Goal: Task Accomplishment & Management: Manage account settings

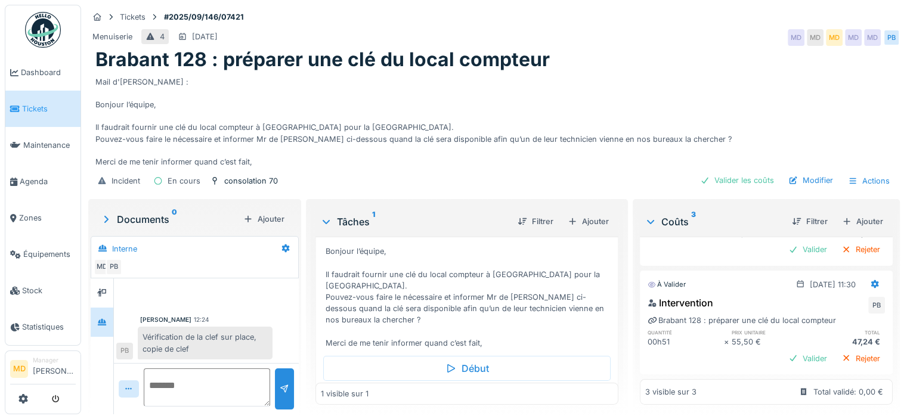
scroll to position [106, 0]
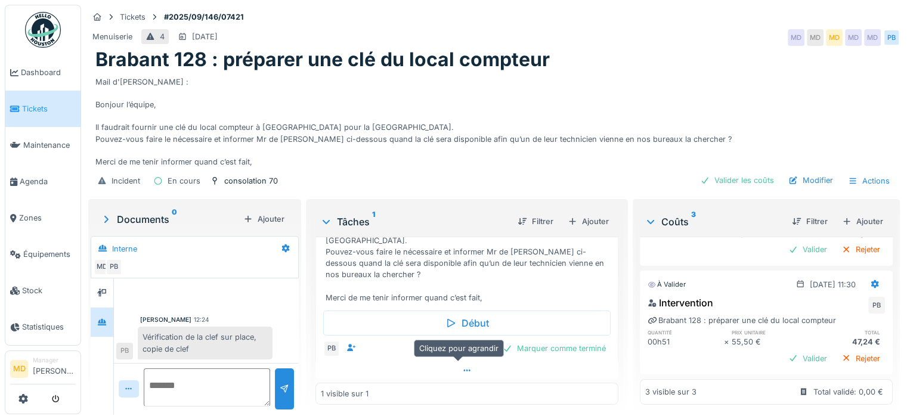
click at [444, 362] on div at bounding box center [466, 370] width 303 height 17
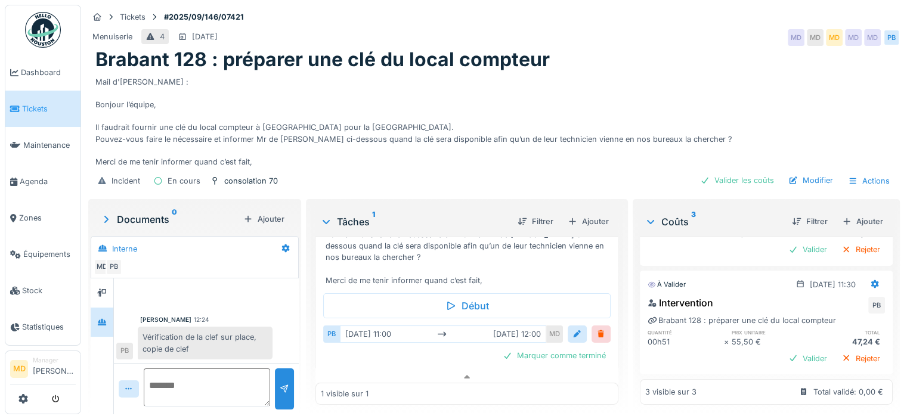
scroll to position [124, 0]
click at [462, 373] on icon at bounding box center [467, 377] width 10 height 8
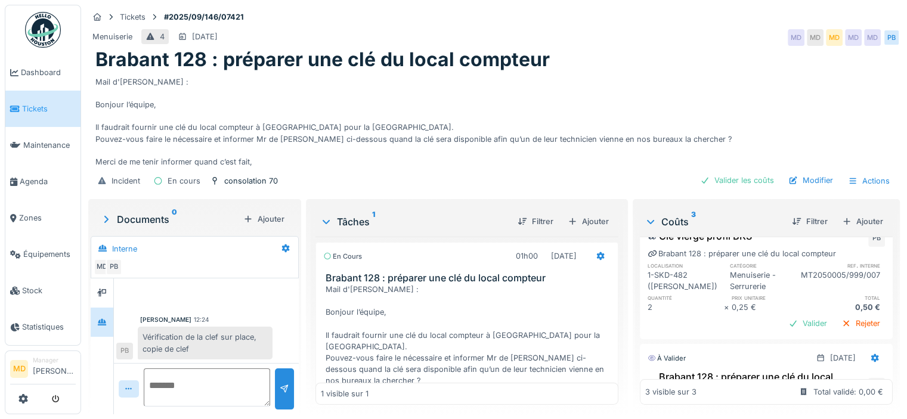
scroll to position [0, 0]
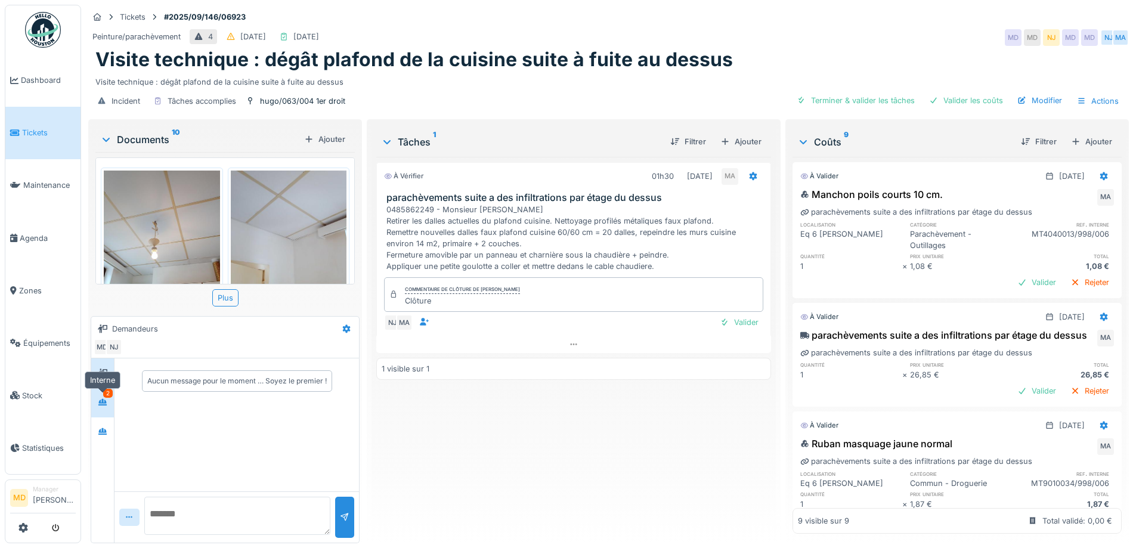
click at [106, 408] on div at bounding box center [103, 401] width 10 height 11
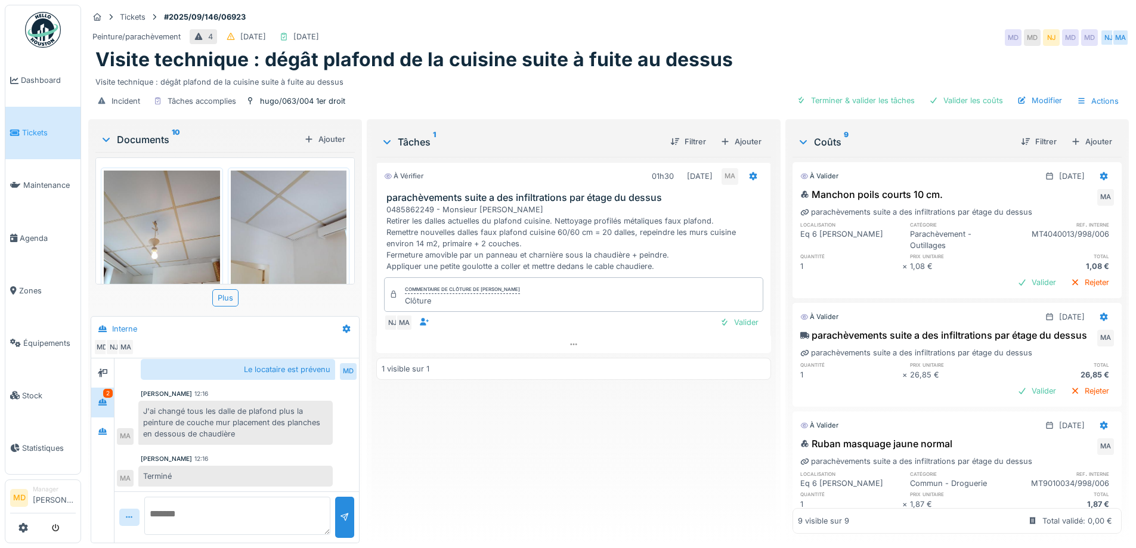
scroll to position [9, 0]
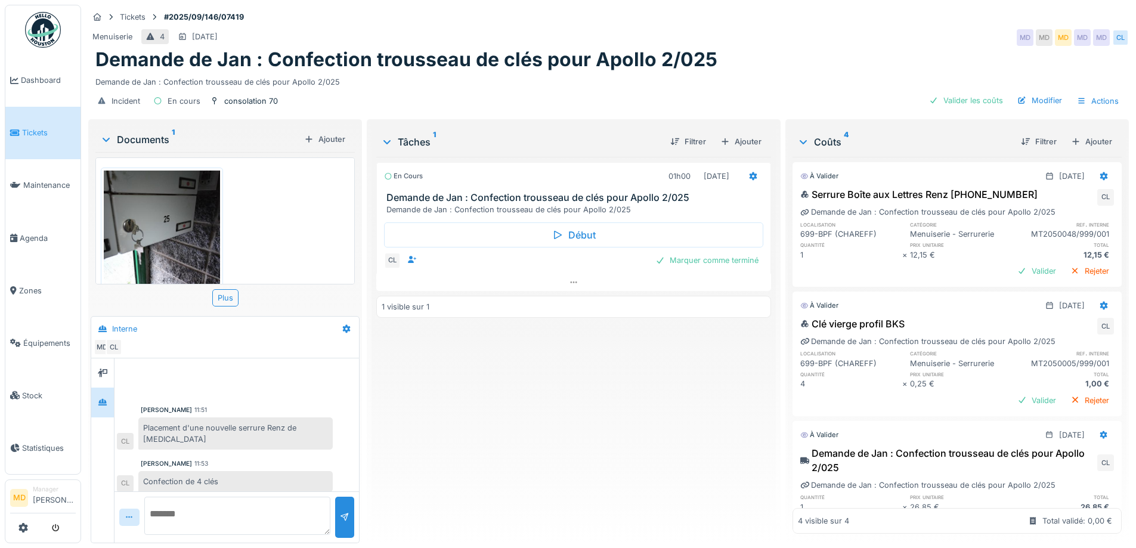
click at [169, 216] on img at bounding box center [162, 247] width 116 height 154
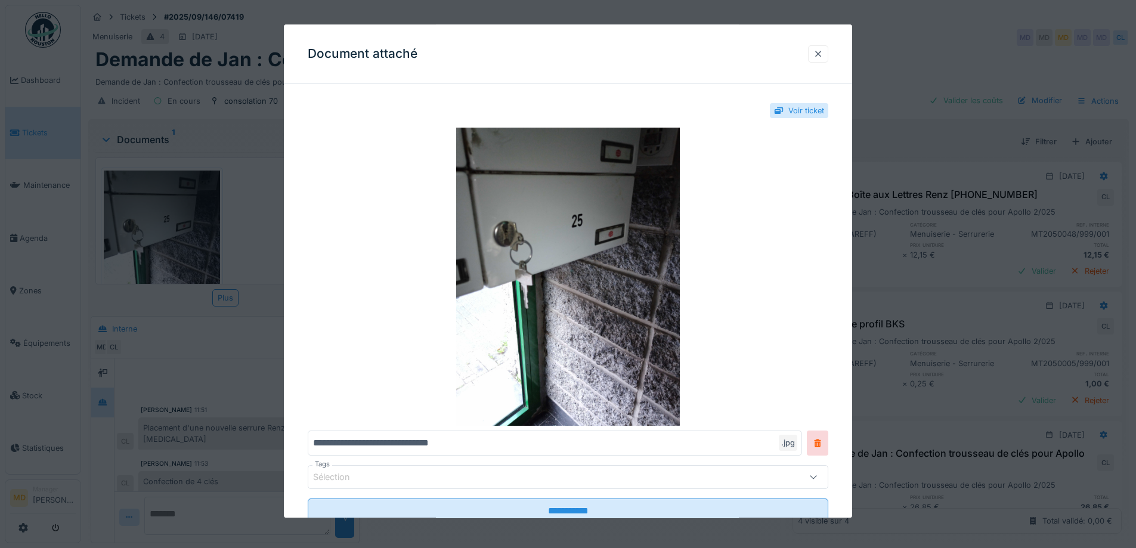
click at [823, 48] on div at bounding box center [818, 53] width 10 height 11
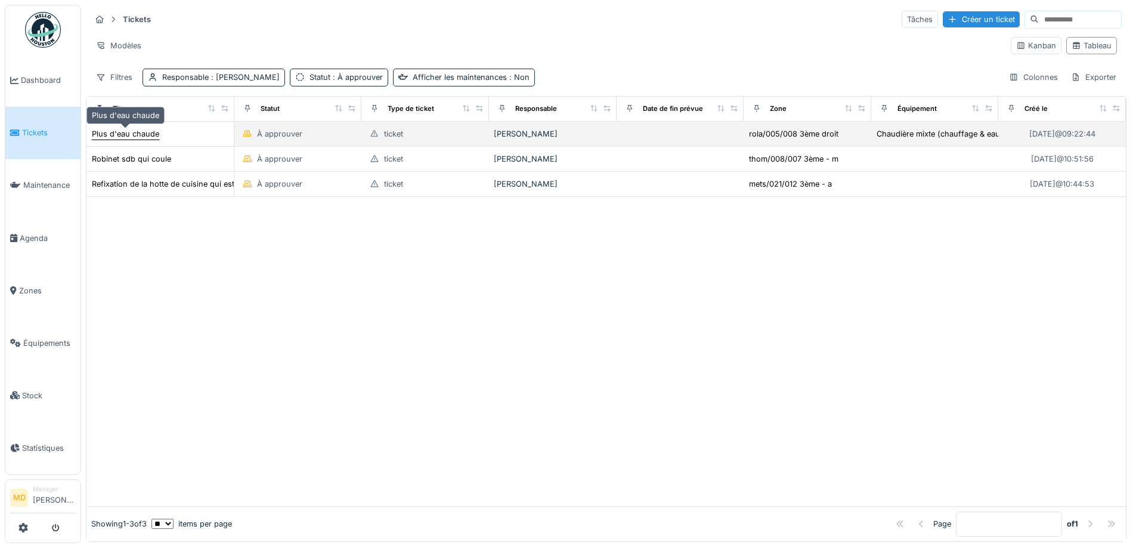
click at [136, 138] on div "Plus d'eau chaude" at bounding box center [125, 133] width 67 height 11
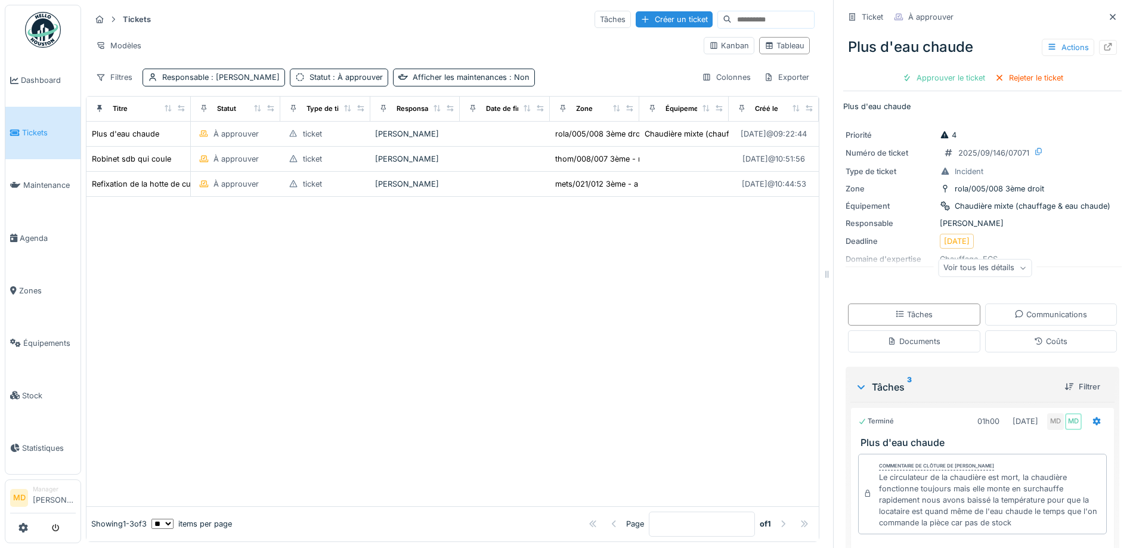
click at [962, 275] on div "Voir tous les détails" at bounding box center [985, 267] width 94 height 17
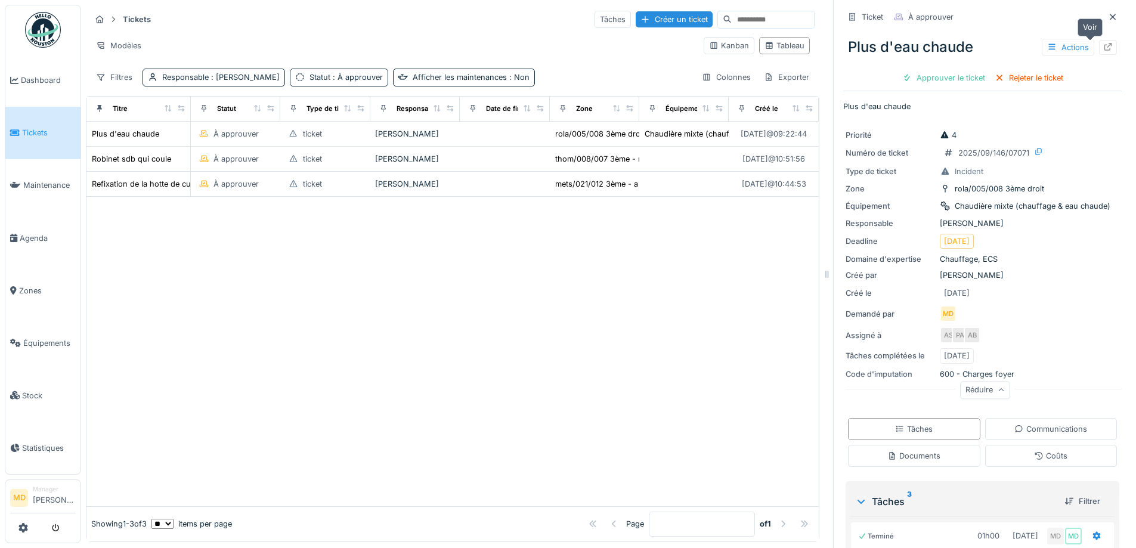
click at [1103, 44] on icon at bounding box center [1108, 47] width 10 height 8
click at [55, 127] on span "Tickets" at bounding box center [49, 132] width 54 height 11
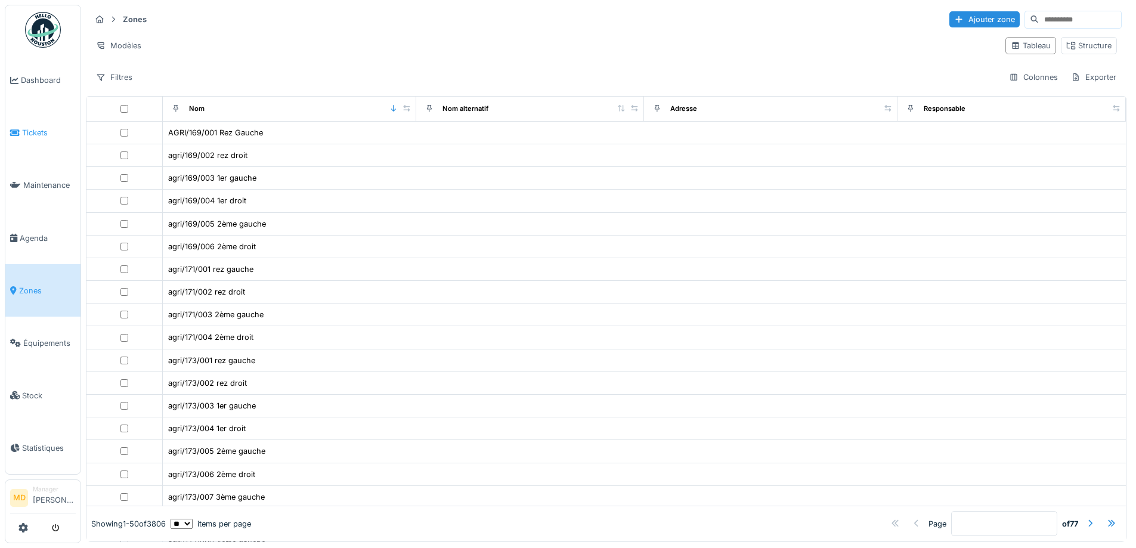
click at [59, 131] on span "Tickets" at bounding box center [49, 132] width 54 height 11
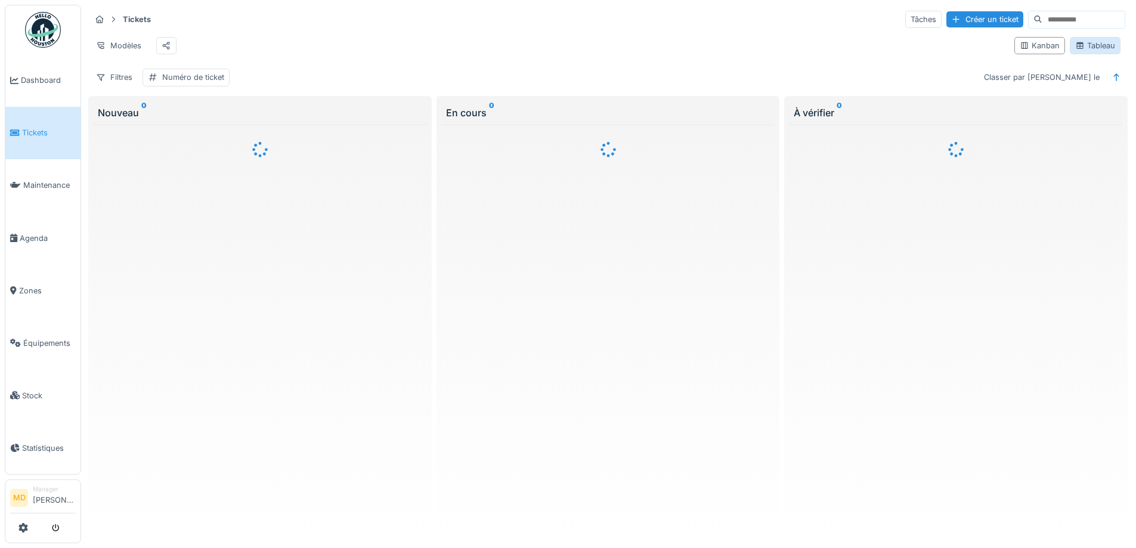
click at [1094, 45] on div "Tableau" at bounding box center [1095, 45] width 40 height 11
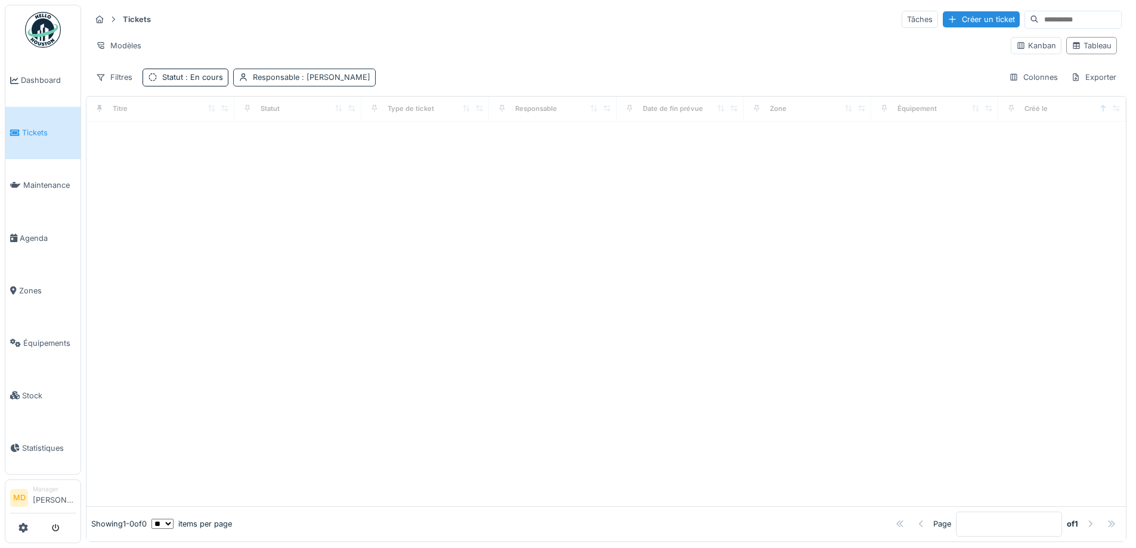
click at [305, 73] on span ": Mouad Dakir" at bounding box center [334, 77] width 71 height 9
click at [344, 110] on div "Supprimer" at bounding box center [354, 109] width 61 height 16
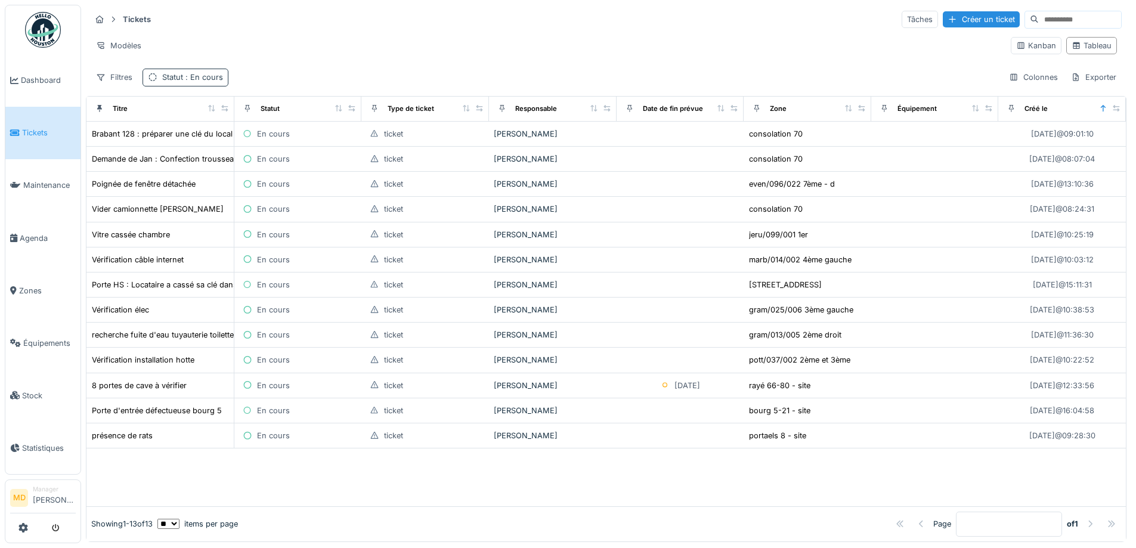
click at [163, 77] on div "Statut : En cours" at bounding box center [192, 77] width 61 height 11
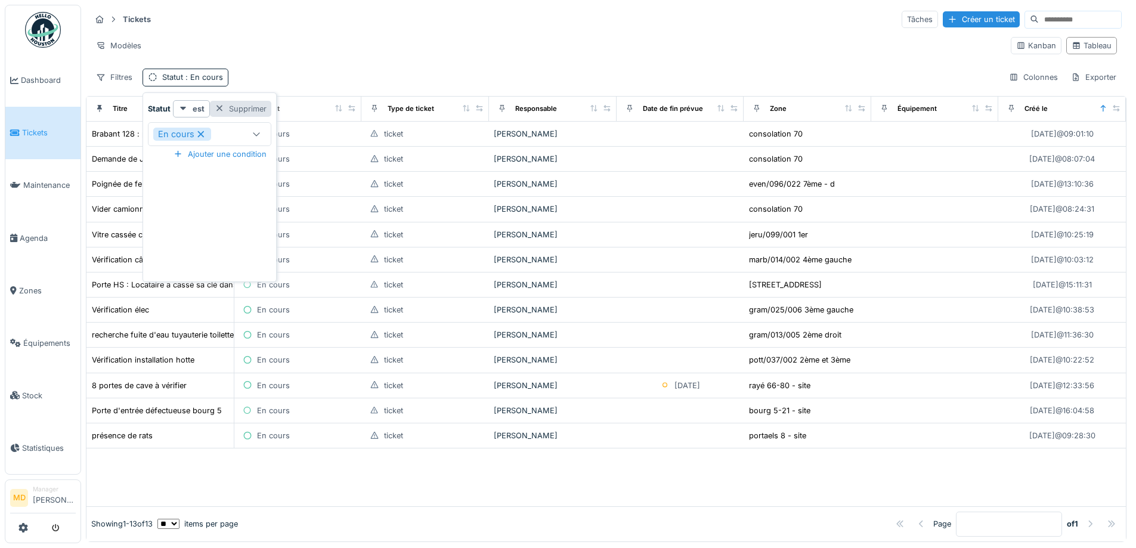
click at [256, 110] on div "Supprimer" at bounding box center [240, 109] width 61 height 16
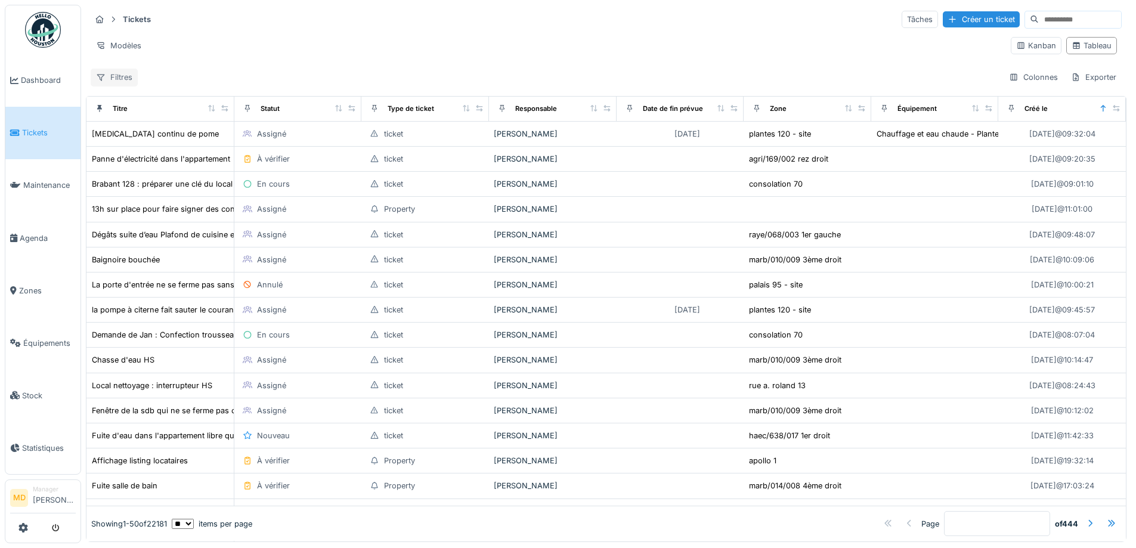
click at [117, 78] on div "Filtres" at bounding box center [114, 77] width 47 height 17
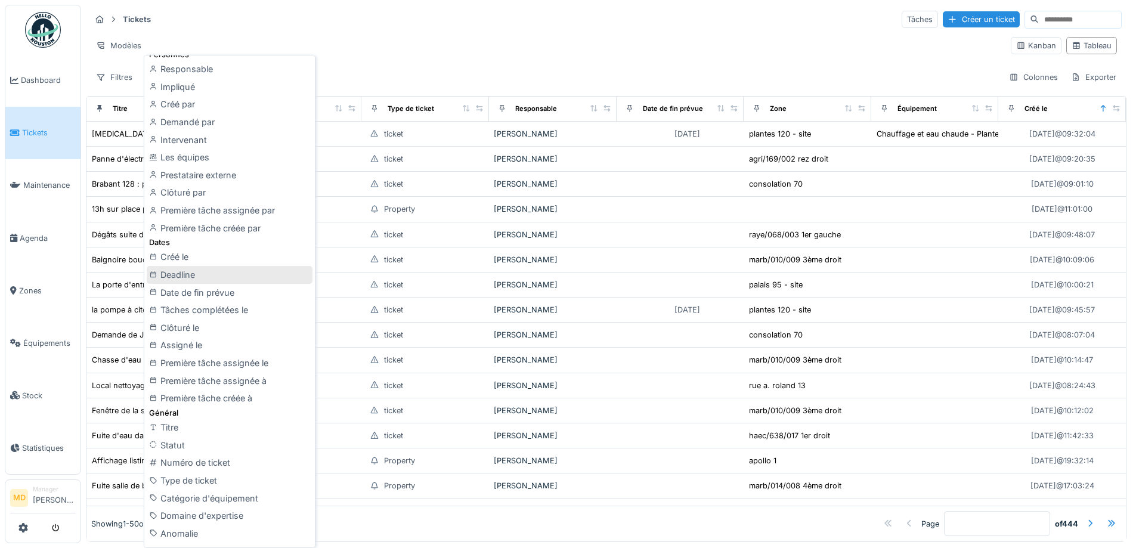
scroll to position [179, 0]
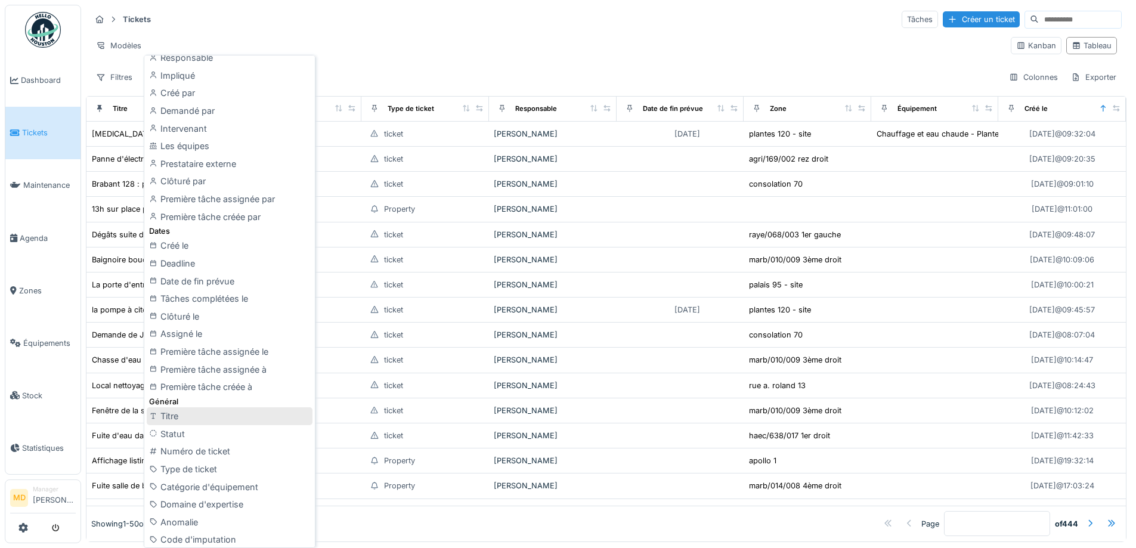
click at [170, 416] on div "Titre" at bounding box center [230, 416] width 166 height 18
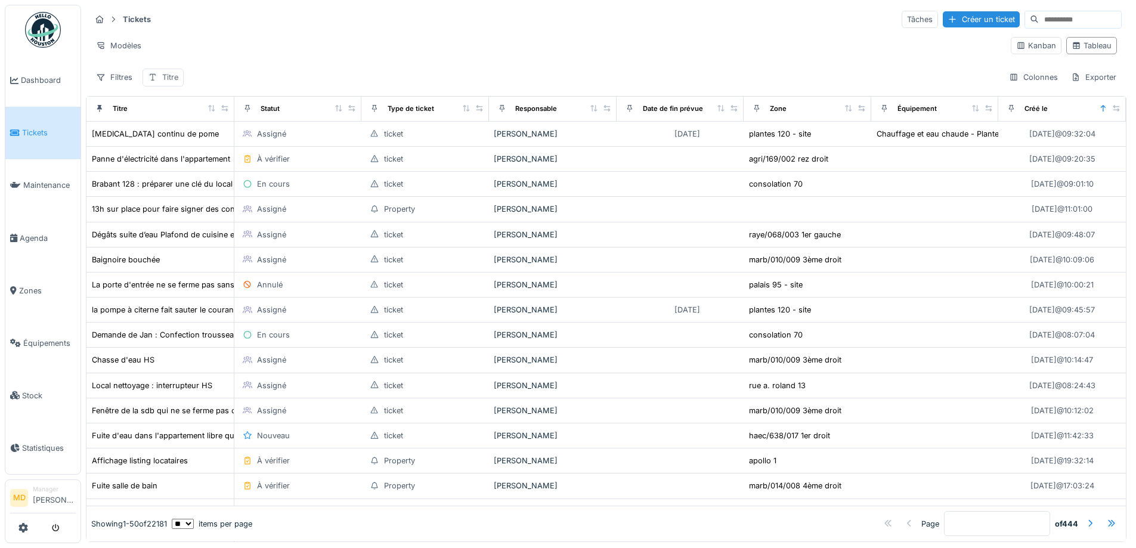
click at [157, 76] on icon at bounding box center [153, 77] width 10 height 8
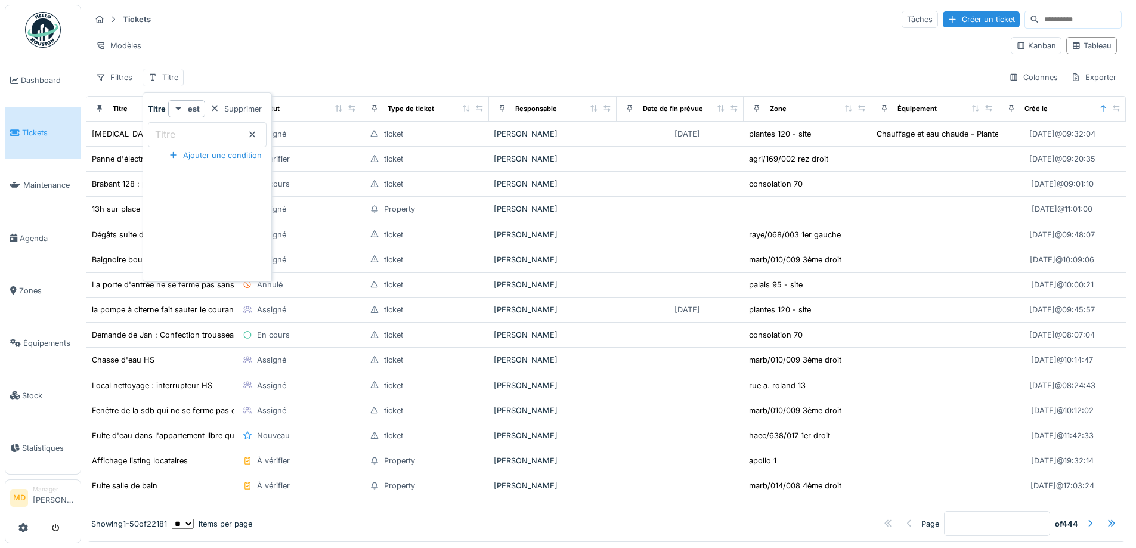
click at [227, 133] on input "Titre" at bounding box center [207, 134] width 119 height 25
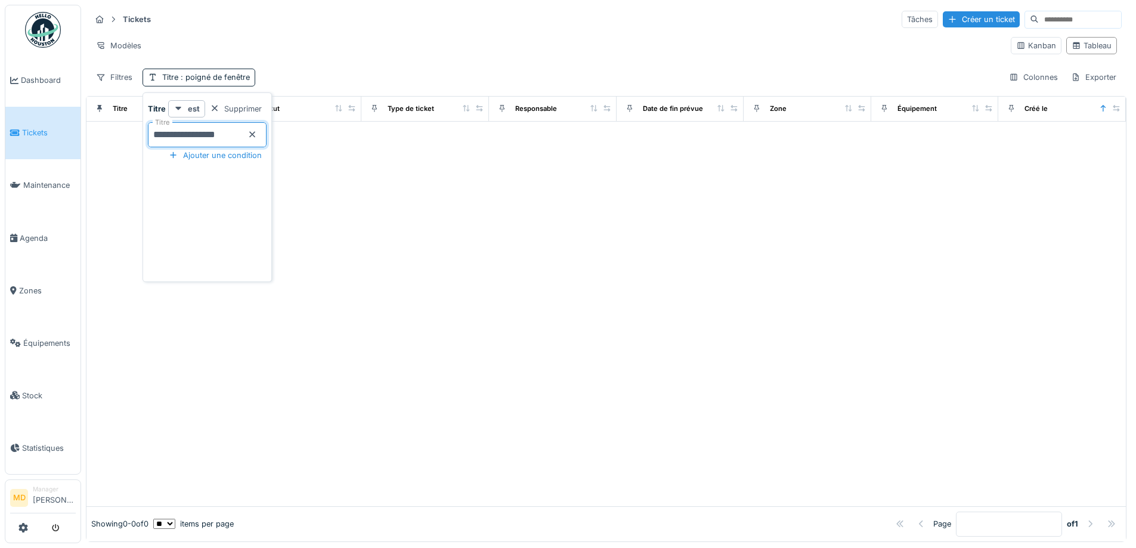
click at [203, 133] on input "**********" at bounding box center [207, 134] width 119 height 25
click at [200, 132] on input "**********" at bounding box center [207, 134] width 119 height 25
type input "**********"
click at [362, 216] on div at bounding box center [605, 326] width 1039 height 359
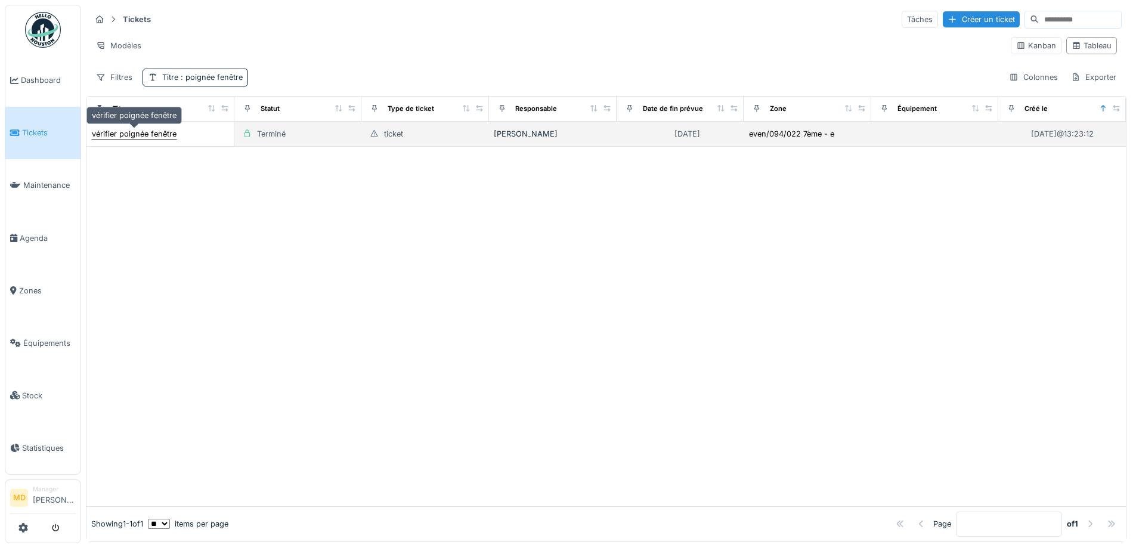
click at [122, 134] on div "vérifier poignée fenêtre" at bounding box center [134, 133] width 85 height 11
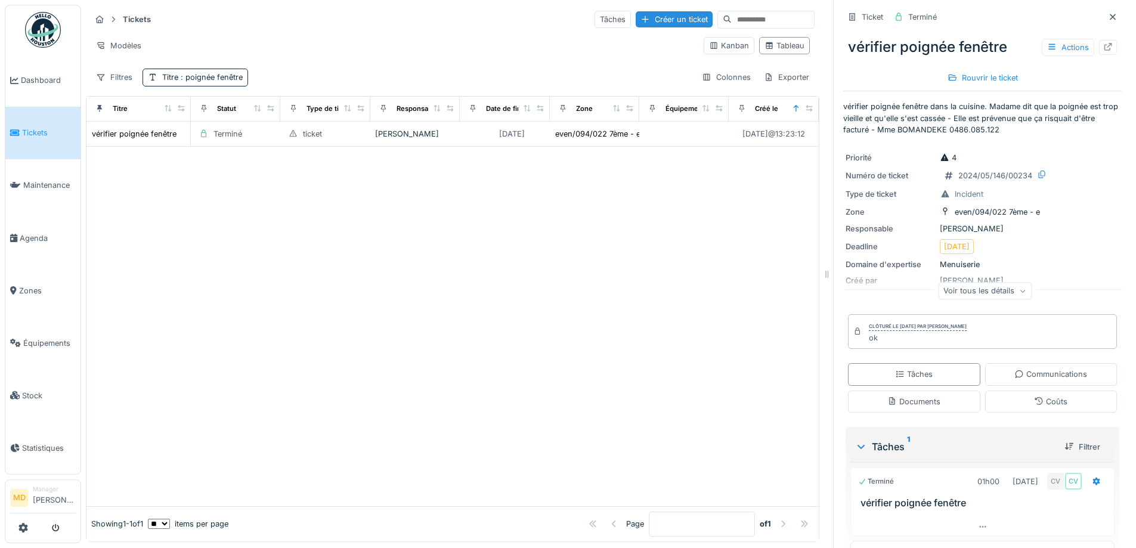
click at [990, 287] on div "Voir tous les détails" at bounding box center [985, 290] width 94 height 17
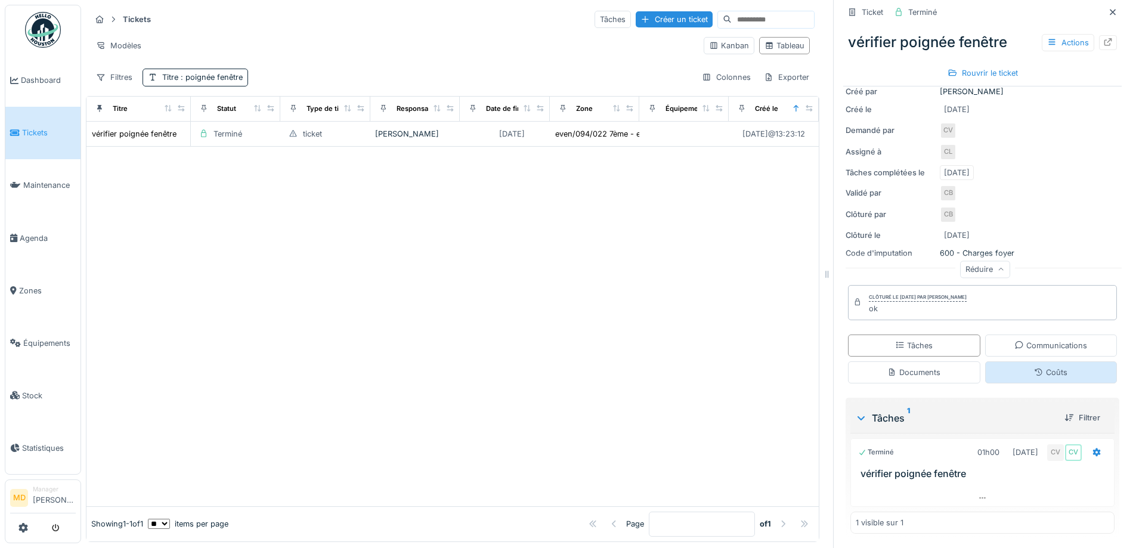
scroll to position [9, 0]
click at [1034, 368] on icon at bounding box center [1039, 372] width 10 height 8
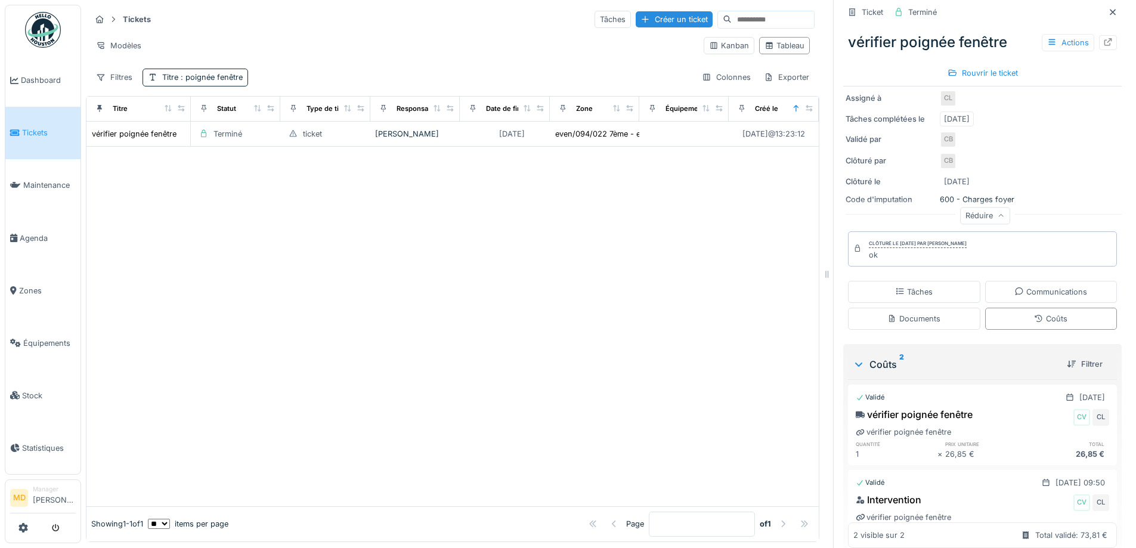
scroll to position [290, 0]
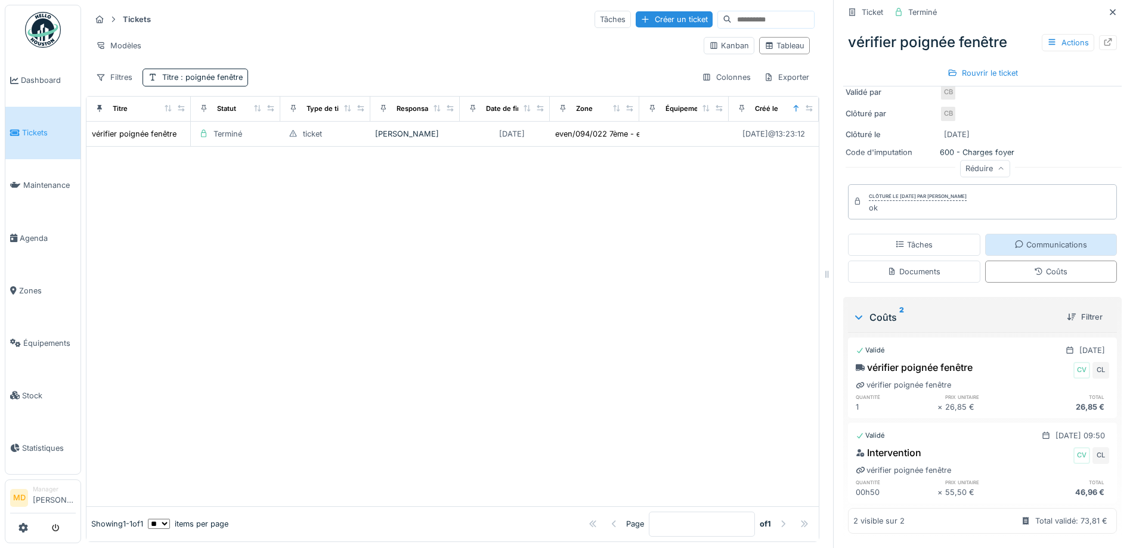
click at [1025, 239] on div "Communications" at bounding box center [1050, 244] width 73 height 11
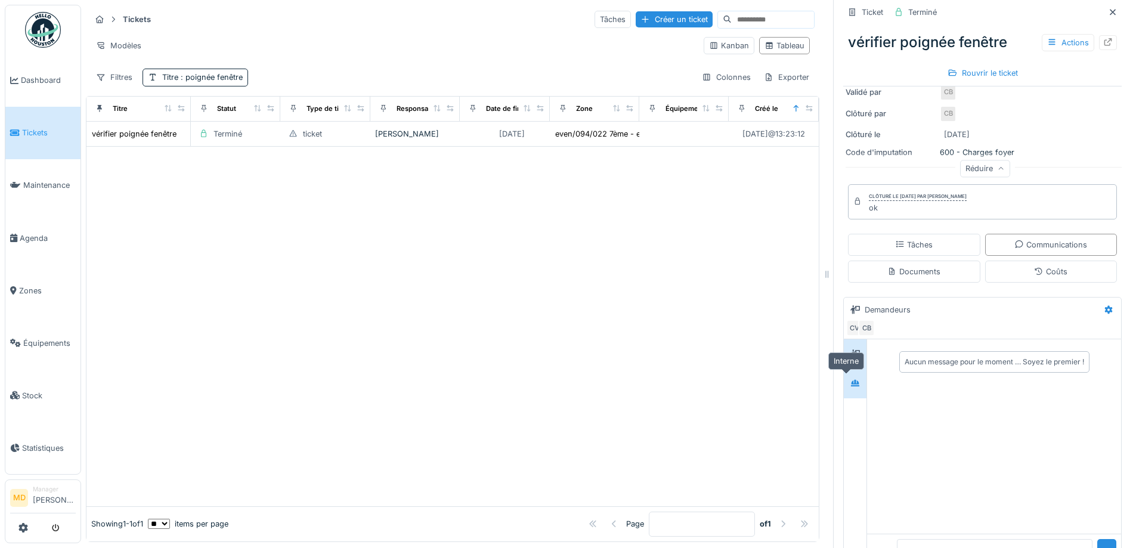
click at [846, 376] on div at bounding box center [855, 383] width 18 height 15
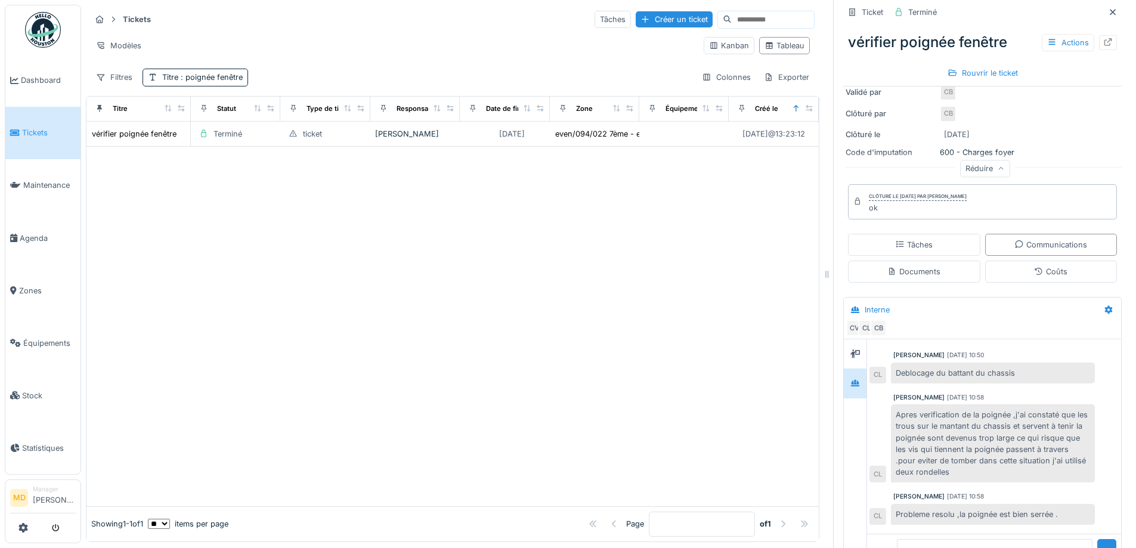
scroll to position [0, 0]
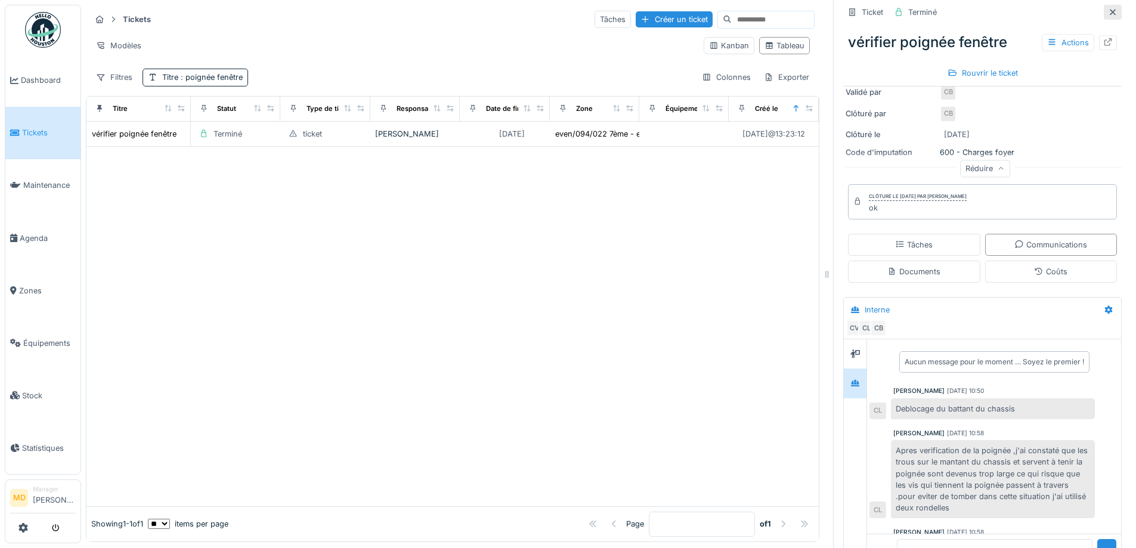
click at [1108, 8] on icon at bounding box center [1113, 12] width 10 height 8
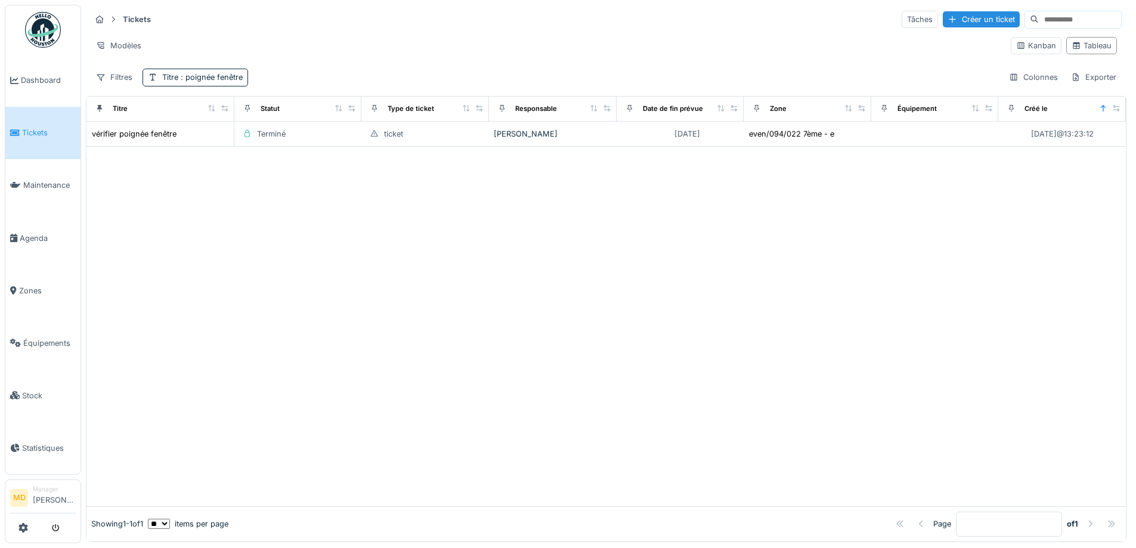
scroll to position [8, 0]
click at [240, 73] on span ": poignée fenêtre" at bounding box center [210, 77] width 64 height 9
click at [236, 126] on input "**********" at bounding box center [207, 134] width 119 height 25
type input "*******"
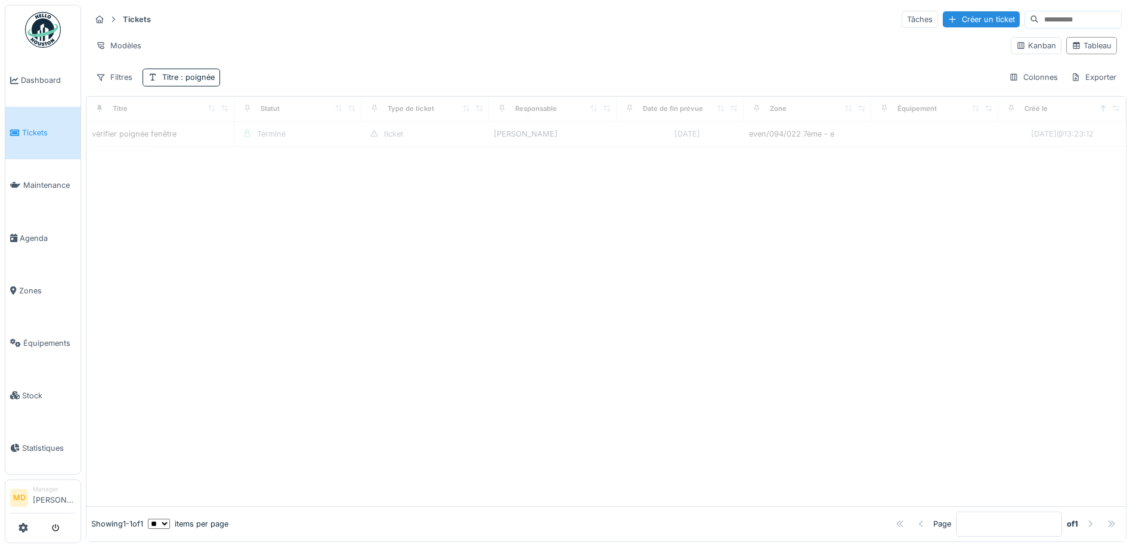
click at [530, 250] on div at bounding box center [605, 326] width 1039 height 359
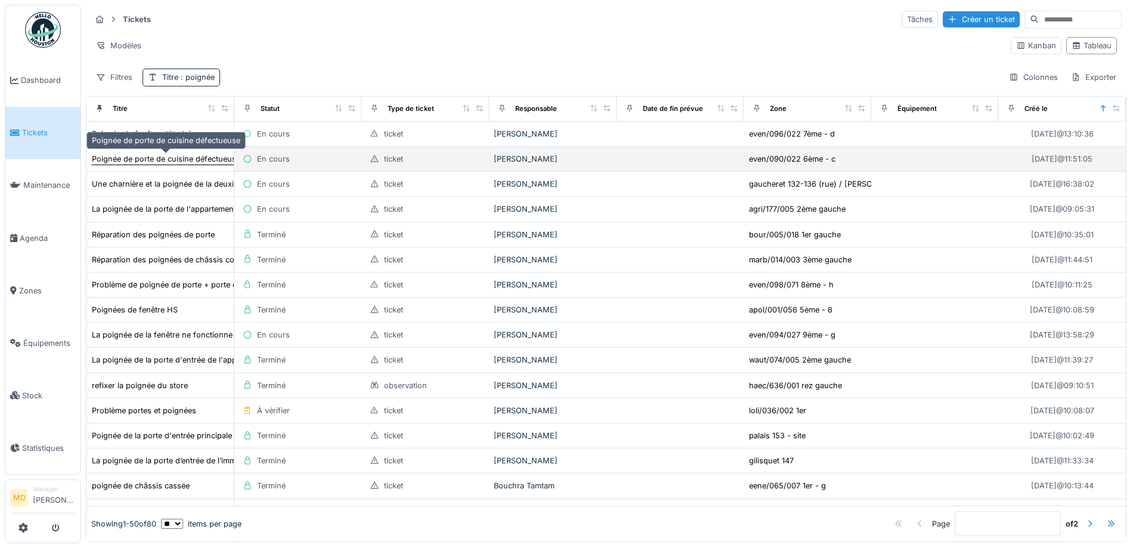
click at [166, 156] on div "Poignée de porte de cuisine défectueuse" at bounding box center [166, 158] width 148 height 11
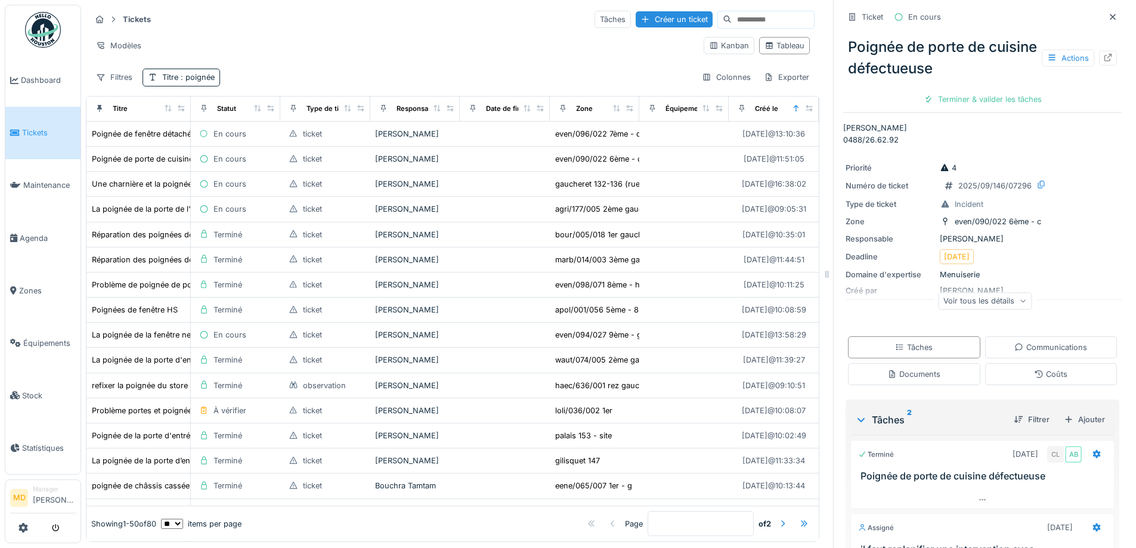
click at [971, 292] on div "Voir tous les détails" at bounding box center [985, 300] width 94 height 17
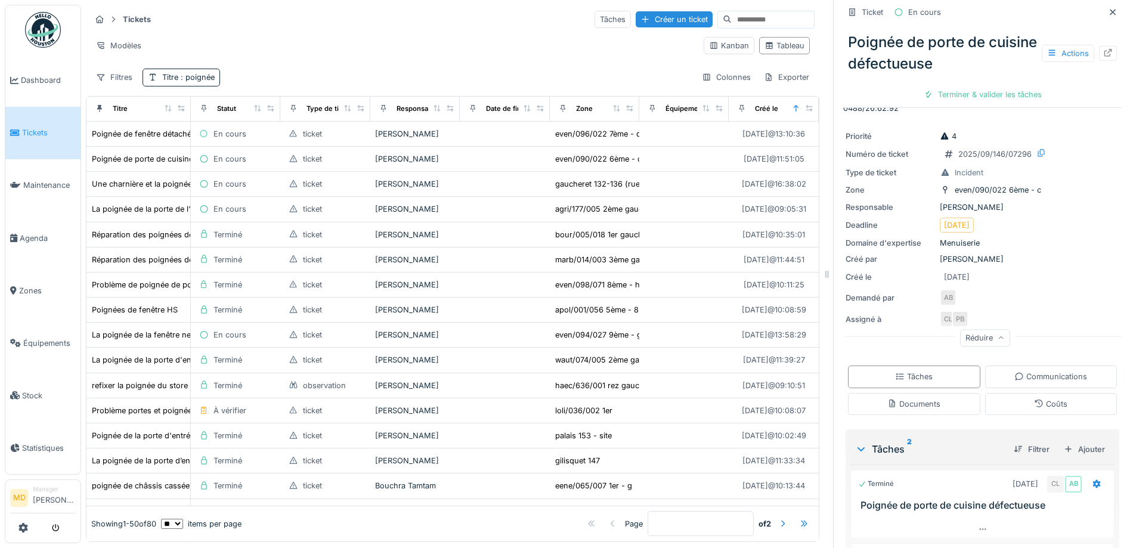
scroll to position [60, 0]
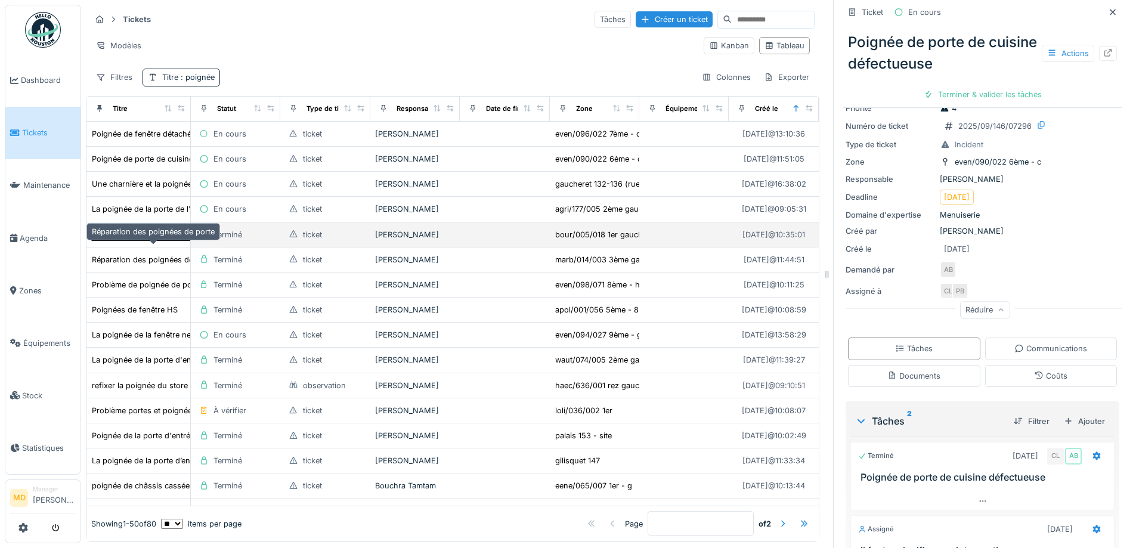
click at [159, 240] on div "Réparation des poignées de porte" at bounding box center [153, 234] width 123 height 11
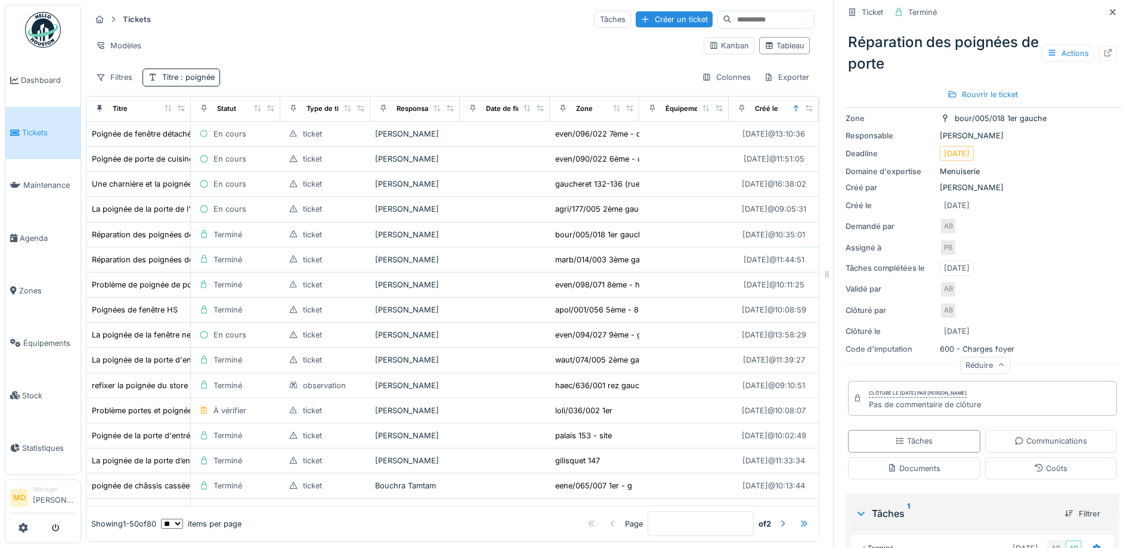
scroll to position [119, 0]
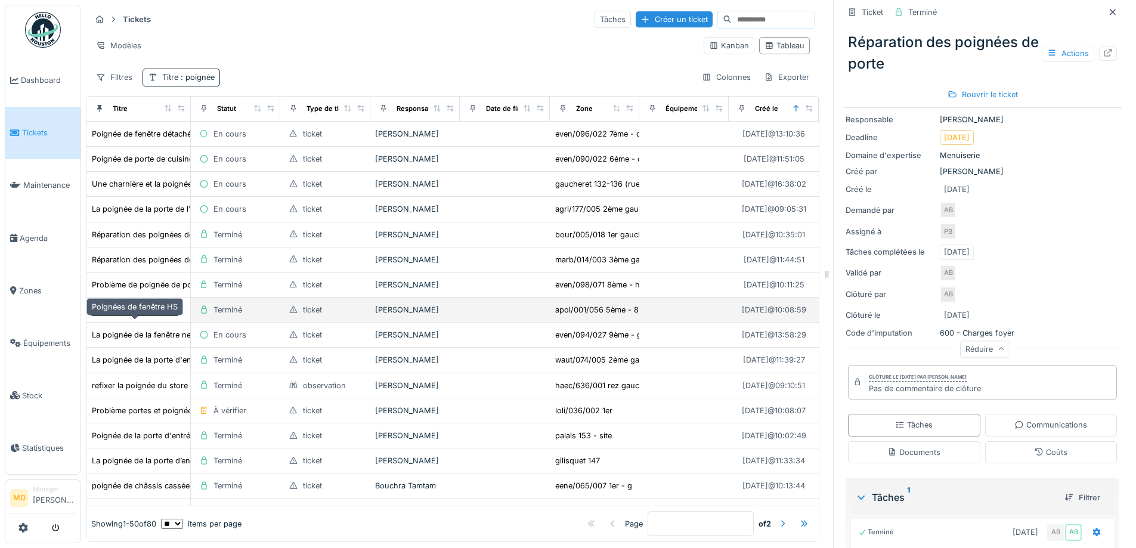
click at [116, 315] on div "Poignées de fenêtre HS" at bounding box center [135, 309] width 86 height 11
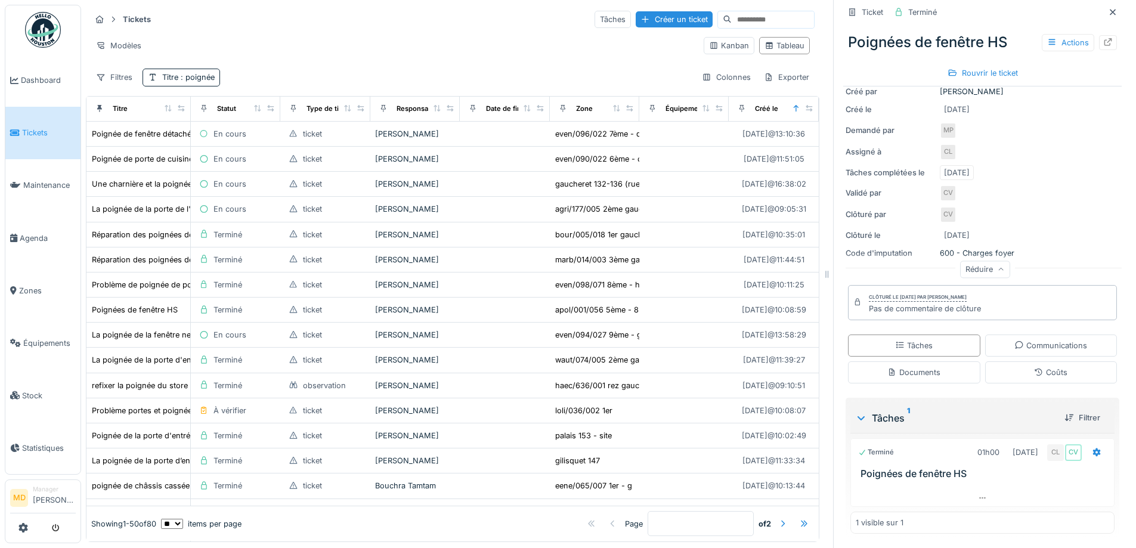
scroll to position [9, 0]
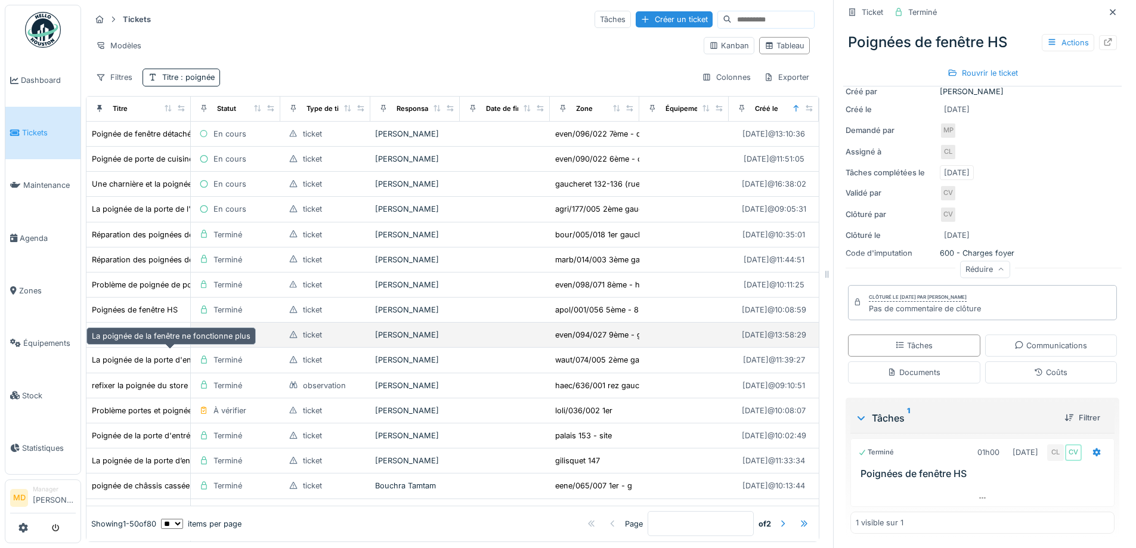
click at [139, 340] on div "La poignée de la fenêtre ne fonctionne plus" at bounding box center [171, 334] width 159 height 11
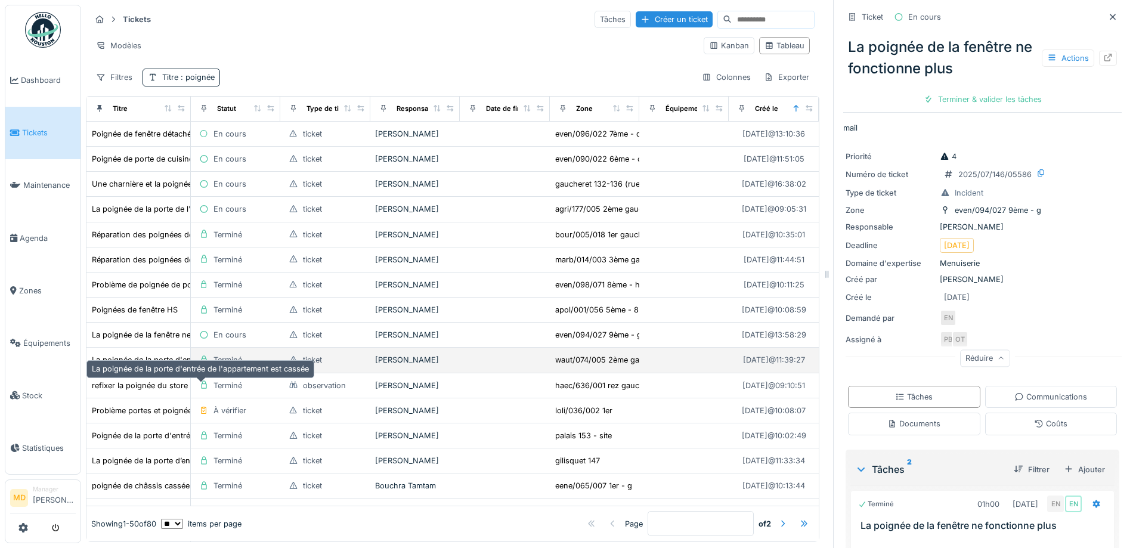
click at [143, 365] on div "La poignée de la porte d'entrée de l'appartement est cassée" at bounding box center [200, 359] width 217 height 11
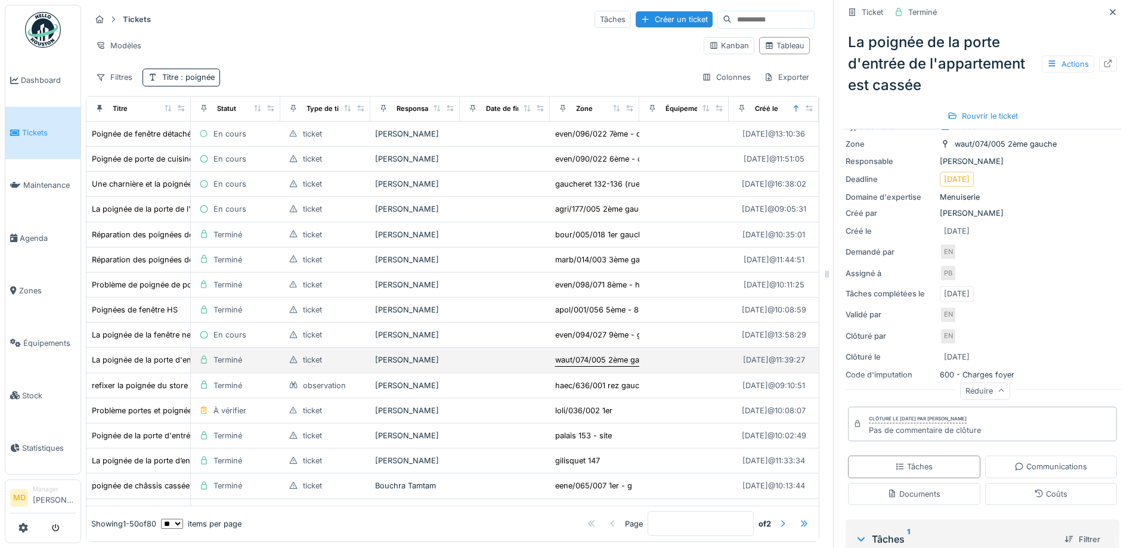
scroll to position [119, 0]
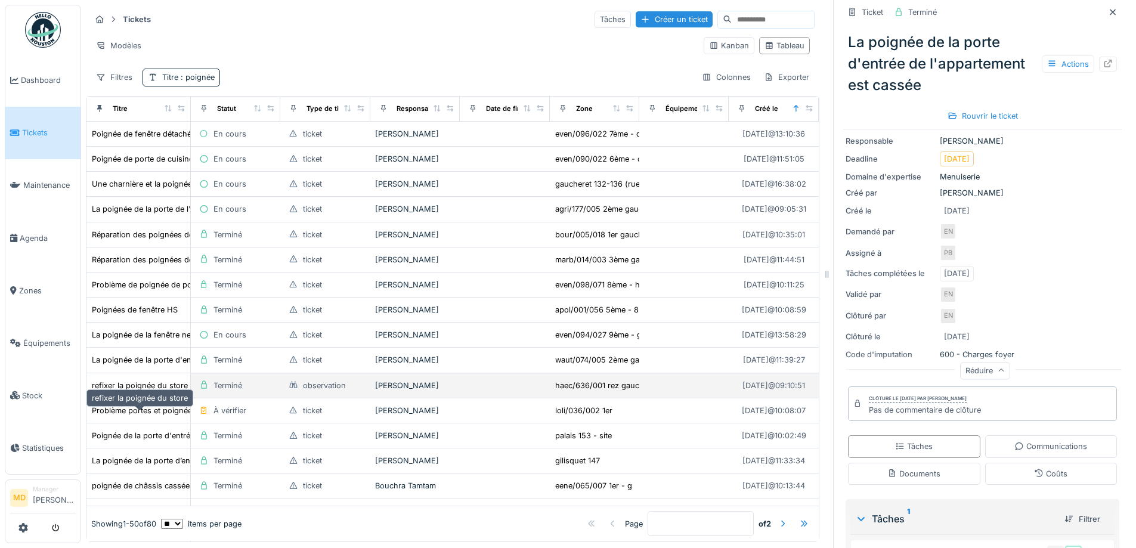
click at [148, 391] on div "refixer la poignée du store" at bounding box center [140, 385] width 96 height 11
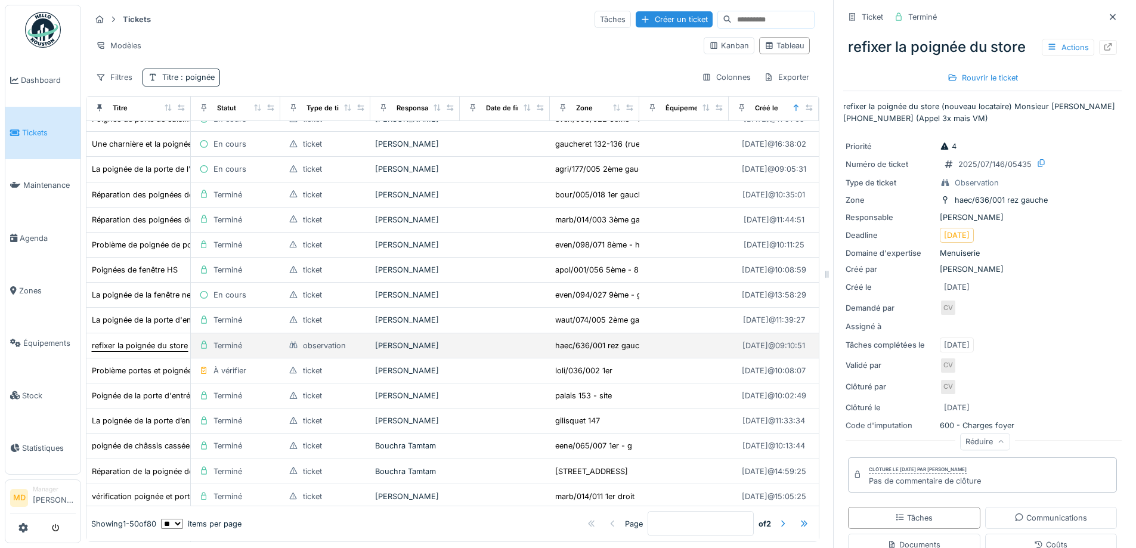
scroll to position [60, 0]
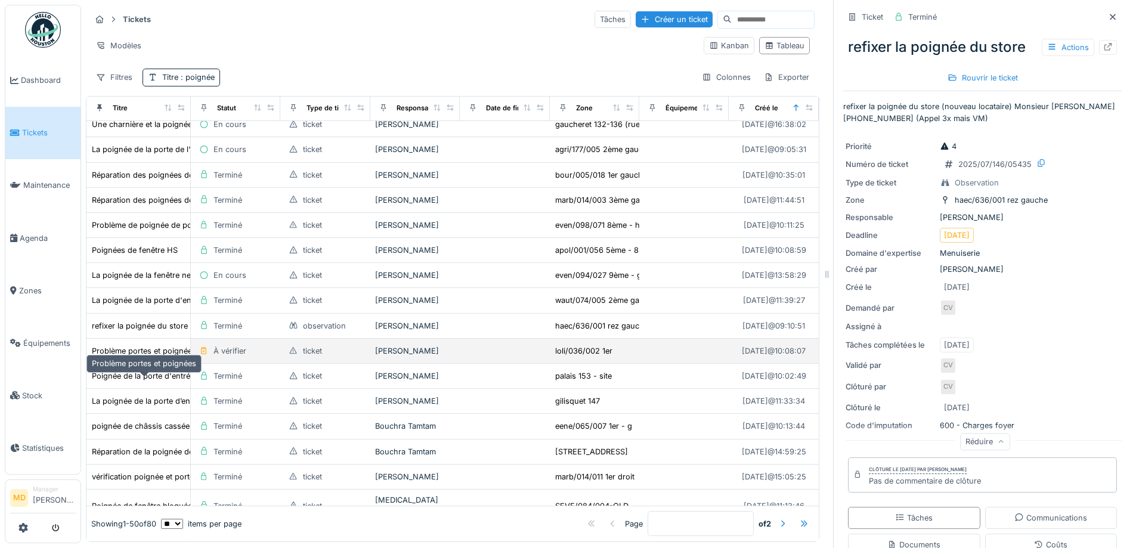
click at [147, 356] on div "Problème portes et poignées" at bounding box center [144, 350] width 104 height 11
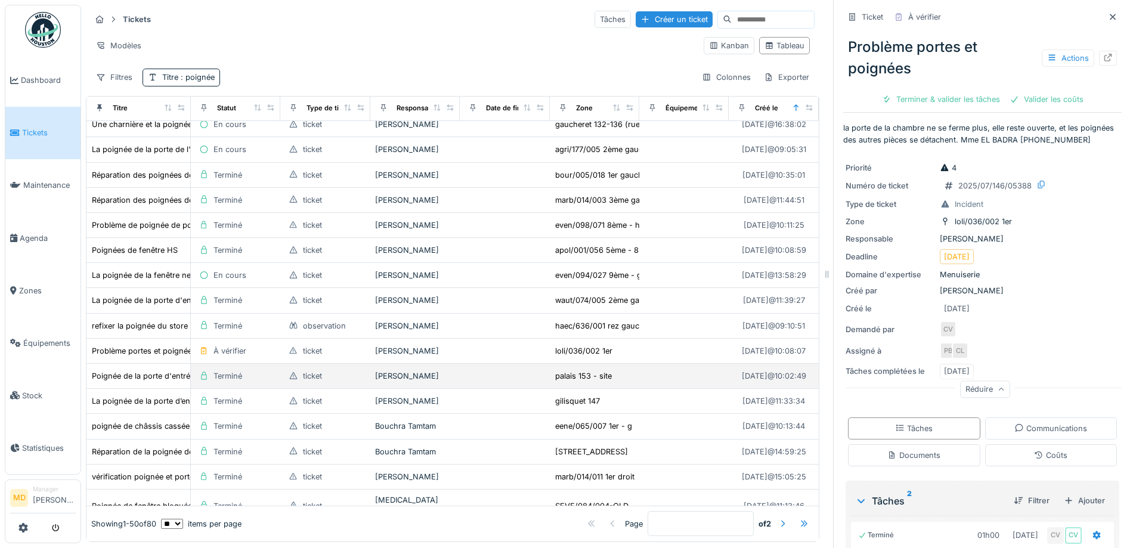
click at [122, 389] on td "Poignée de la porte d'entrée principale cassée." at bounding box center [138, 376] width 104 height 25
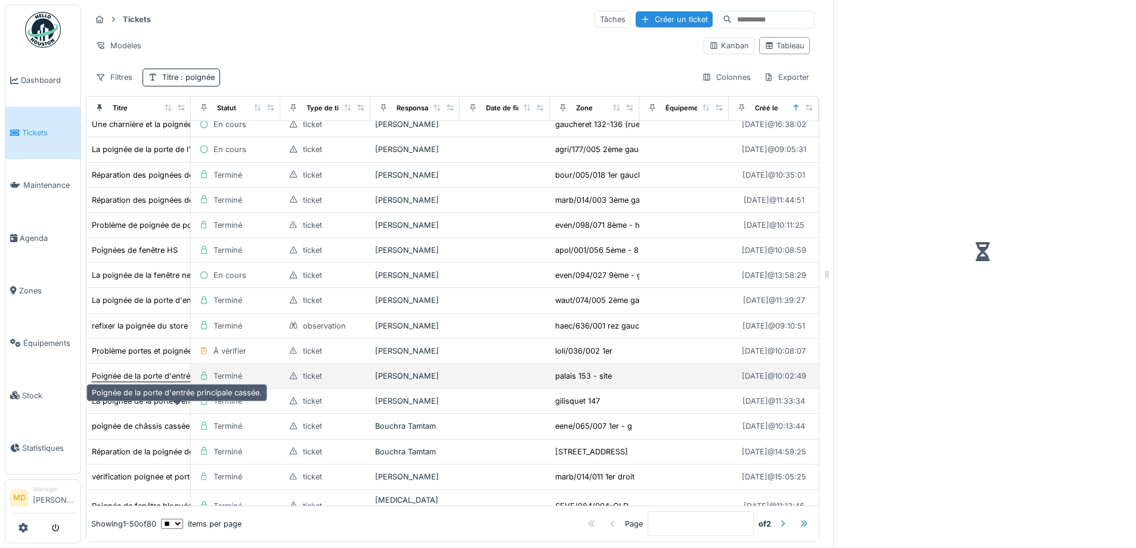
click at [122, 382] on div "Poignée de la porte d'entrée principale cassée." at bounding box center [177, 375] width 170 height 11
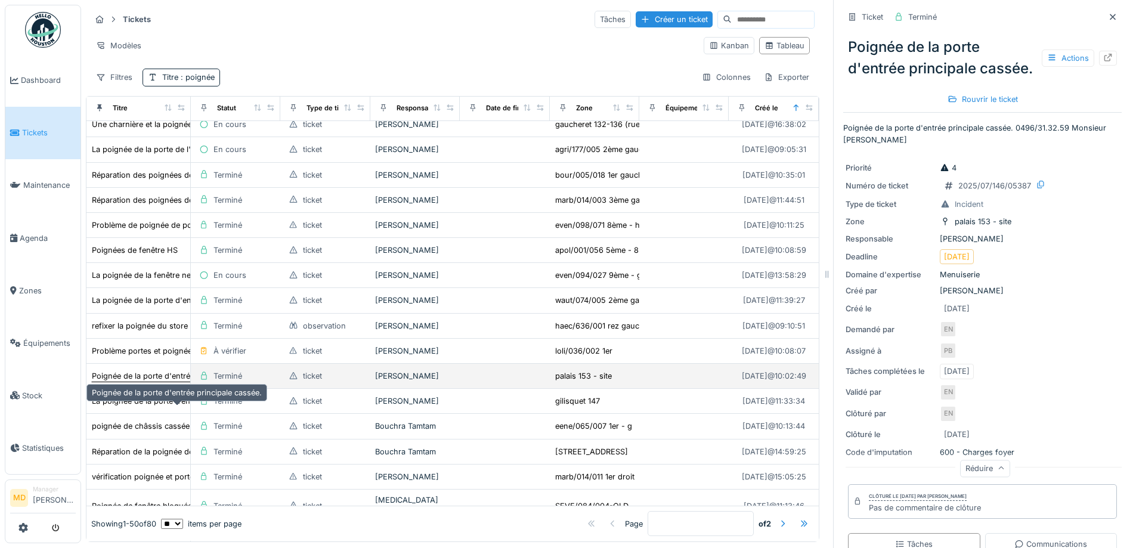
scroll to position [119, 0]
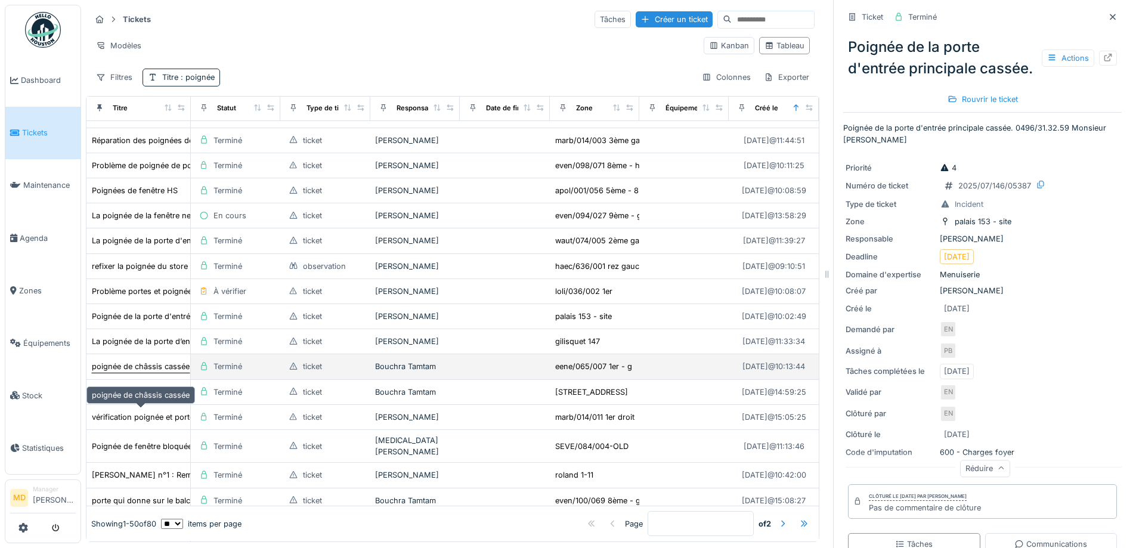
click at [125, 372] on div "poignée de châssis cassée" at bounding box center [141, 366] width 98 height 11
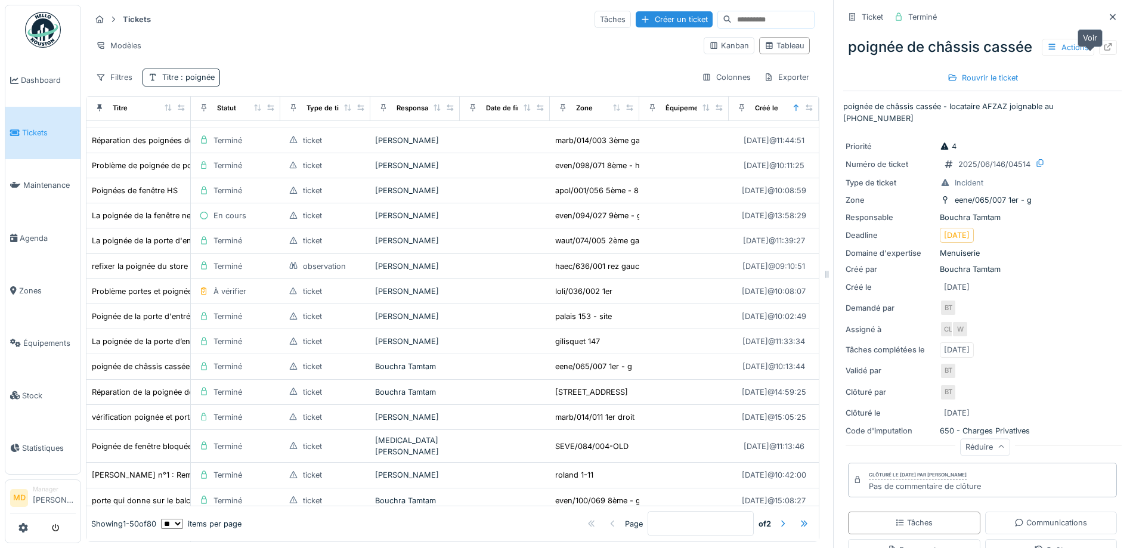
click at [1103, 49] on icon at bounding box center [1108, 47] width 10 height 8
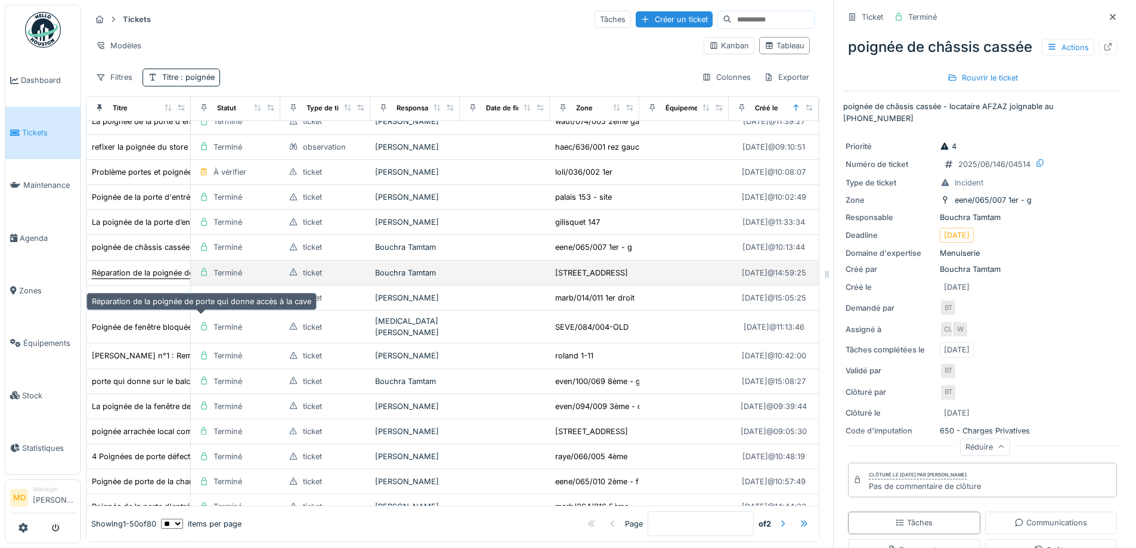
click at [160, 278] on div "Réparation de la poignée de porte qui donne accès à la cave" at bounding box center [201, 272] width 219 height 11
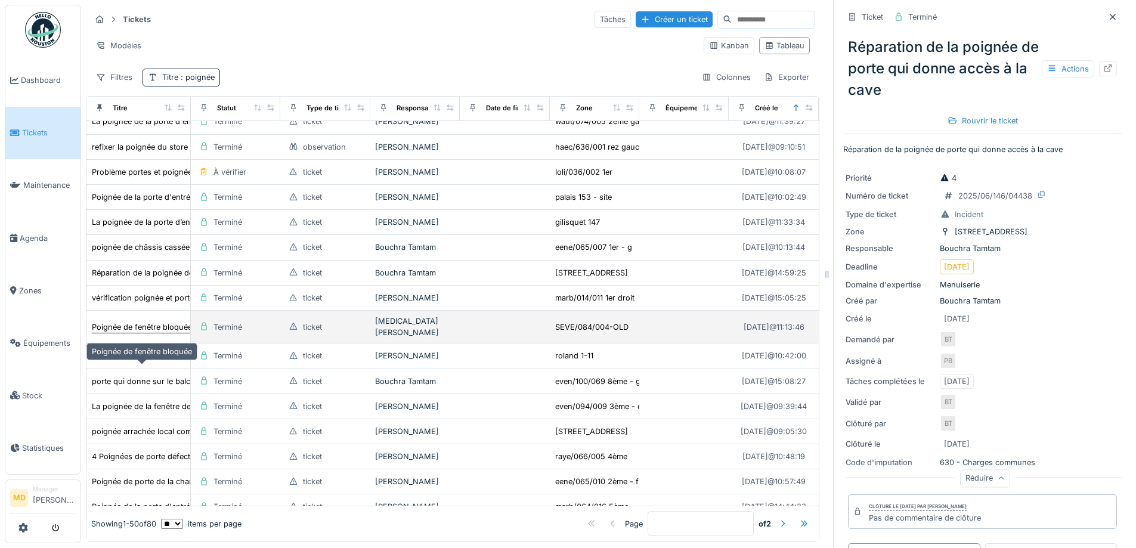
click at [128, 333] on div "Poignée de fenêtre bloquée" at bounding box center [142, 326] width 100 height 11
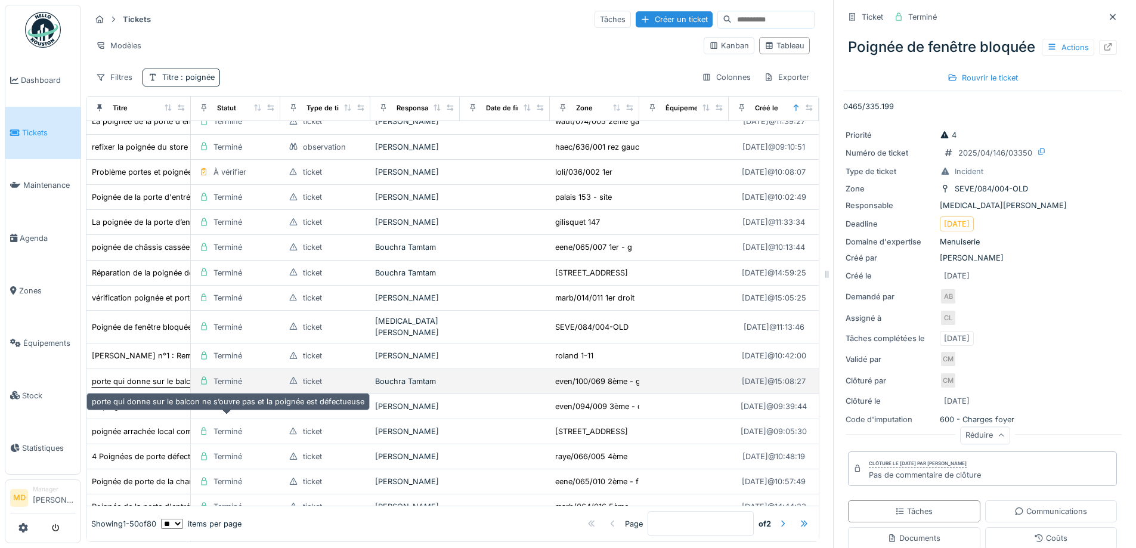
click at [132, 387] on div "porte qui donne sur le balcon ne s’ouvre pas et la poignée est défectueuse" at bounding box center [228, 381] width 272 height 11
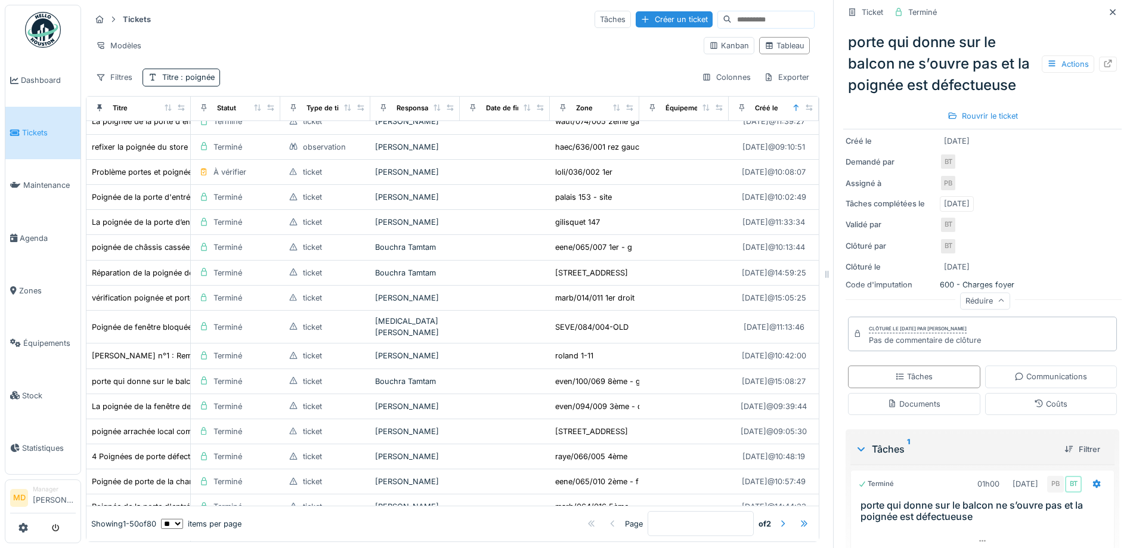
scroll to position [232, 0]
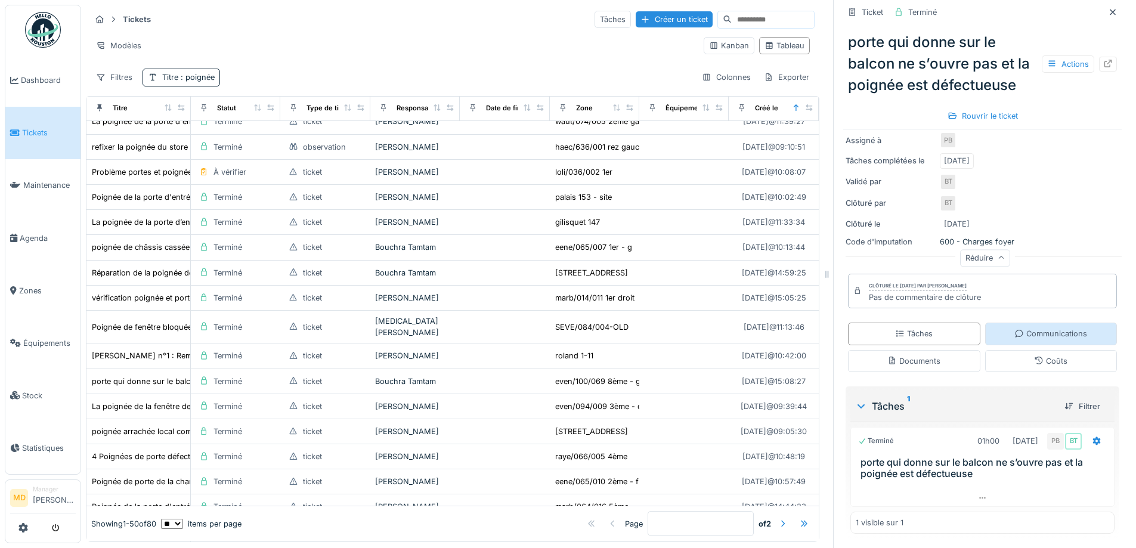
click at [1014, 330] on icon at bounding box center [1019, 334] width 10 height 8
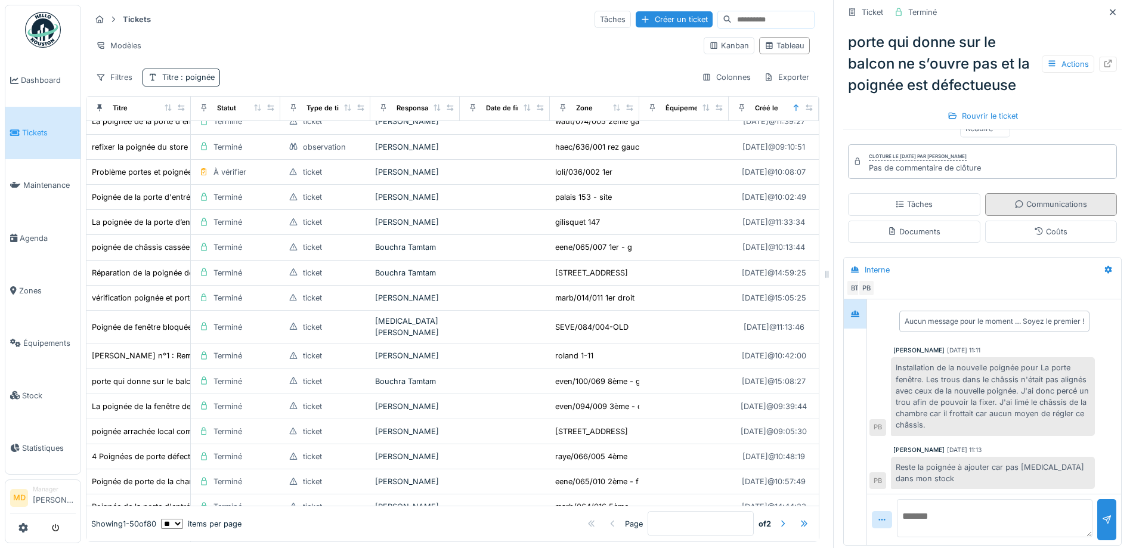
scroll to position [364, 0]
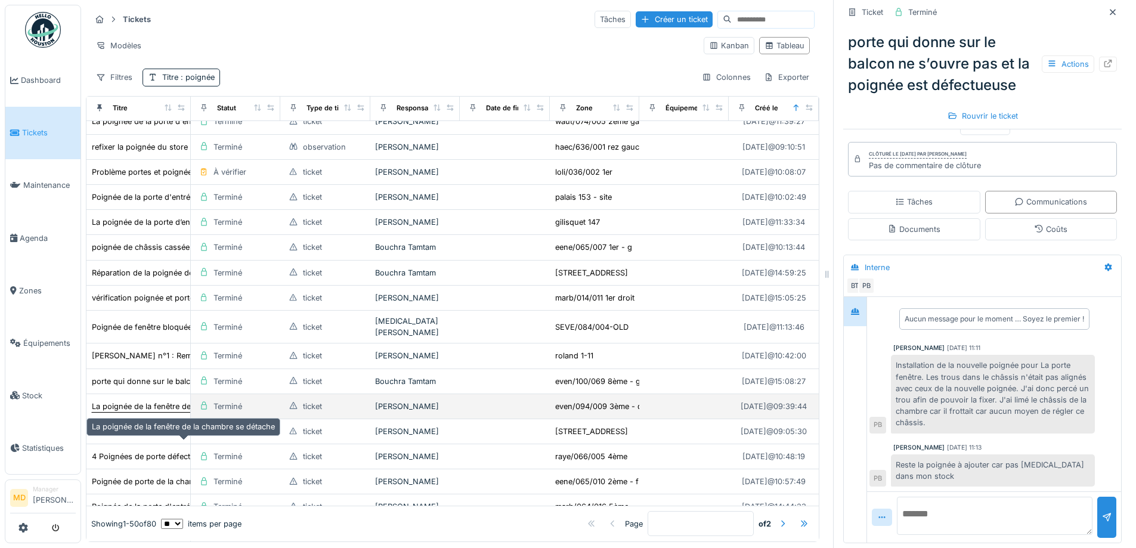
click at [127, 412] on div "La poignée de la fenêtre de la chambre se détache" at bounding box center [183, 406] width 183 height 11
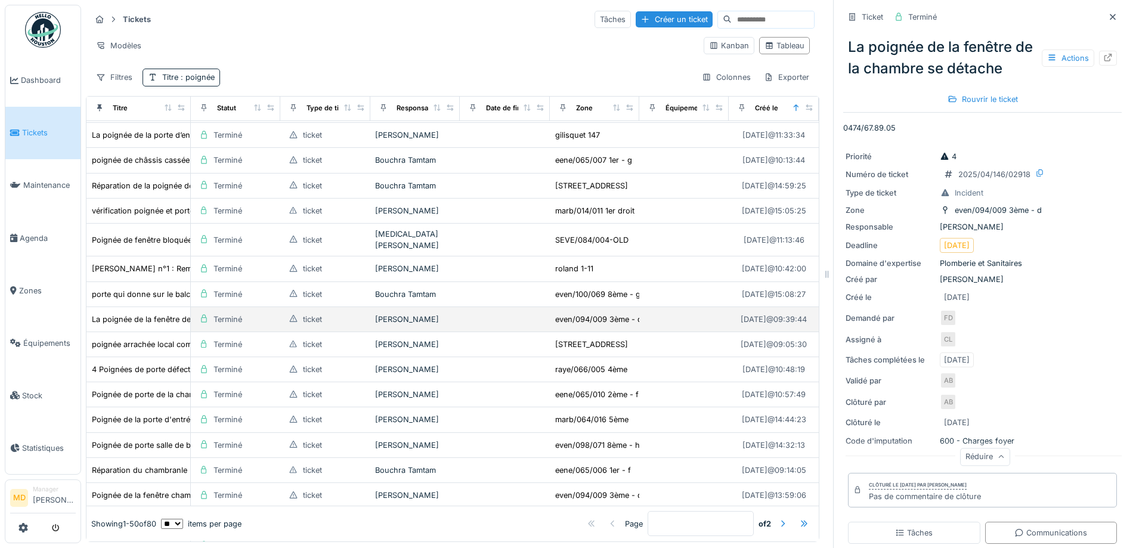
scroll to position [358, 0]
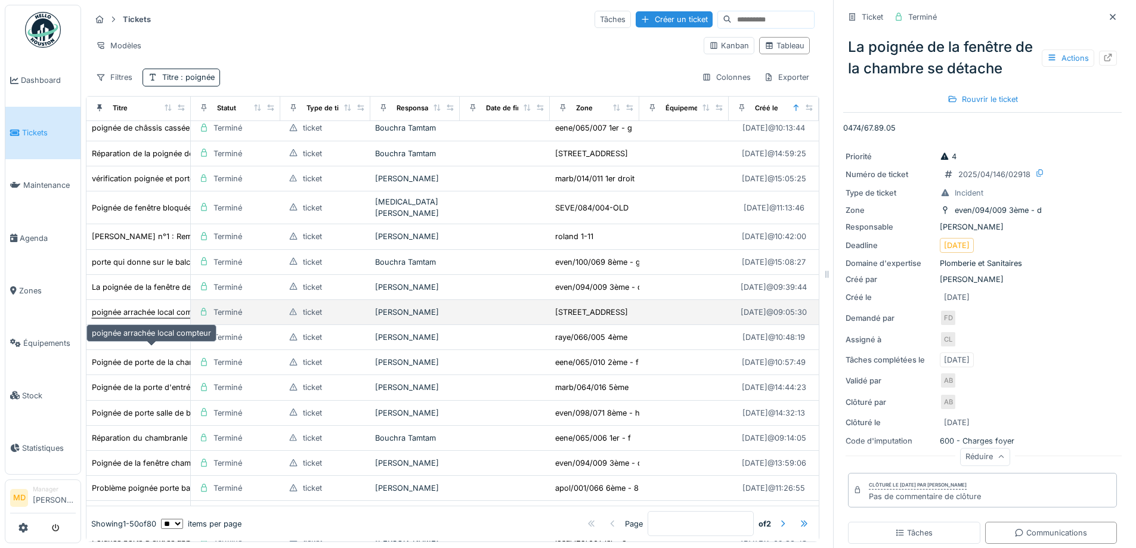
click at [135, 318] on div "poignée arrachée local compteur" at bounding box center [151, 311] width 119 height 11
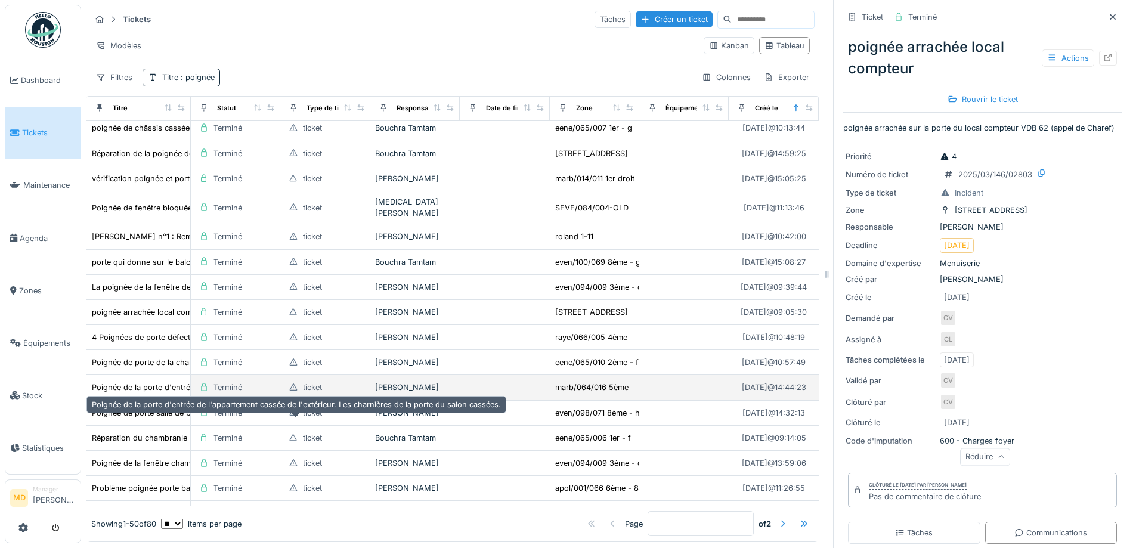
scroll to position [417, 0]
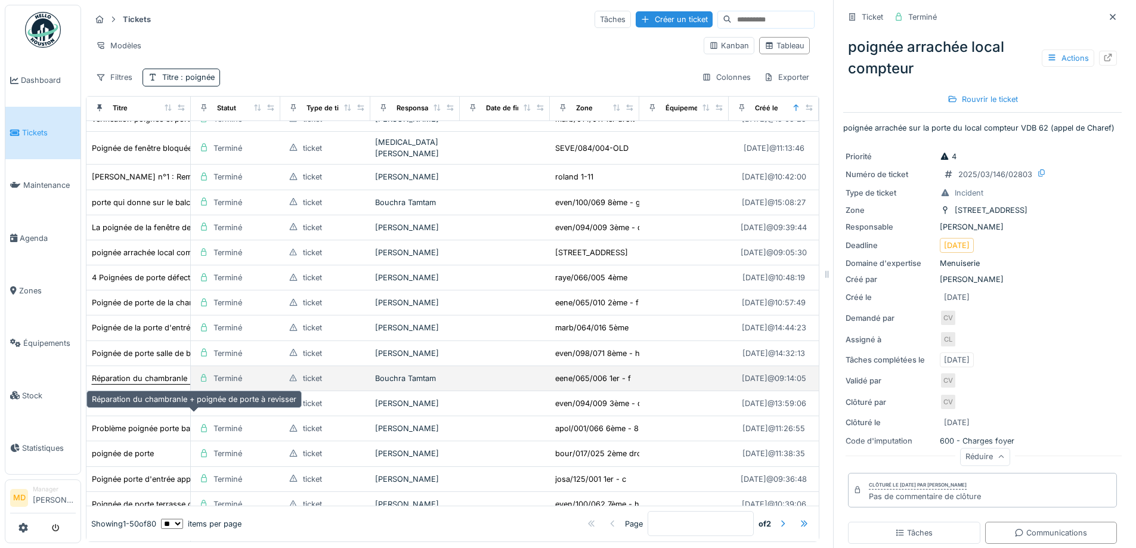
click at [138, 384] on div "Réparation du chambranle + poignée de porte à revisser" at bounding box center [194, 378] width 204 height 11
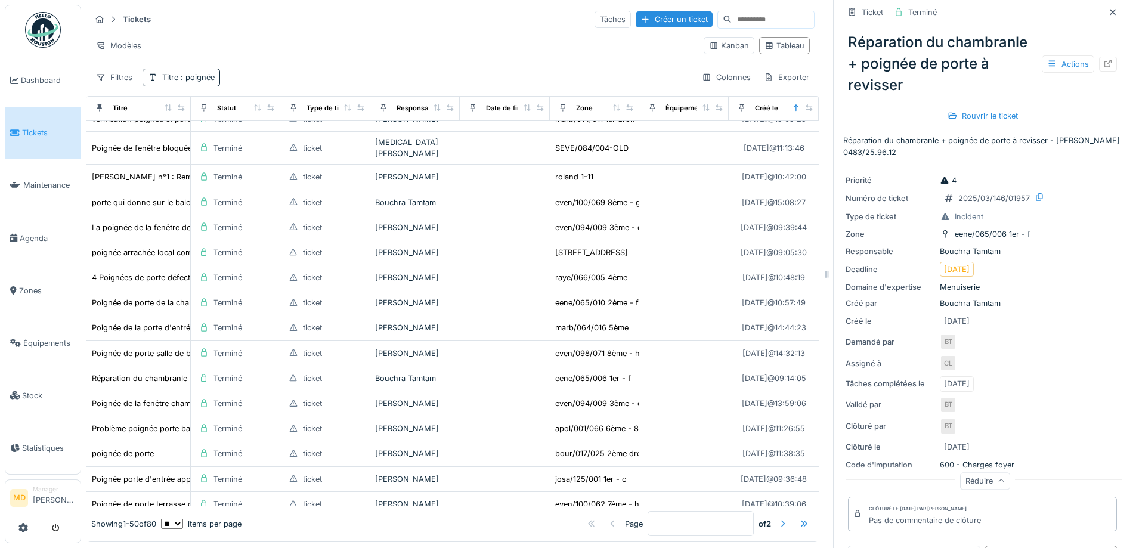
scroll to position [11, 0]
click at [1103, 60] on icon at bounding box center [1108, 64] width 10 height 8
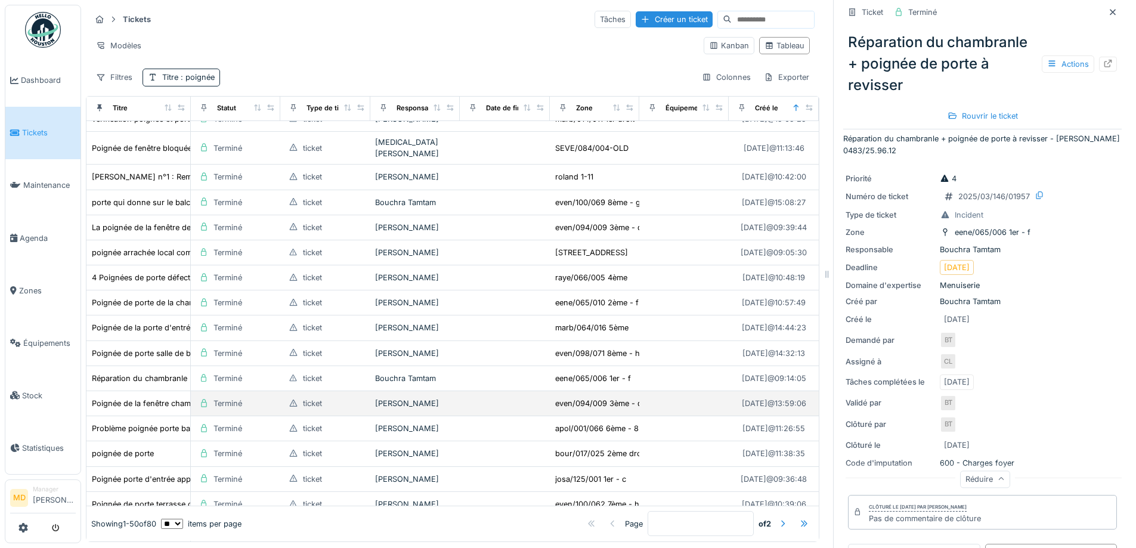
scroll to position [477, 0]
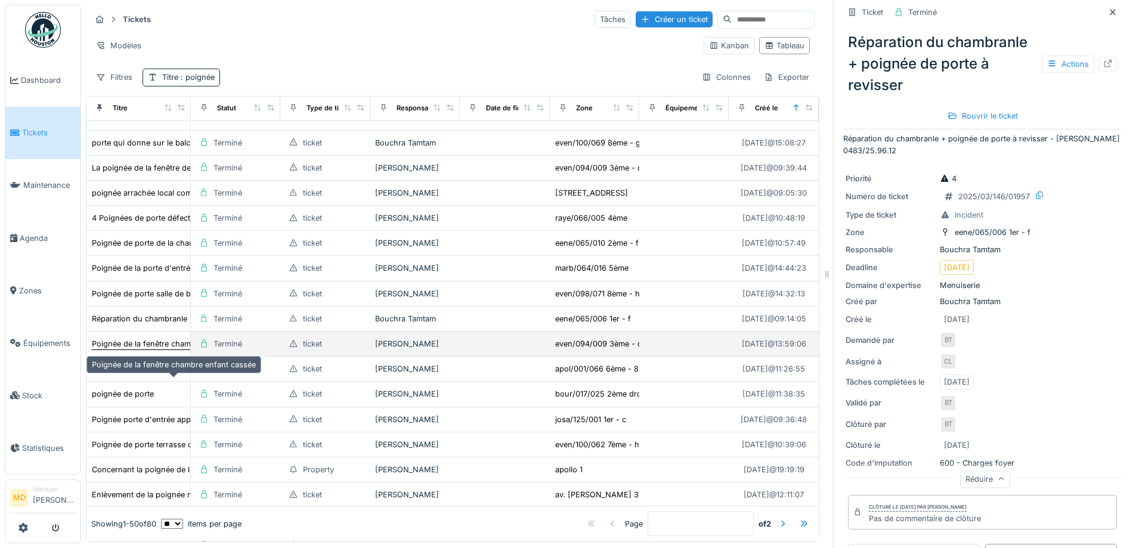
click at [154, 349] on div "Poignée de la fenêtre chambre enfant cassée" at bounding box center [174, 343] width 164 height 11
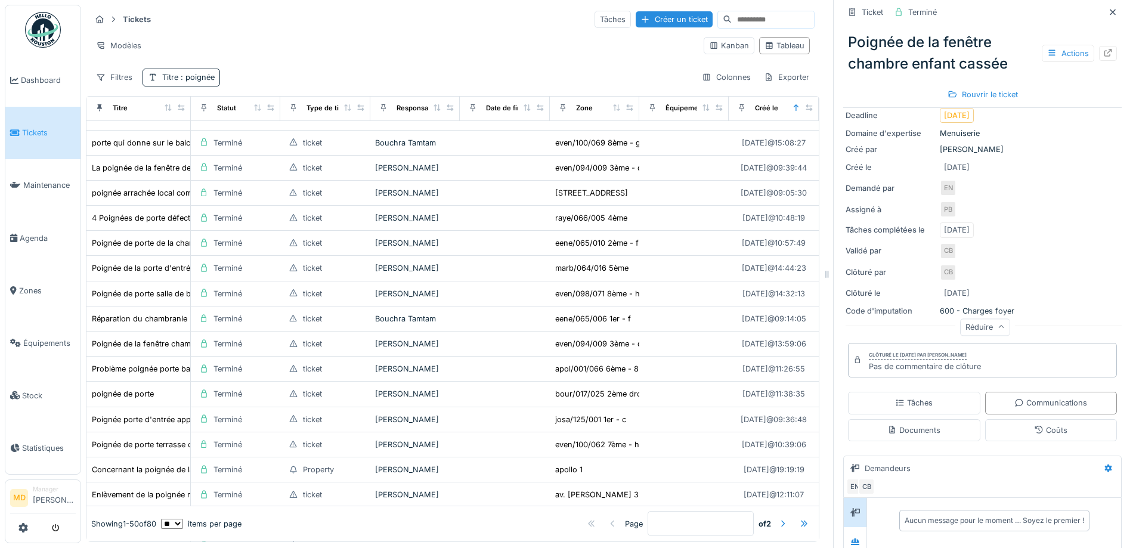
scroll to position [238, 0]
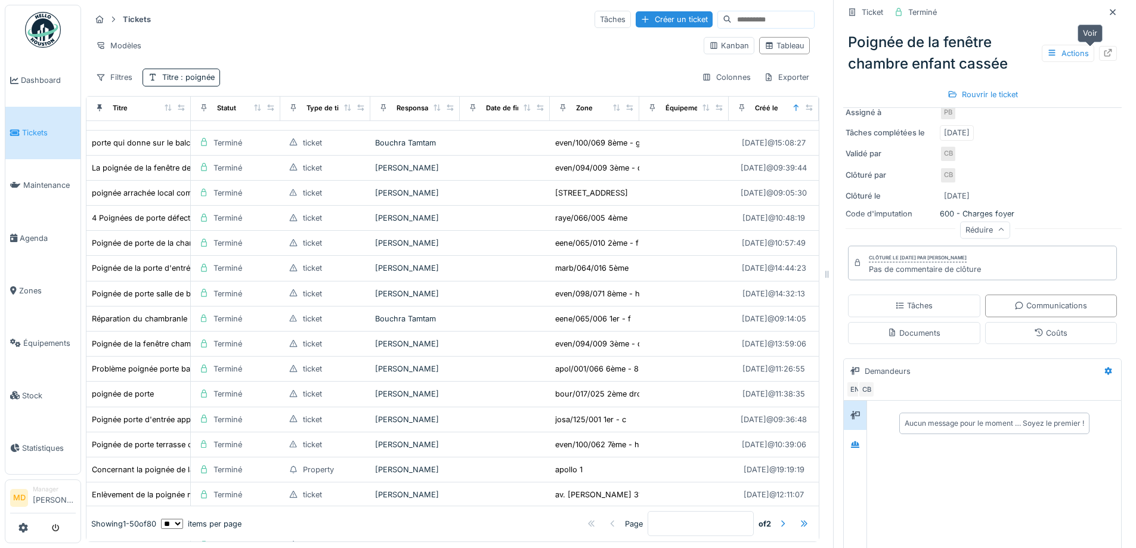
click at [1104, 49] on icon at bounding box center [1108, 53] width 8 height 8
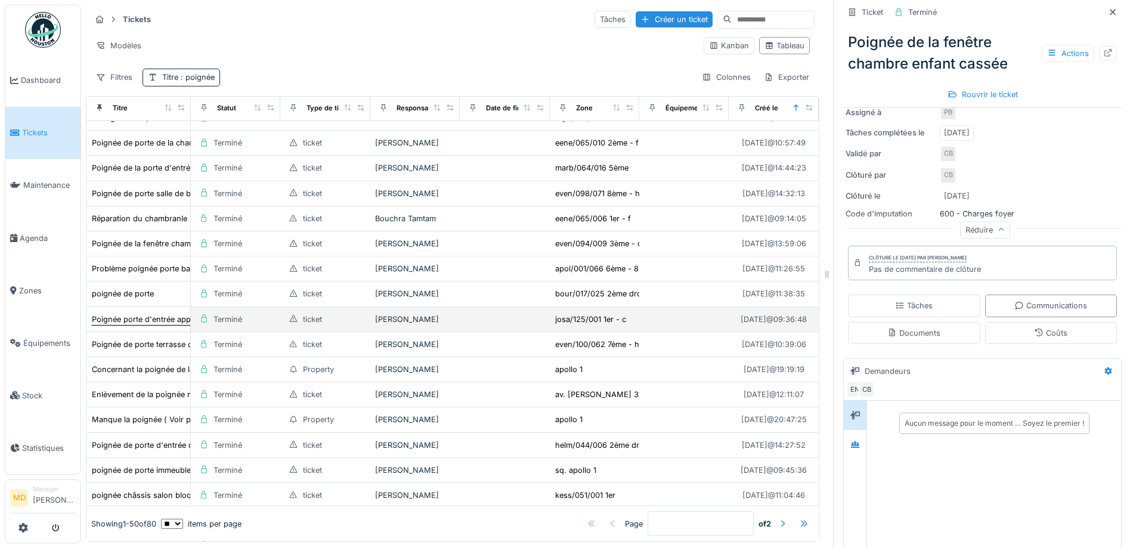
scroll to position [596, 0]
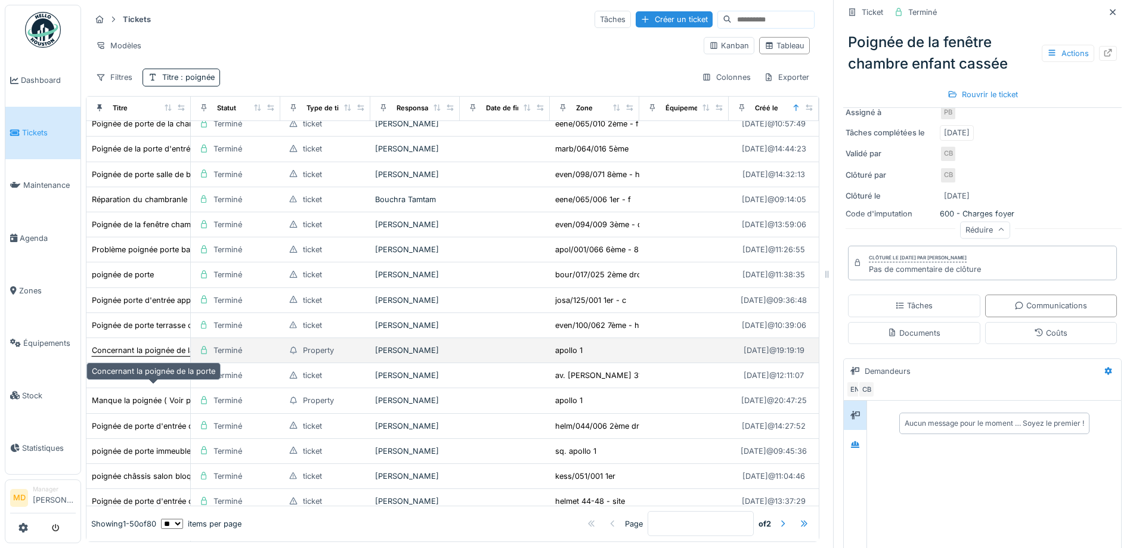
click at [159, 356] on div "Concernant la poignée de la porte" at bounding box center [153, 350] width 123 height 11
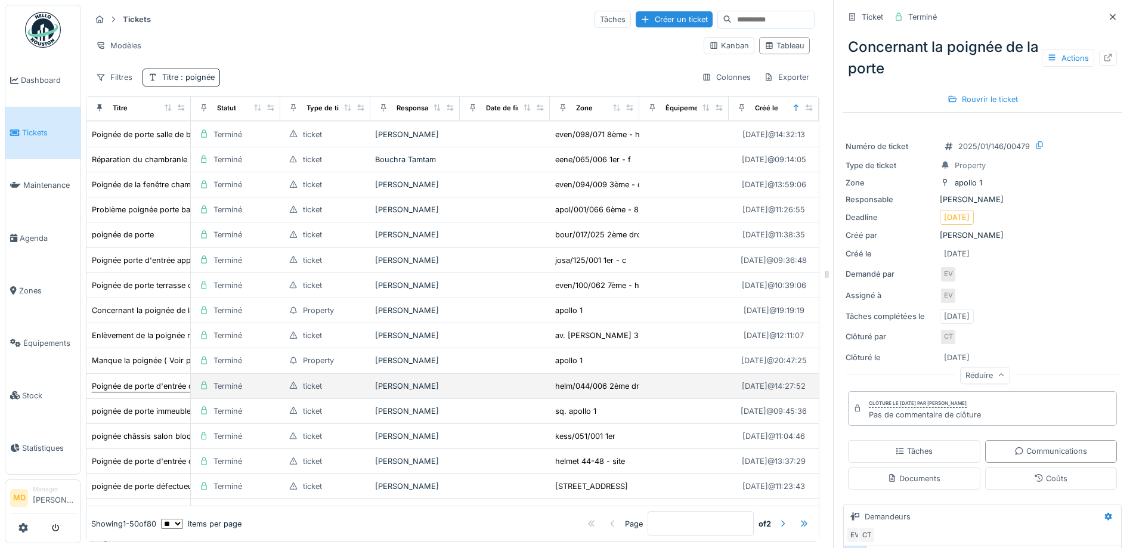
scroll to position [656, 0]
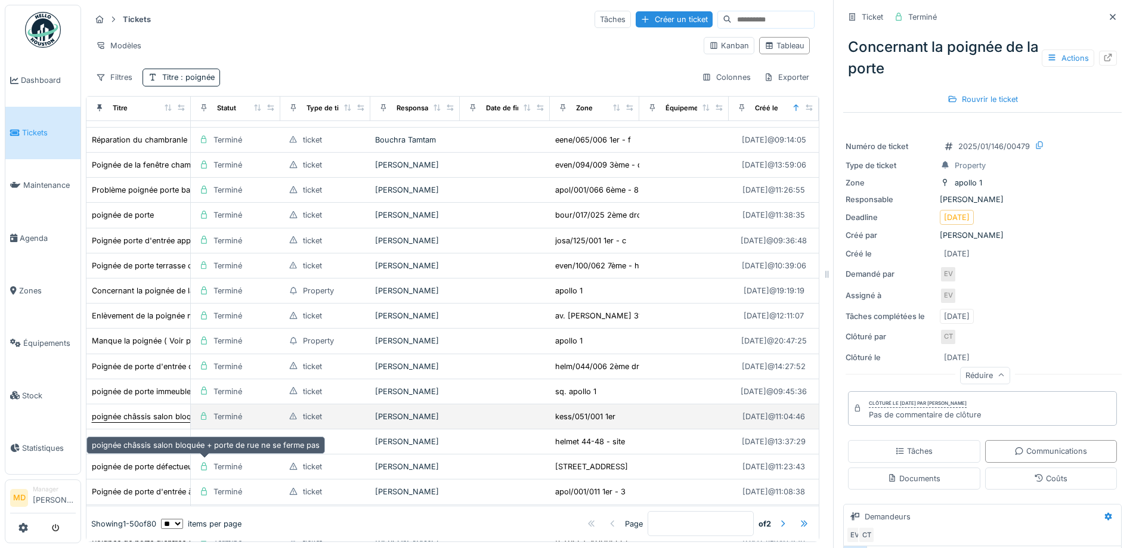
click at [151, 422] on div "poignée châssis salon bloquée + porte de rue ne se ferme pas" at bounding box center [206, 416] width 228 height 11
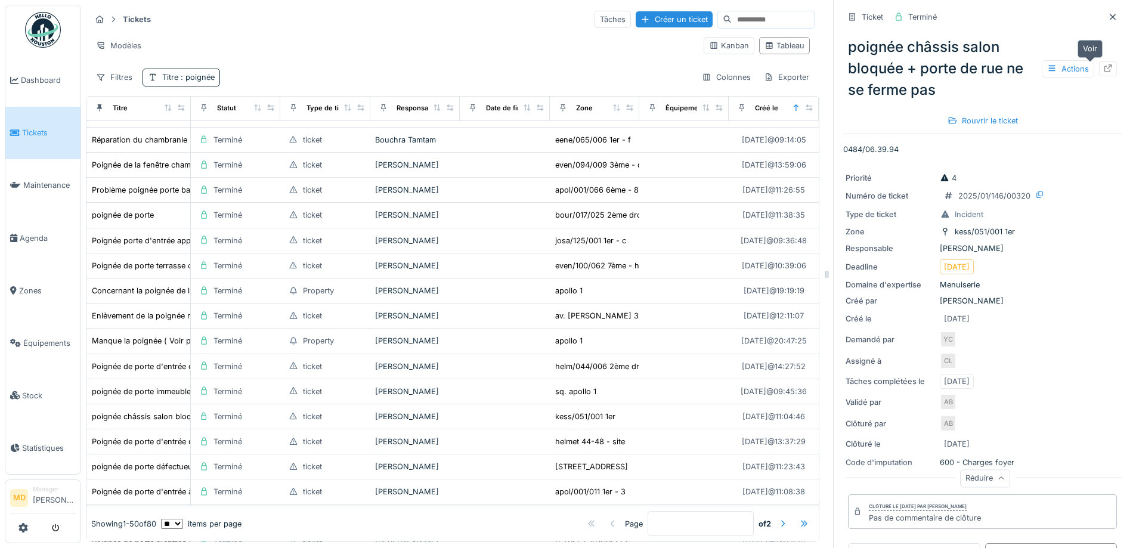
click at [1103, 64] on icon at bounding box center [1108, 68] width 10 height 8
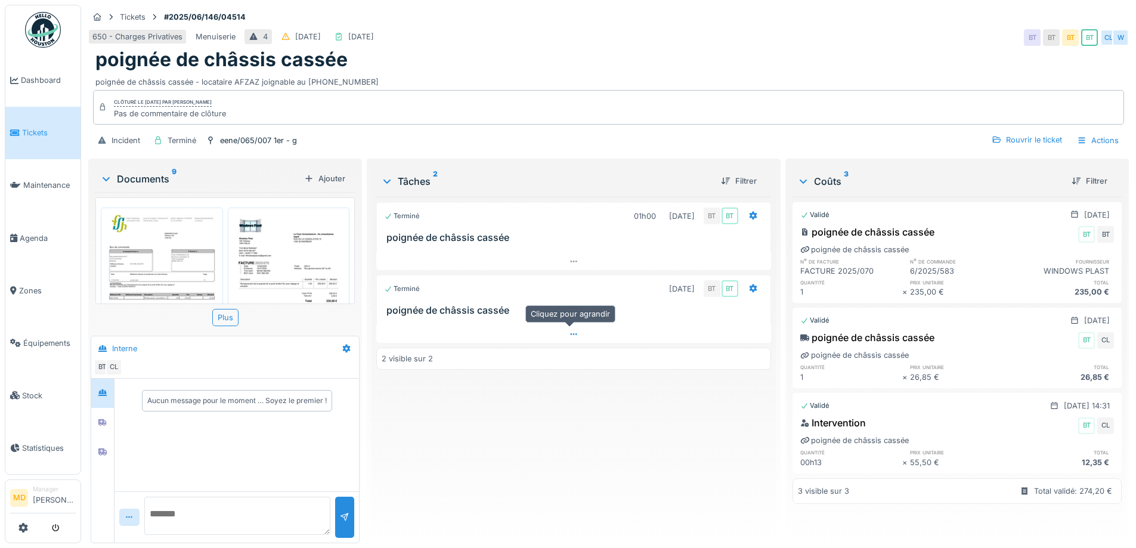
click at [570, 337] on icon at bounding box center [574, 334] width 10 height 8
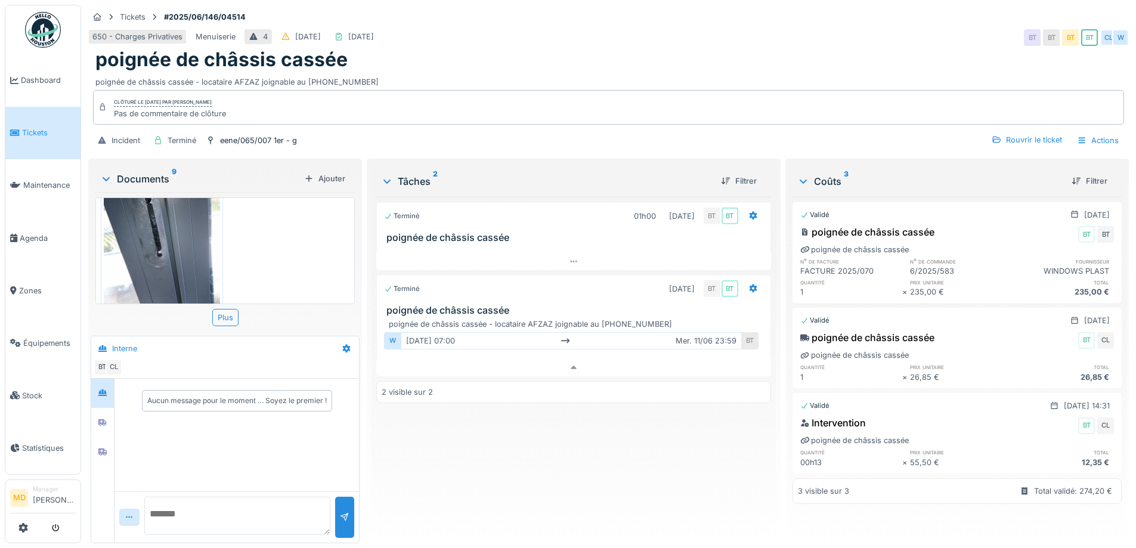
scroll to position [802, 0]
click at [108, 415] on div at bounding box center [103, 422] width 18 height 15
click at [103, 448] on icon at bounding box center [102, 451] width 8 height 7
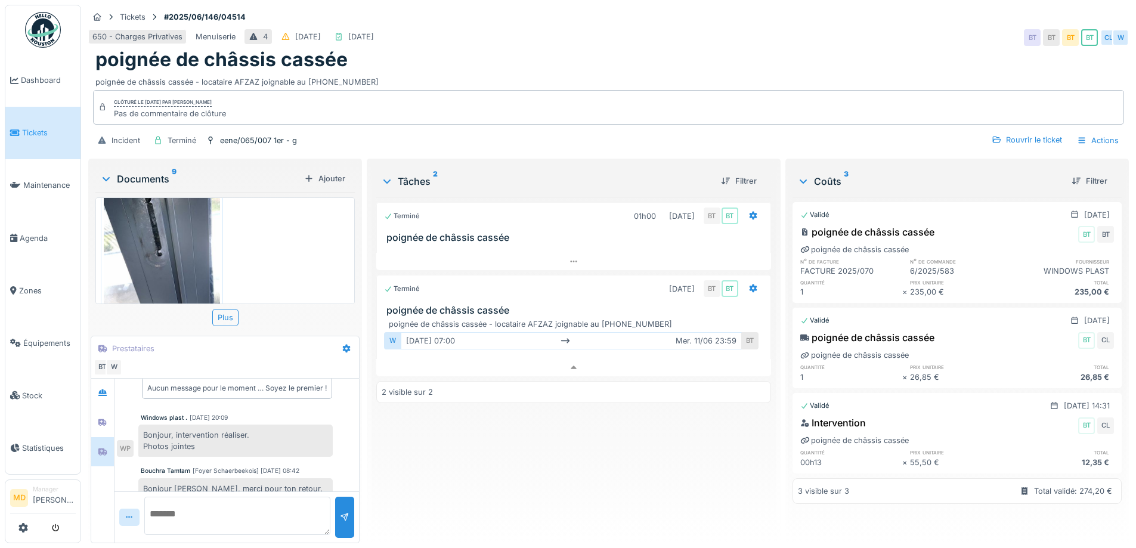
scroll to position [0, 0]
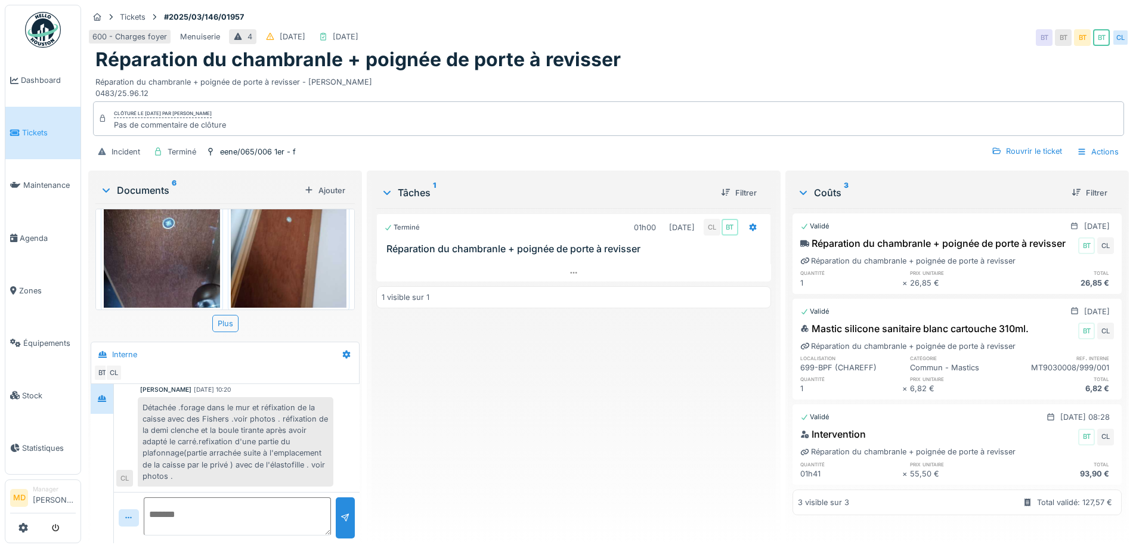
scroll to position [9, 0]
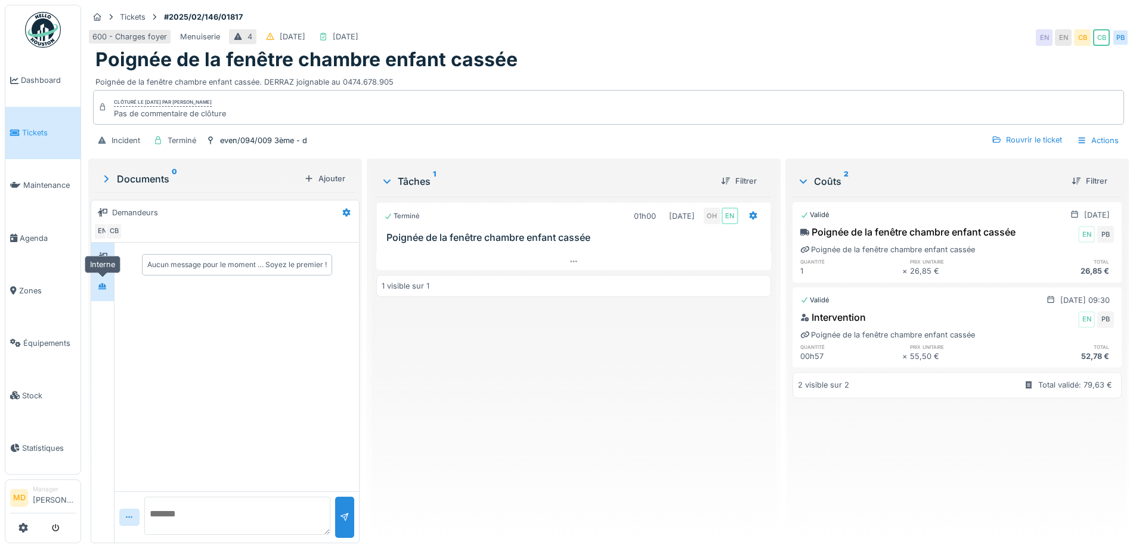
click at [101, 286] on icon at bounding box center [102, 286] width 8 height 7
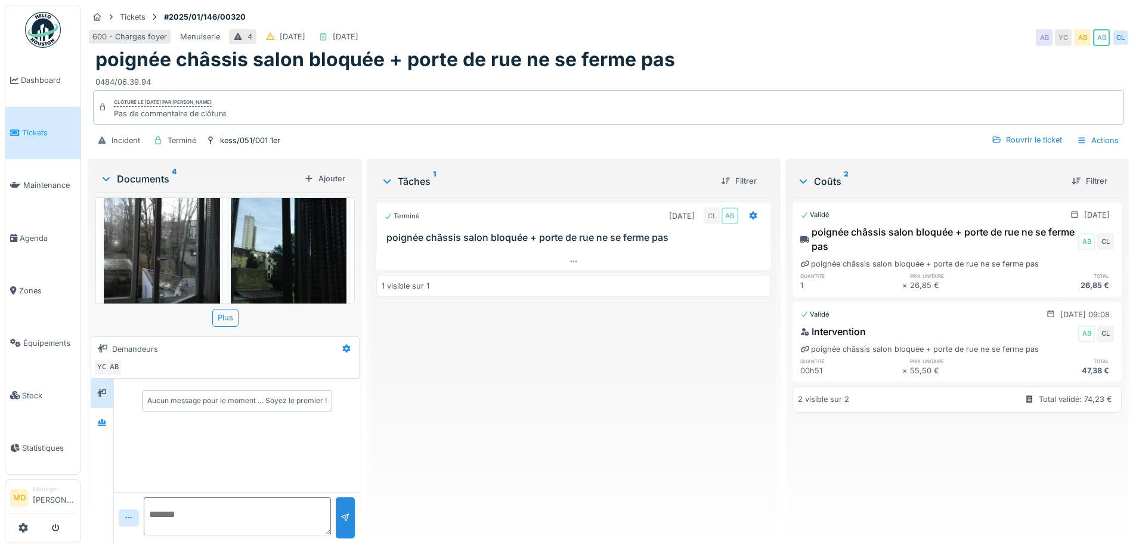
scroll to position [256, 0]
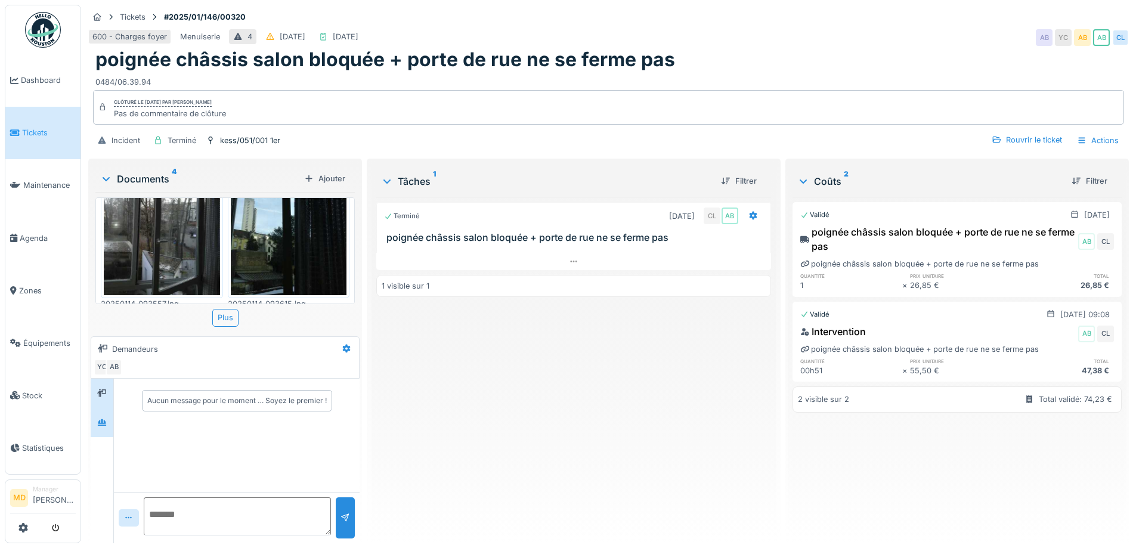
click at [113, 420] on div at bounding box center [102, 422] width 23 height 29
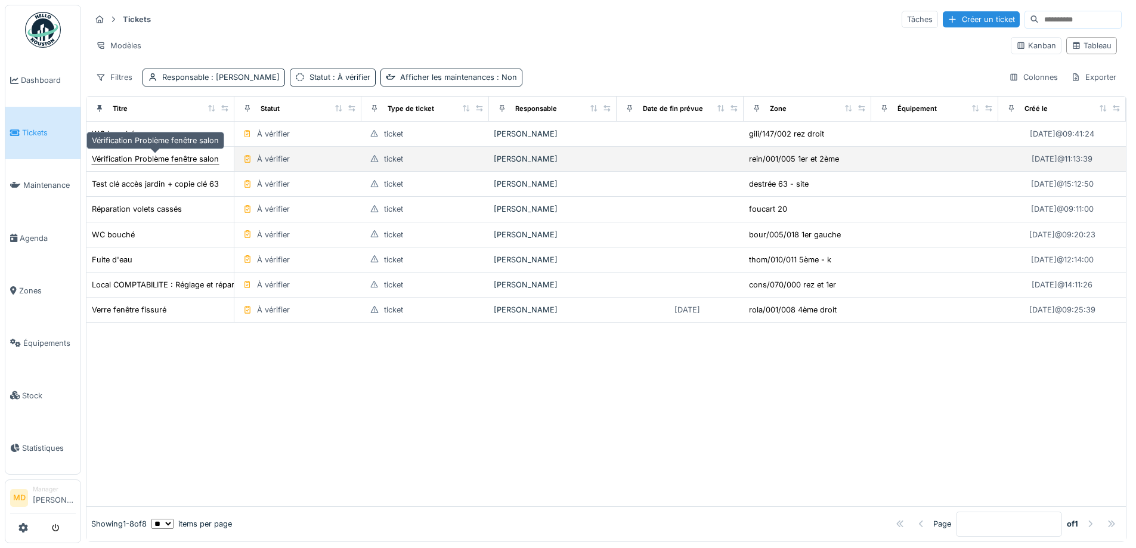
click at [177, 159] on div "Vérification Problème fenêtre salon" at bounding box center [155, 158] width 127 height 11
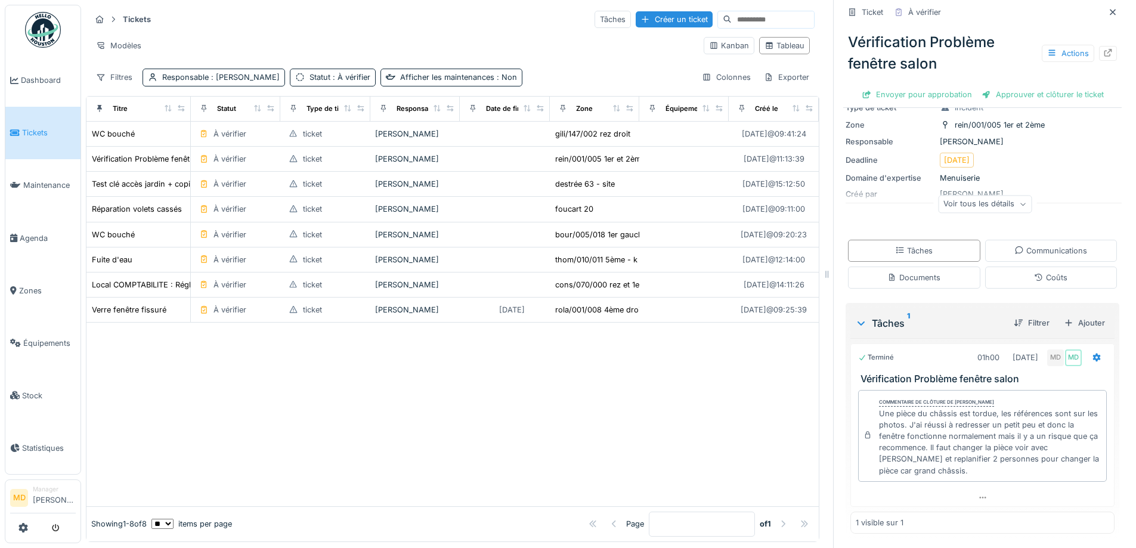
scroll to position [9, 0]
click at [1103, 49] on icon at bounding box center [1108, 53] width 10 height 8
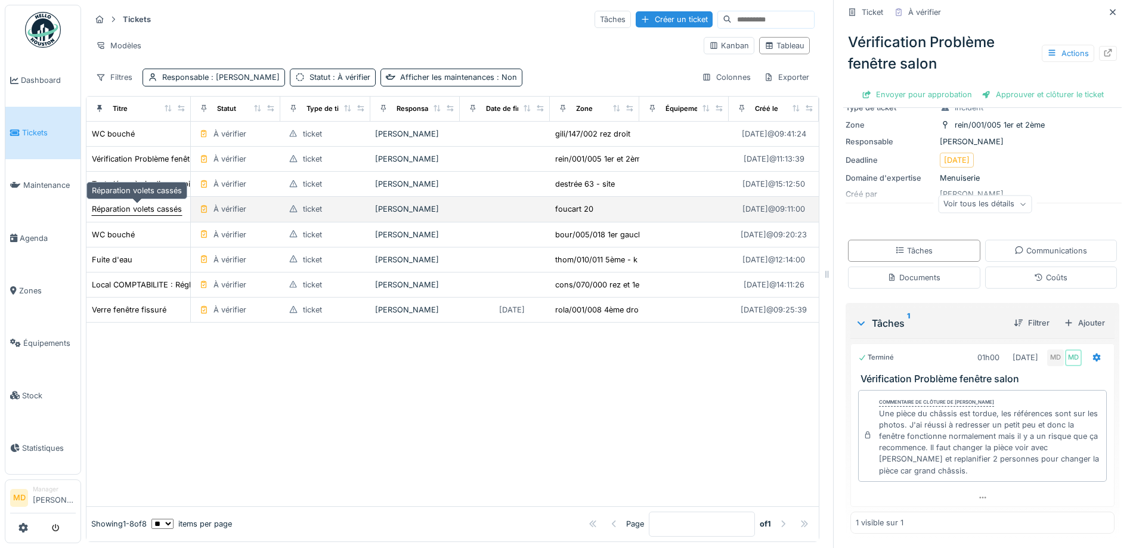
click at [139, 206] on div "Réparation volets cassés" at bounding box center [137, 208] width 90 height 11
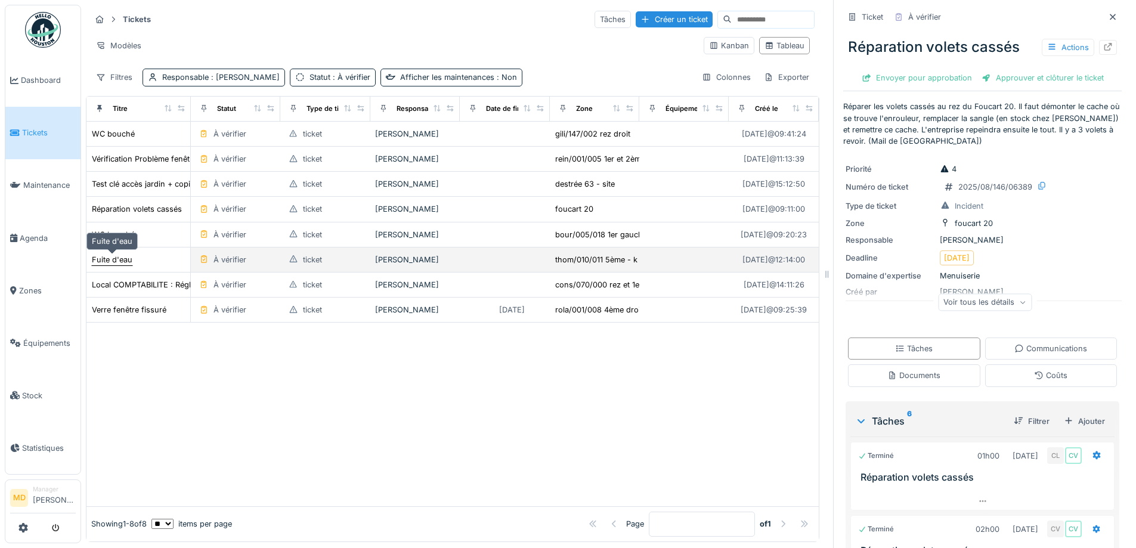
click at [110, 254] on div "Fuite d'eau" at bounding box center [112, 259] width 41 height 11
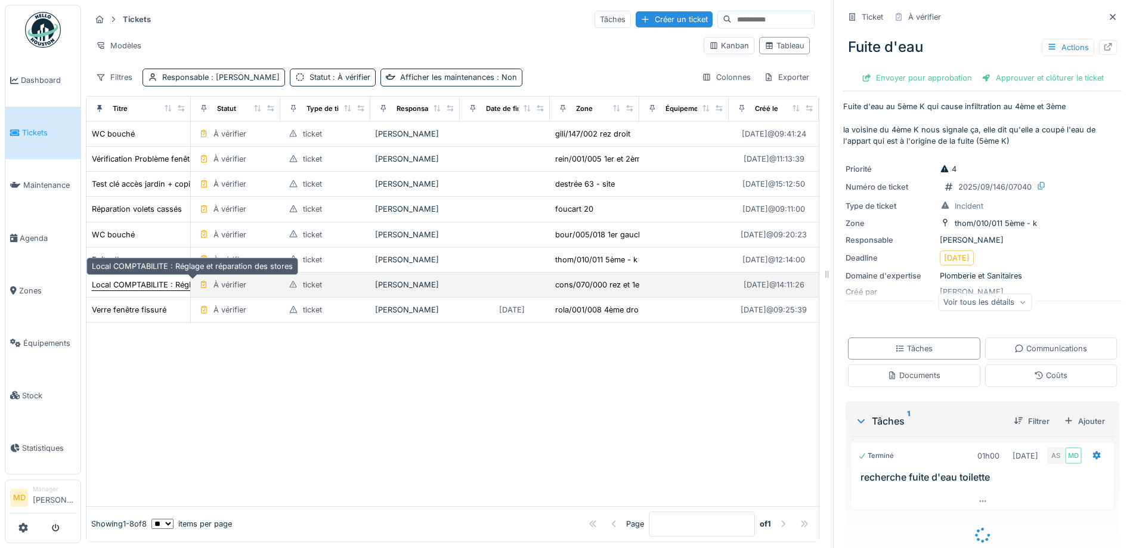
click at [120, 280] on div "Local COMPTABILITE : Réglage et réparation des stores" at bounding box center [192, 284] width 201 height 11
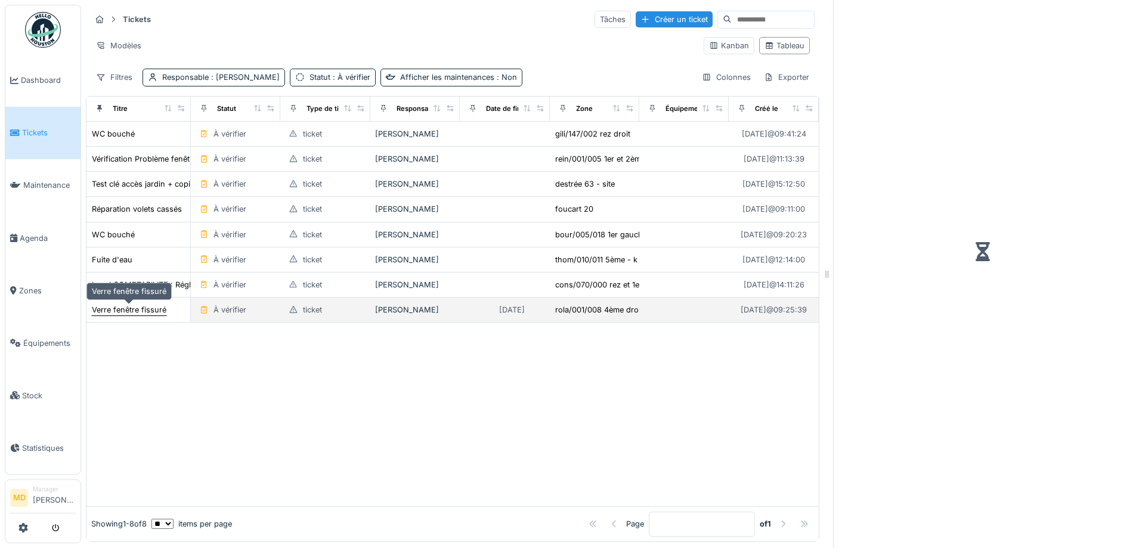
click at [128, 304] on div "Verre fenêtre fissuré" at bounding box center [129, 309] width 75 height 11
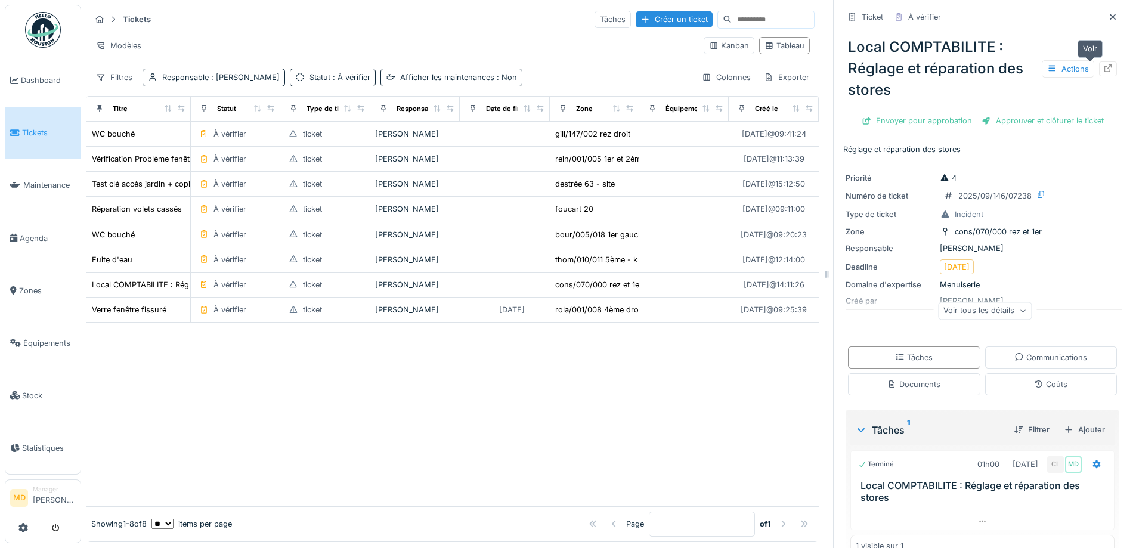
click at [1103, 64] on icon at bounding box center [1108, 68] width 10 height 8
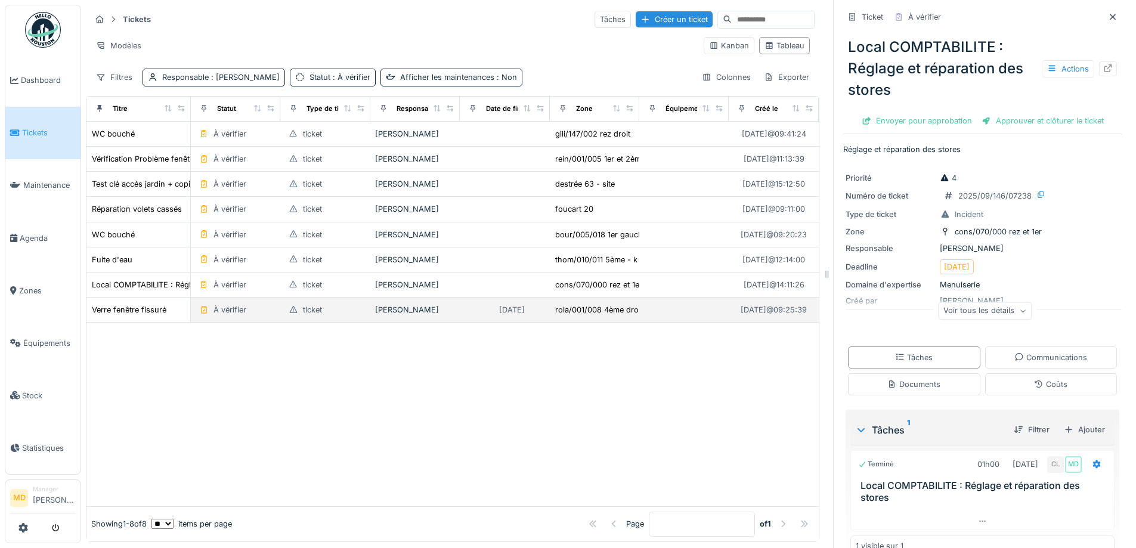
click at [137, 297] on td "Verre fenêtre fissuré" at bounding box center [138, 309] width 104 height 25
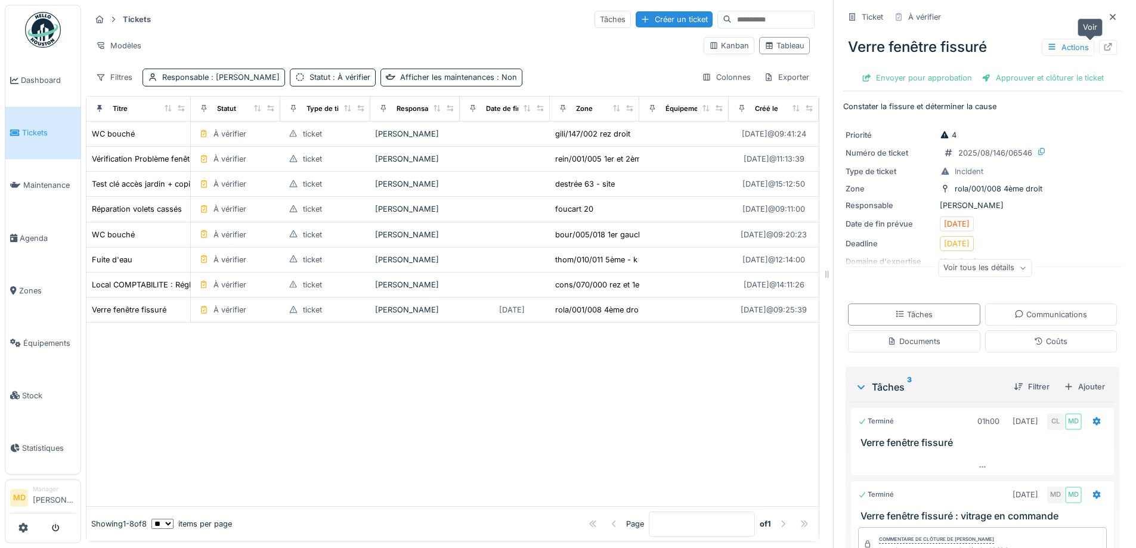
click at [1103, 43] on icon at bounding box center [1108, 47] width 10 height 8
click at [55, 81] on span "Dashboard" at bounding box center [48, 80] width 55 height 11
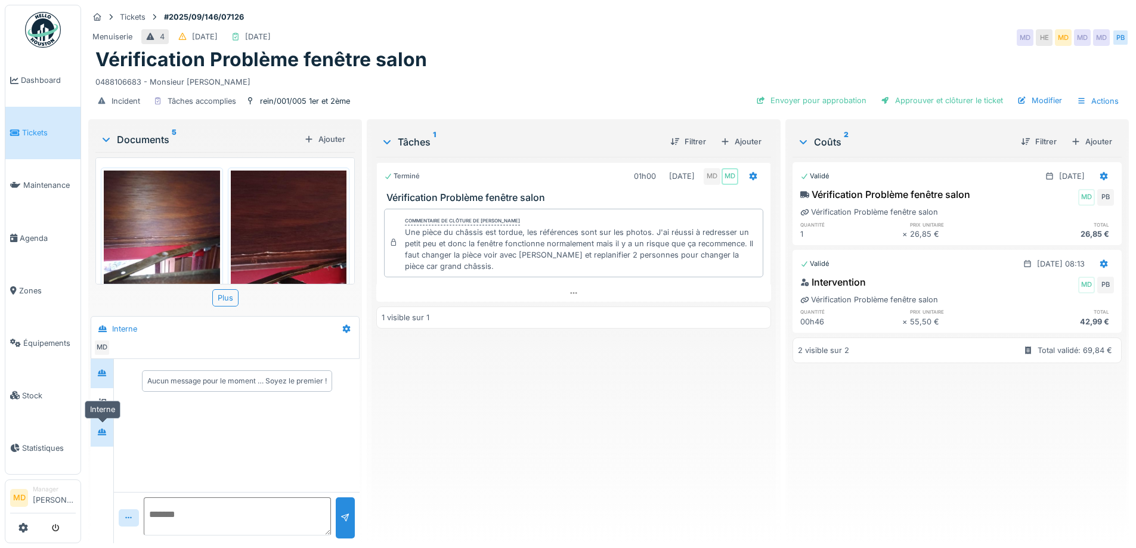
click at [108, 427] on div at bounding box center [102, 431] width 18 height 15
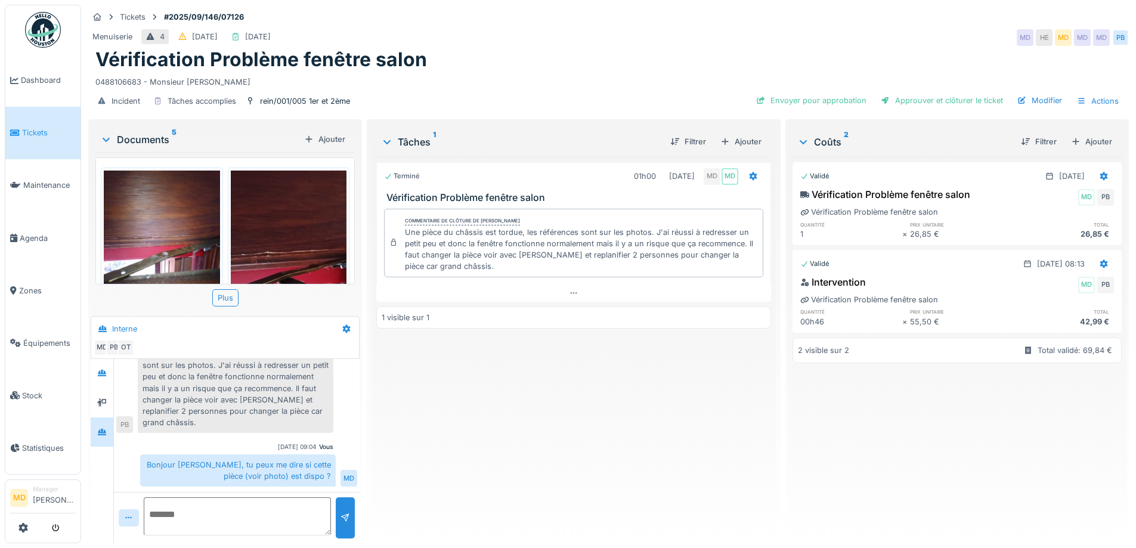
scroll to position [9, 0]
click at [739, 134] on div "Ajouter" at bounding box center [740, 142] width 51 height 16
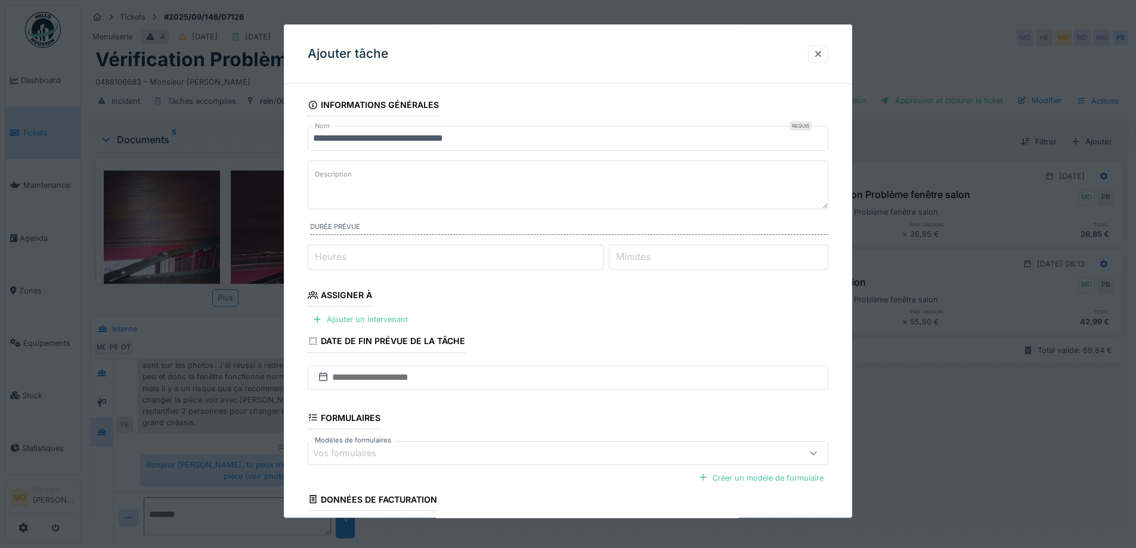
click at [514, 141] on input "**********" at bounding box center [568, 138] width 520 height 25
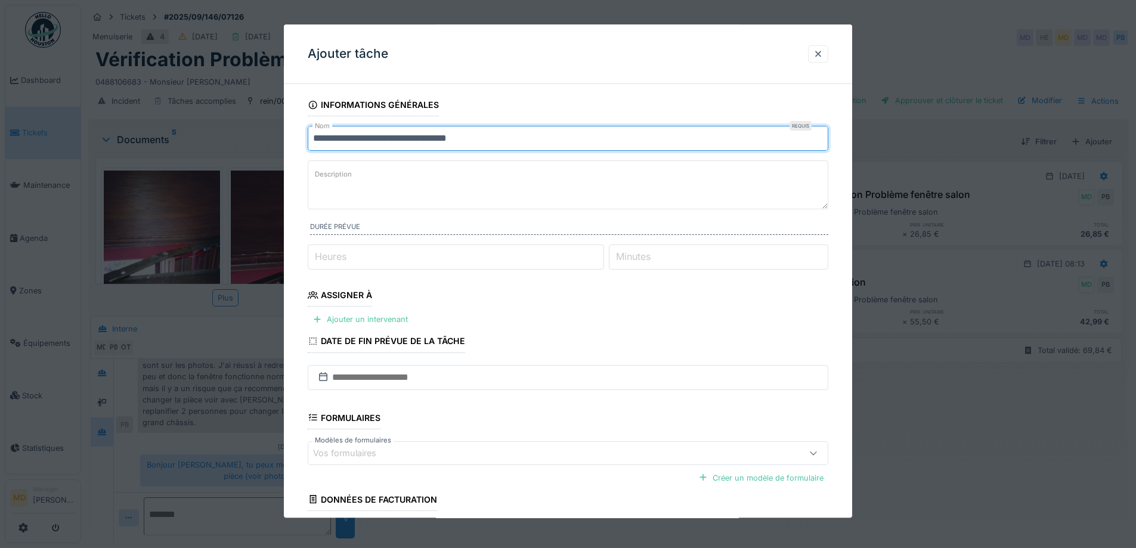
type input "**********"
click at [823, 51] on div at bounding box center [818, 53] width 10 height 11
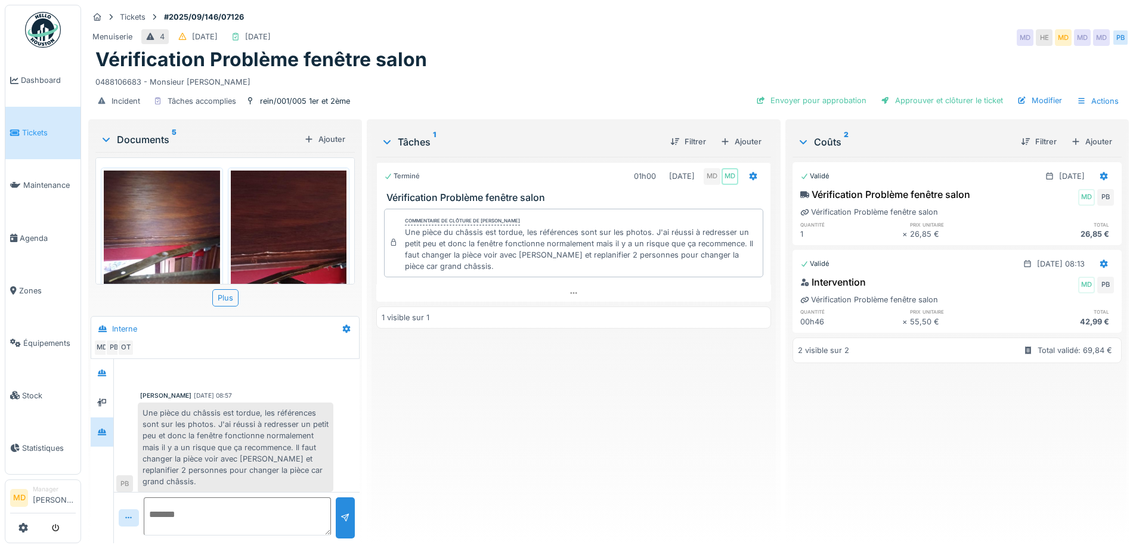
scroll to position [14, 0]
drag, startPoint x: 159, startPoint y: 403, endPoint x: 214, endPoint y: 418, distance: 56.8
click at [214, 418] on div "Une pièce du châssis est tordue, les références sont sur les photos. J'ai réuss…" at bounding box center [236, 447] width 196 height 89
copy div "pièce du châssis est tordue, les références sont sur les photos."
click at [239, 435] on div "Une pièce du châssis est tordue, les références sont sur les photos. J'ai réuss…" at bounding box center [236, 447] width 196 height 89
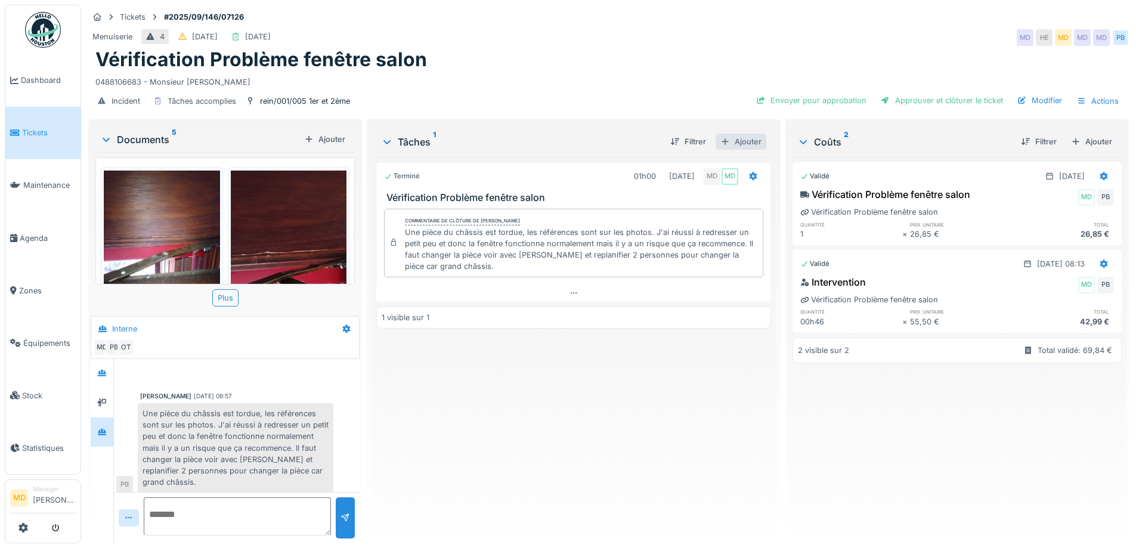
click at [748, 134] on div "Ajouter" at bounding box center [740, 142] width 51 height 16
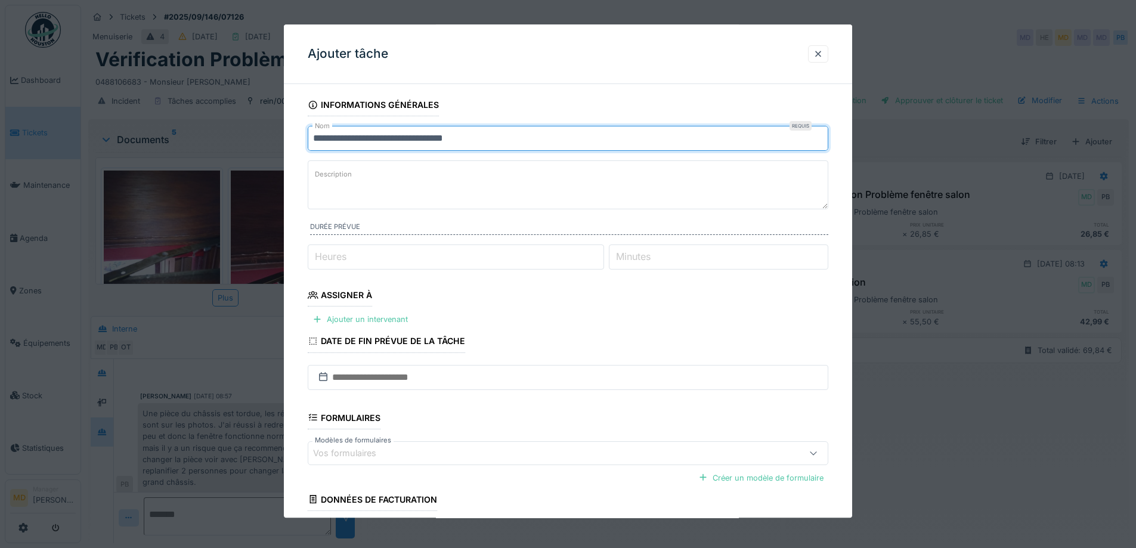
drag, startPoint x: 506, startPoint y: 145, endPoint x: 201, endPoint y: 146, distance: 304.0
click at [201, 146] on div "**********" at bounding box center [608, 274] width 1055 height 548
click at [531, 136] on input "**********" at bounding box center [568, 138] width 520 height 25
type input "**********"
click at [377, 196] on textarea "Description" at bounding box center [568, 184] width 520 height 49
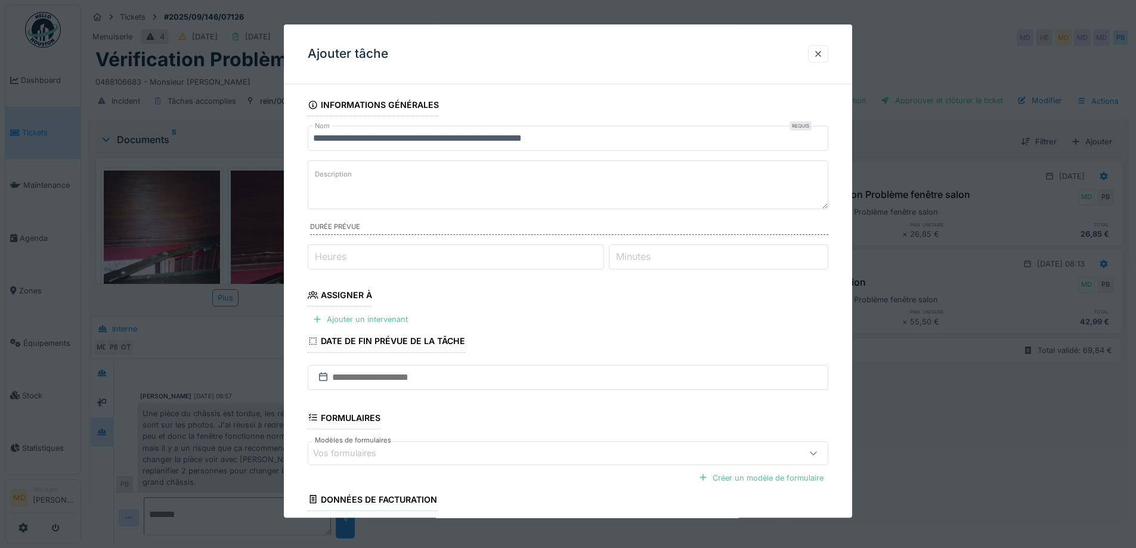
paste textarea "**********"
click at [314, 179] on textarea "**********" at bounding box center [568, 184] width 520 height 49
type textarea "**********"
click at [379, 312] on div "Ajouter un intervenant" at bounding box center [360, 320] width 105 height 16
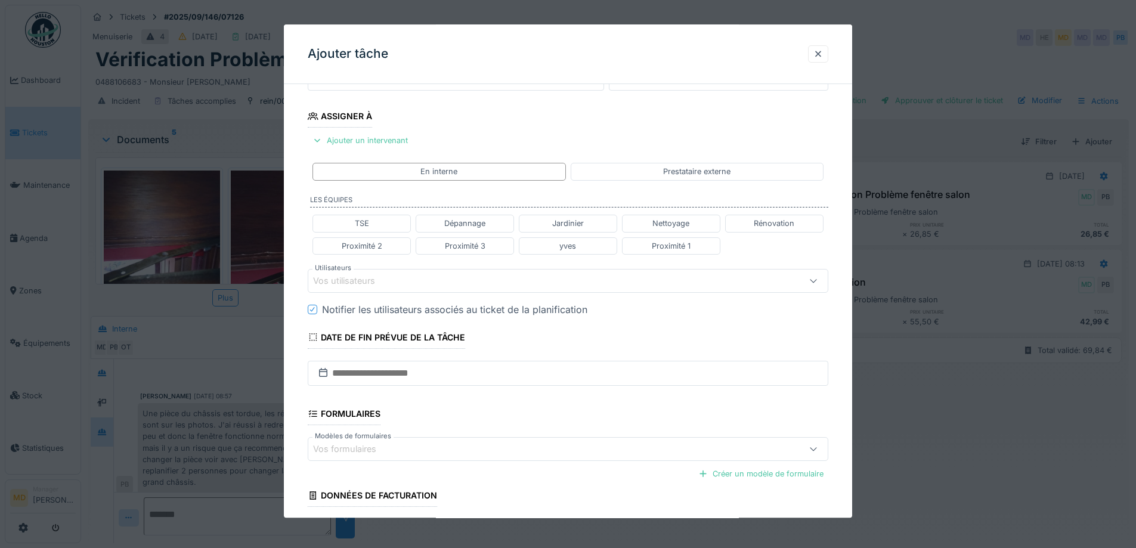
click at [352, 276] on div "Vos utilisateurs" at bounding box center [352, 280] width 79 height 13
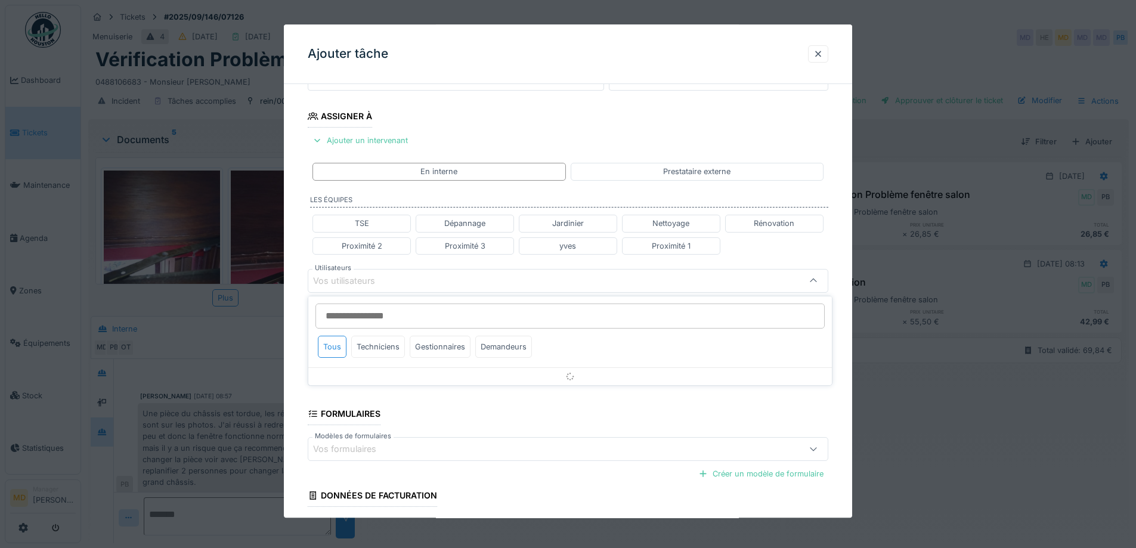
scroll to position [188, 0]
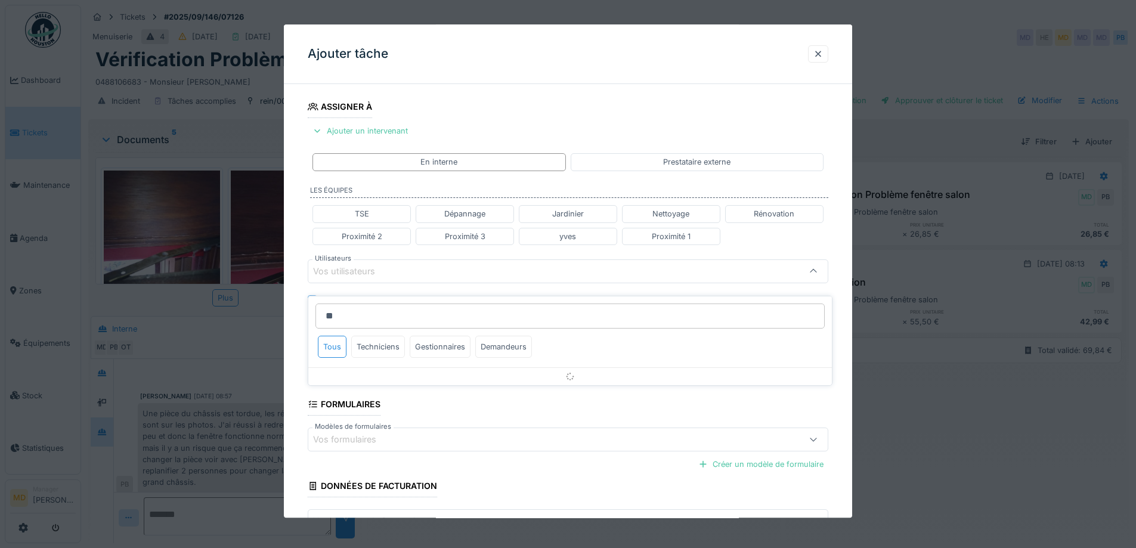
type input "*"
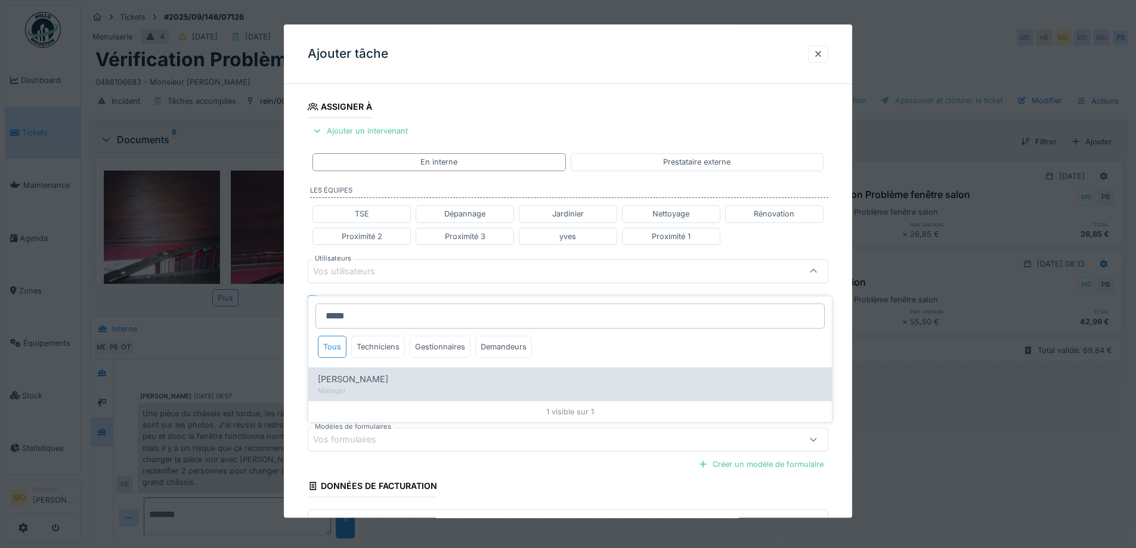
type input "*****"
click at [327, 386] on div "Manager" at bounding box center [570, 391] width 504 height 10
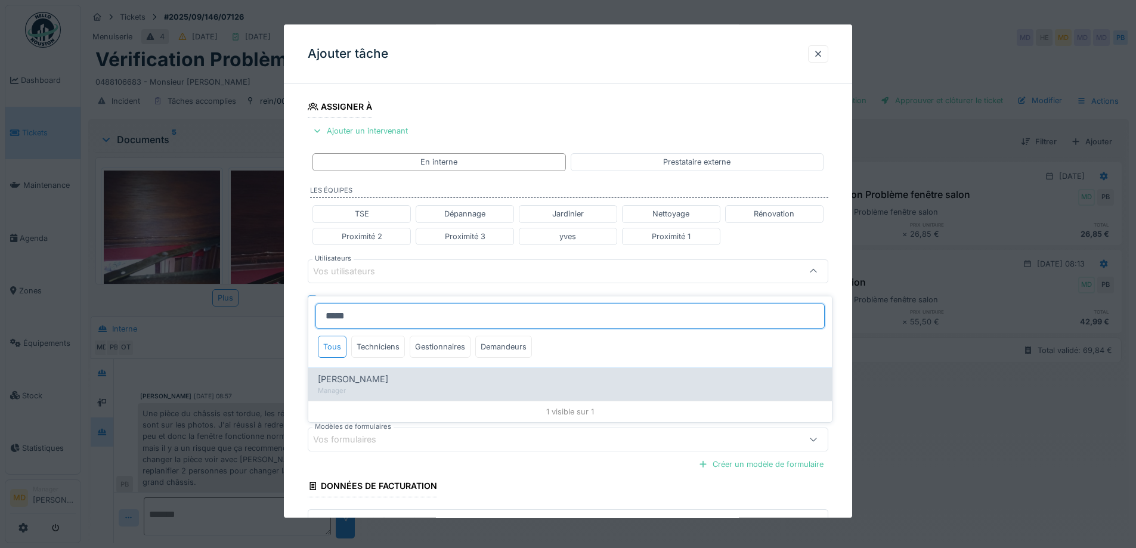
type input "****"
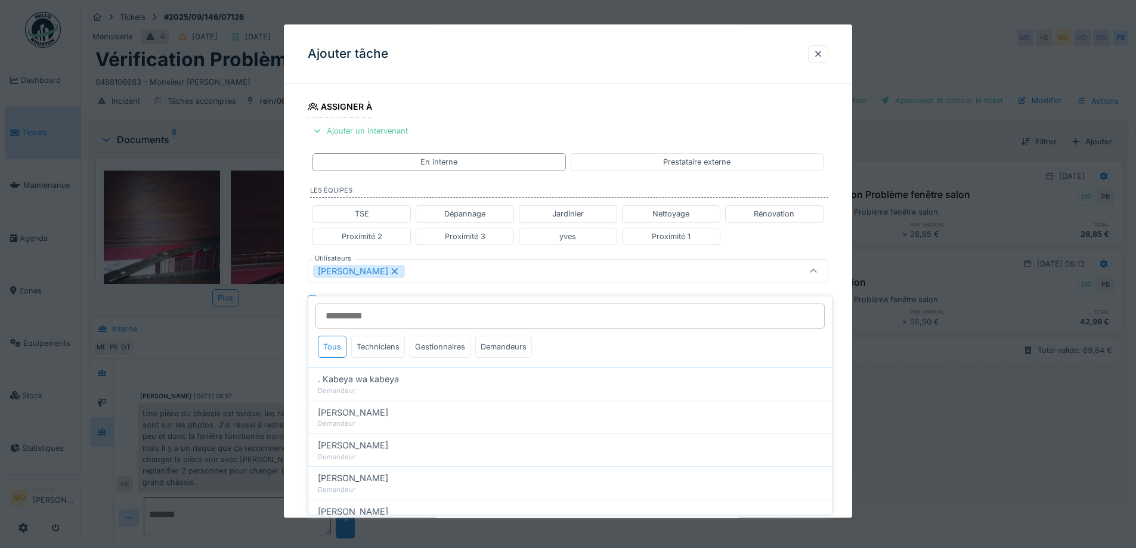
click at [301, 290] on div "**********" at bounding box center [568, 276] width 568 height 742
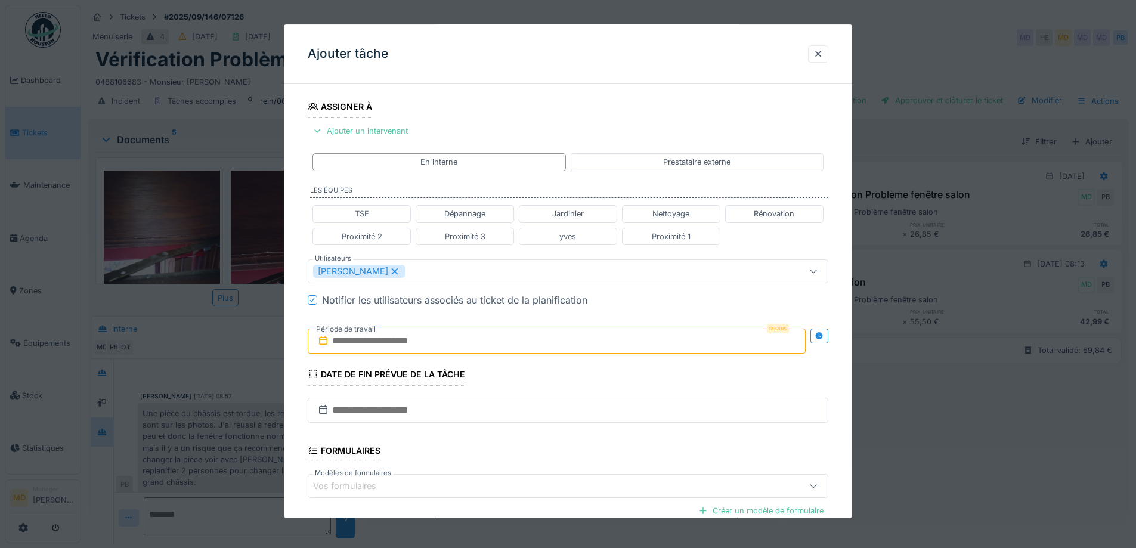
click at [730, 335] on input "text" at bounding box center [557, 340] width 498 height 25
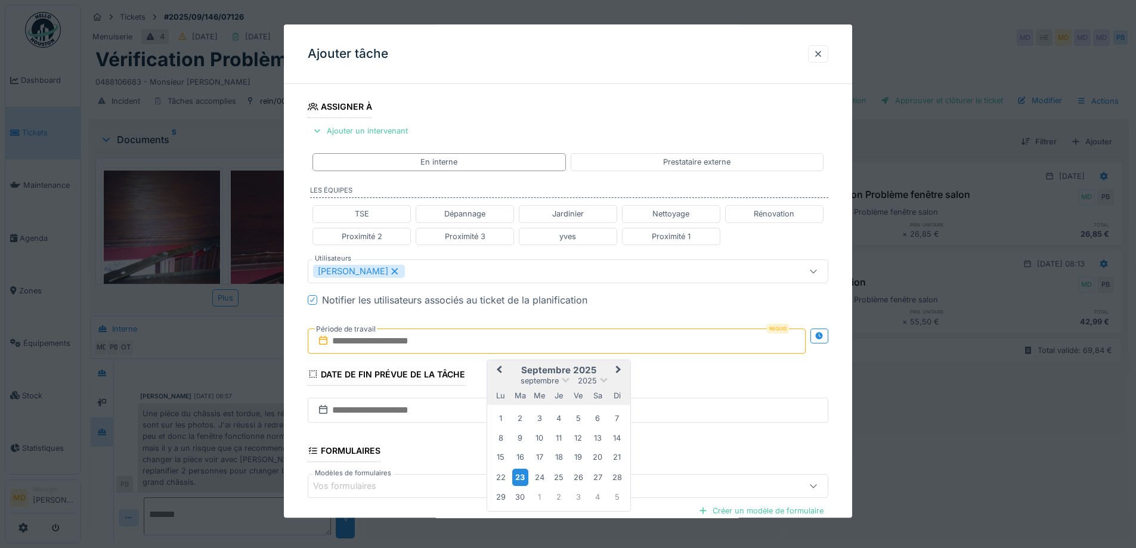
click at [517, 476] on div "23" at bounding box center [520, 477] width 16 height 17
click at [519, 493] on div "30" at bounding box center [520, 497] width 16 height 16
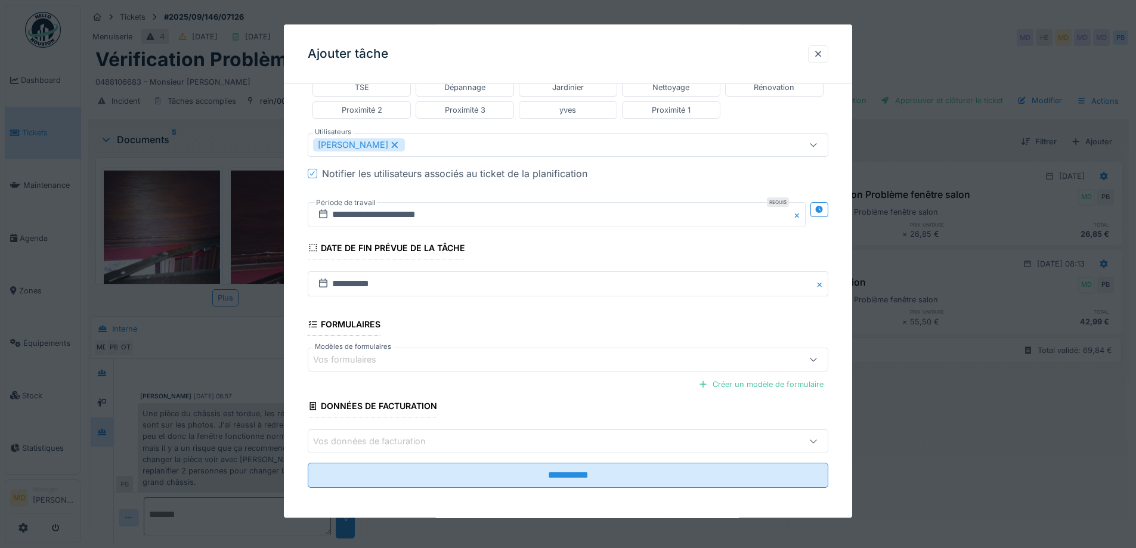
scroll to position [318, 0]
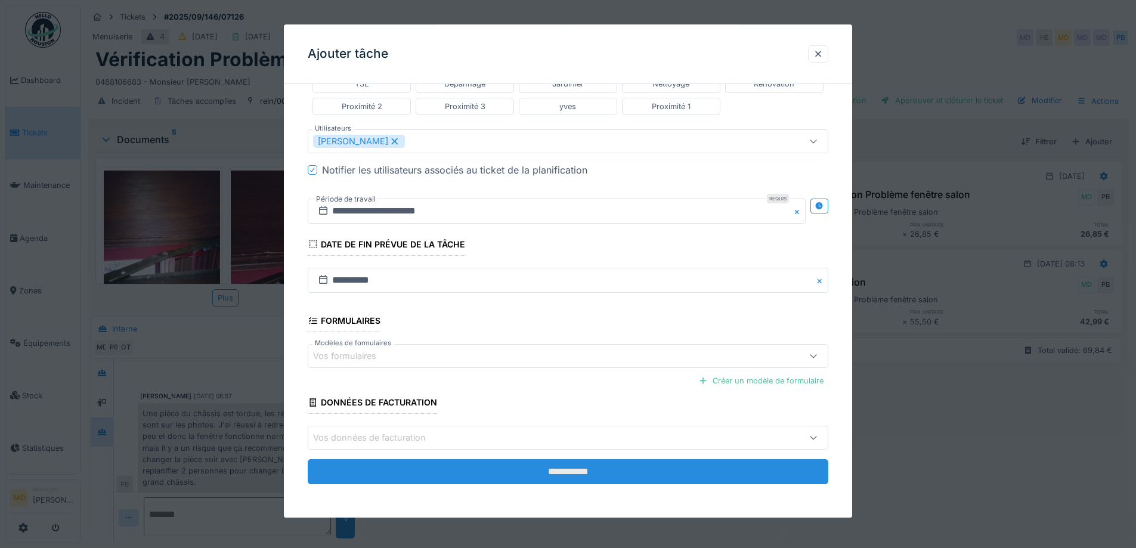
click at [565, 479] on input "**********" at bounding box center [568, 472] width 520 height 25
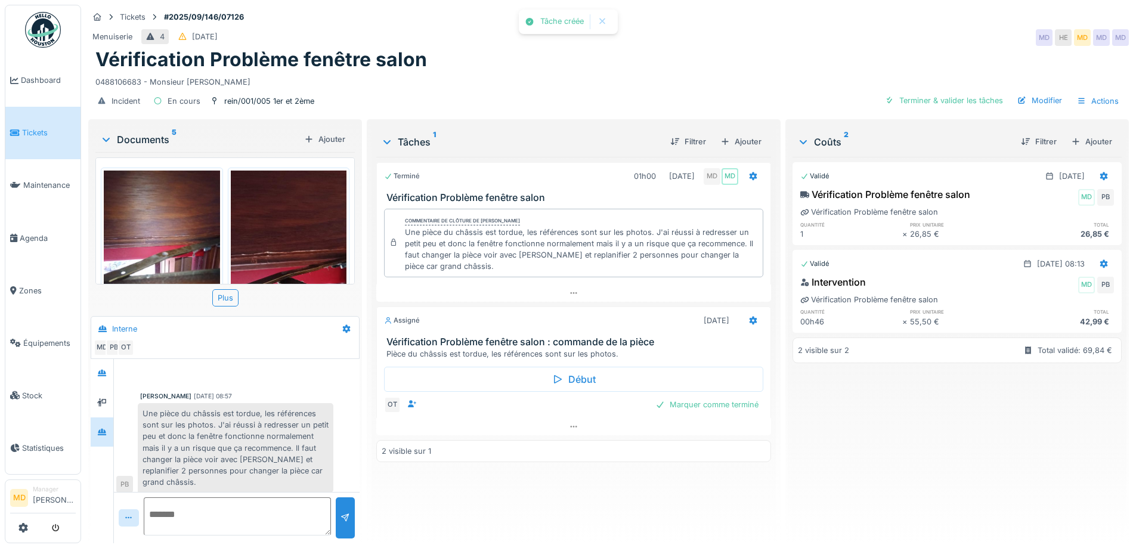
scroll to position [74, 0]
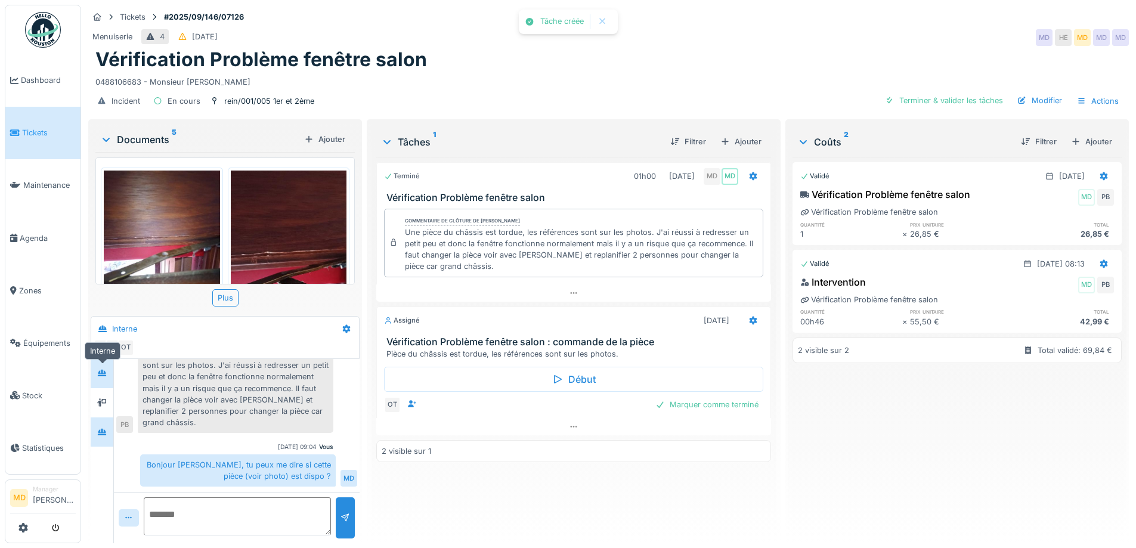
click at [104, 369] on icon at bounding box center [102, 373] width 10 height 8
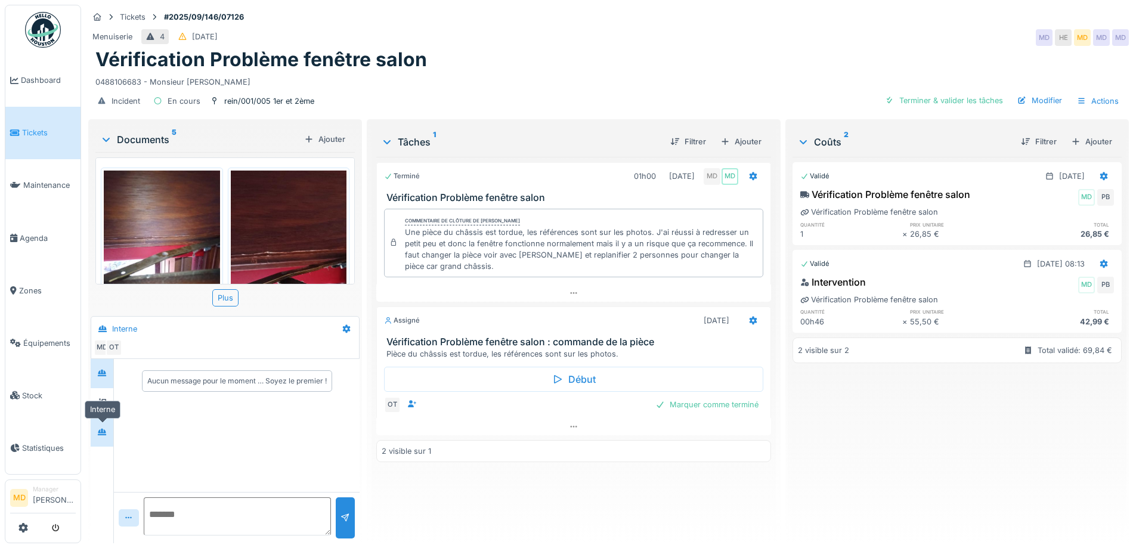
click at [104, 426] on div at bounding box center [102, 431] width 10 height 11
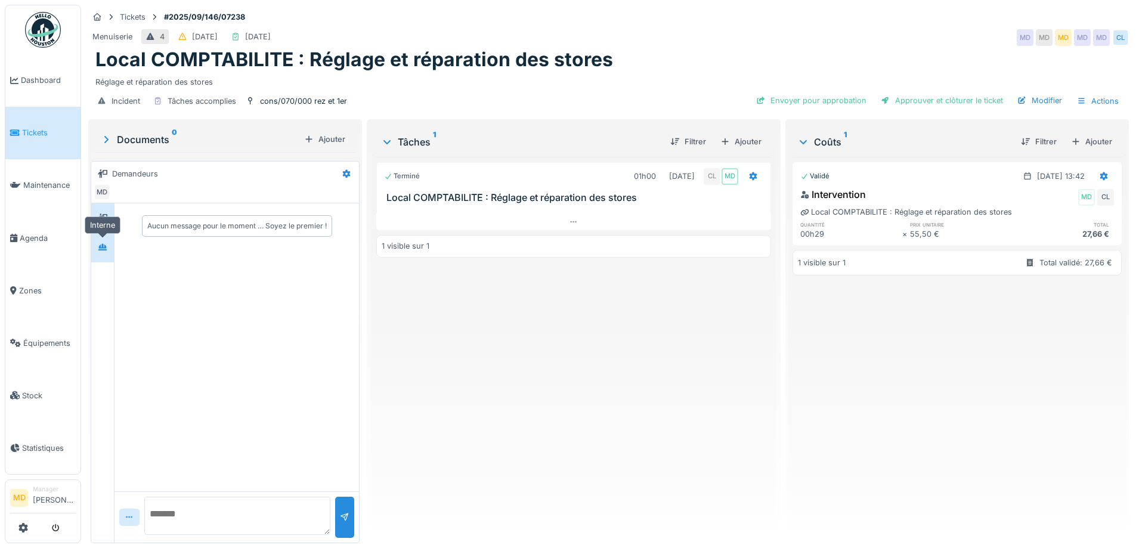
click at [104, 256] on div at bounding box center [103, 247] width 18 height 20
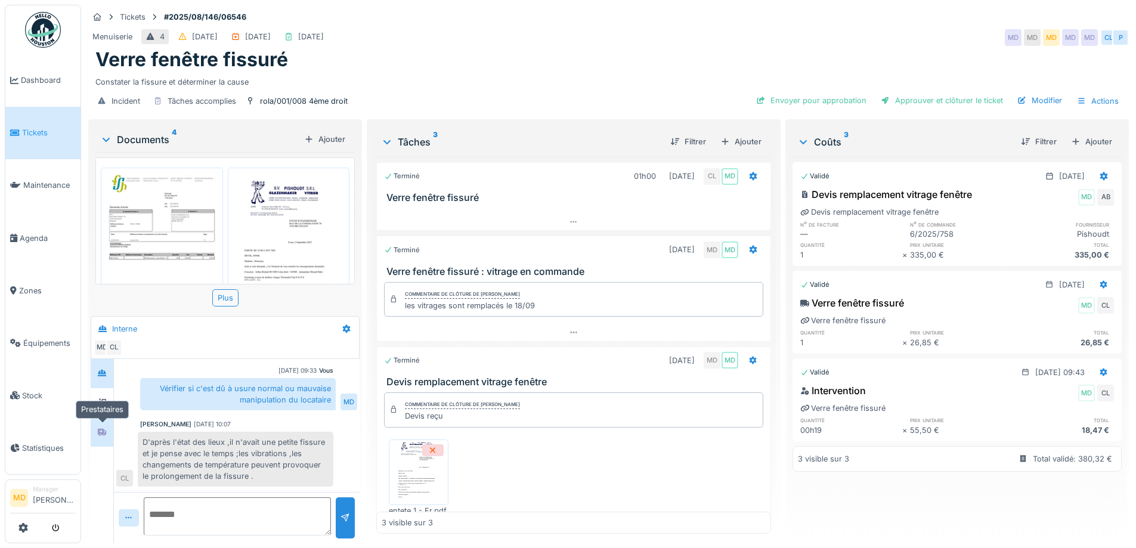
click at [105, 424] on div at bounding box center [102, 431] width 18 height 15
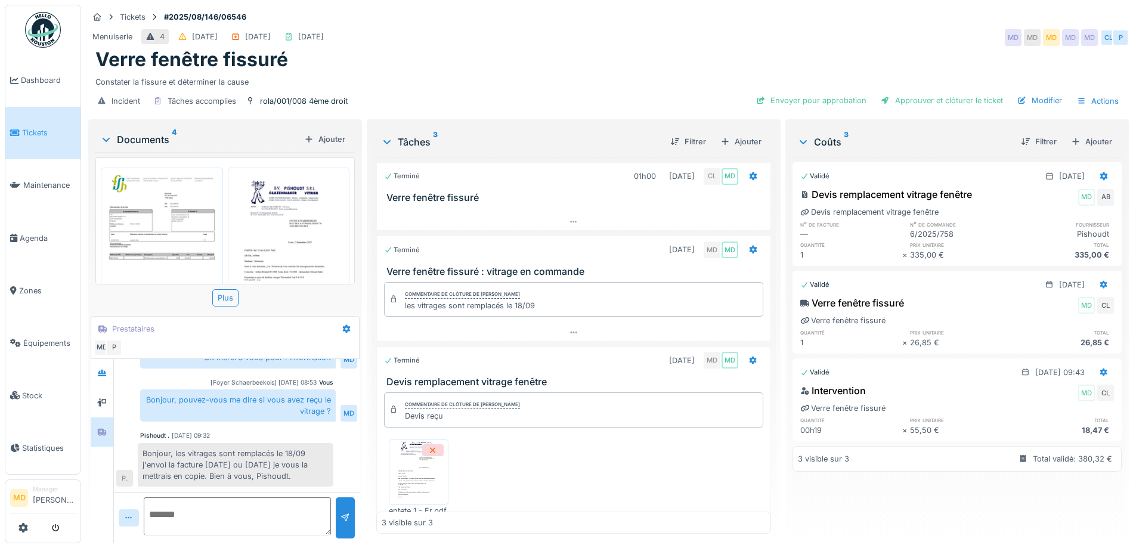
scroll to position [44, 0]
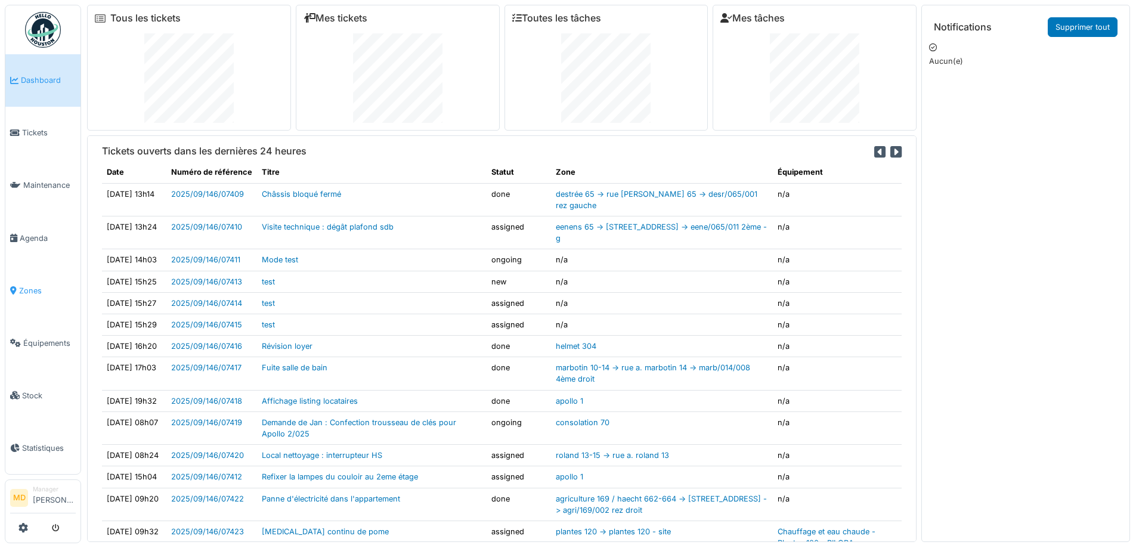
click at [13, 293] on link "Zones" at bounding box center [42, 290] width 75 height 52
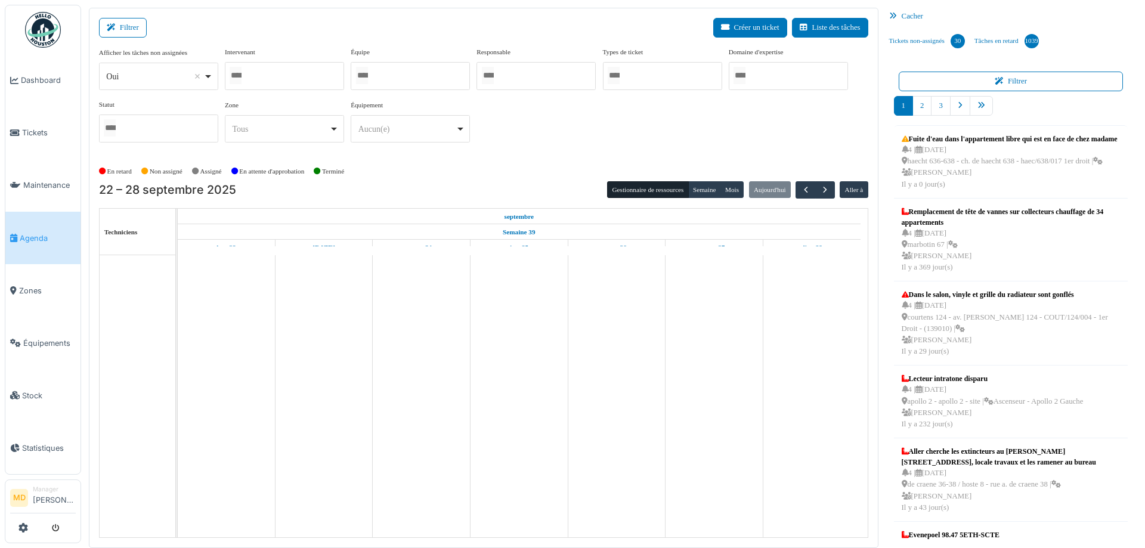
click at [241, 72] on input "Tous" at bounding box center [236, 75] width 12 height 17
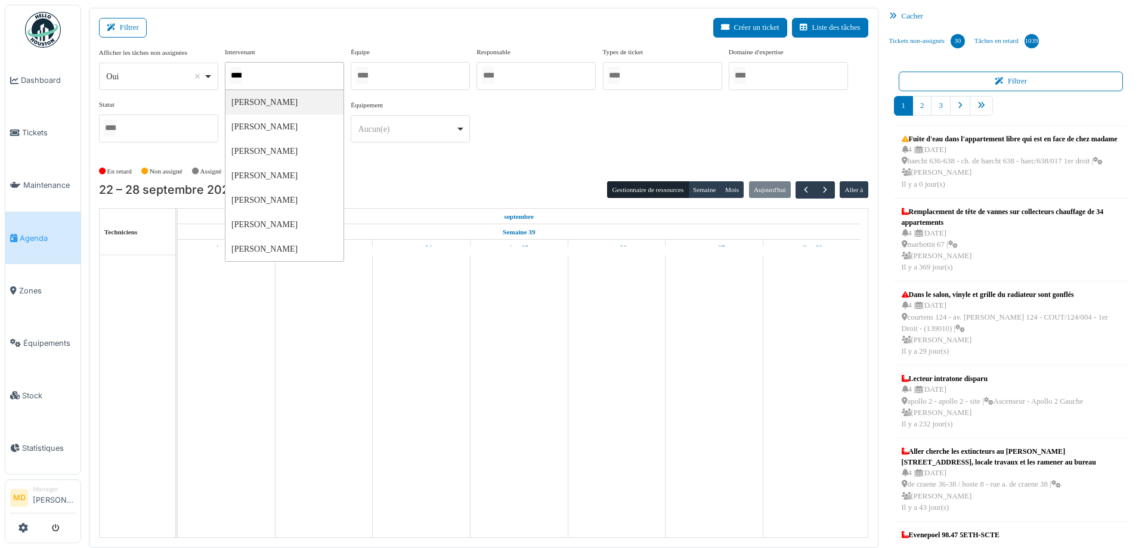
type input "*****"
click at [544, 132] on div "**********" at bounding box center [483, 100] width 769 height 106
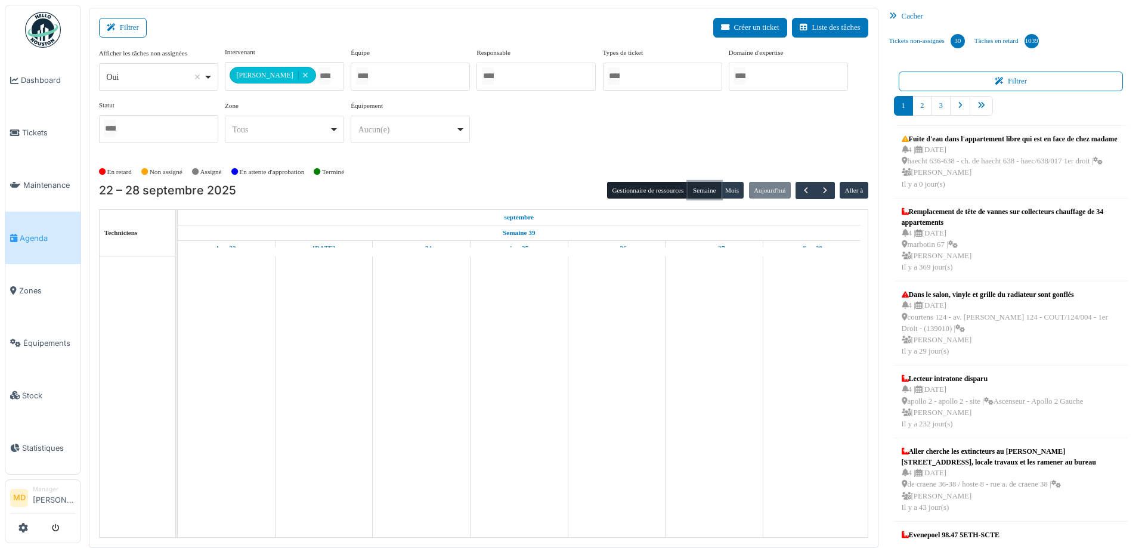
click at [692, 190] on button "Semaine" at bounding box center [704, 190] width 33 height 17
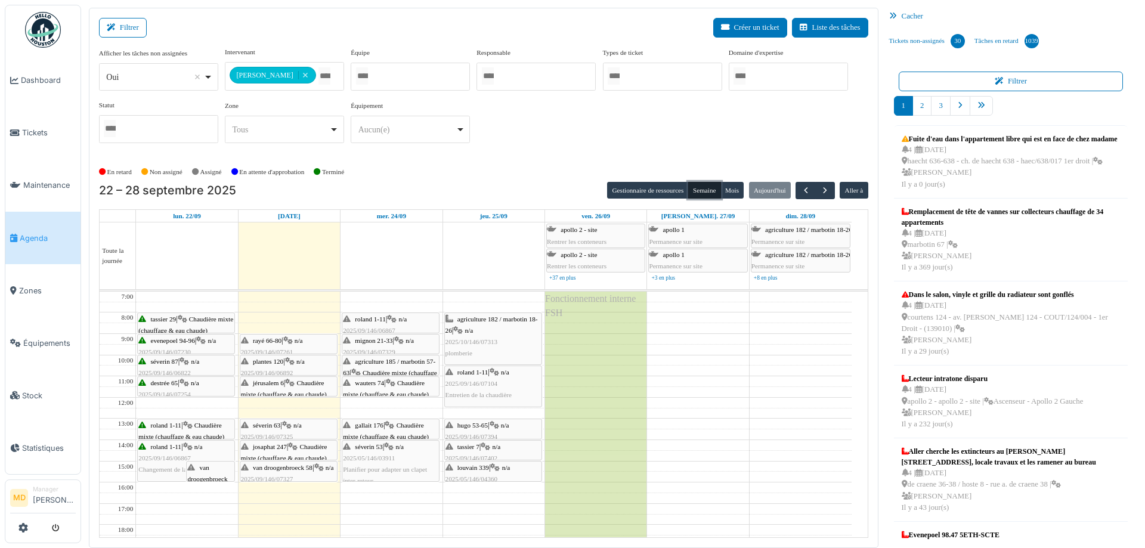
click at [277, 428] on div "séverin 63 | n/a 2025/09/146/07325 chauffage qui reste allumé" at bounding box center [288, 437] width 95 height 35
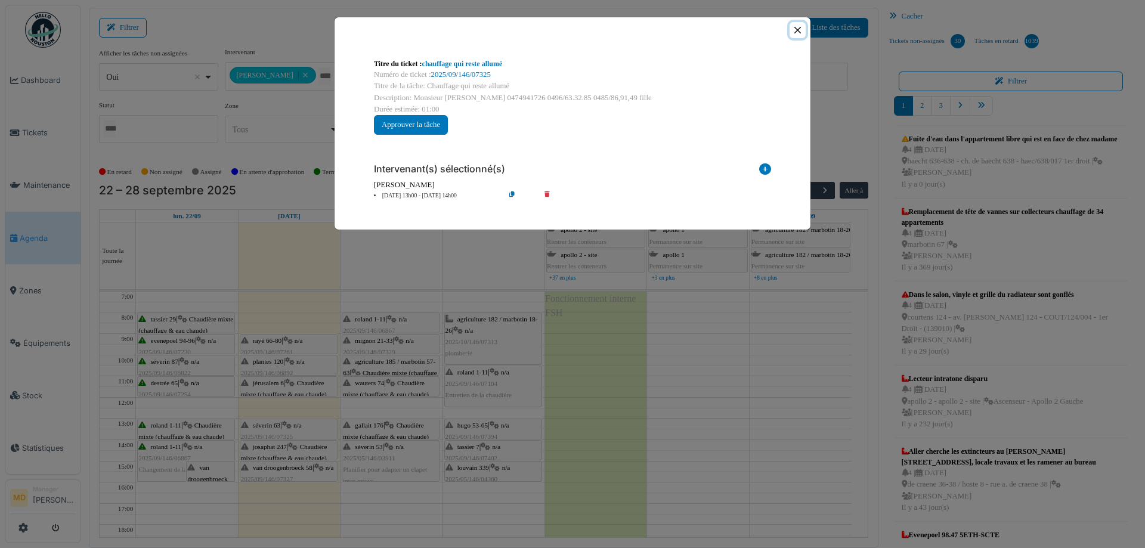
click at [793, 26] on button "Close" at bounding box center [797, 30] width 16 height 16
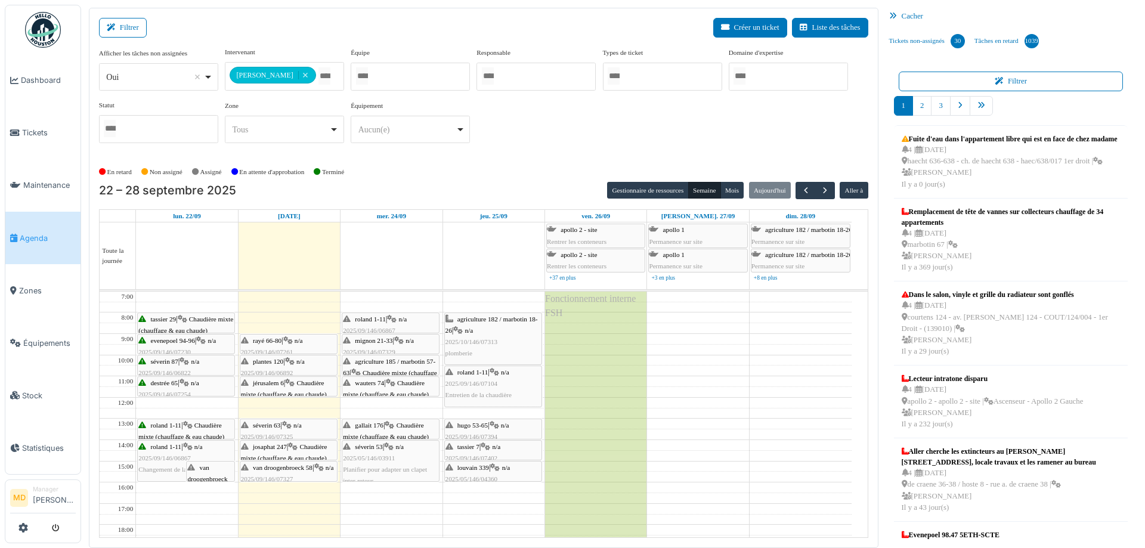
click at [274, 447] on span "josaphat 247" at bounding box center [270, 446] width 34 height 7
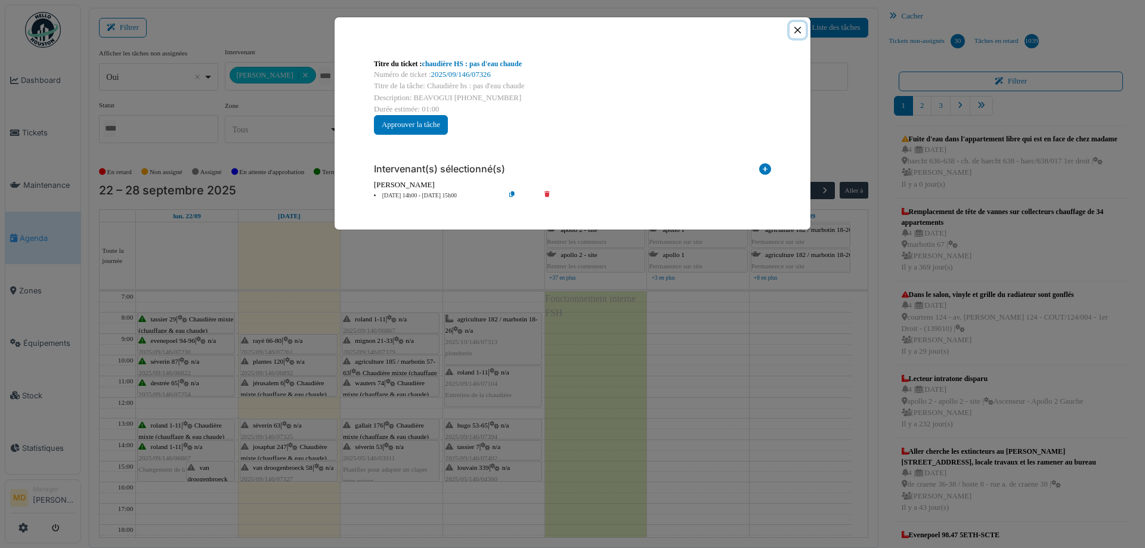
click at [798, 30] on button "Close" at bounding box center [797, 30] width 16 height 16
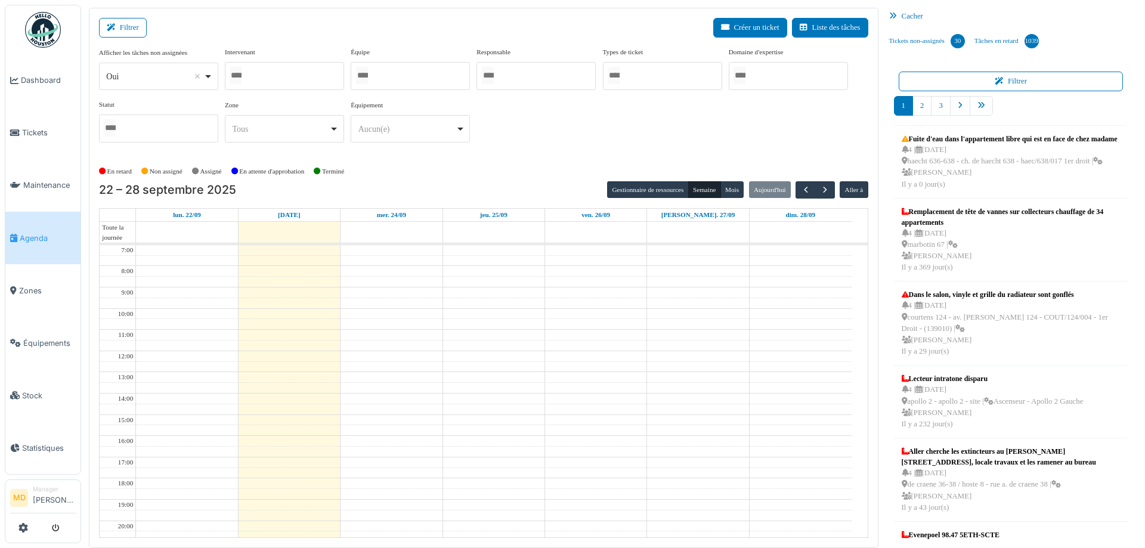
click at [305, 75] on div at bounding box center [284, 76] width 119 height 28
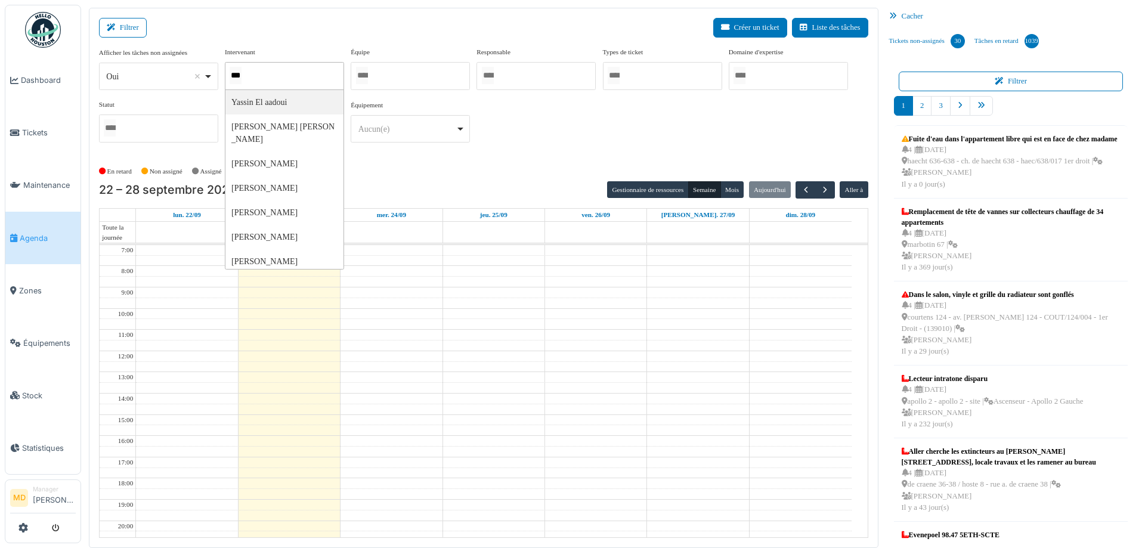
type input "****"
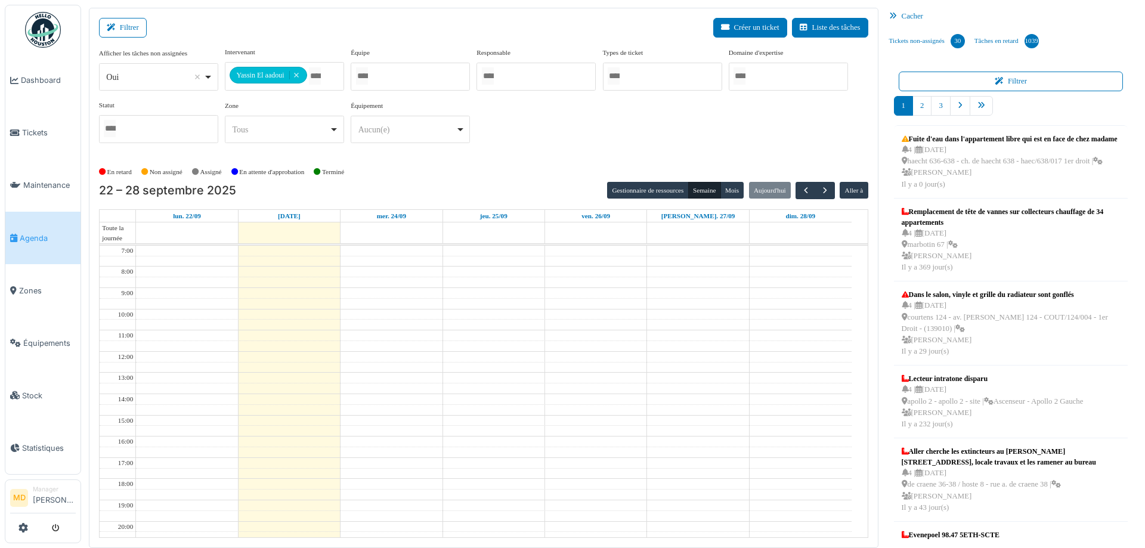
click at [580, 137] on div "**********" at bounding box center [483, 100] width 769 height 106
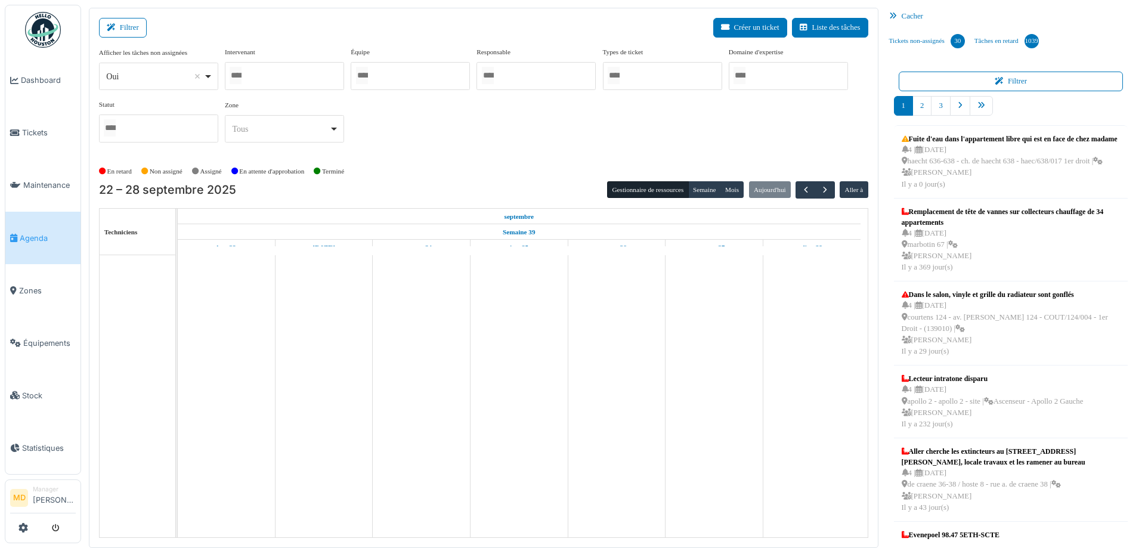
click at [277, 84] on div at bounding box center [284, 76] width 119 height 28
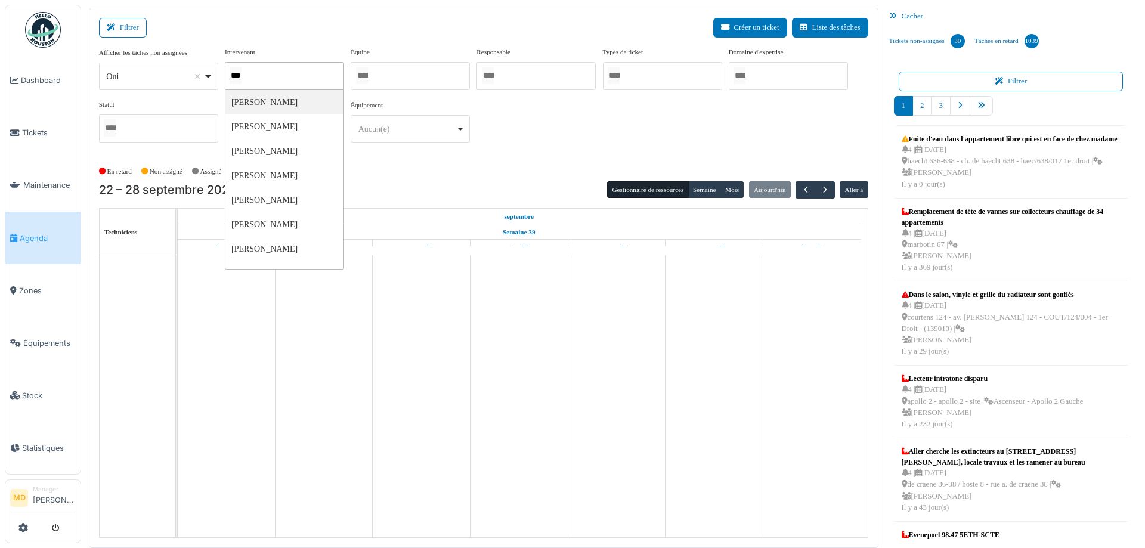
type input "****"
click at [648, 123] on div "**********" at bounding box center [483, 100] width 769 height 106
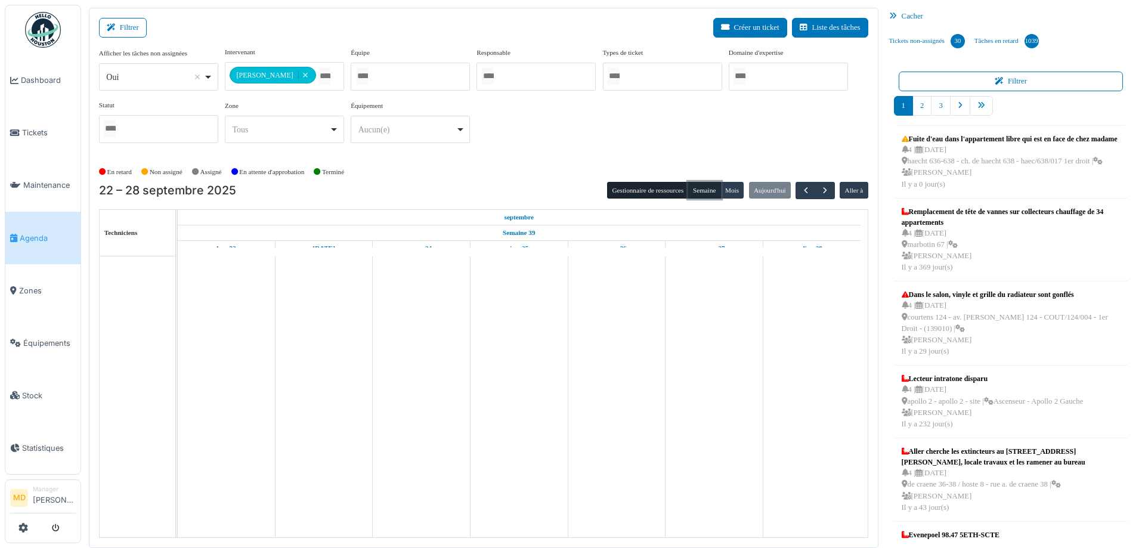
click at [702, 189] on button "Semaine" at bounding box center [704, 190] width 33 height 17
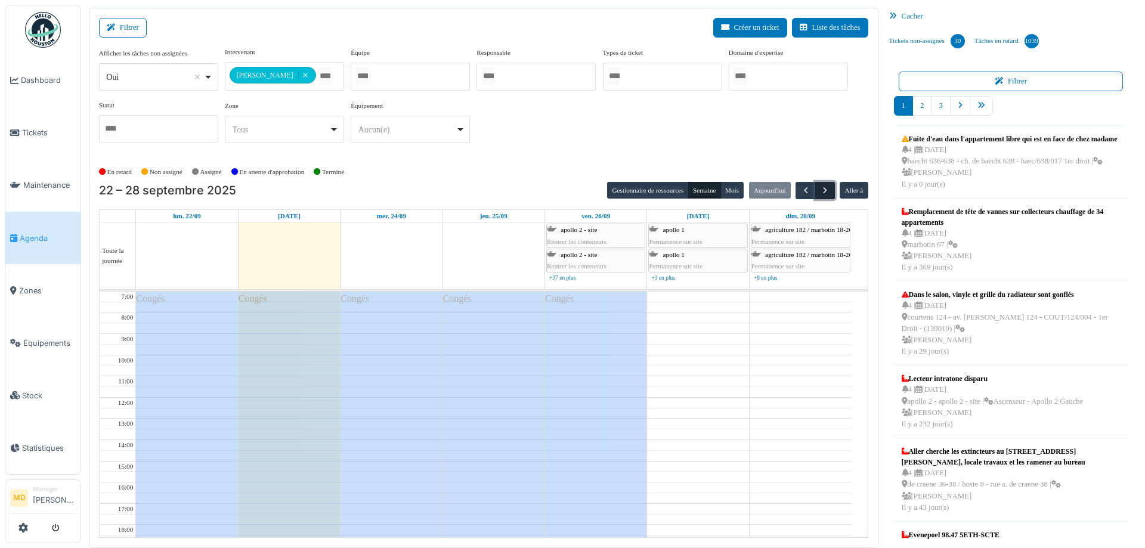
click at [820, 190] on span "button" at bounding box center [825, 190] width 10 height 10
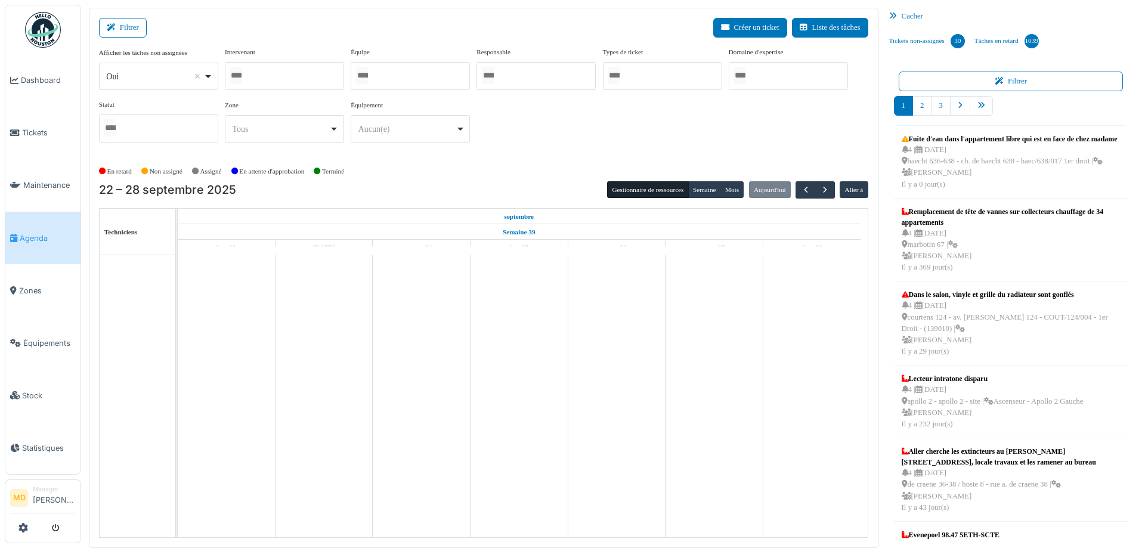
click at [241, 71] on input "Tous" at bounding box center [236, 75] width 12 height 17
type input "*****"
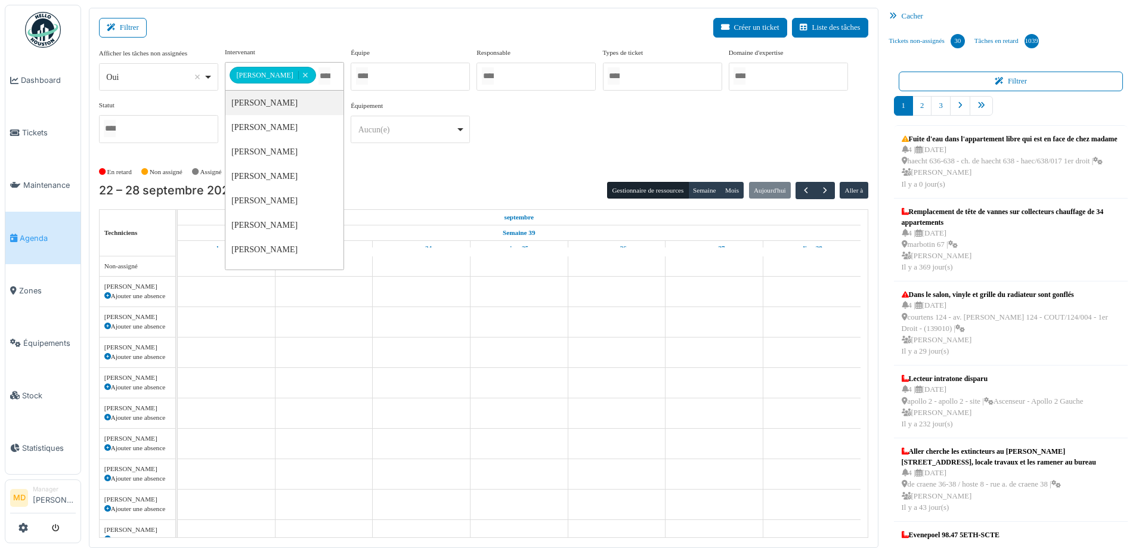
click at [575, 123] on div "**********" at bounding box center [483, 100] width 769 height 106
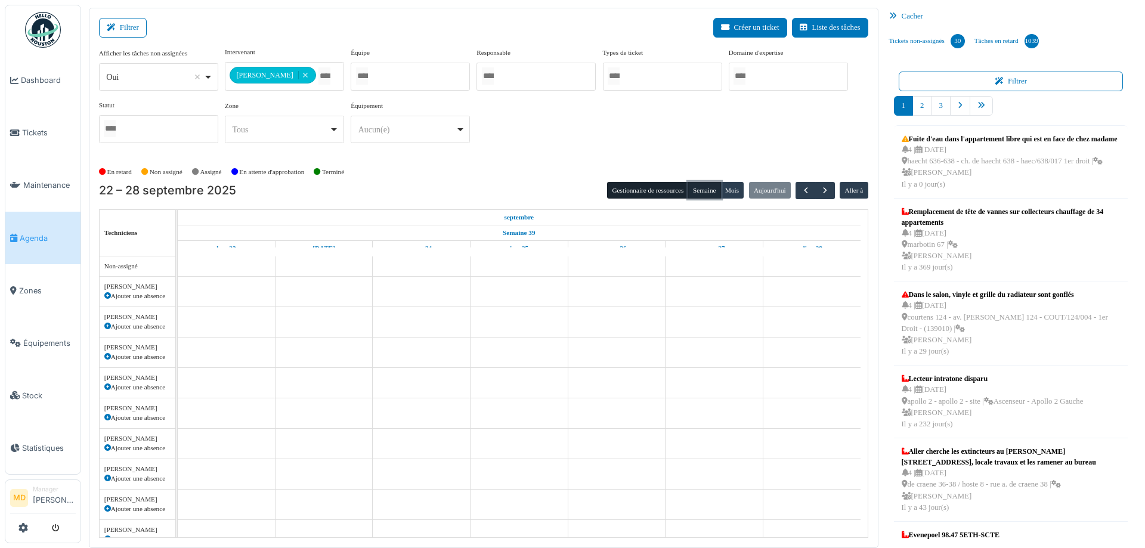
click at [703, 193] on button "Semaine" at bounding box center [704, 190] width 33 height 17
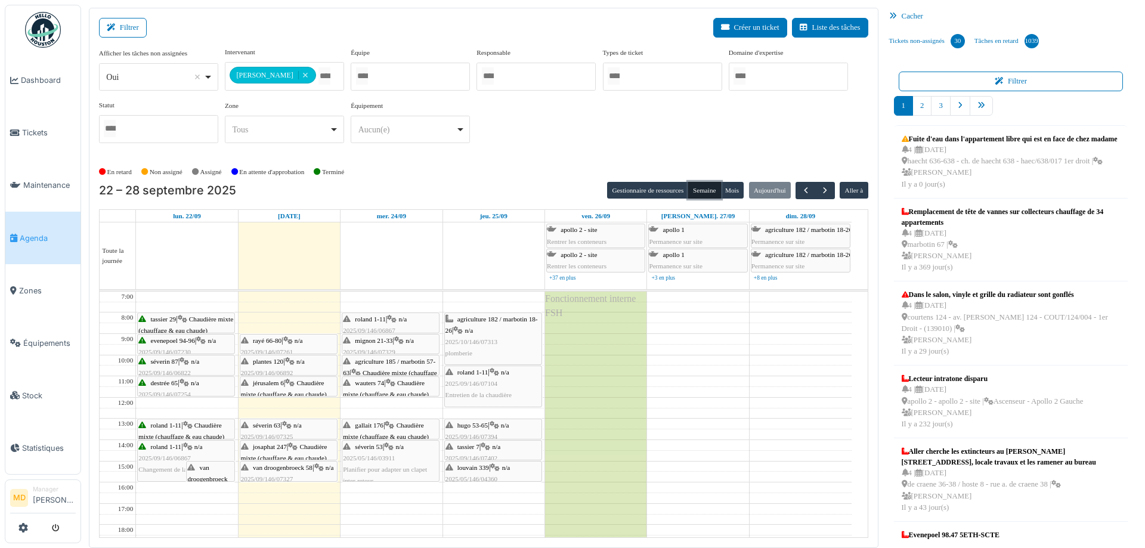
click at [274, 428] on div "séverin 63 | n/a 2025/09/146/07325 chauffage qui reste allumé" at bounding box center [288, 437] width 95 height 35
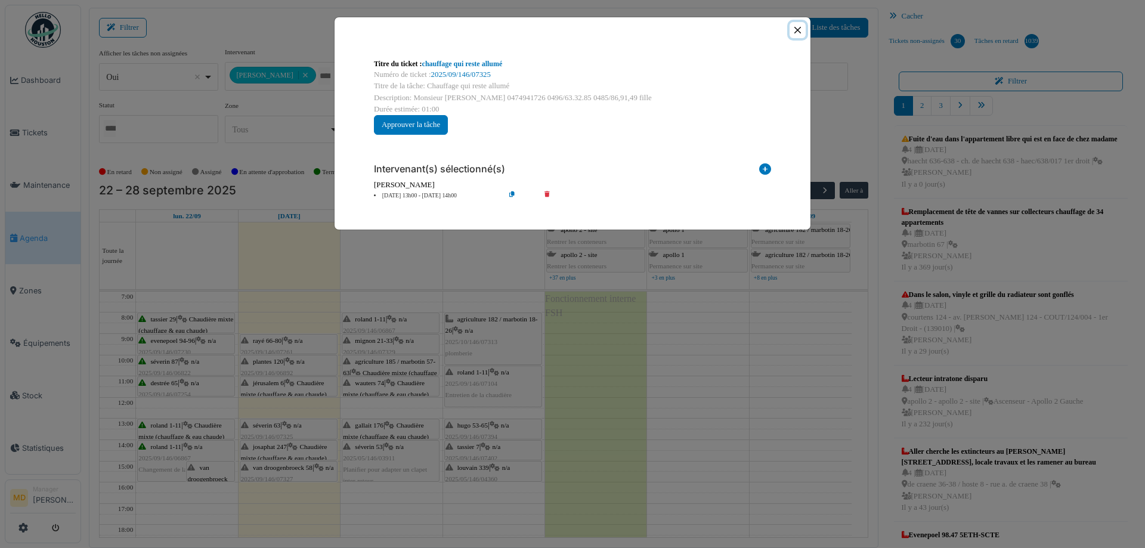
click at [796, 29] on button "Close" at bounding box center [797, 30] width 16 height 16
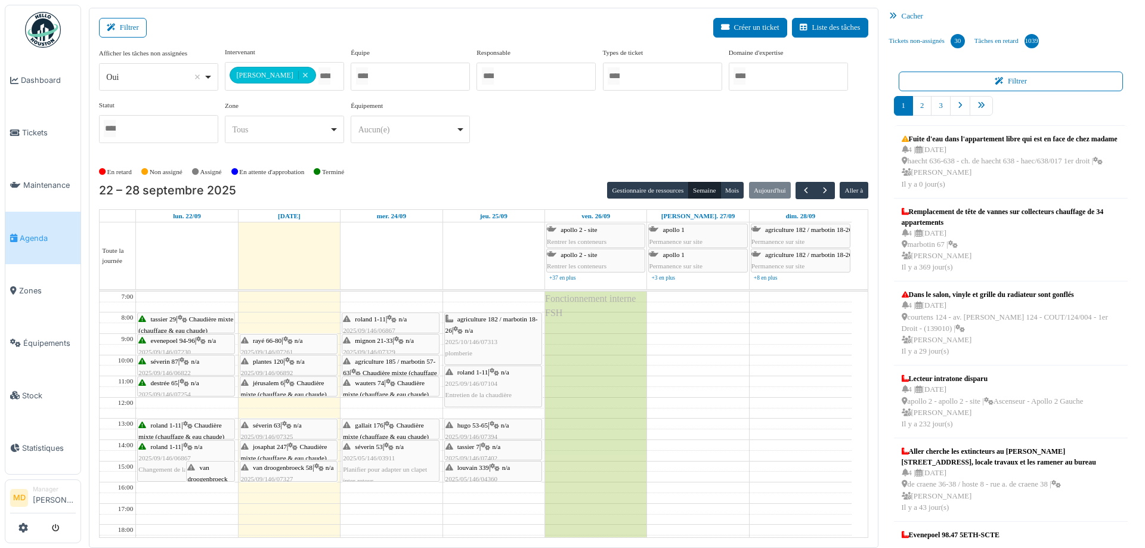
click at [281, 448] on span "josaphat 247" at bounding box center [270, 446] width 34 height 7
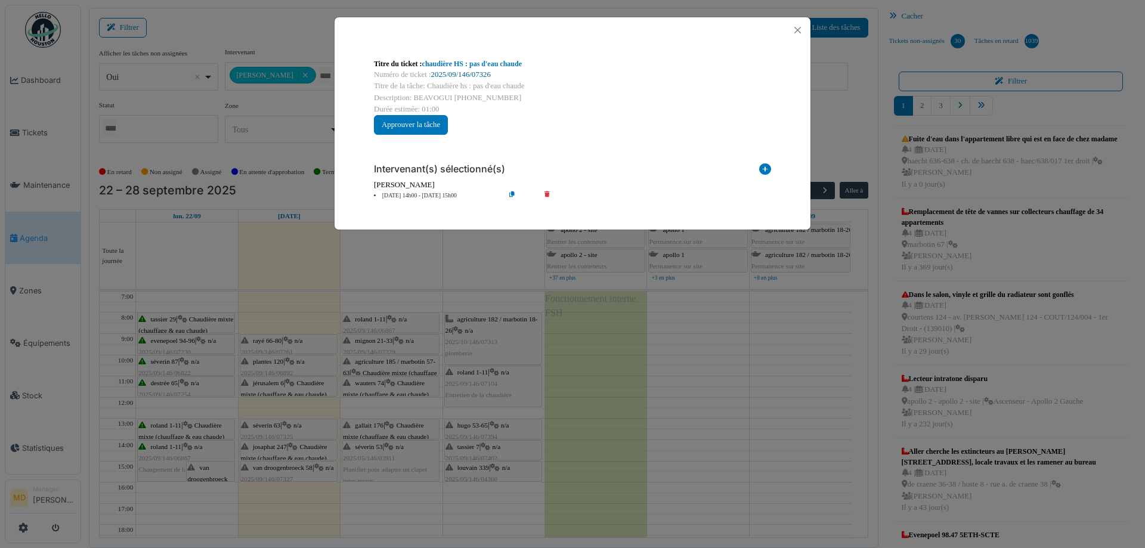
click at [481, 74] on link "2025/09/146/07326" at bounding box center [461, 74] width 60 height 8
click at [802, 29] on button "Close" at bounding box center [797, 30] width 16 height 16
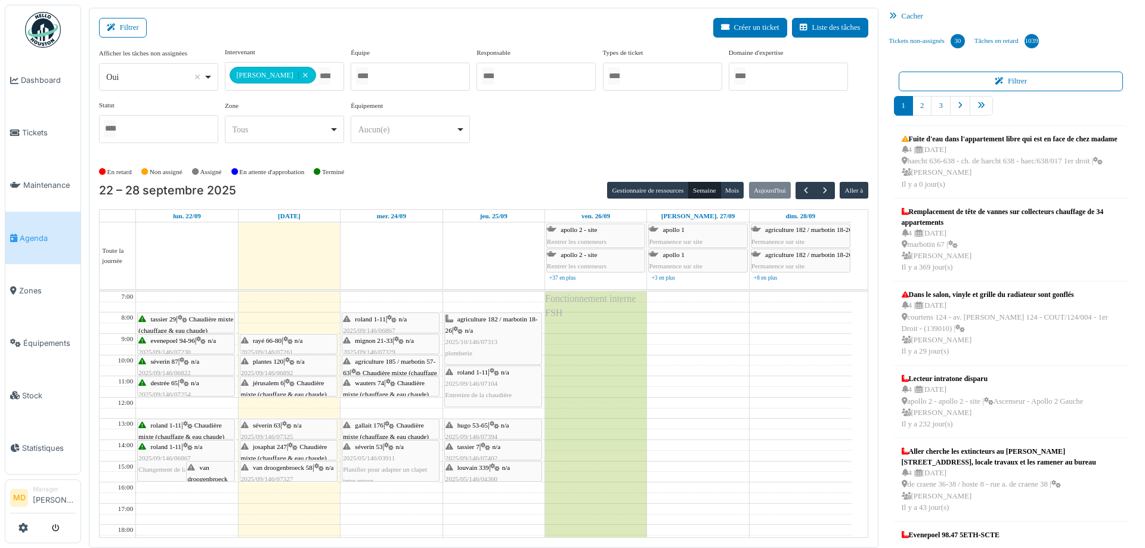
click at [274, 470] on div "van droogenbroeck 58 | n/a 2025/09/146/07327 radiateur ne chauffe pas" at bounding box center [288, 479] width 95 height 35
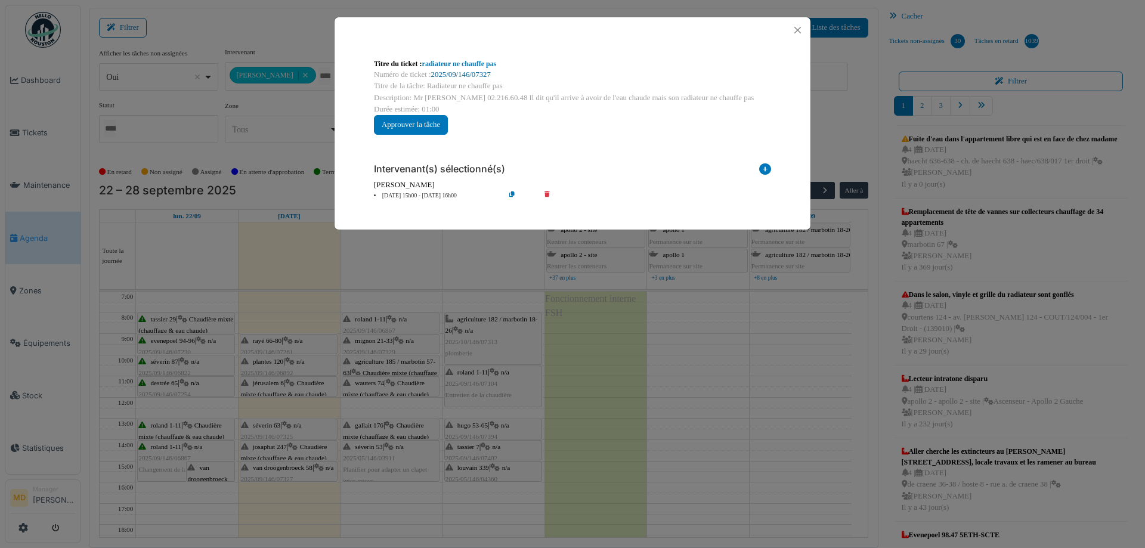
click at [458, 74] on link "2025/09/146/07327" at bounding box center [461, 74] width 60 height 8
click at [793, 30] on button "Close" at bounding box center [797, 30] width 16 height 16
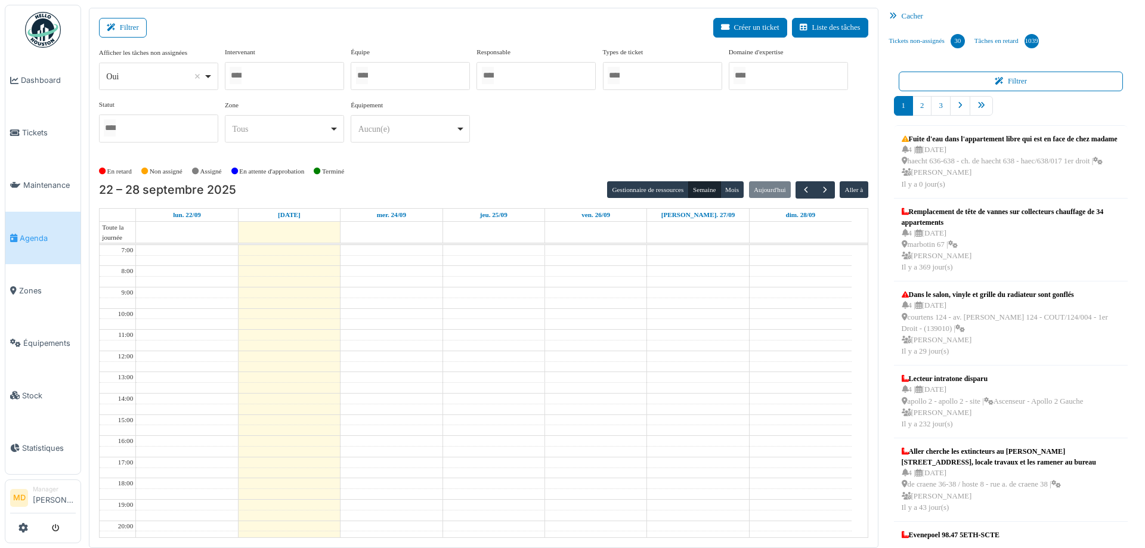
click at [305, 75] on div at bounding box center [284, 76] width 119 height 28
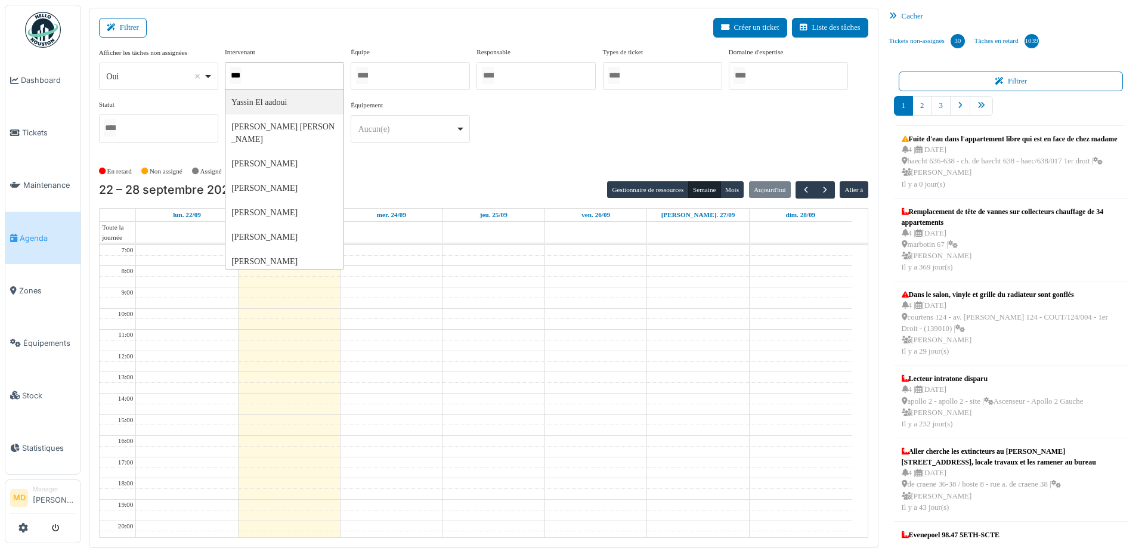
type input "****"
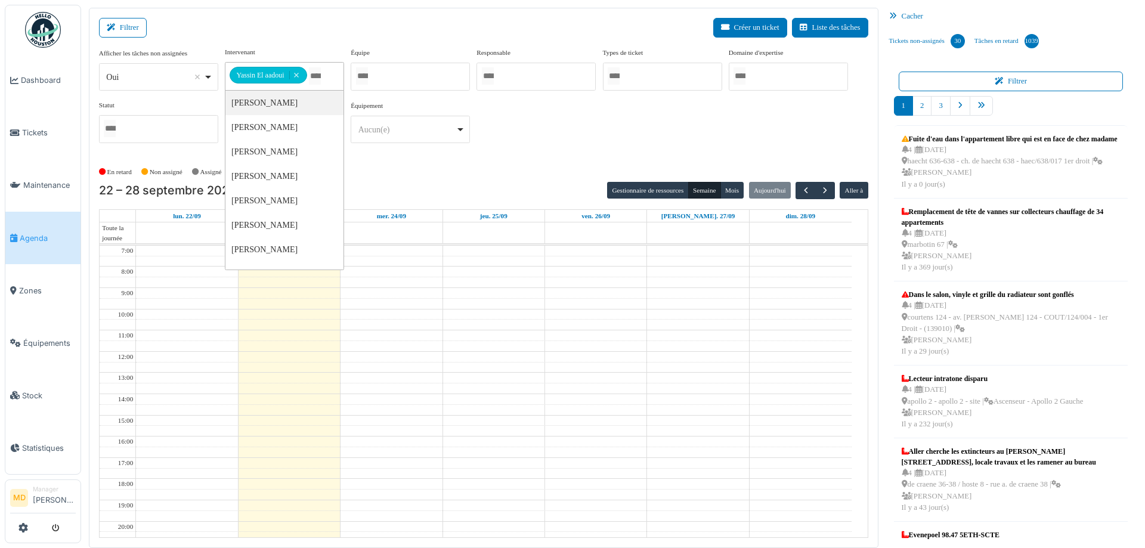
click at [522, 128] on div "**********" at bounding box center [483, 100] width 769 height 106
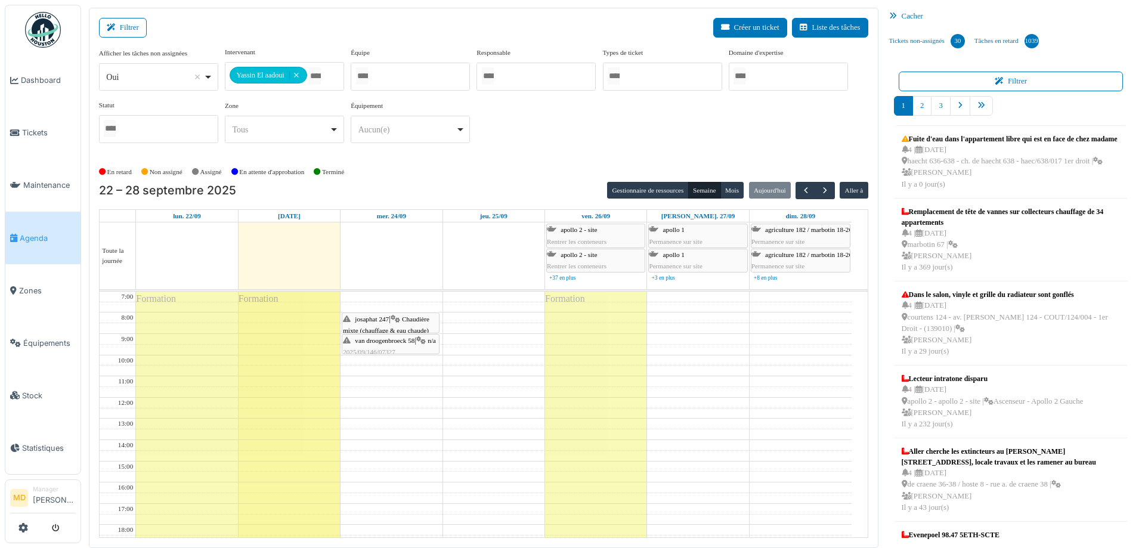
click at [397, 339] on span "van droogenbroeck 58" at bounding box center [385, 340] width 60 height 7
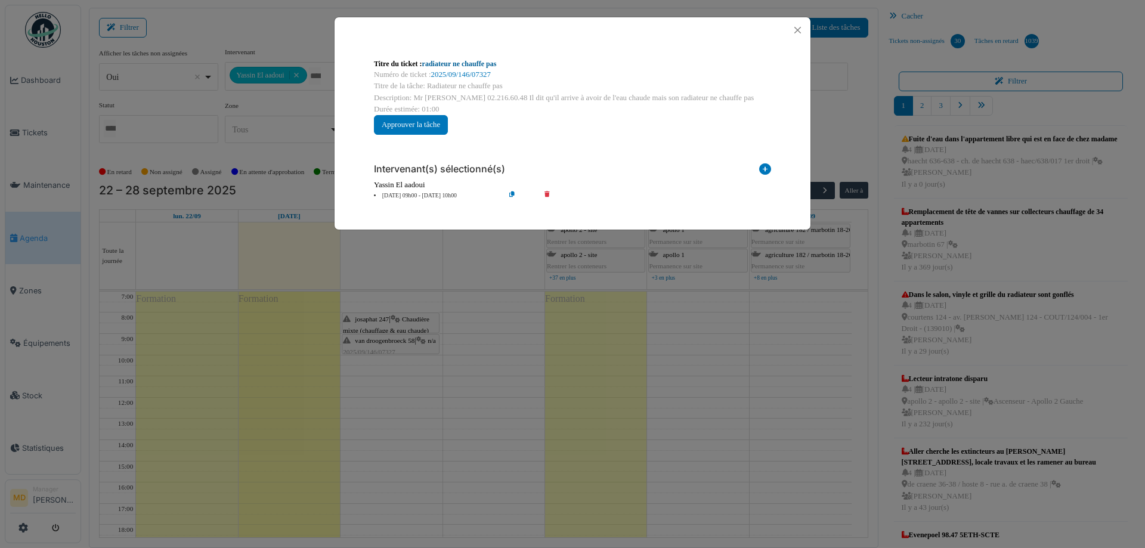
click at [458, 64] on link "radiateur ne chauffe pas" at bounding box center [459, 64] width 75 height 8
click at [802, 31] on button "Close" at bounding box center [797, 30] width 16 height 16
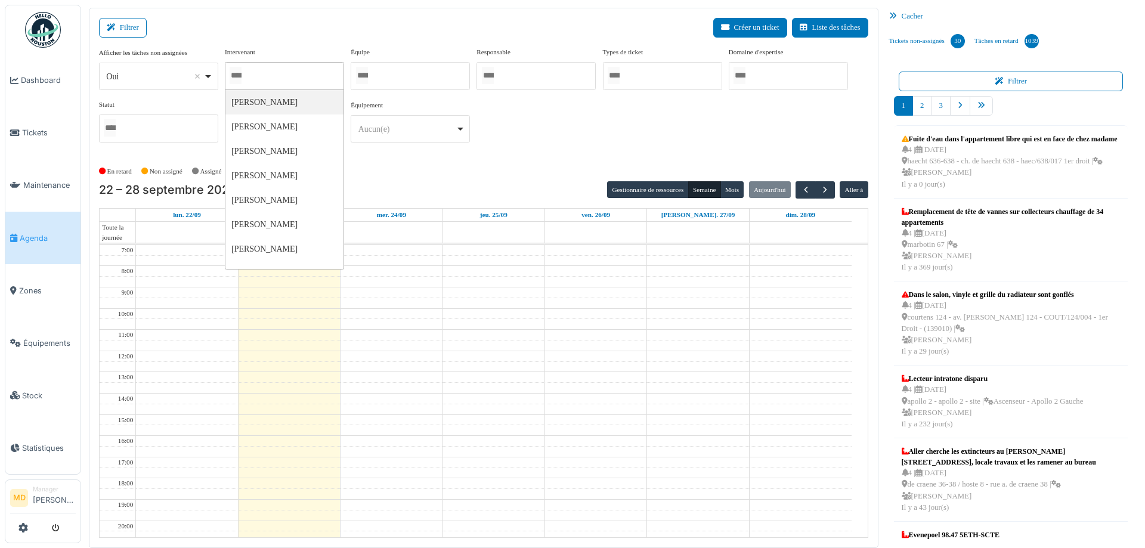
click at [292, 72] on div at bounding box center [284, 76] width 119 height 28
type input "*****"
click at [575, 147] on div "**********" at bounding box center [483, 100] width 769 height 106
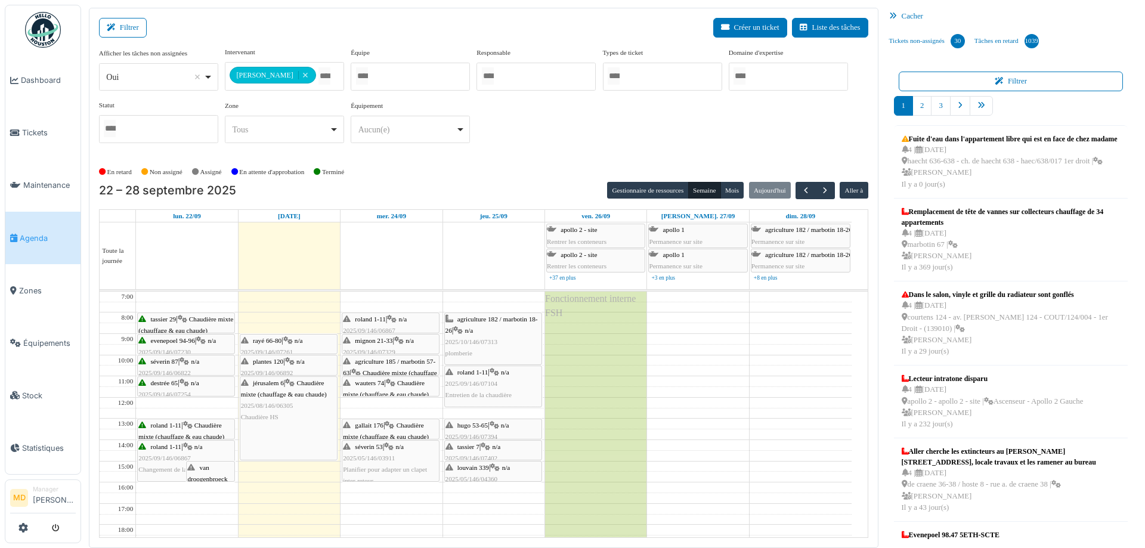
click at [217, 475] on span "van droogenbroeck 58" at bounding box center [207, 479] width 40 height 30
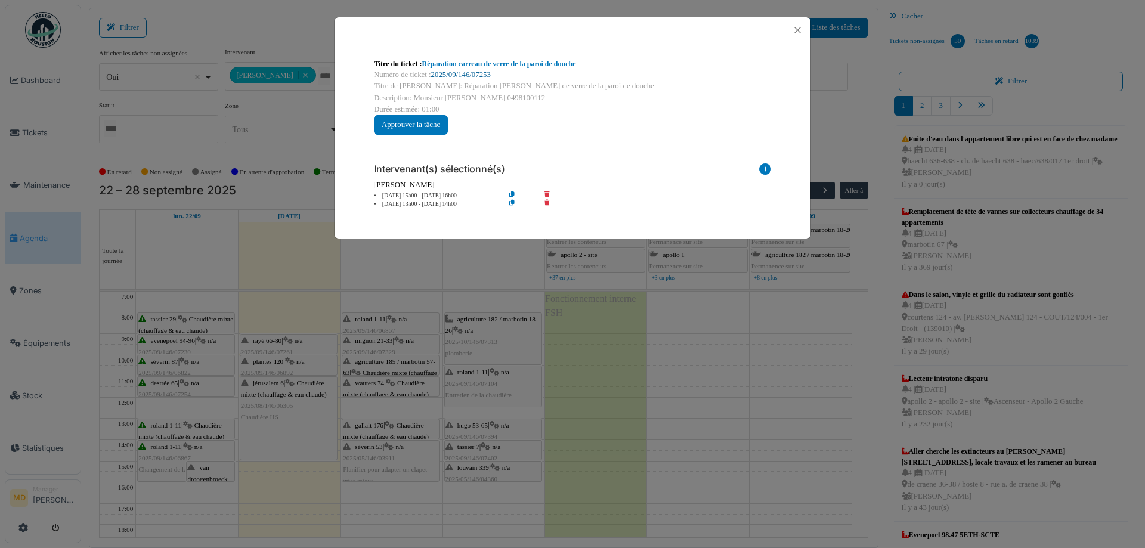
click at [468, 73] on link "2025/09/146/07253" at bounding box center [461, 74] width 60 height 8
click at [799, 28] on button "Close" at bounding box center [797, 30] width 16 height 16
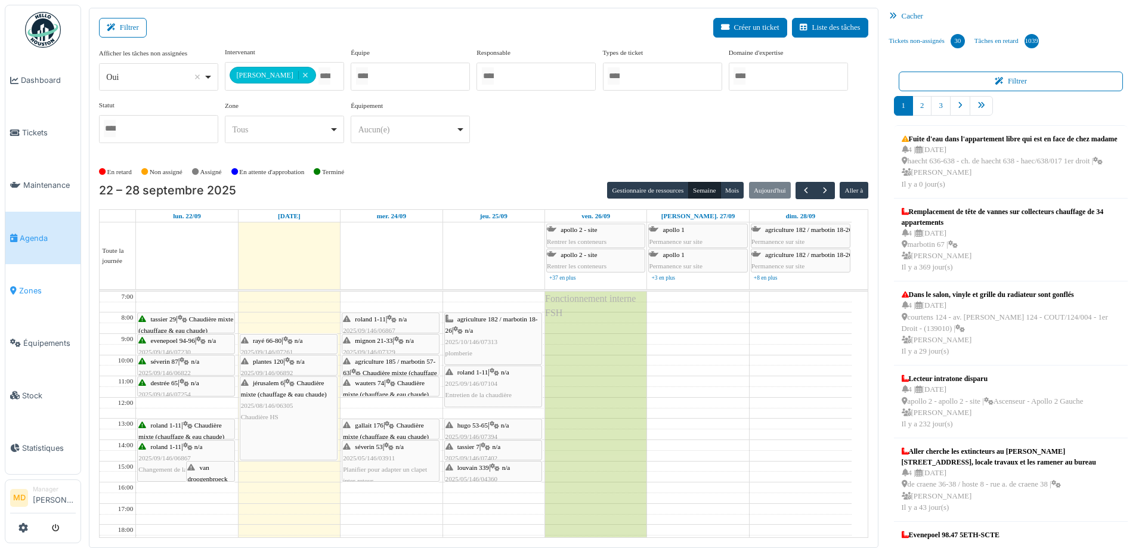
click at [20, 294] on link "Zones" at bounding box center [42, 290] width 75 height 52
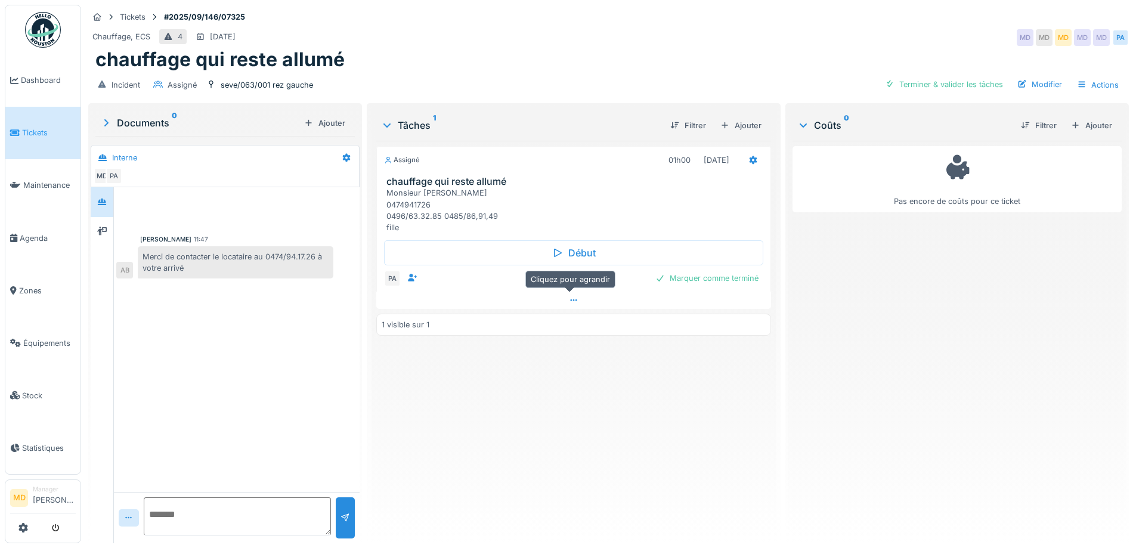
click at [569, 298] on icon at bounding box center [574, 300] width 10 height 8
click at [751, 156] on icon at bounding box center [753, 160] width 10 height 8
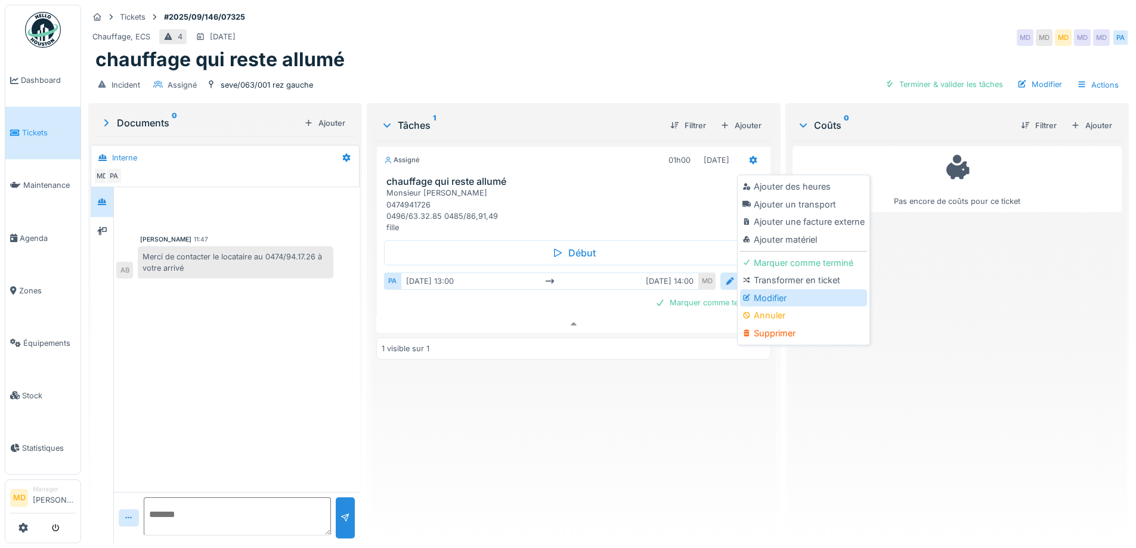
click at [763, 293] on div "Modifier" at bounding box center [803, 298] width 127 height 18
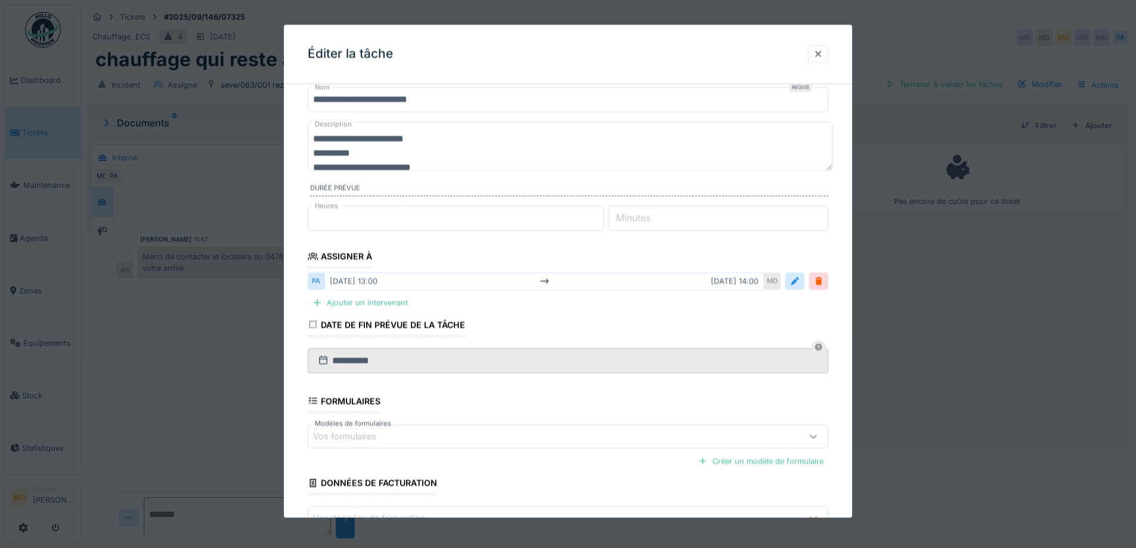
scroll to position [60, 0]
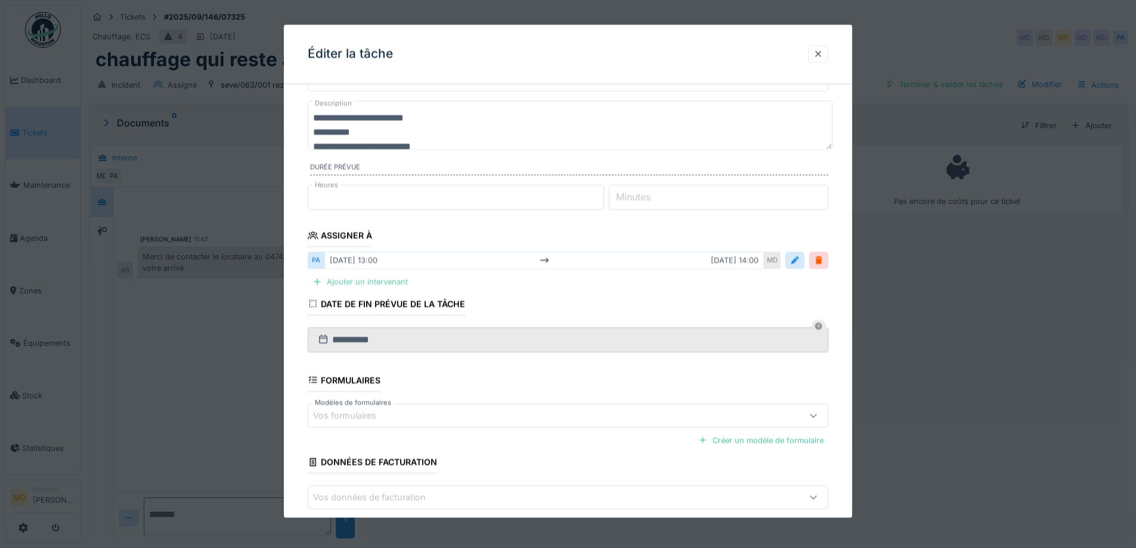
click at [353, 277] on div "Ajouter un intervenant" at bounding box center [360, 282] width 105 height 16
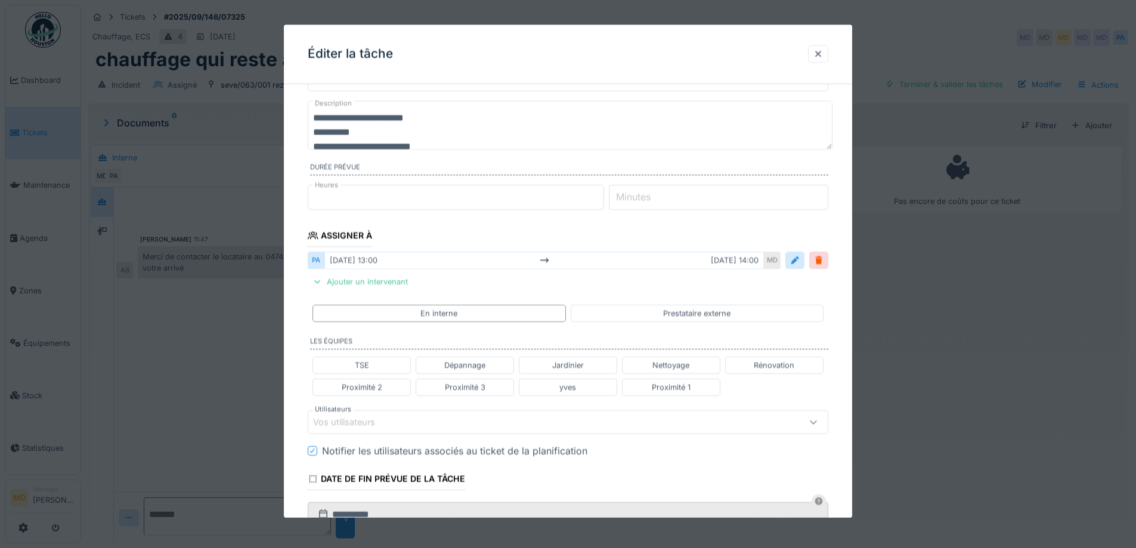
click at [372, 423] on div "Vos utilisateurs" at bounding box center [352, 422] width 79 height 13
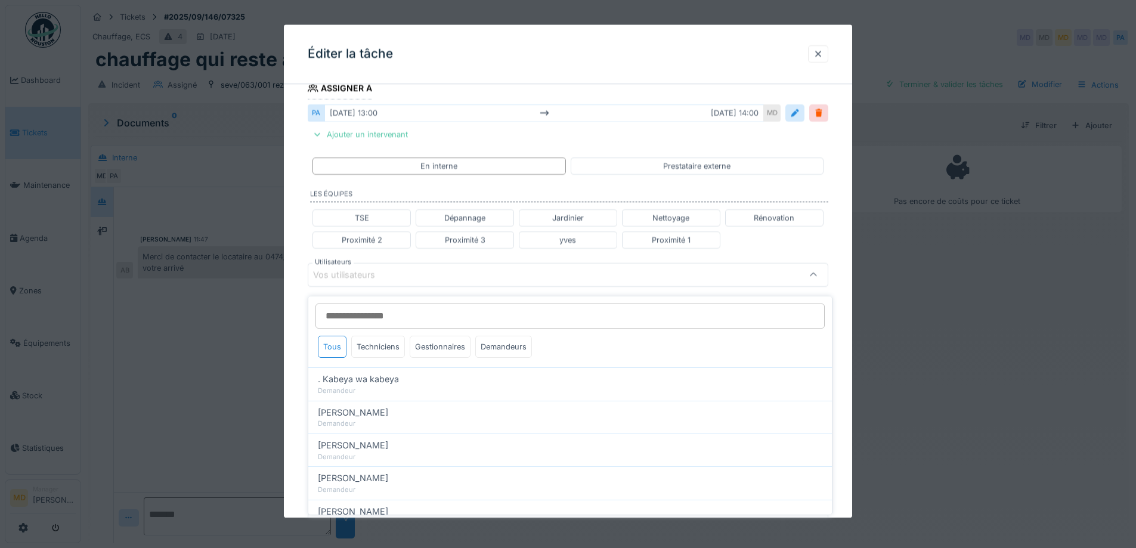
scroll to position [210, 0]
type input "****"
click at [385, 337] on div "Techniciens" at bounding box center [378, 347] width 54 height 22
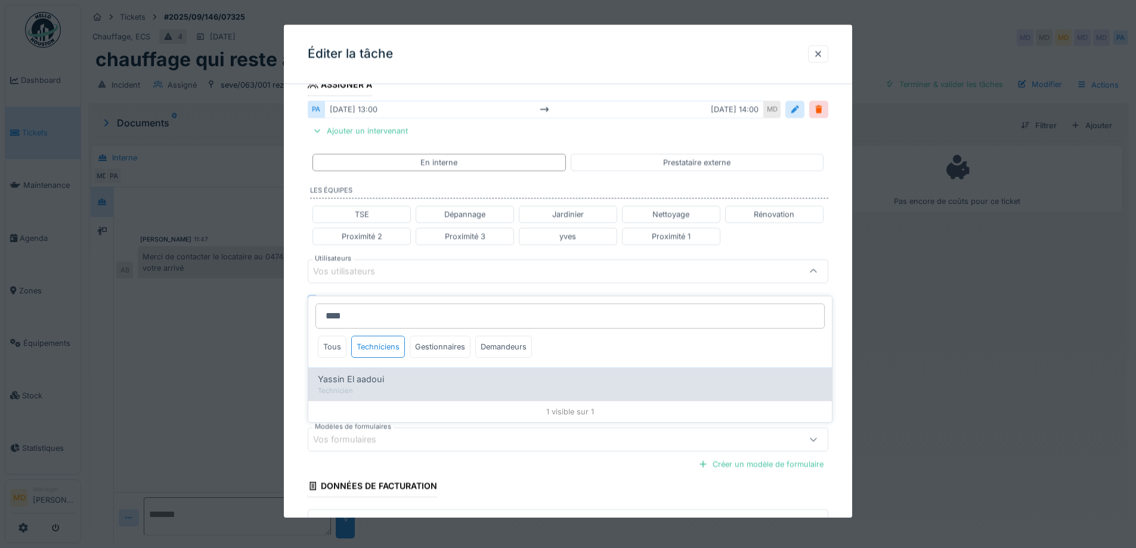
click at [367, 374] on span "Yassin El aadoui" at bounding box center [351, 379] width 66 height 13
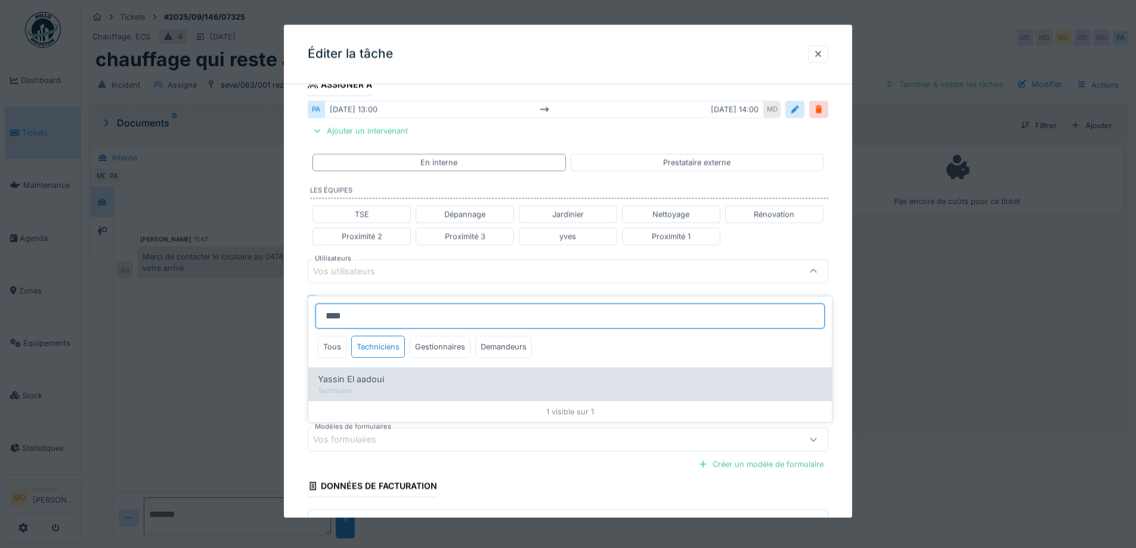
type input "*****"
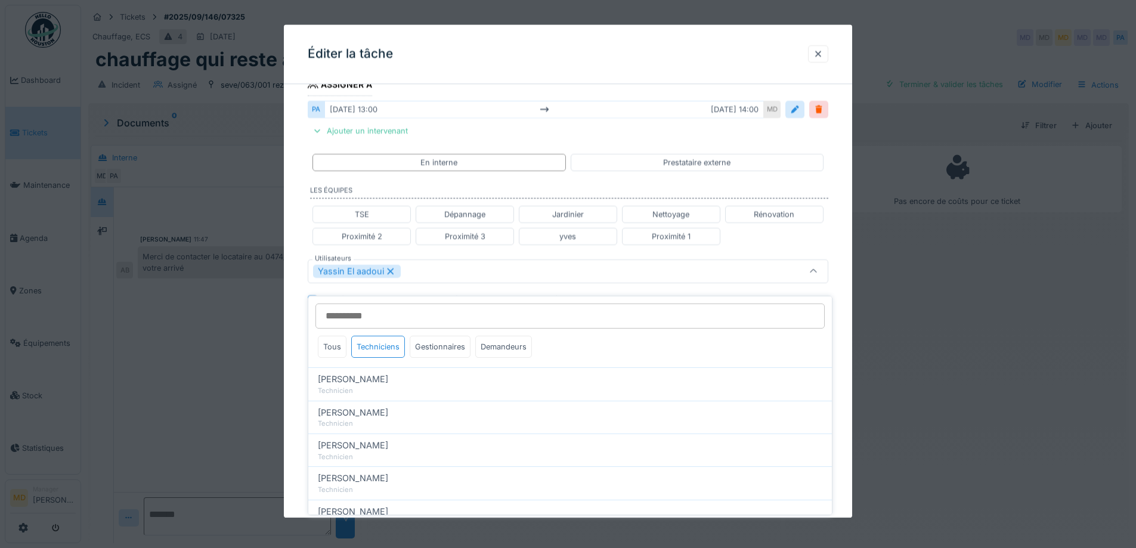
click at [296, 303] on div "**********" at bounding box center [568, 265] width 568 height 764
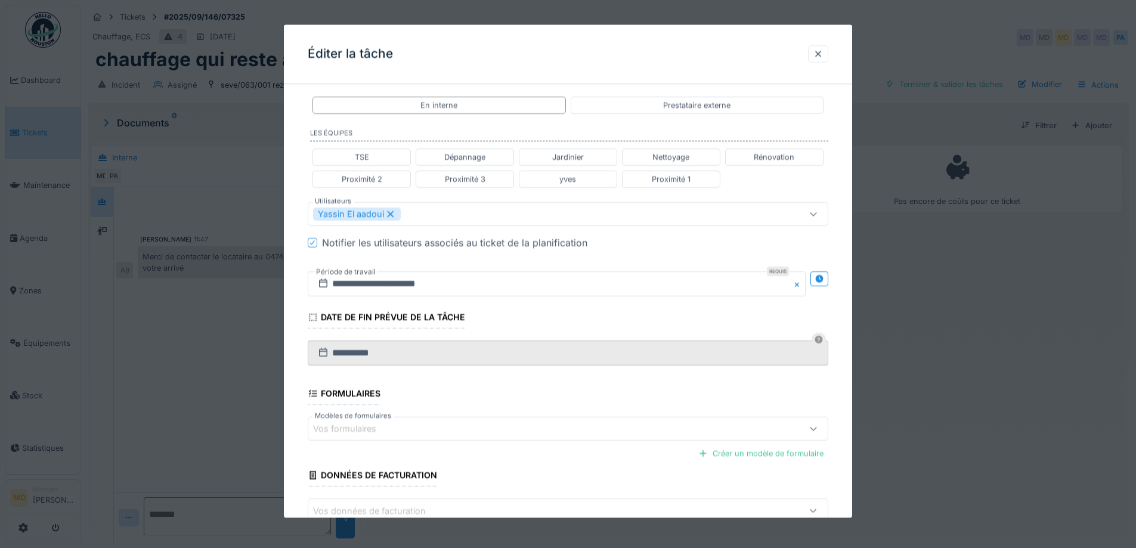
scroll to position [270, 0]
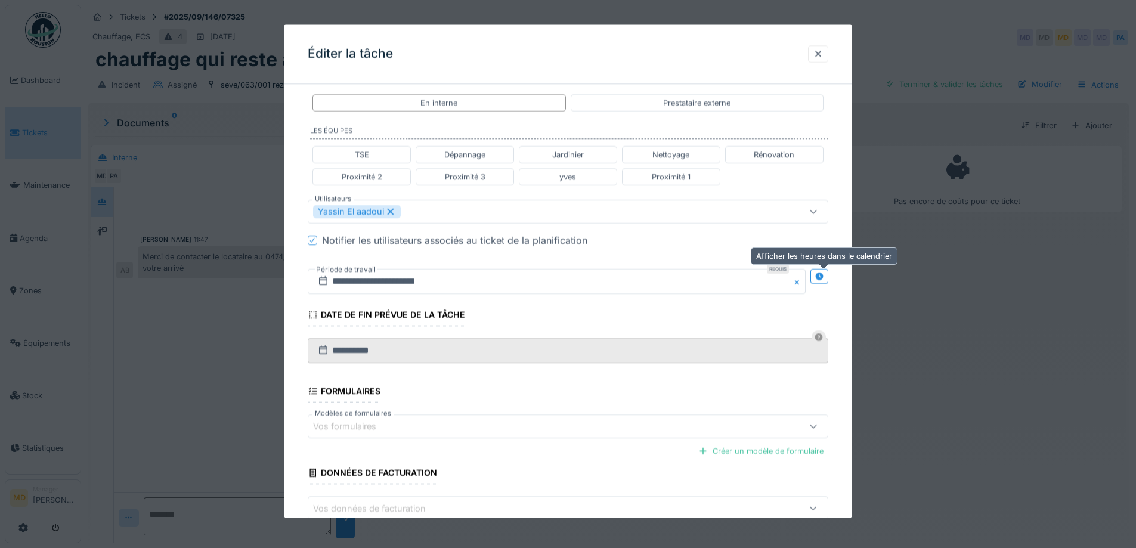
click at [828, 275] on div at bounding box center [819, 276] width 18 height 15
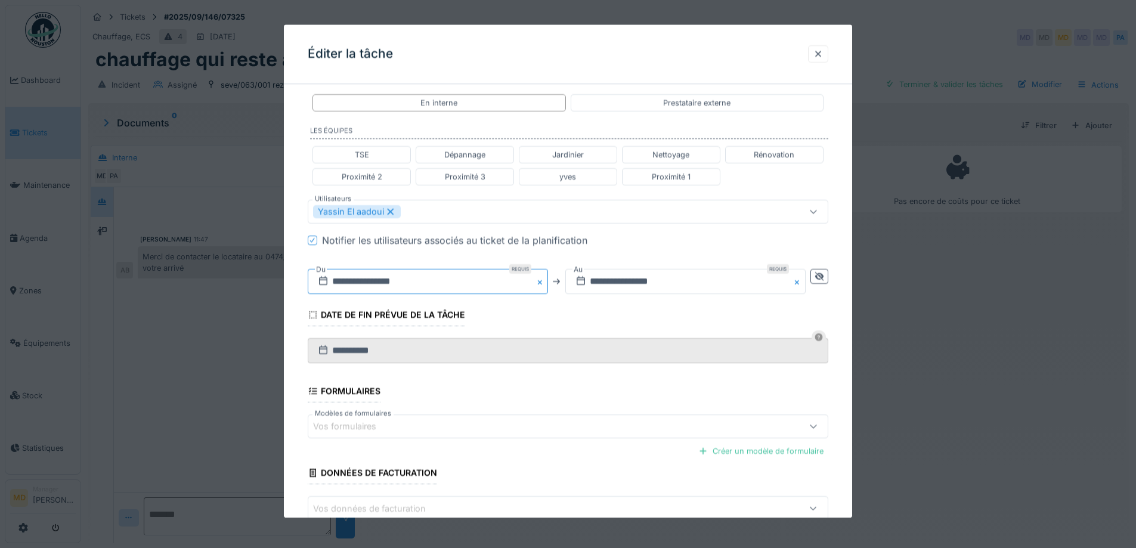
click at [382, 283] on input "**********" at bounding box center [428, 281] width 240 height 25
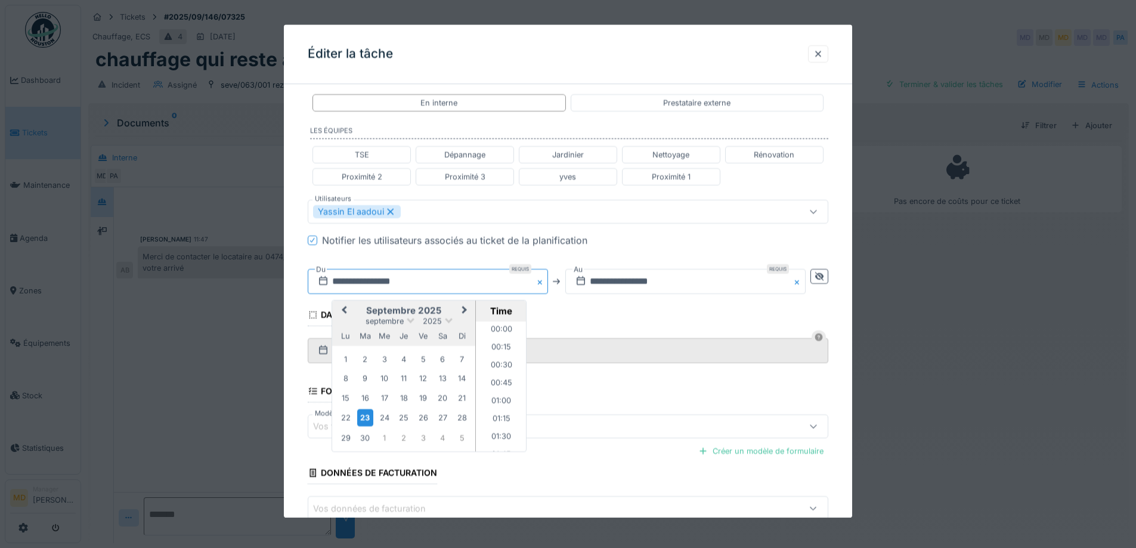
scroll to position [874, 0]
click at [385, 417] on div "24" at bounding box center [384, 418] width 16 height 16
click at [502, 319] on div "Time" at bounding box center [501, 310] width 50 height 21
click at [502, 324] on li "08:00" at bounding box center [501, 327] width 51 height 18
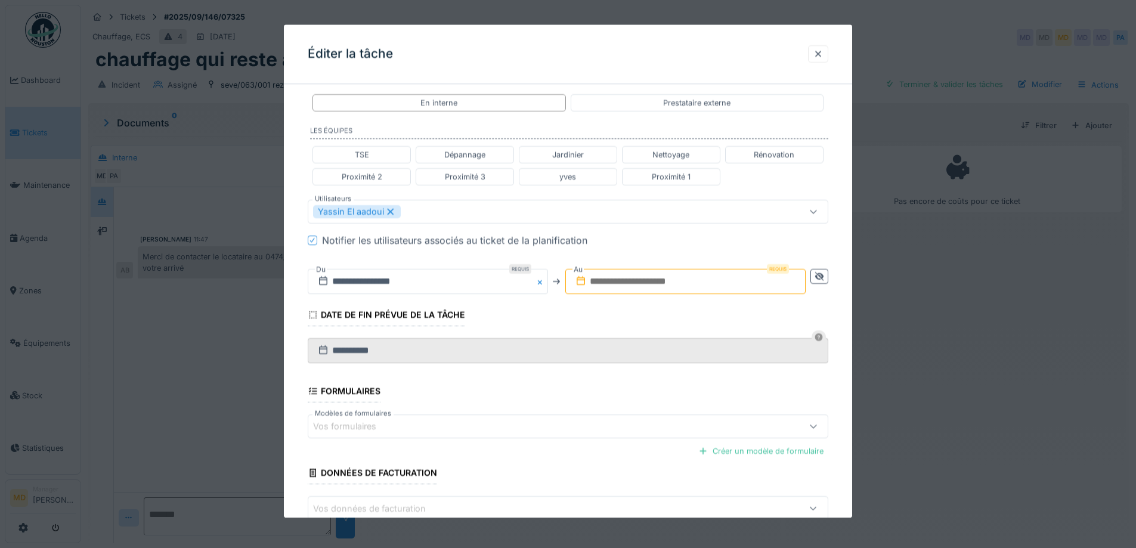
click at [727, 285] on input "text" at bounding box center [685, 281] width 240 height 25
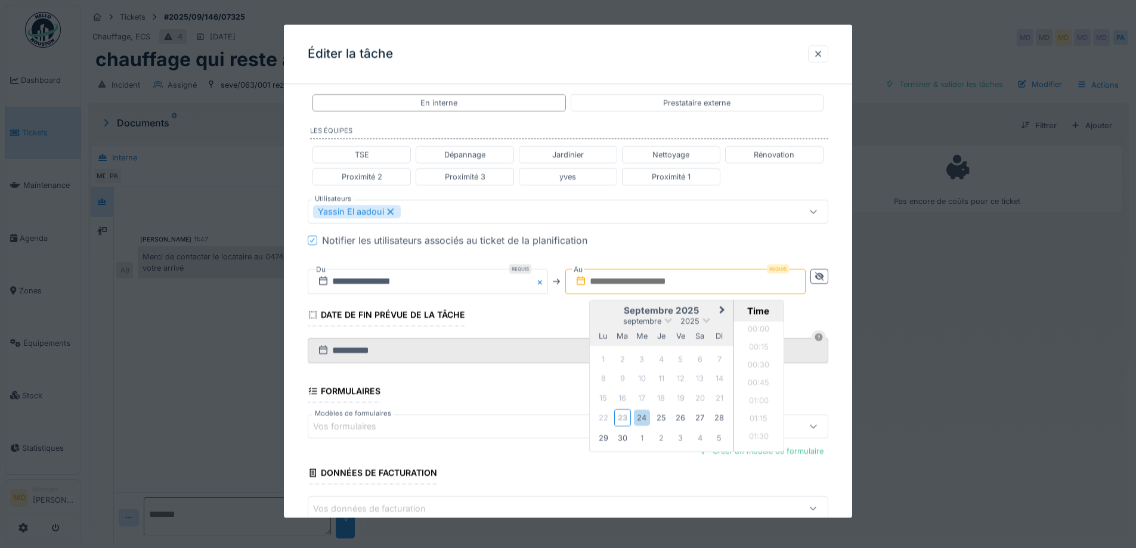
scroll to position [874, 0]
click at [605, 317] on div "septembre 2025" at bounding box center [661, 321] width 143 height 10
click at [645, 417] on div "24" at bounding box center [642, 418] width 16 height 16
click at [753, 337] on li "09:00" at bounding box center [758, 339] width 51 height 18
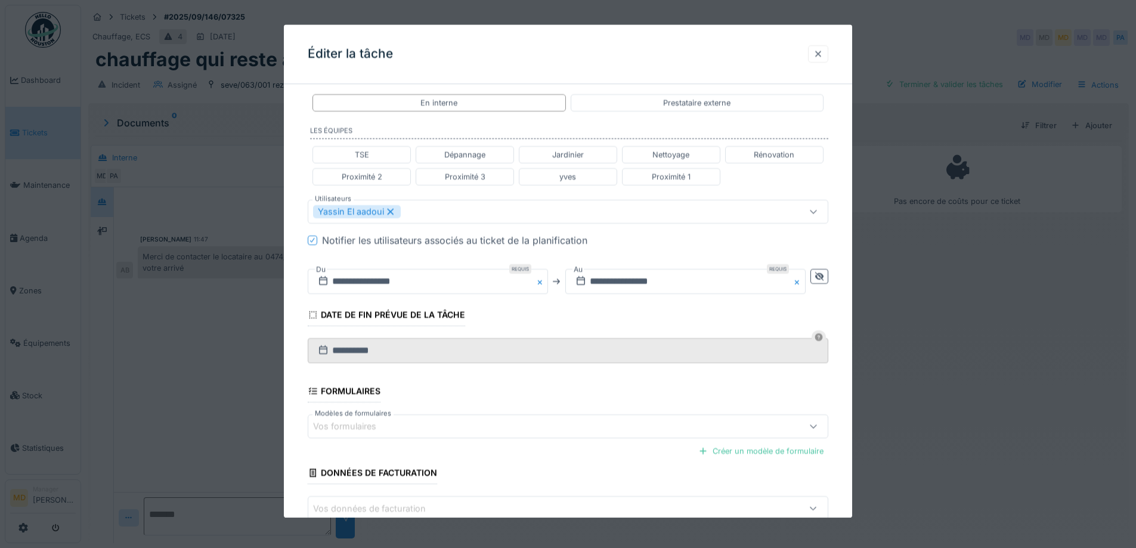
click at [823, 54] on div at bounding box center [818, 53] width 10 height 11
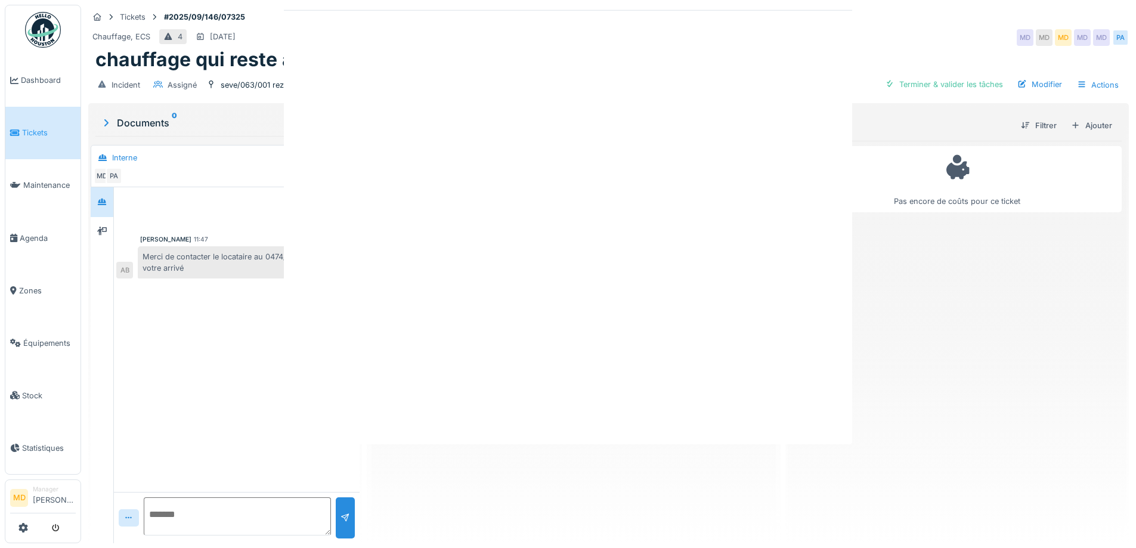
scroll to position [0, 0]
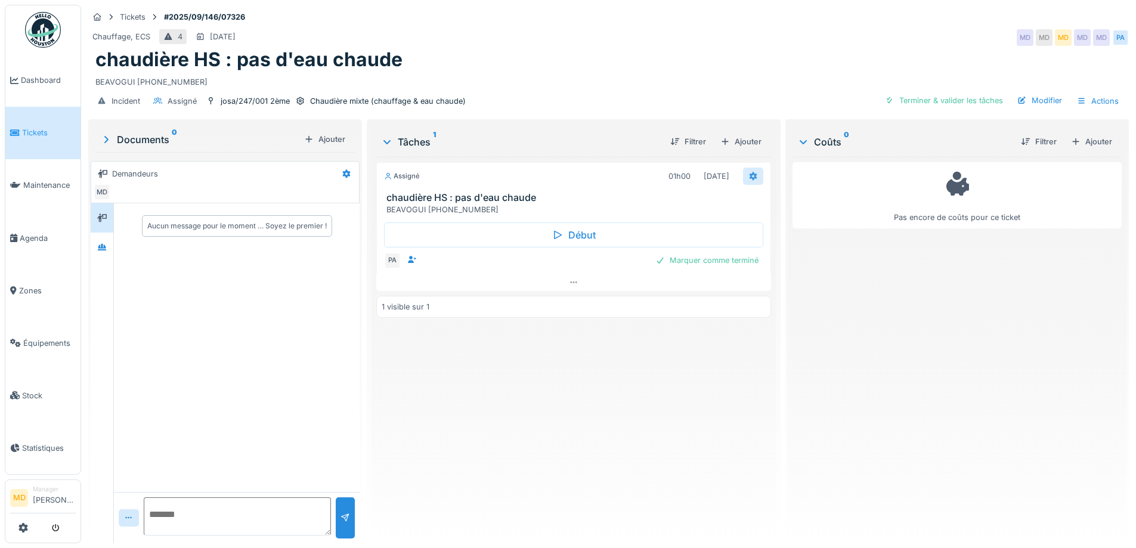
click at [754, 171] on div at bounding box center [753, 176] width 20 height 17
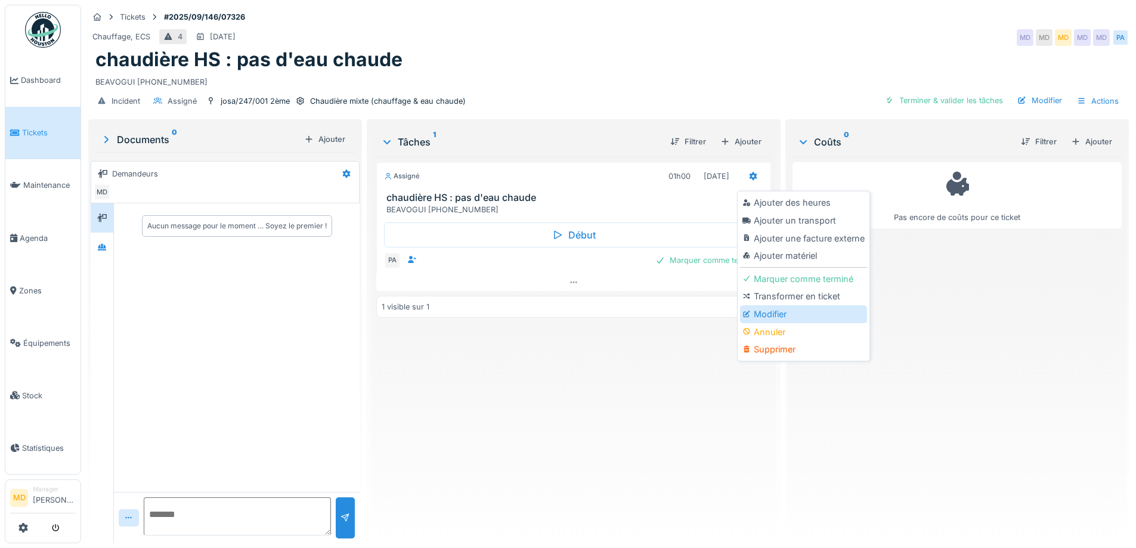
click at [753, 311] on div "Modifier" at bounding box center [803, 314] width 127 height 18
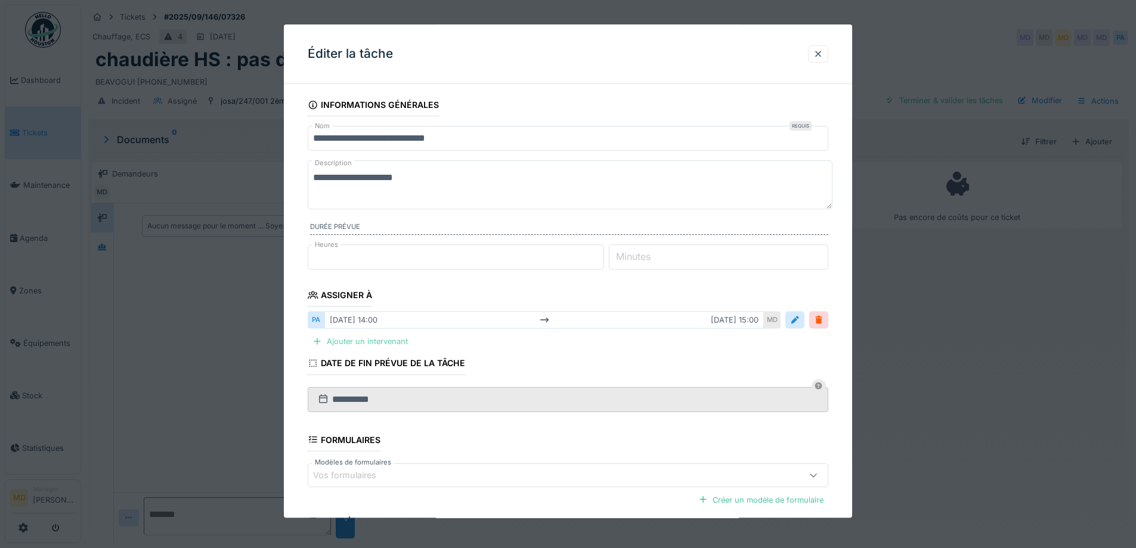
click at [376, 338] on div "Ajouter un intervenant" at bounding box center [360, 342] width 105 height 16
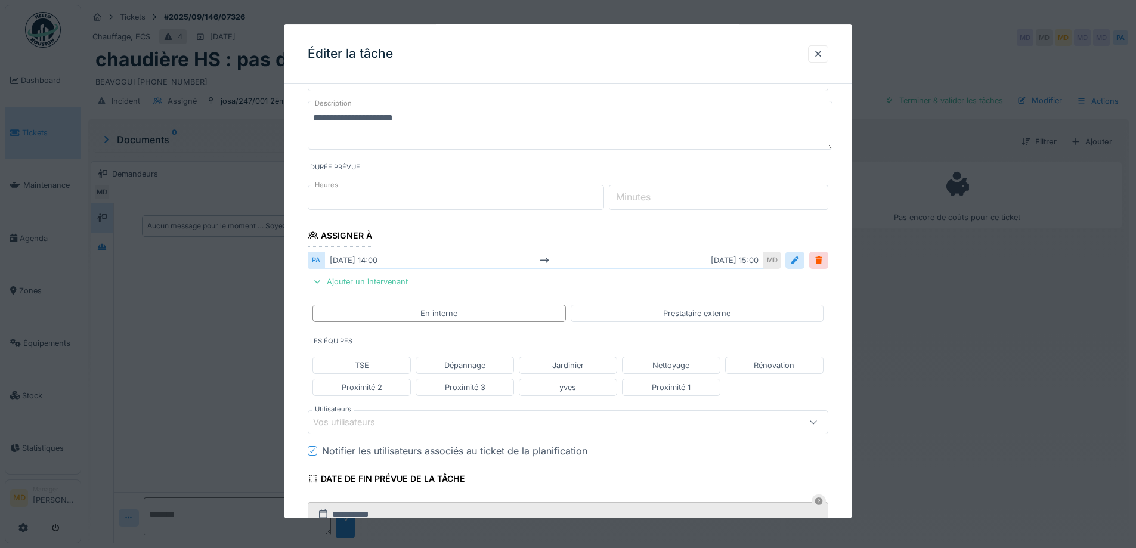
click at [379, 420] on div "Vos utilisateurs" at bounding box center [352, 422] width 79 height 13
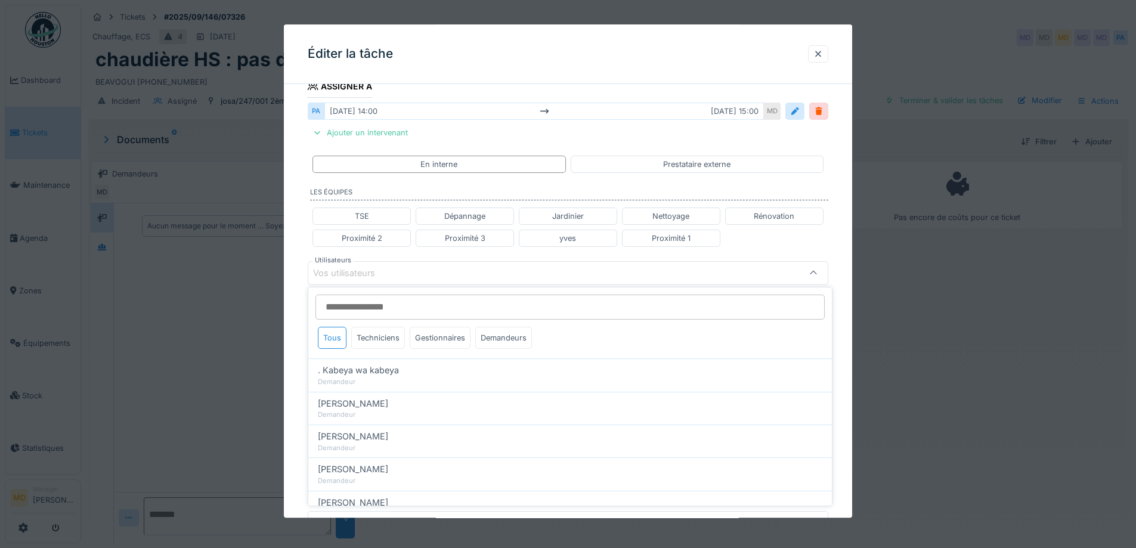
scroll to position [210, 0]
type input "****"
click at [388, 339] on div "Techniciens" at bounding box center [378, 338] width 54 height 22
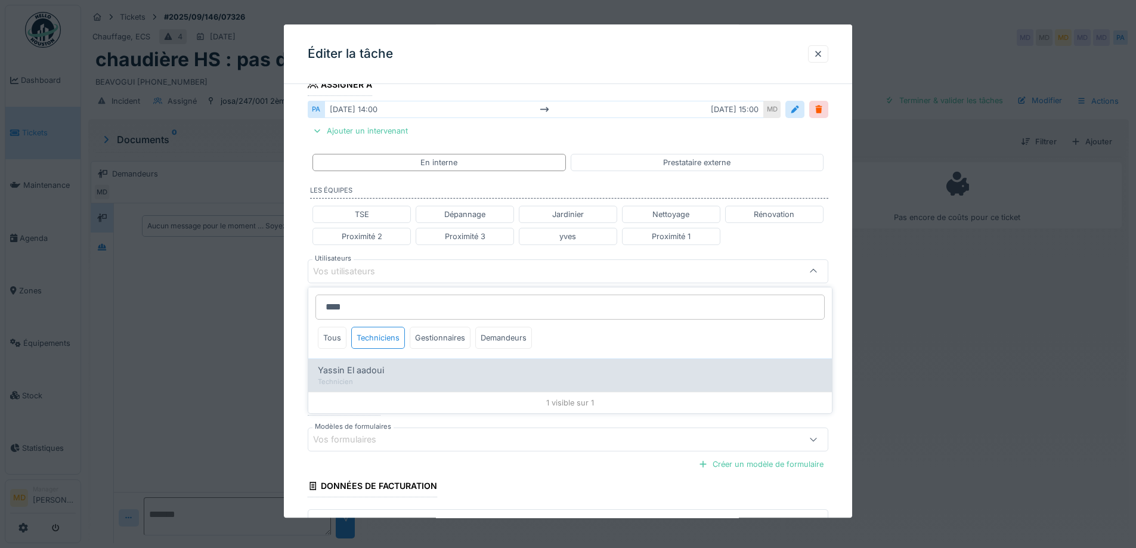
click at [369, 373] on span "Yassin El aadoui" at bounding box center [351, 370] width 66 height 13
type input "*****"
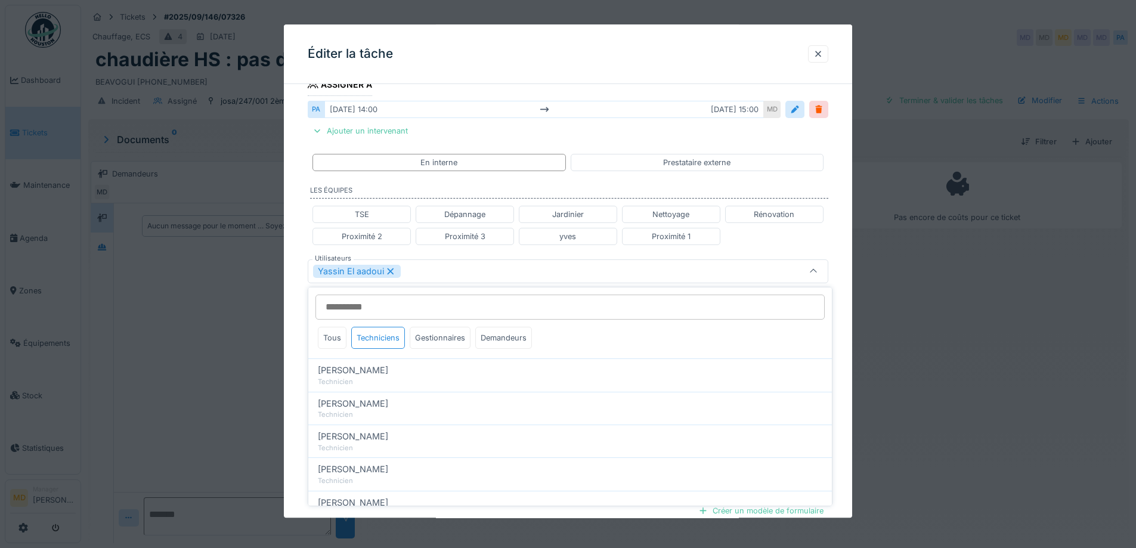
click at [297, 283] on div "**********" at bounding box center [568, 265] width 568 height 764
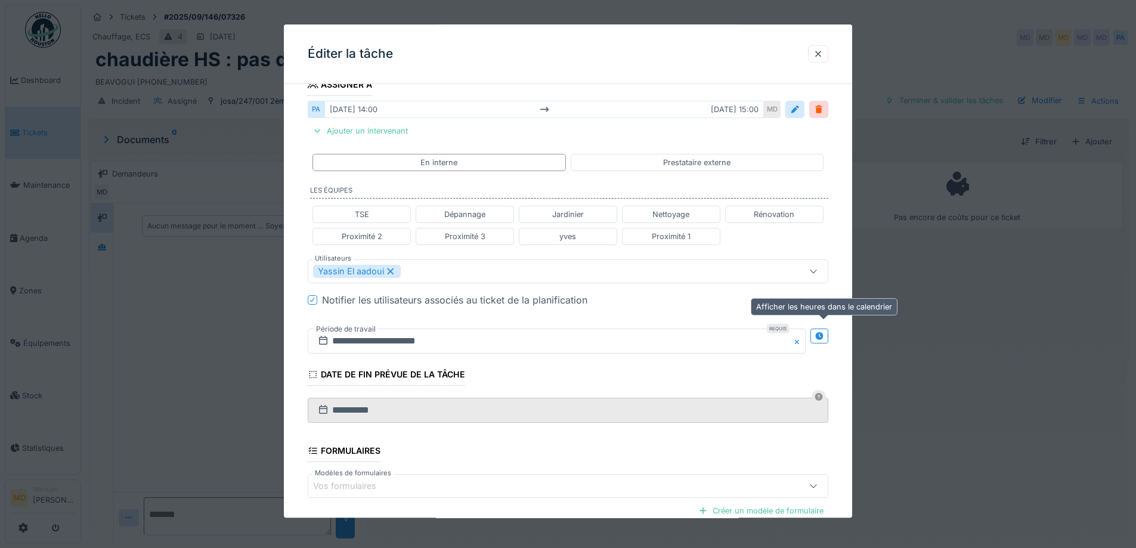
click at [823, 336] on icon at bounding box center [819, 336] width 8 height 8
click at [444, 342] on input "**********" at bounding box center [428, 340] width 240 height 25
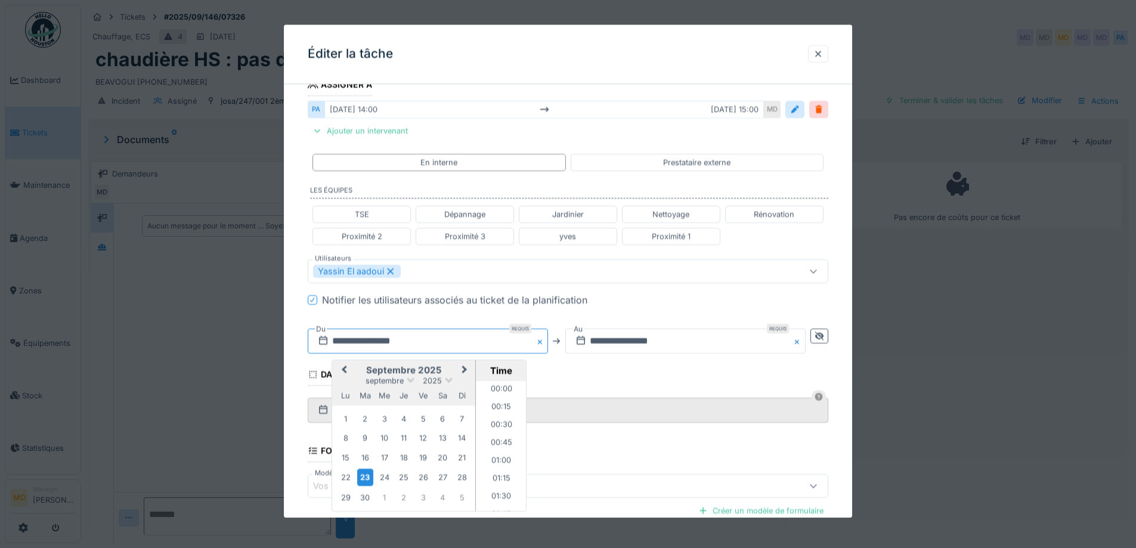
scroll to position [945, 0]
click at [387, 479] on div "24" at bounding box center [384, 477] width 16 height 16
click at [502, 433] on li "08:00" at bounding box center [501, 434] width 51 height 18
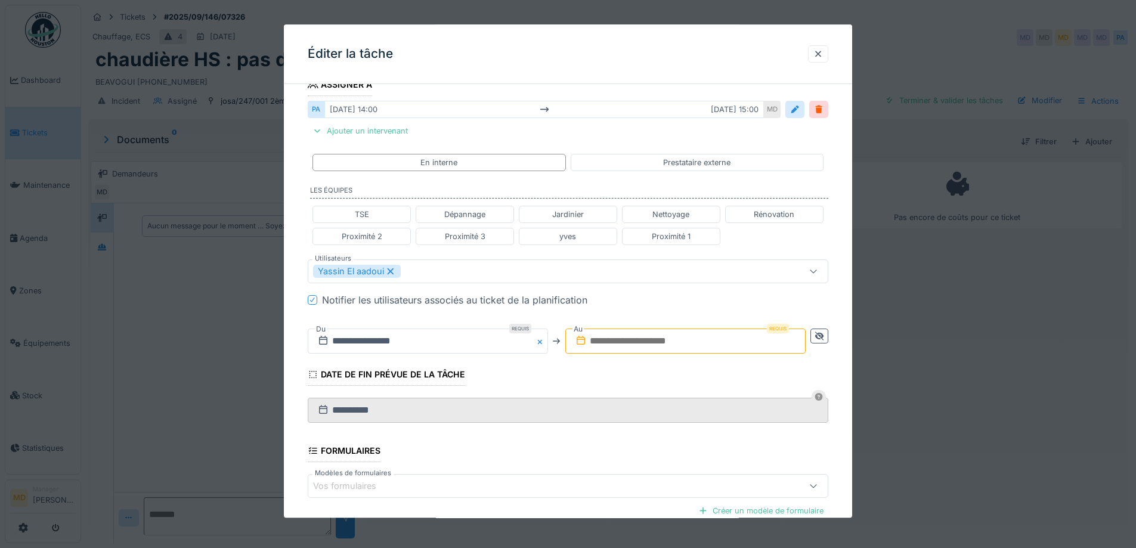
click at [643, 333] on input "text" at bounding box center [685, 340] width 240 height 25
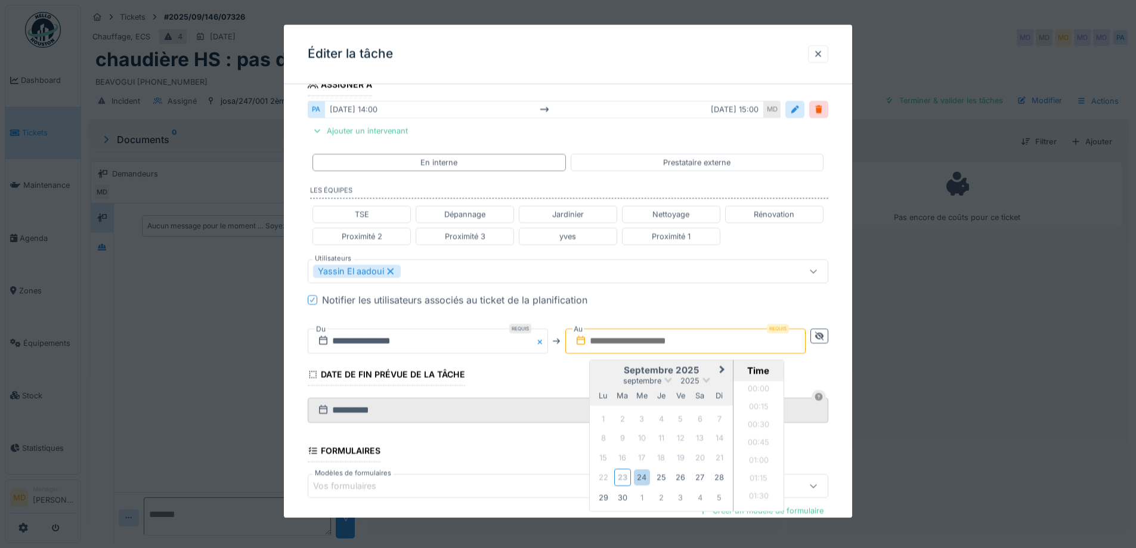
scroll to position [874, 0]
click at [611, 370] on h2 "septembre 2025" at bounding box center [661, 370] width 143 height 11
click at [644, 474] on div "24" at bounding box center [642, 477] width 16 height 16
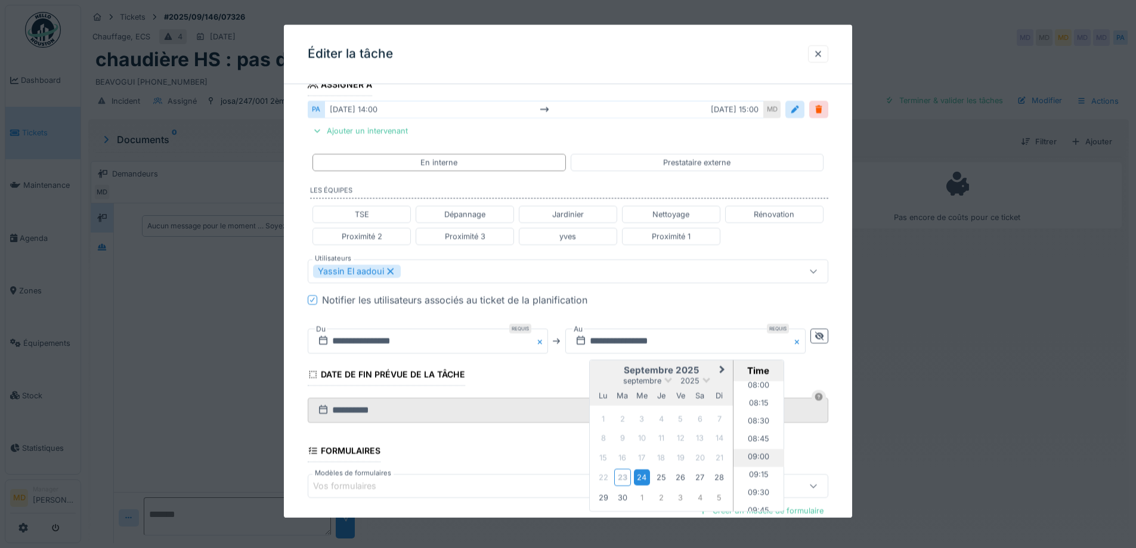
click at [760, 458] on li "09:00" at bounding box center [758, 458] width 51 height 18
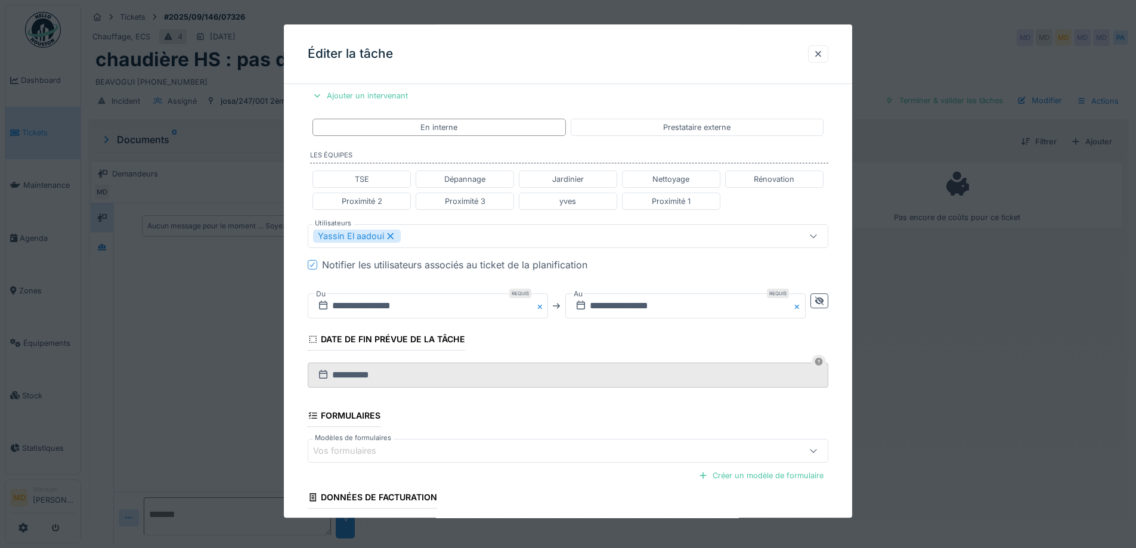
scroll to position [340, 0]
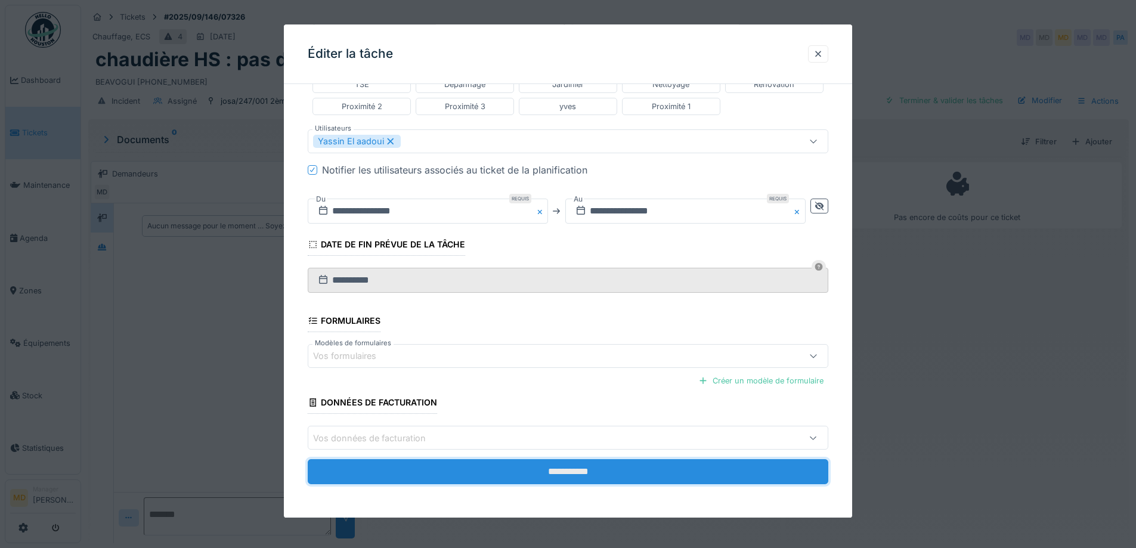
click at [548, 475] on input "**********" at bounding box center [568, 472] width 520 height 25
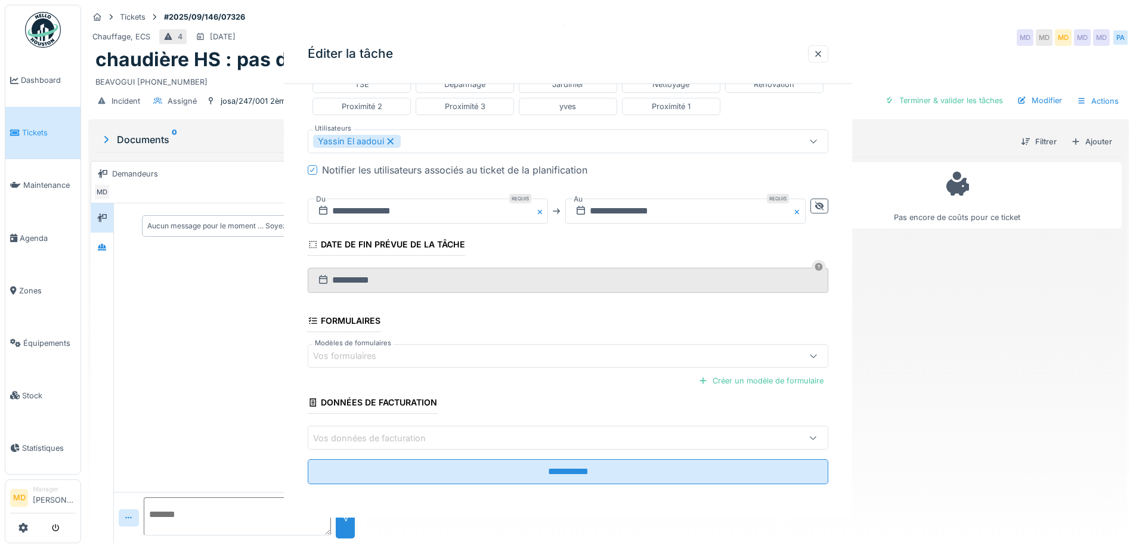
scroll to position [0, 0]
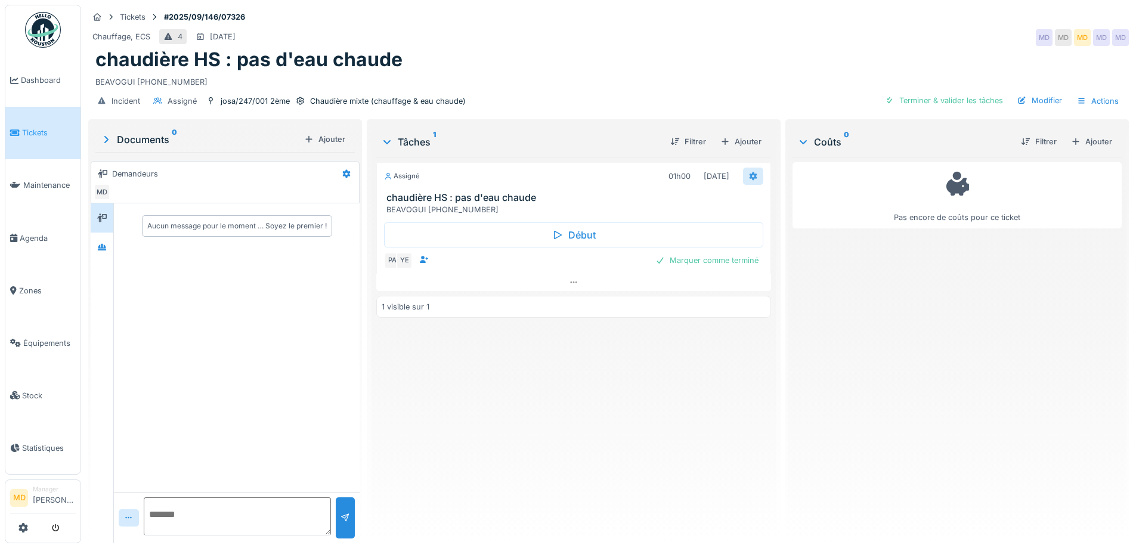
click at [746, 168] on div at bounding box center [753, 176] width 20 height 17
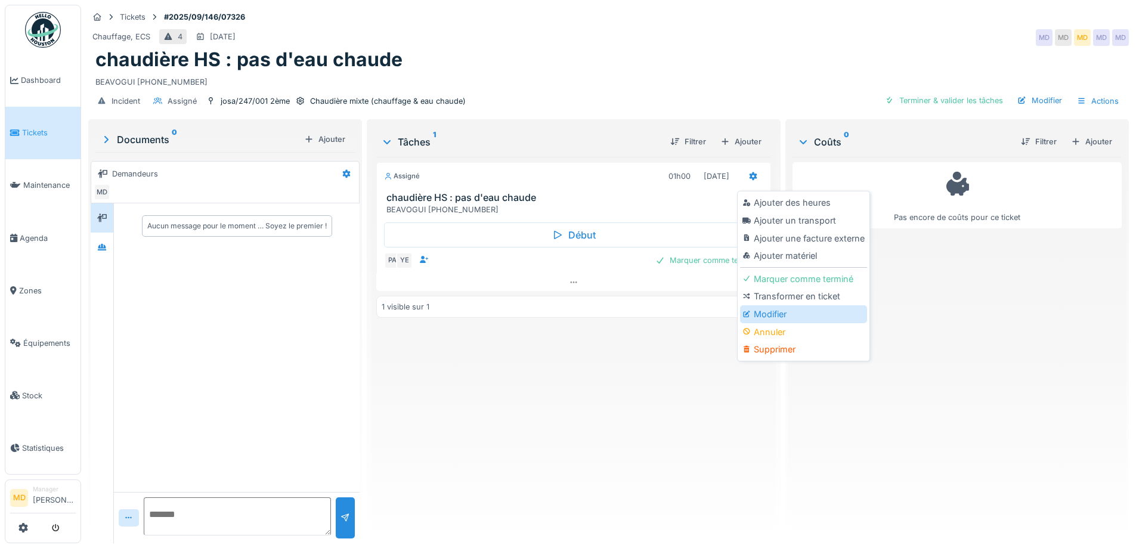
click at [755, 310] on div "Modifier" at bounding box center [803, 314] width 127 height 18
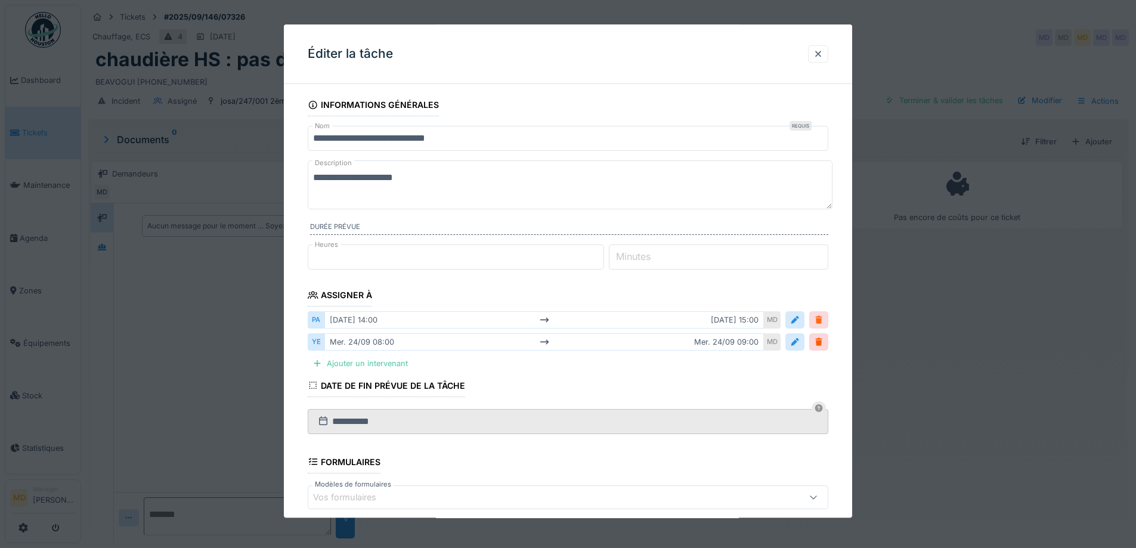
click at [823, 317] on div at bounding box center [819, 319] width 10 height 11
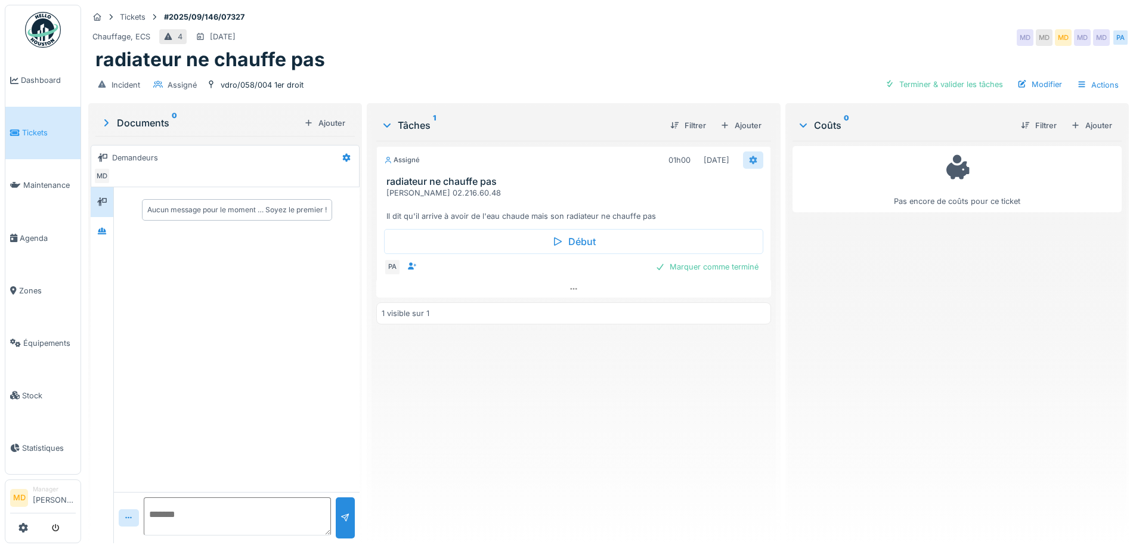
click at [749, 162] on icon at bounding box center [753, 160] width 8 height 8
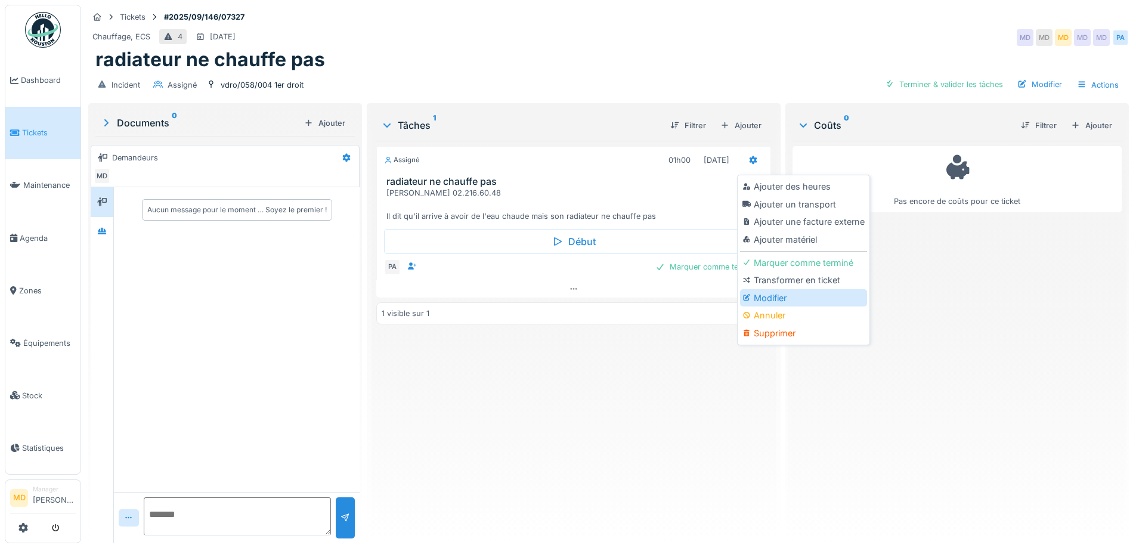
click at [768, 298] on div "Modifier" at bounding box center [803, 298] width 127 height 18
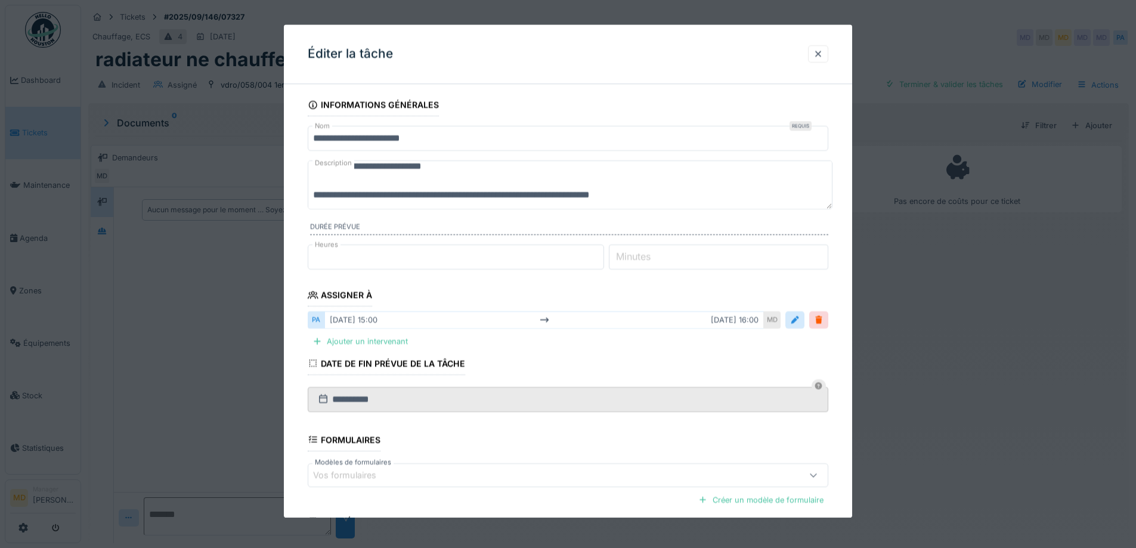
scroll to position [14, 0]
click at [370, 340] on div "Ajouter un intervenant" at bounding box center [360, 342] width 105 height 16
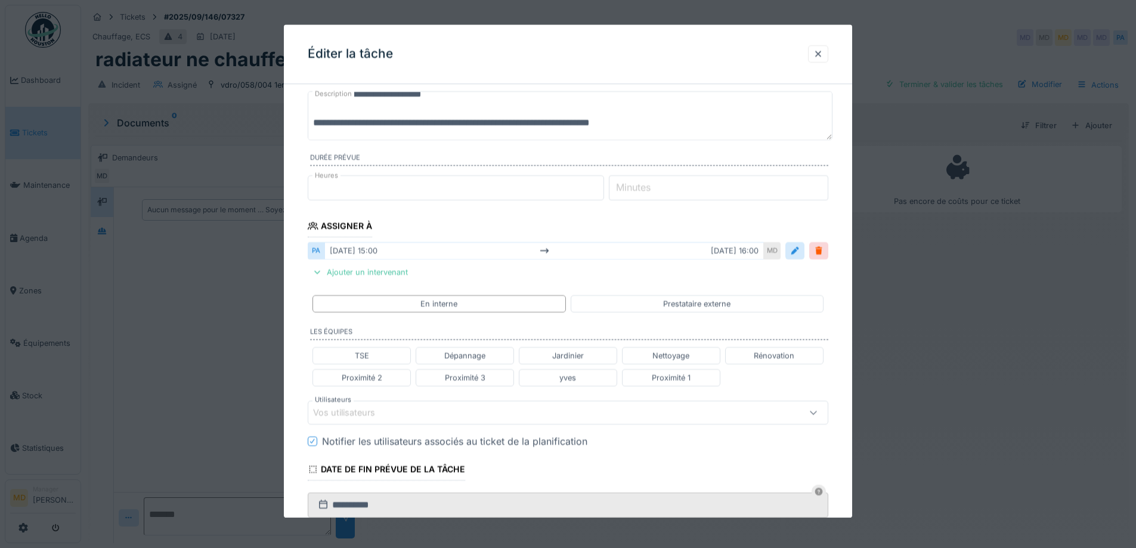
scroll to position [119, 0]
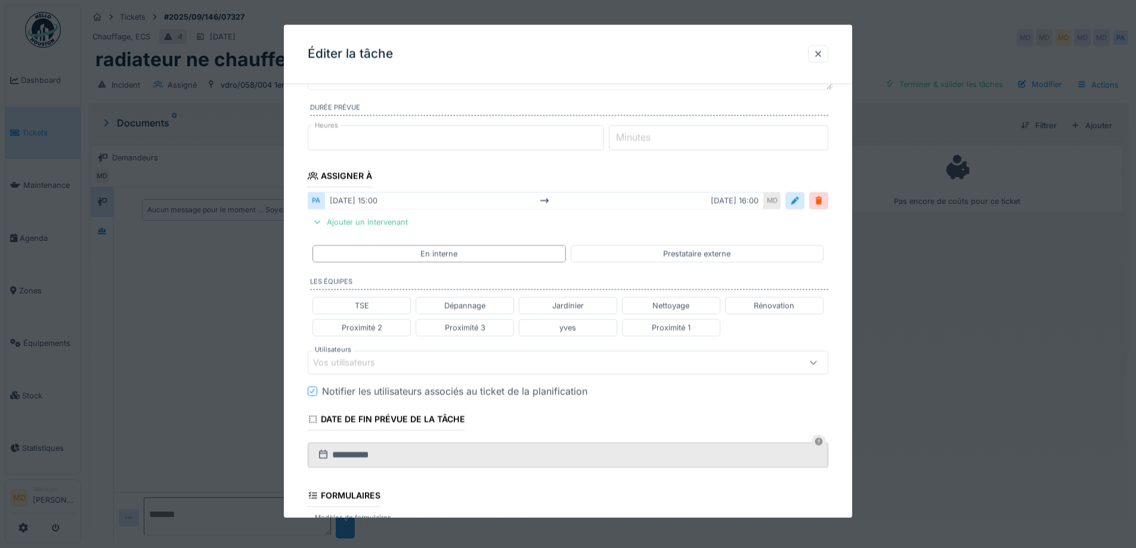
click at [354, 367] on div "Vos utilisateurs" at bounding box center [352, 362] width 79 height 13
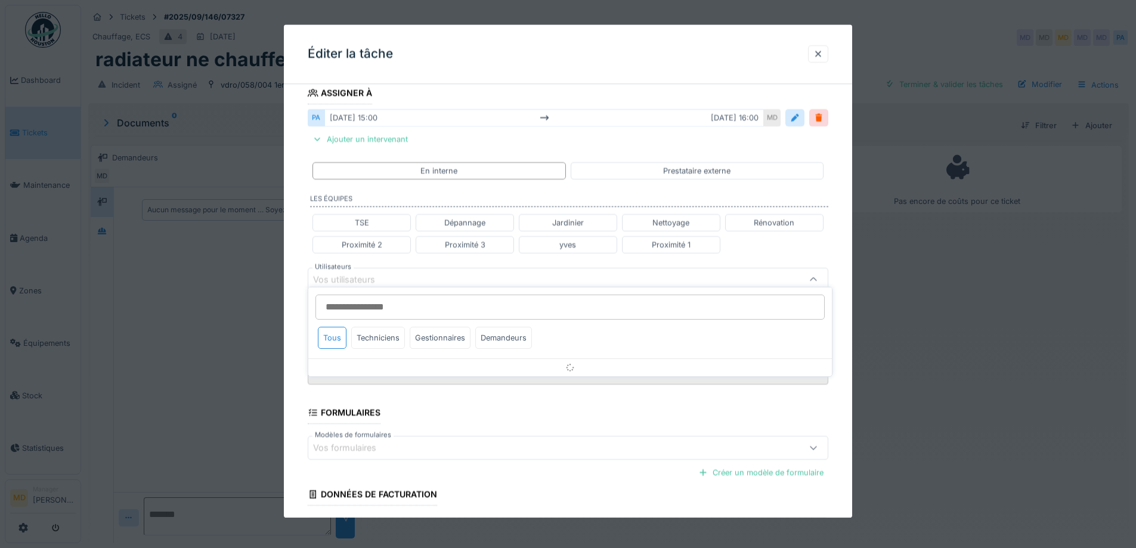
scroll to position [210, 0]
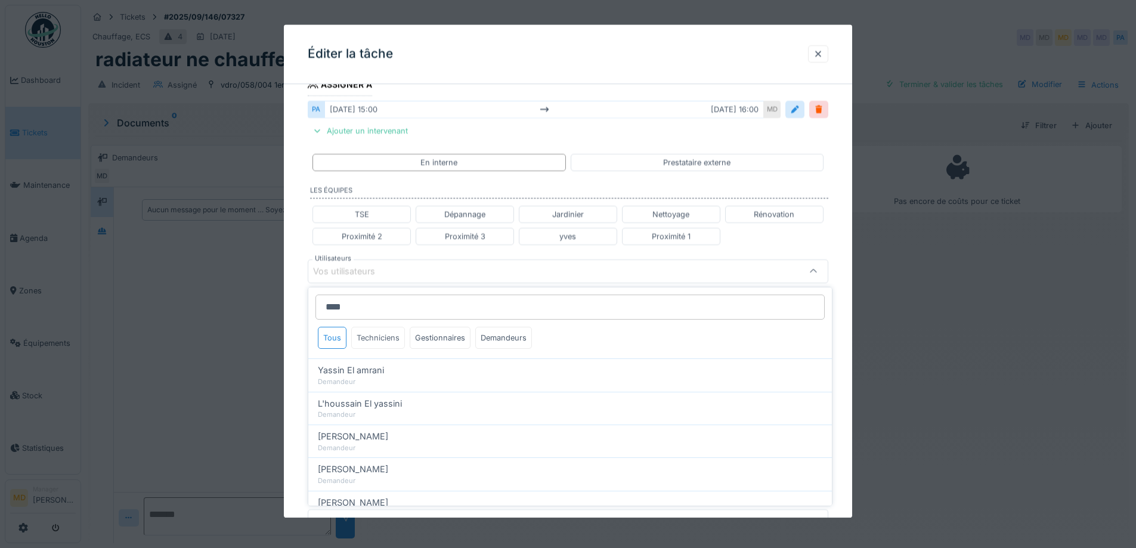
type input "****"
click at [380, 335] on div "Techniciens" at bounding box center [378, 338] width 54 height 22
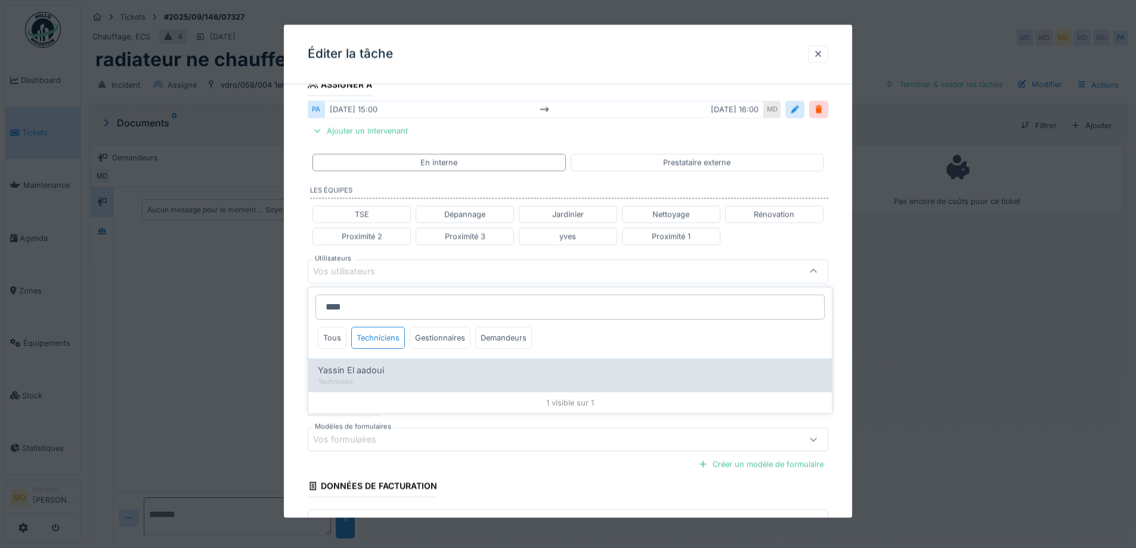
click at [382, 377] on div "Technicien" at bounding box center [570, 382] width 504 height 10
type input "*****"
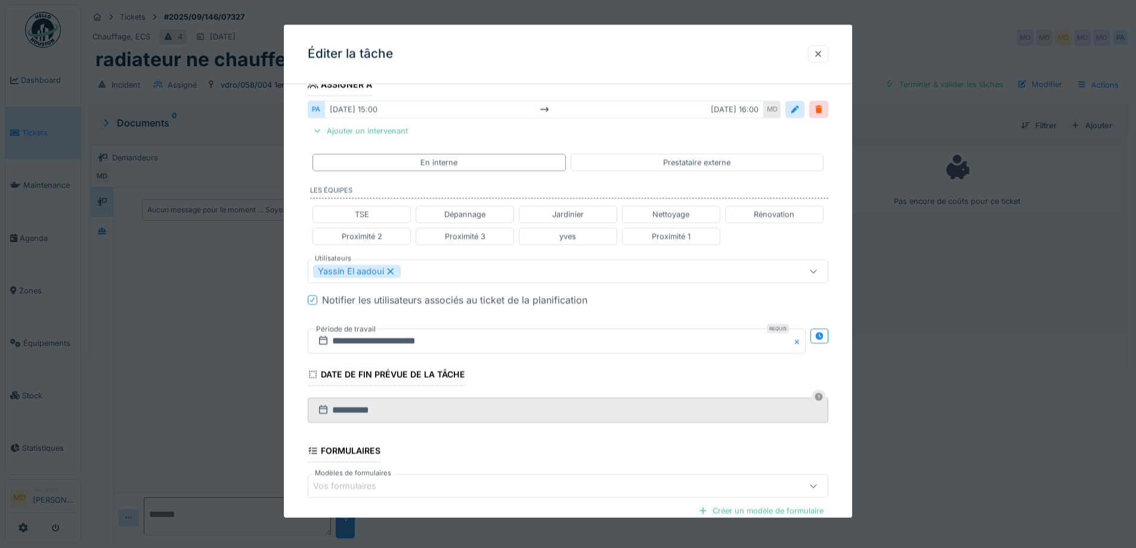
click at [292, 288] on div "**********" at bounding box center [568, 265] width 568 height 764
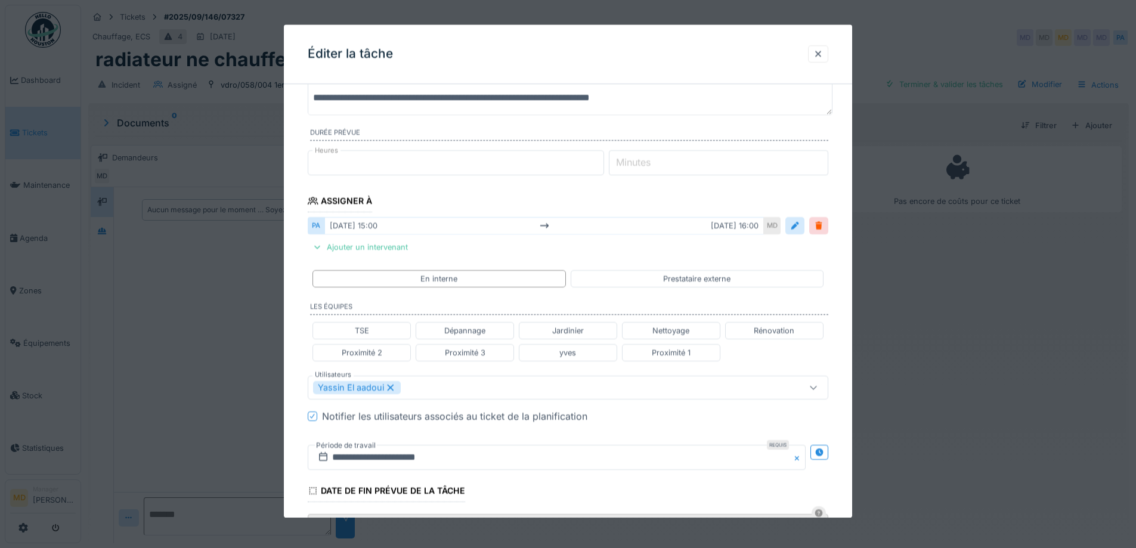
scroll to position [91, 0]
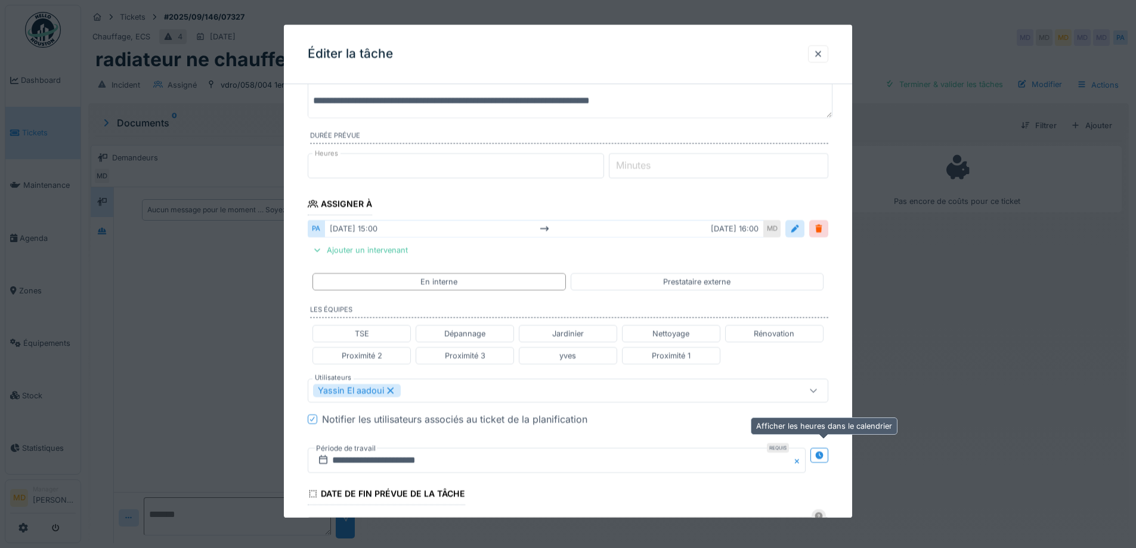
click at [822, 454] on icon at bounding box center [819, 455] width 8 height 8
click at [401, 449] on input "**********" at bounding box center [428, 460] width 240 height 25
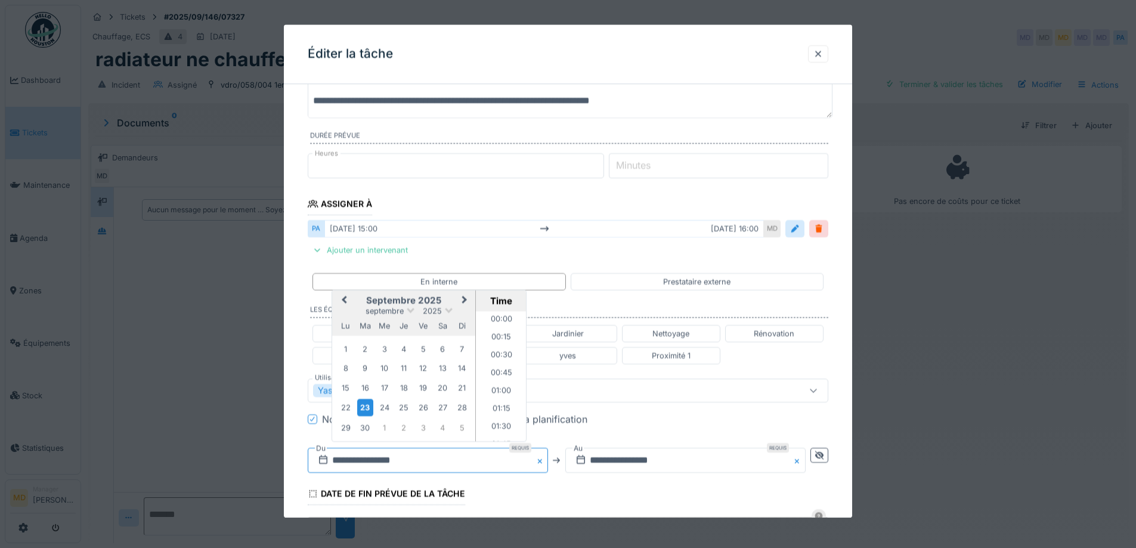
scroll to position [1017, 0]
click at [383, 402] on div "24" at bounding box center [384, 407] width 16 height 16
click at [494, 364] on li "09:00" at bounding box center [501, 364] width 51 height 18
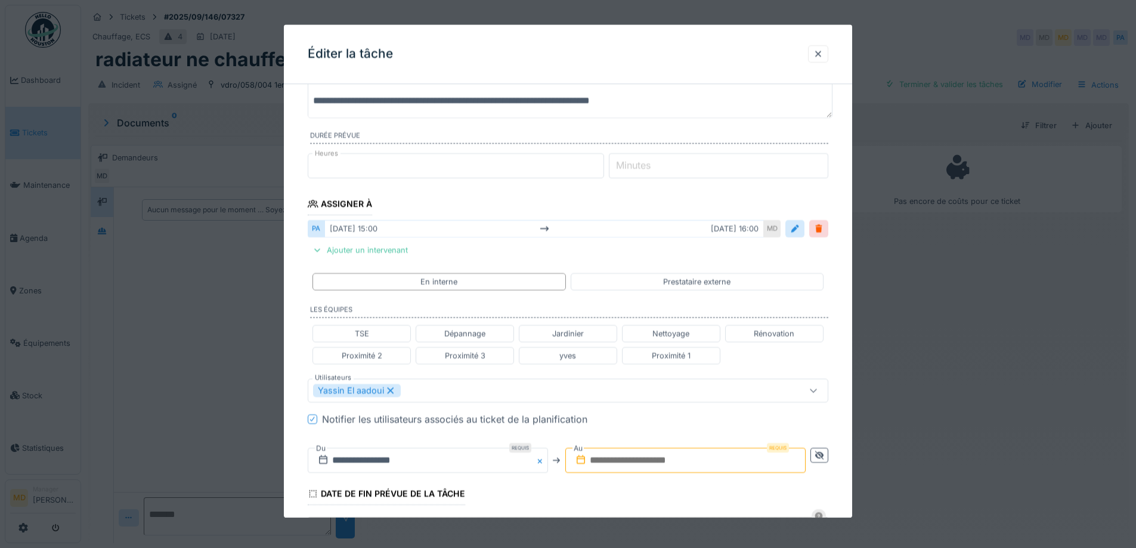
click at [677, 465] on input "text" at bounding box center [685, 460] width 240 height 25
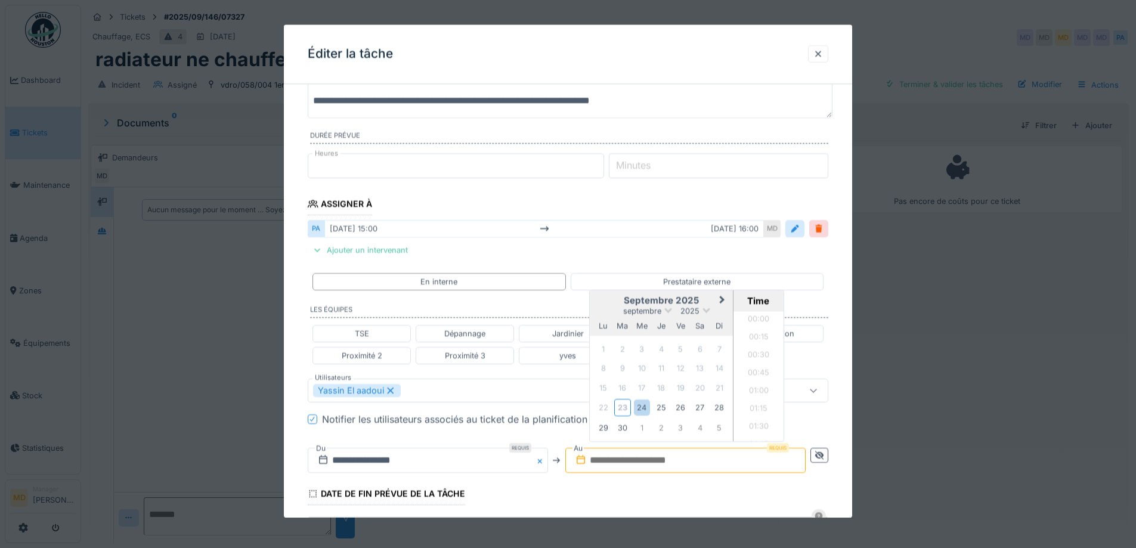
scroll to position [874, 0]
click at [615, 303] on h2 "septembre 2025" at bounding box center [661, 300] width 143 height 11
click at [646, 407] on div "24" at bounding box center [642, 407] width 16 height 16
click at [755, 337] on li "10:00" at bounding box center [758, 340] width 51 height 18
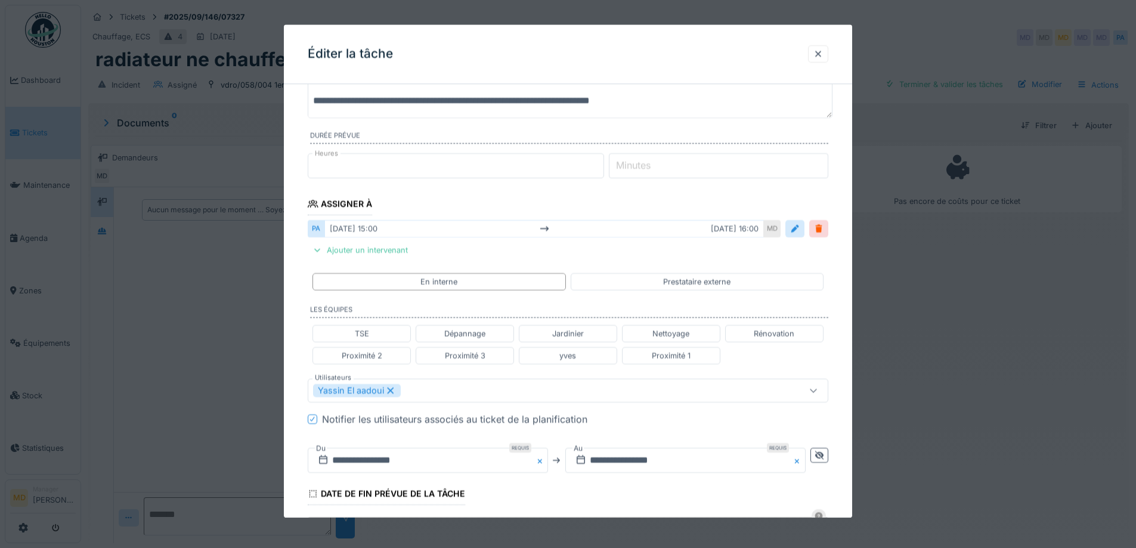
click at [664, 427] on fieldset "**********" at bounding box center [568, 372] width 520 height 740
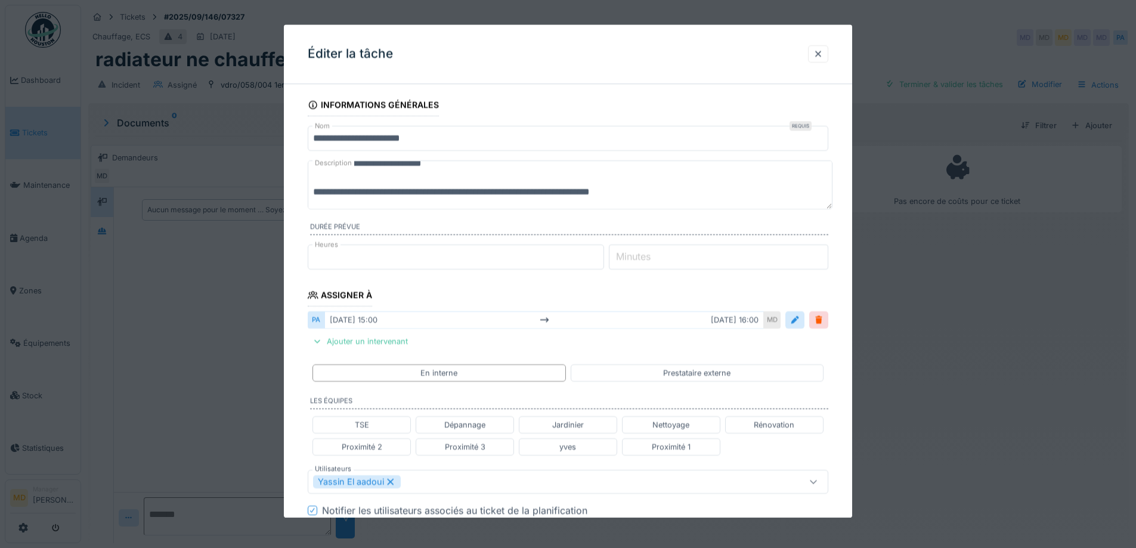
scroll to position [298, 0]
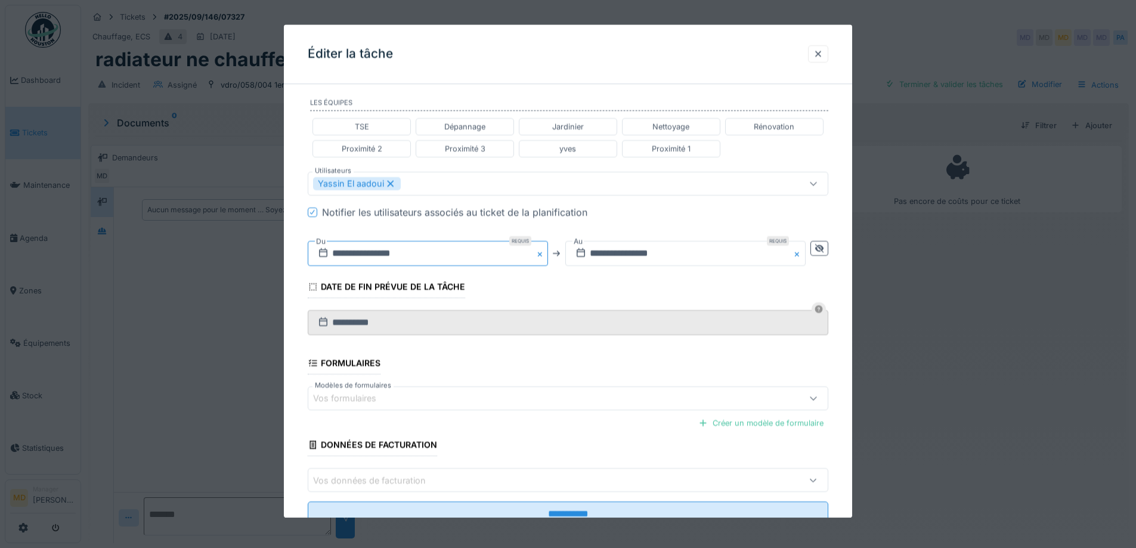
click at [398, 246] on input "**********" at bounding box center [428, 253] width 240 height 25
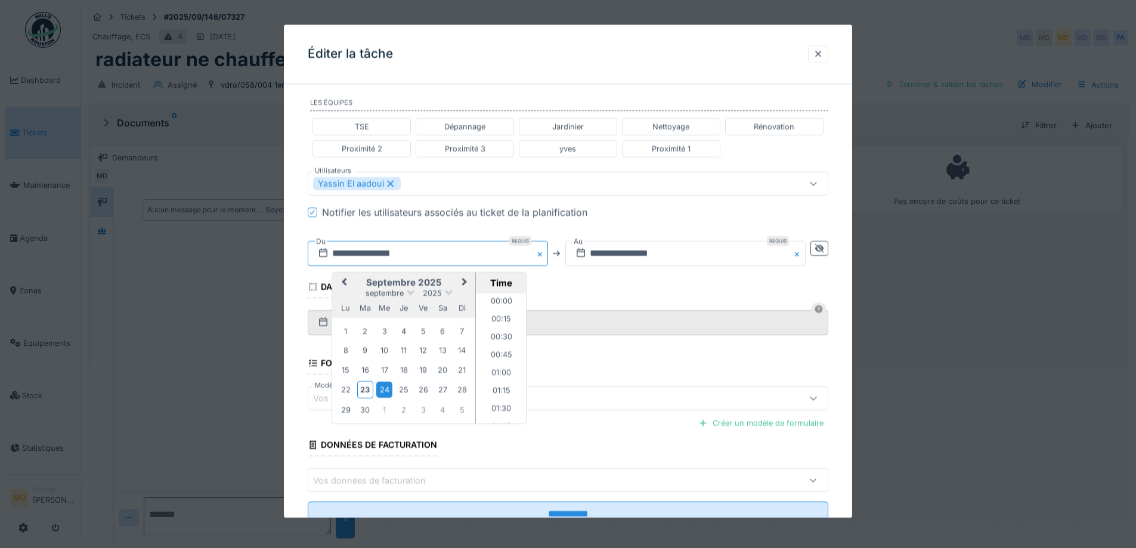
scroll to position [588, 0]
click at [386, 390] on div "24" at bounding box center [384, 390] width 16 height 16
click at [612, 311] on input "**********" at bounding box center [568, 322] width 520 height 25
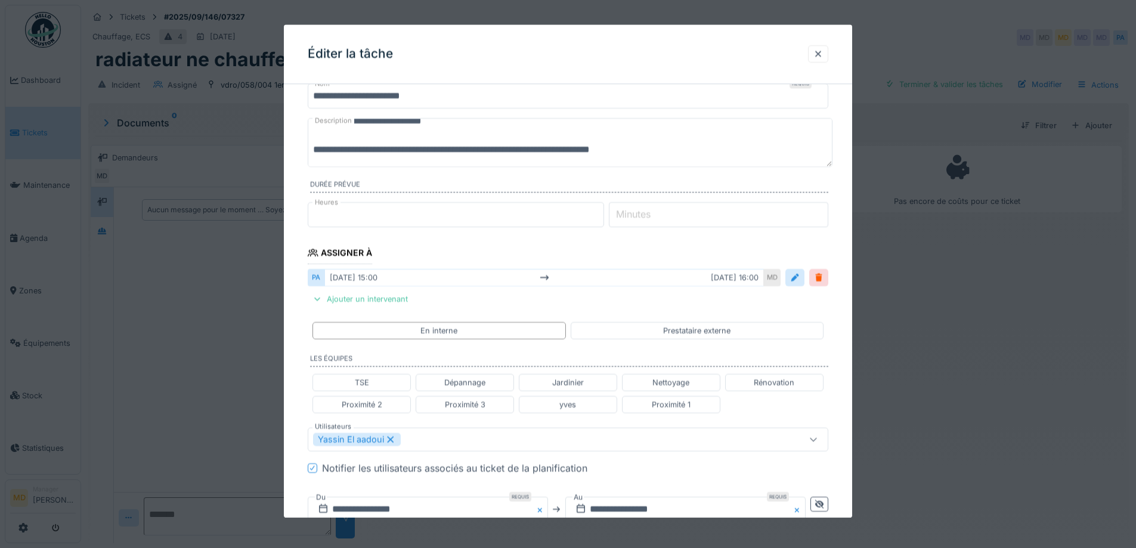
scroll to position [340, 0]
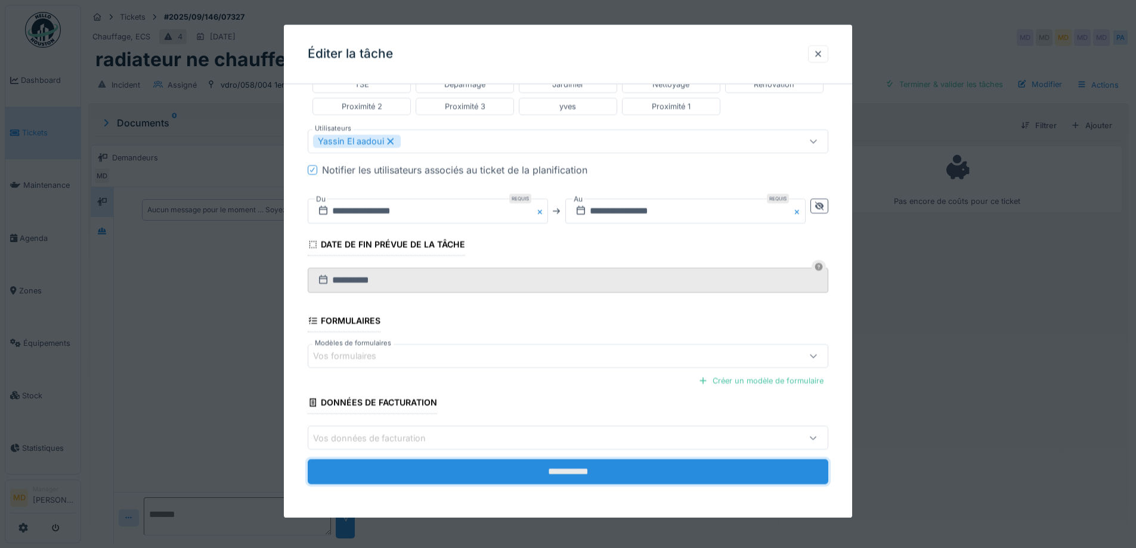
click at [550, 469] on input "**********" at bounding box center [568, 472] width 520 height 25
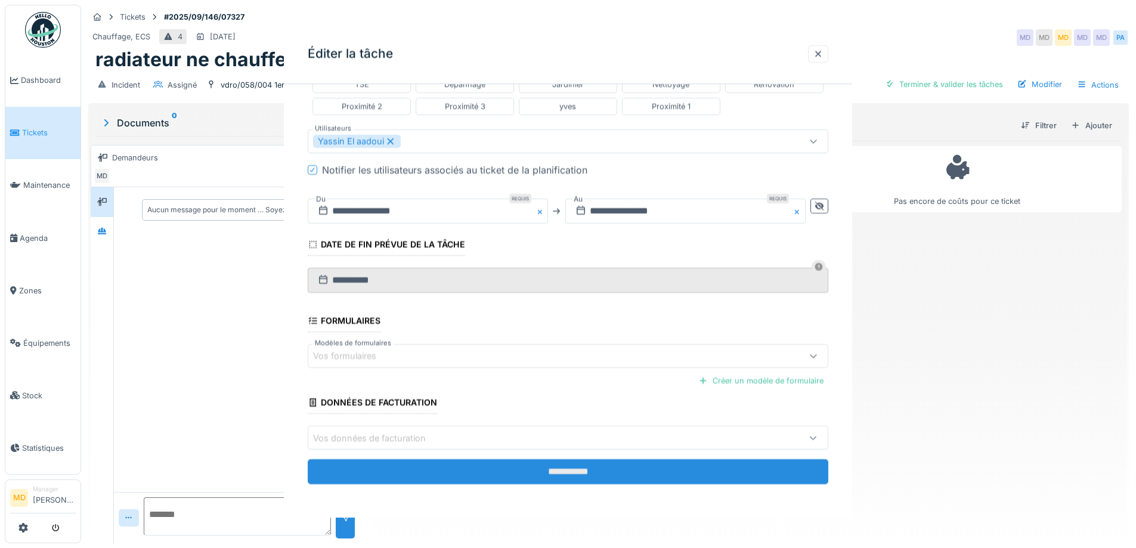
scroll to position [0, 0]
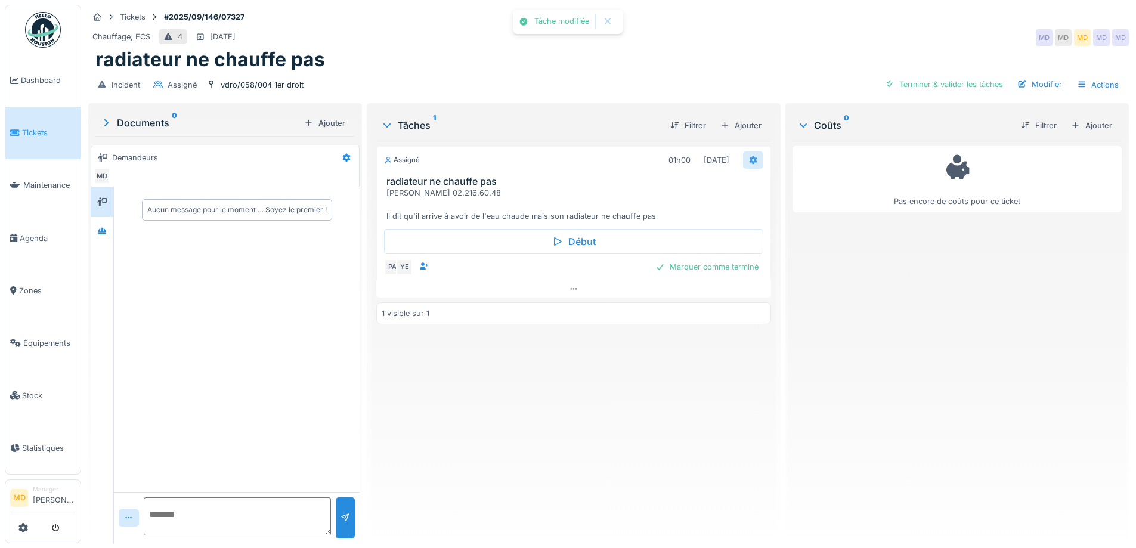
click at [748, 157] on icon at bounding box center [753, 160] width 10 height 8
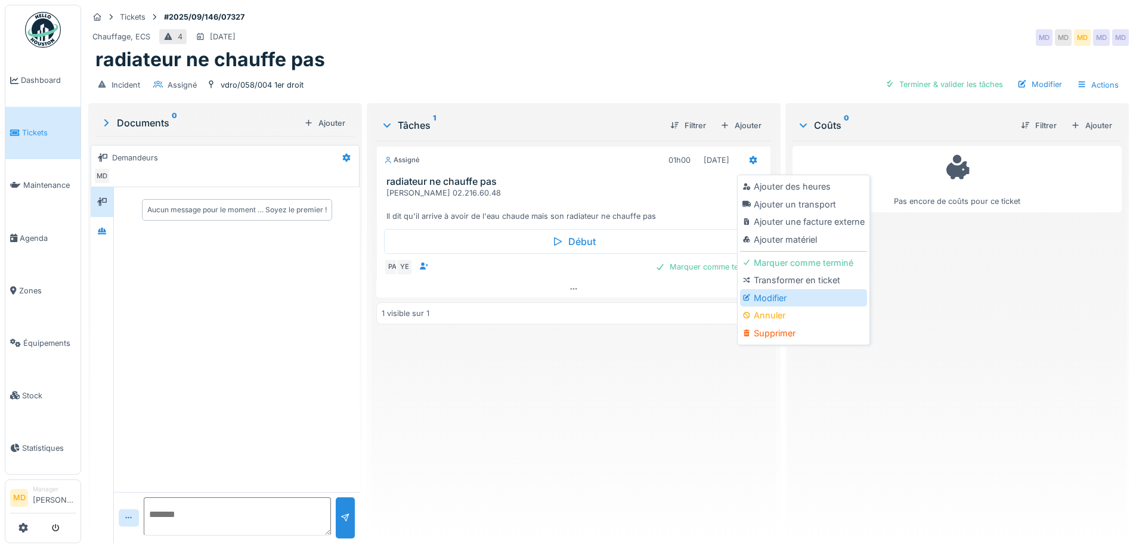
click at [748, 299] on icon at bounding box center [746, 297] width 7 height 7
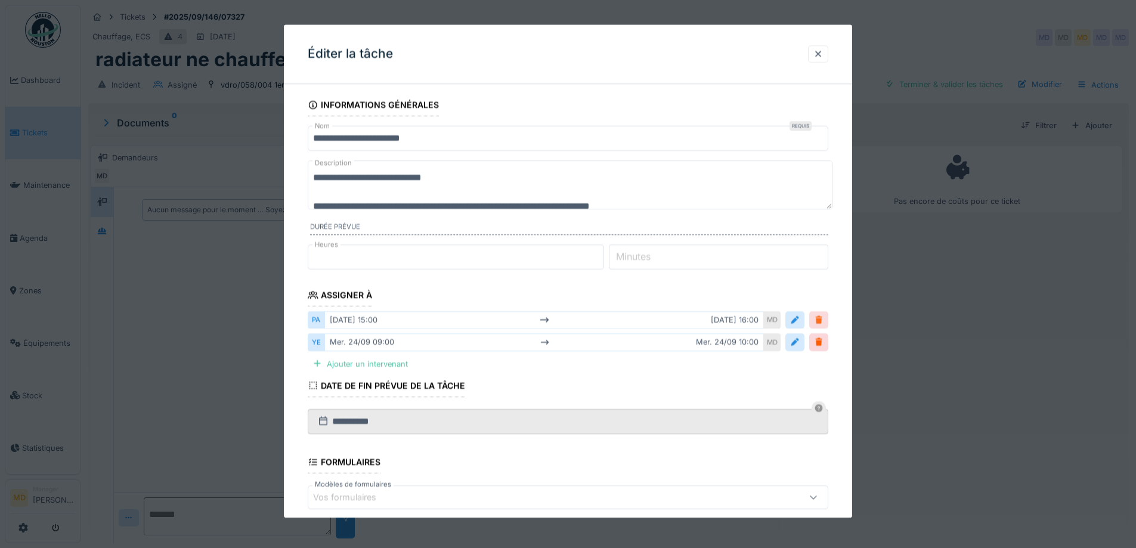
click at [820, 319] on div at bounding box center [819, 320] width 10 height 11
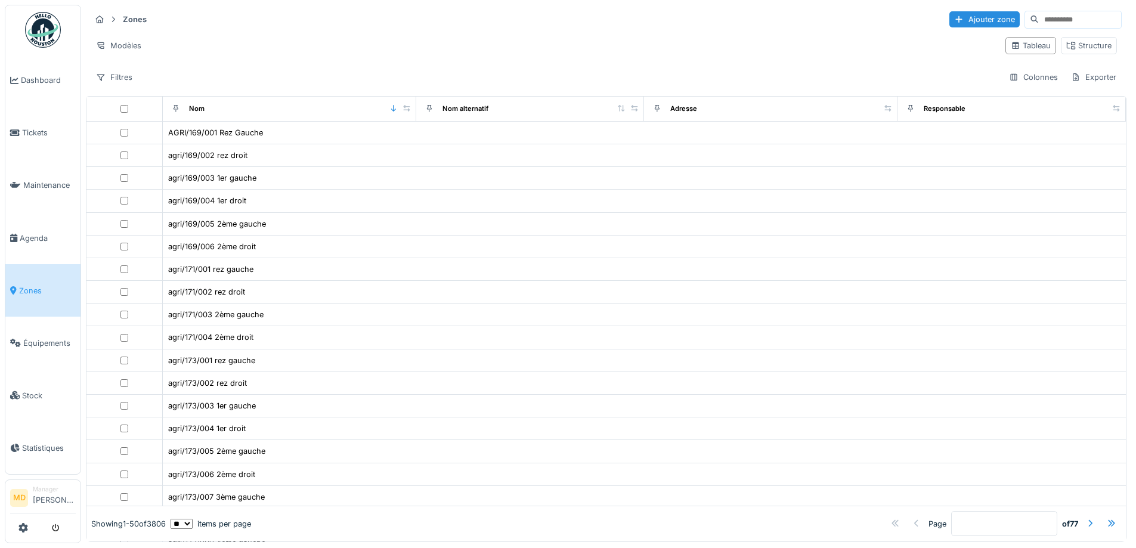
click at [1038, 20] on input at bounding box center [1079, 19] width 82 height 17
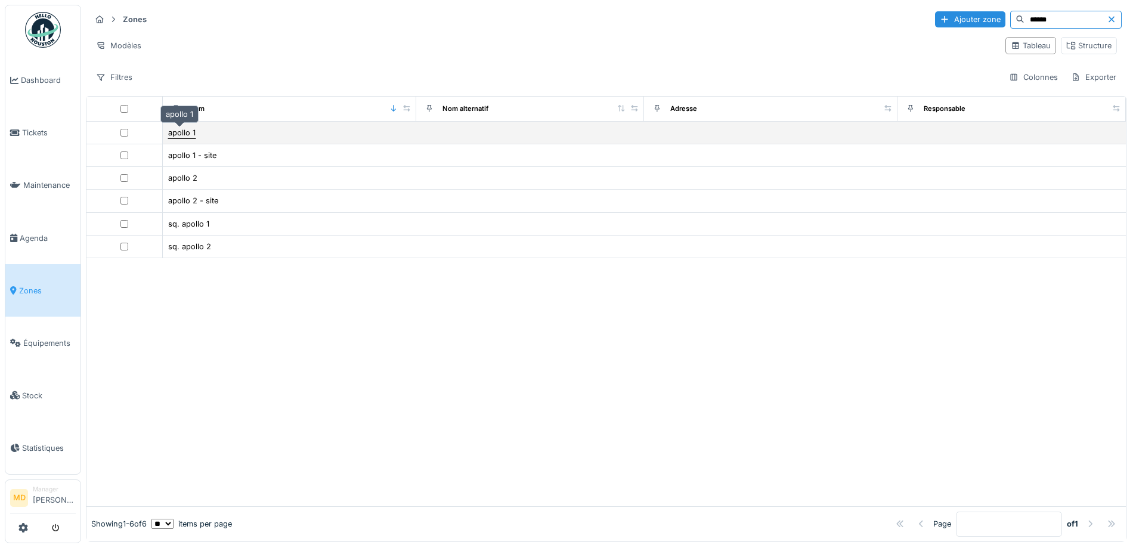
type input "******"
click at [185, 134] on div "apollo 1" at bounding box center [181, 132] width 27 height 11
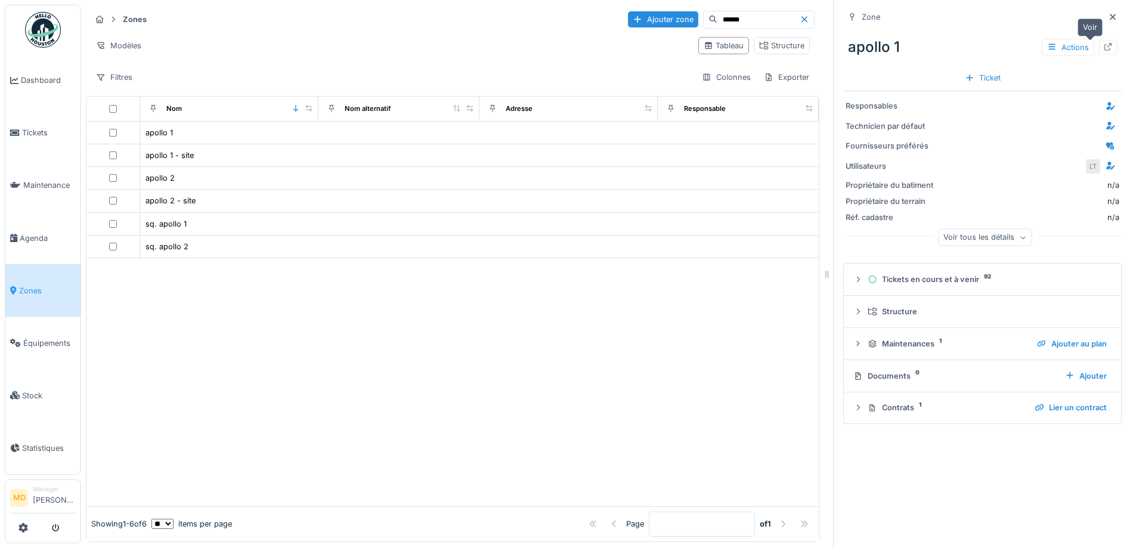
click at [1104, 51] on icon at bounding box center [1108, 47] width 8 height 8
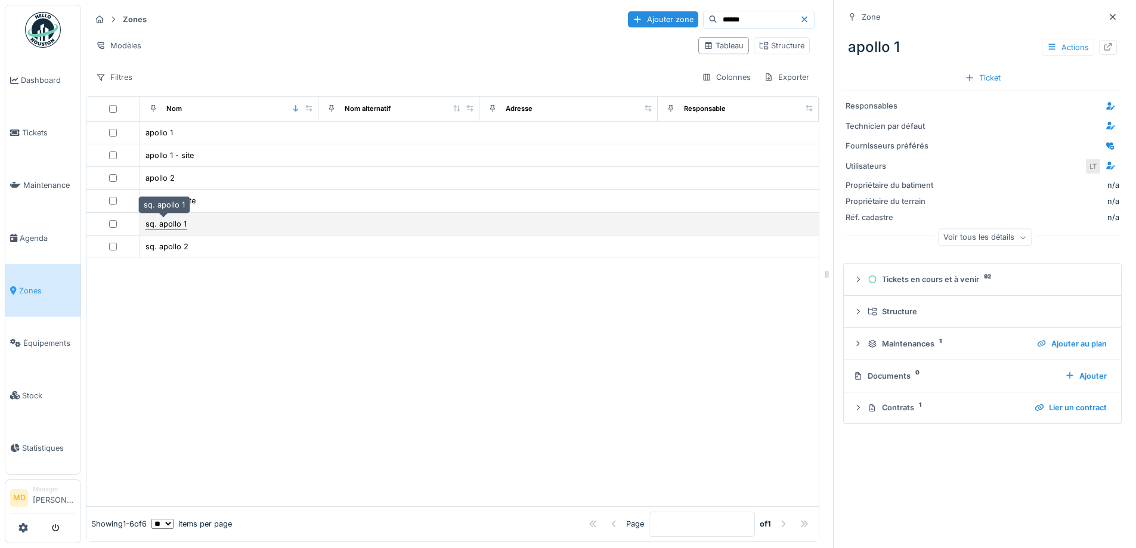
click at [166, 224] on div "sq. apollo 1" at bounding box center [165, 223] width 41 height 11
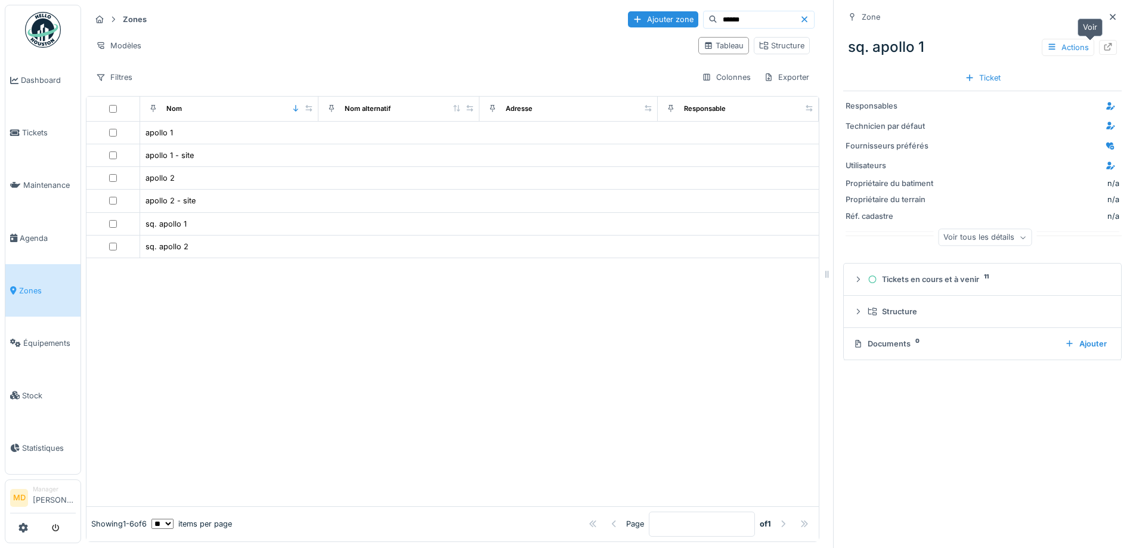
click at [1103, 49] on icon at bounding box center [1108, 47] width 10 height 8
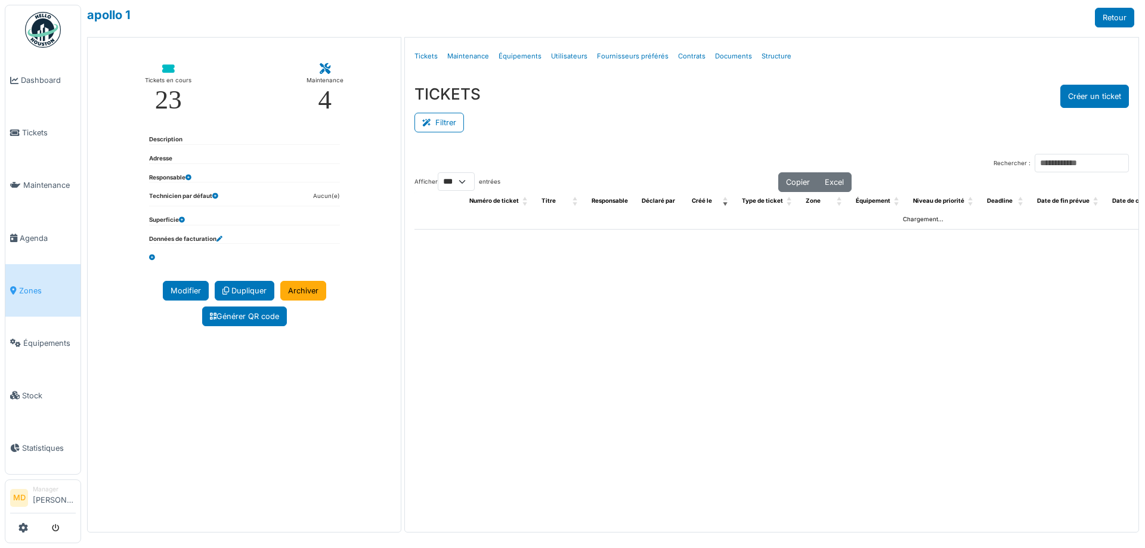
select select "***"
click at [423, 58] on link "Tickets" at bounding box center [426, 56] width 33 height 28
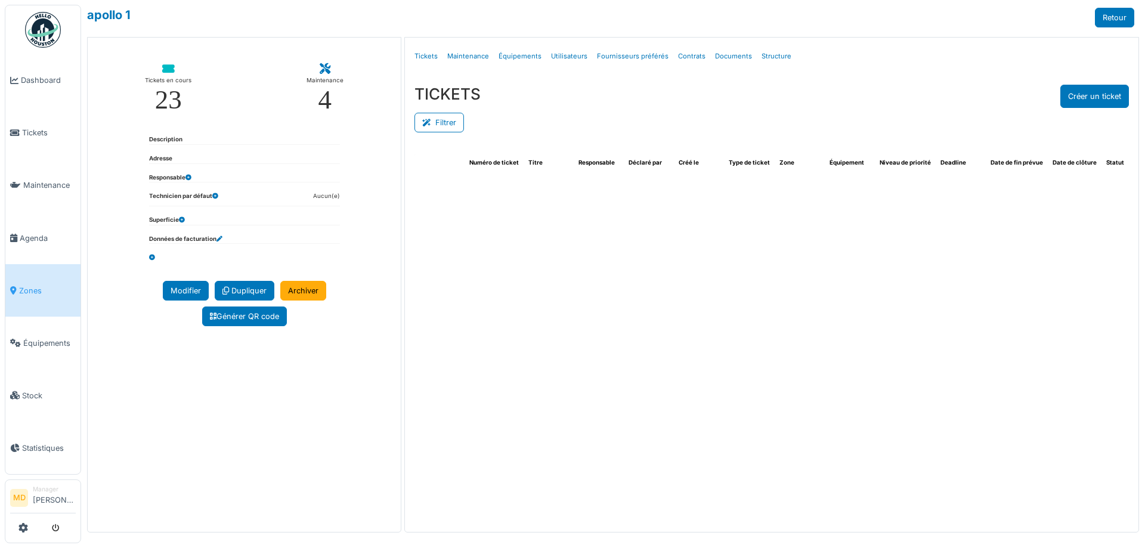
select select "***"
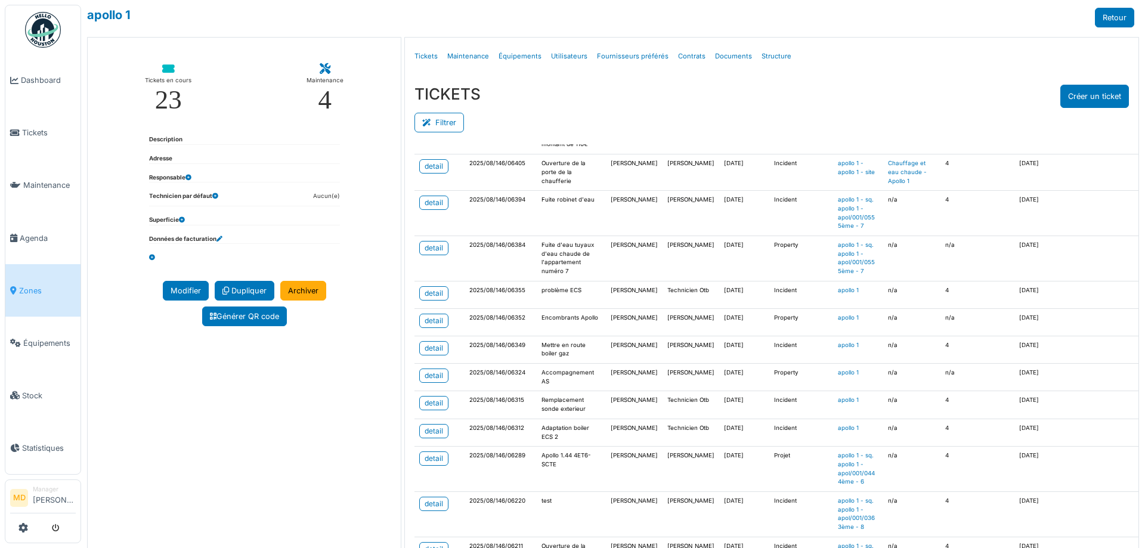
scroll to position [1073, 0]
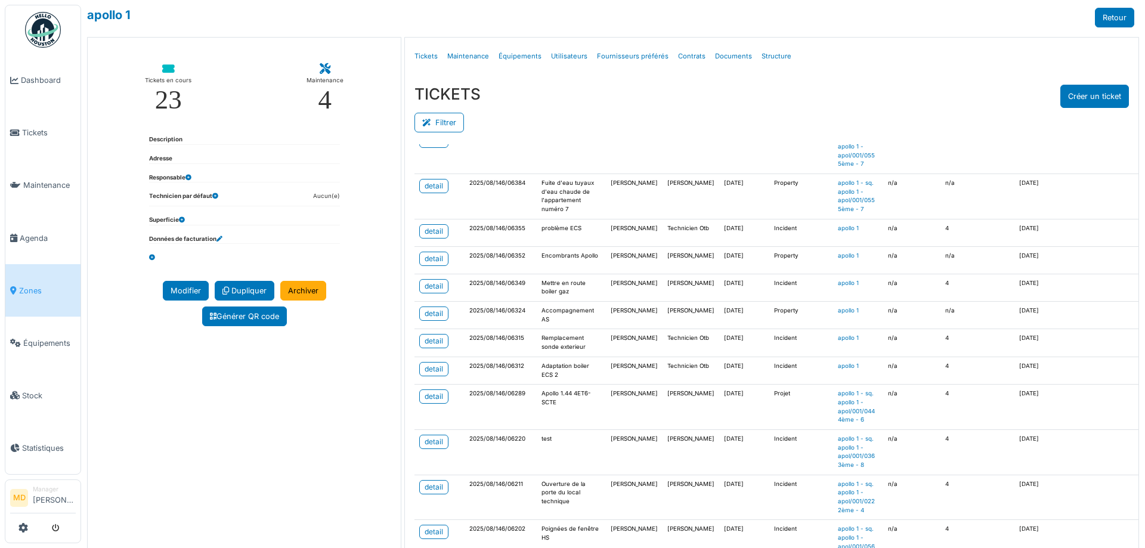
click at [41, 292] on link "Zones" at bounding box center [42, 290] width 75 height 52
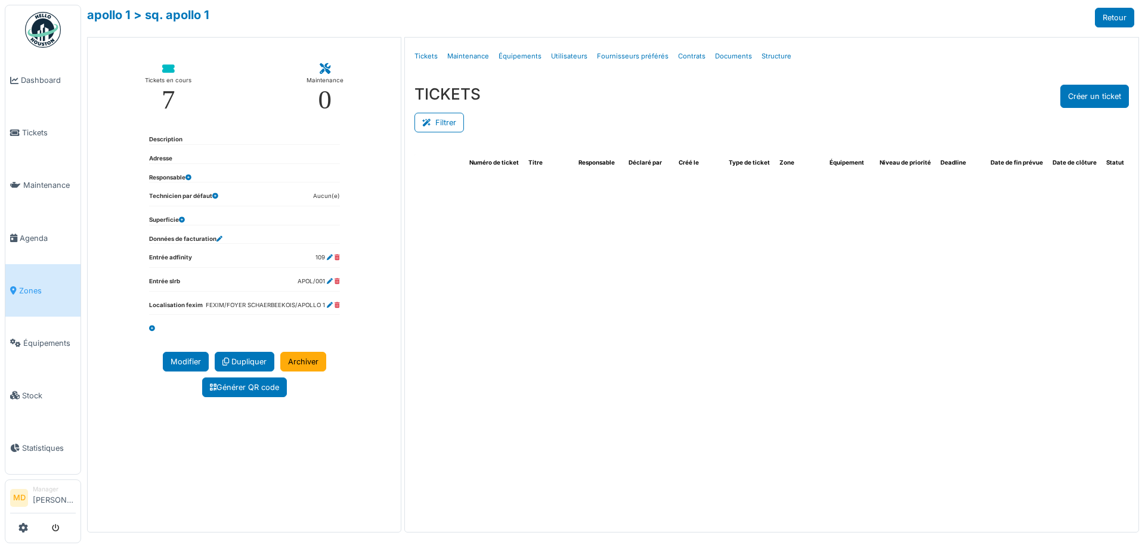
select select "***"
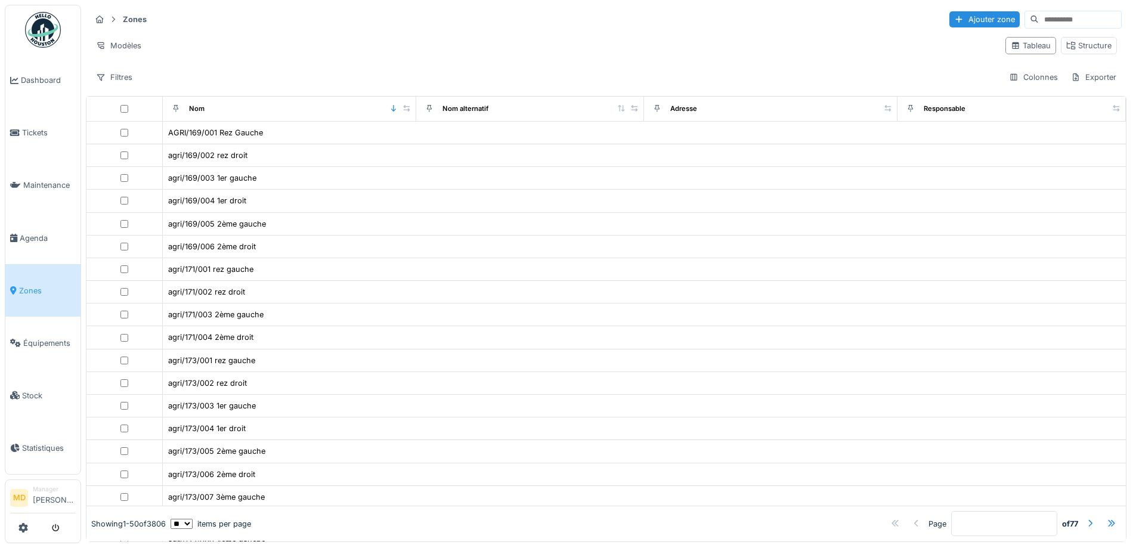
click at [1044, 22] on input at bounding box center [1079, 19] width 82 height 17
type input "****"
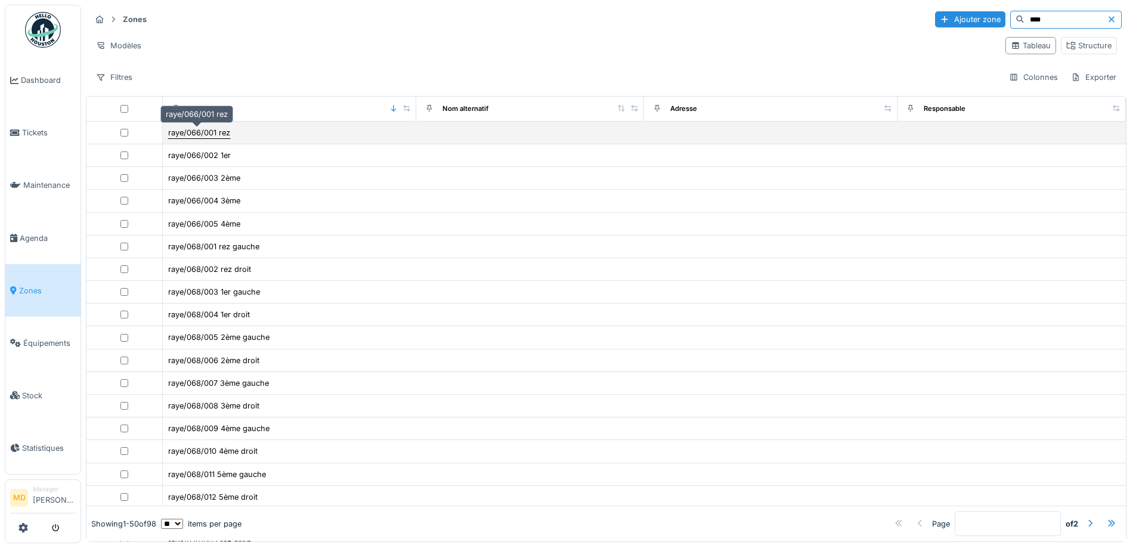
click at [203, 133] on div "raye/066/001 rez" at bounding box center [199, 132] width 62 height 11
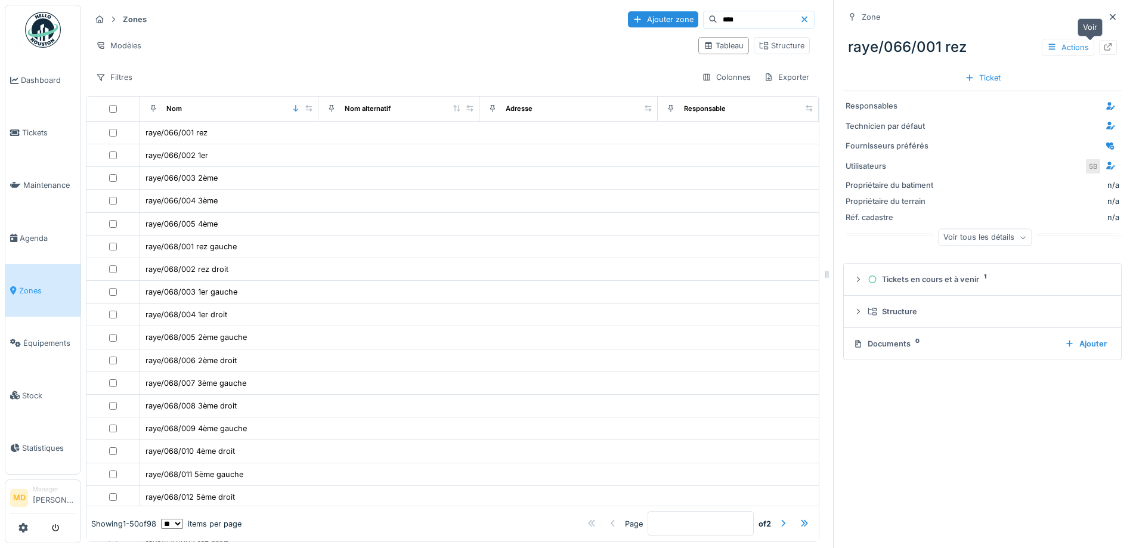
click at [1099, 45] on div at bounding box center [1108, 47] width 18 height 15
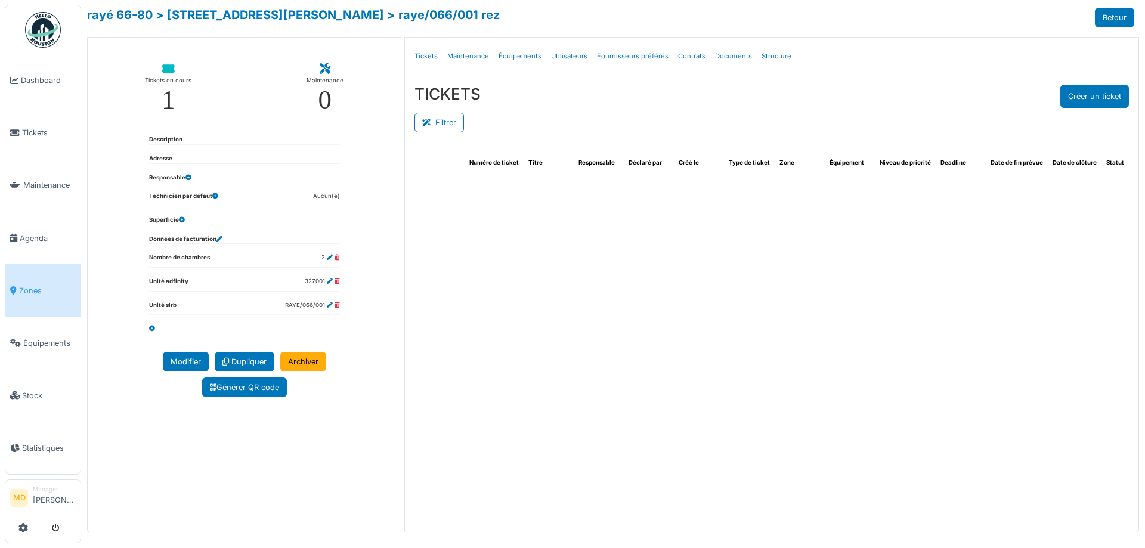
select select "***"
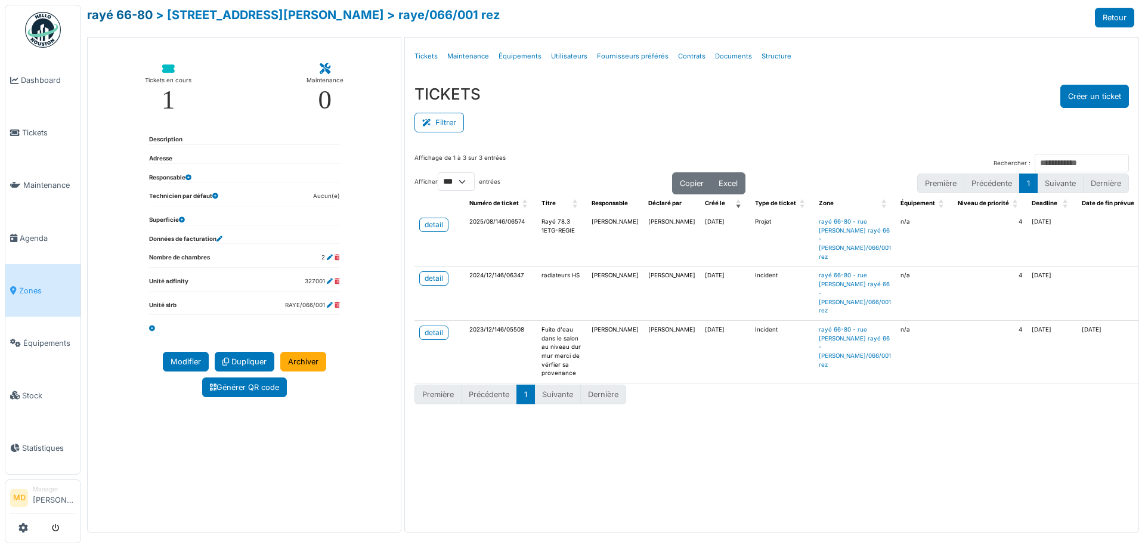
click at [131, 11] on link "rayé 66-80" at bounding box center [120, 15] width 66 height 14
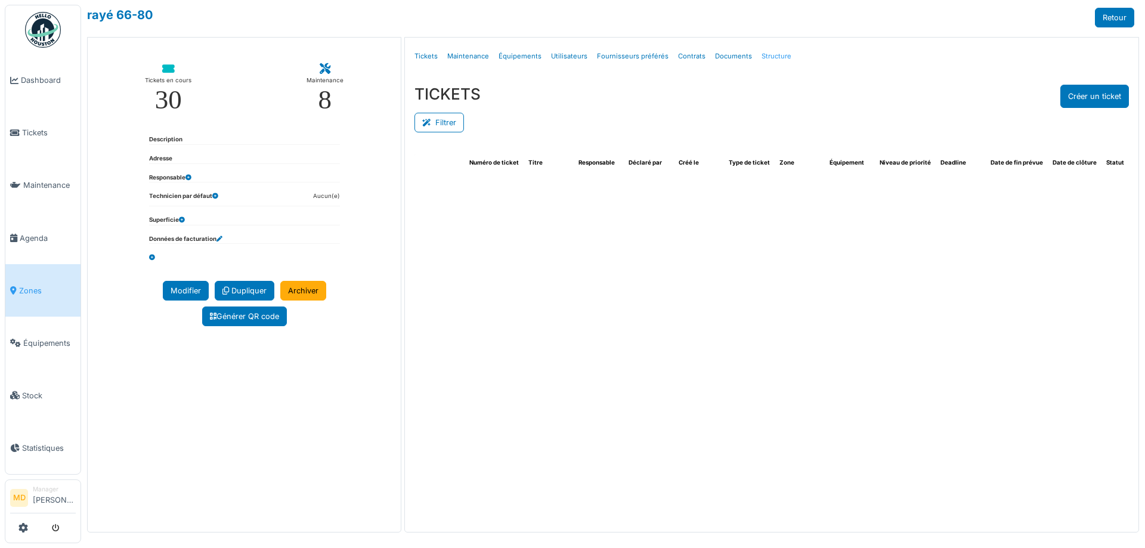
select select "***"
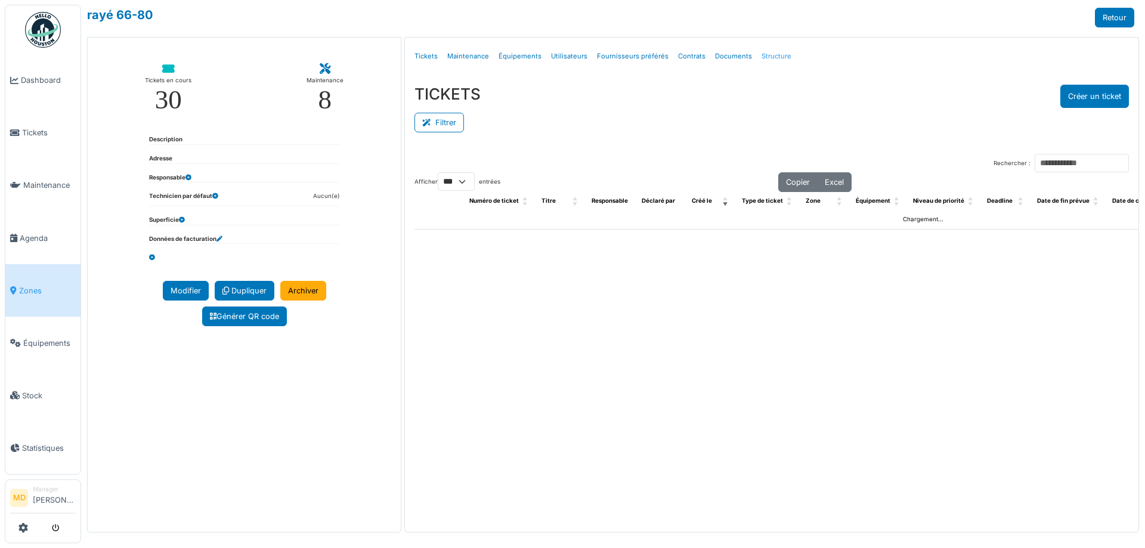
click at [765, 58] on link "Structure" at bounding box center [776, 56] width 39 height 28
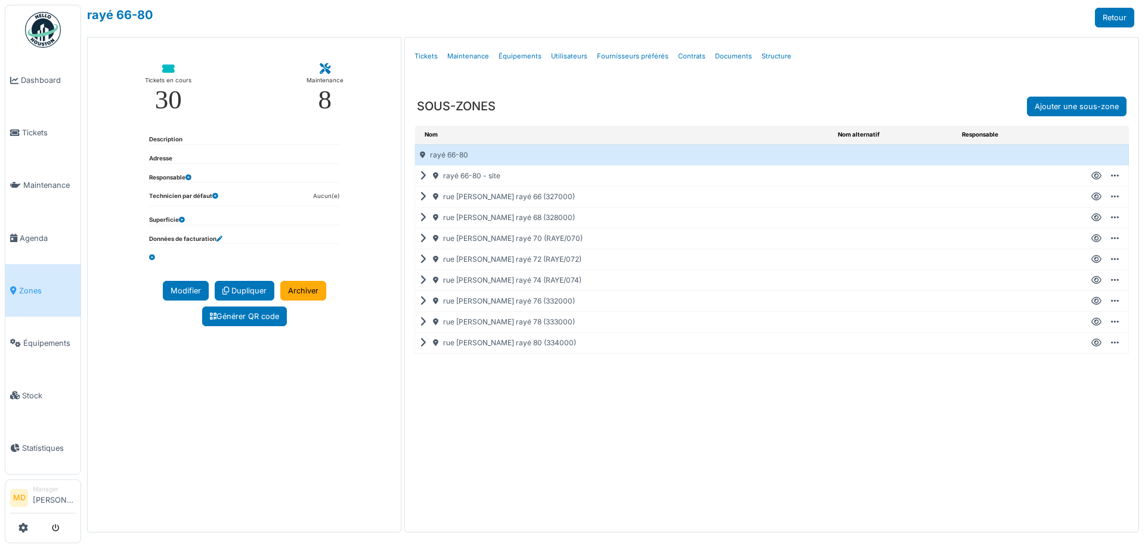
click at [421, 176] on icon at bounding box center [425, 176] width 11 height 1
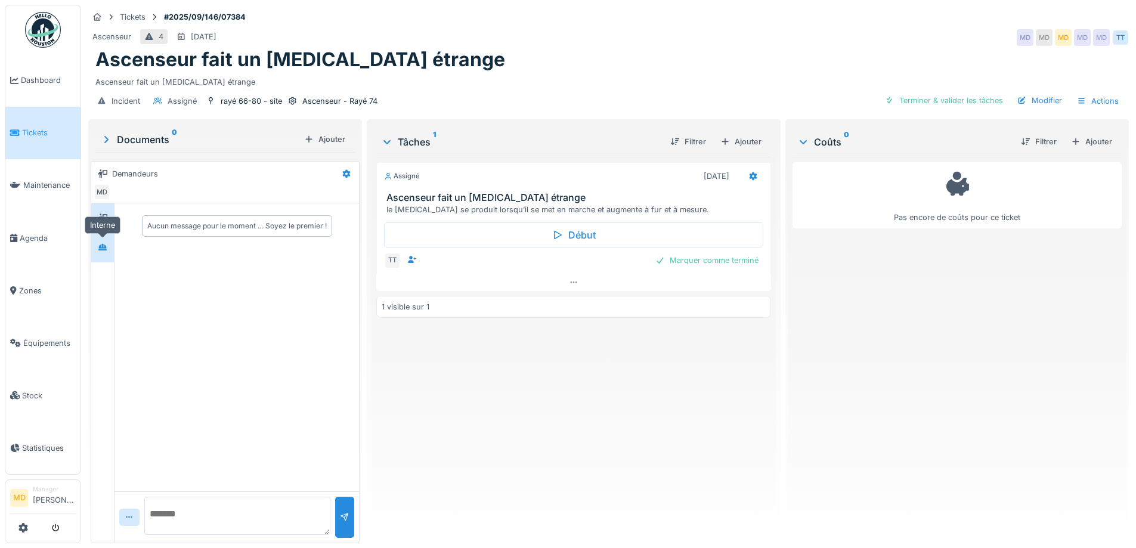
click at [100, 249] on icon at bounding box center [103, 247] width 10 height 8
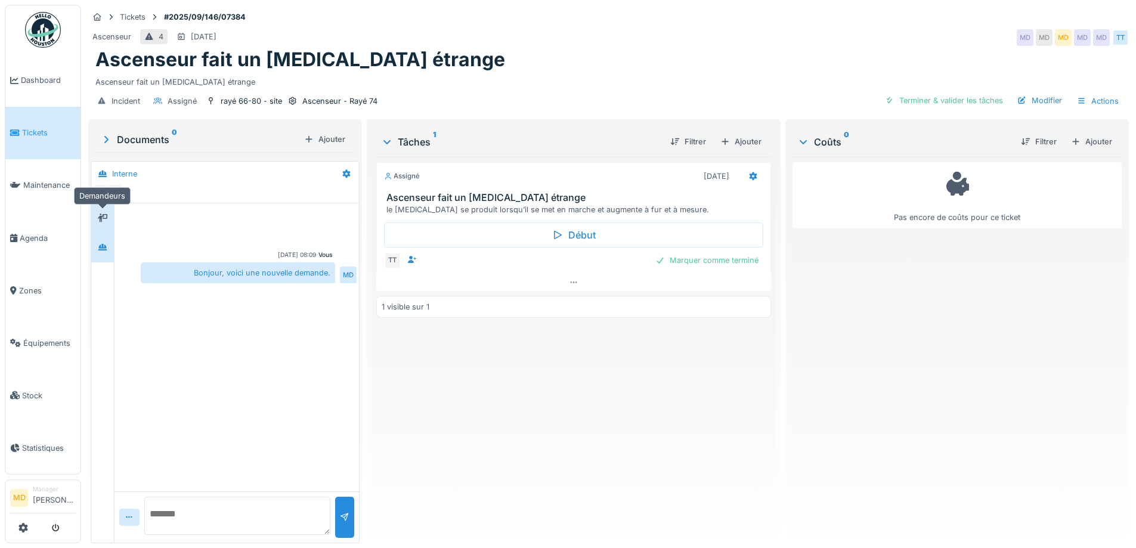
click at [108, 220] on div at bounding box center [103, 217] width 18 height 15
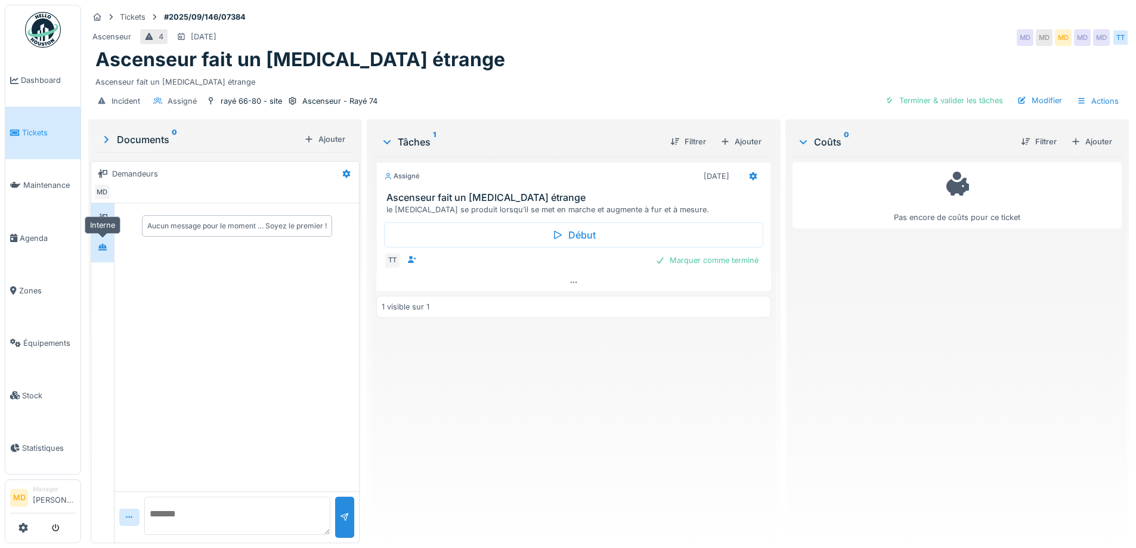
click at [105, 244] on icon at bounding box center [103, 247] width 10 height 8
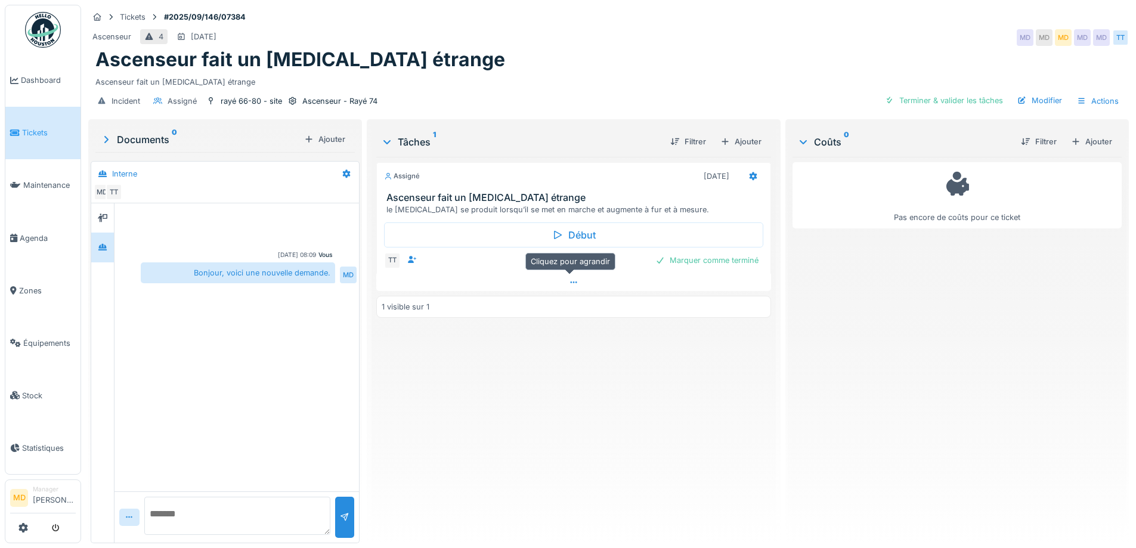
click at [575, 286] on div at bounding box center [573, 282] width 394 height 17
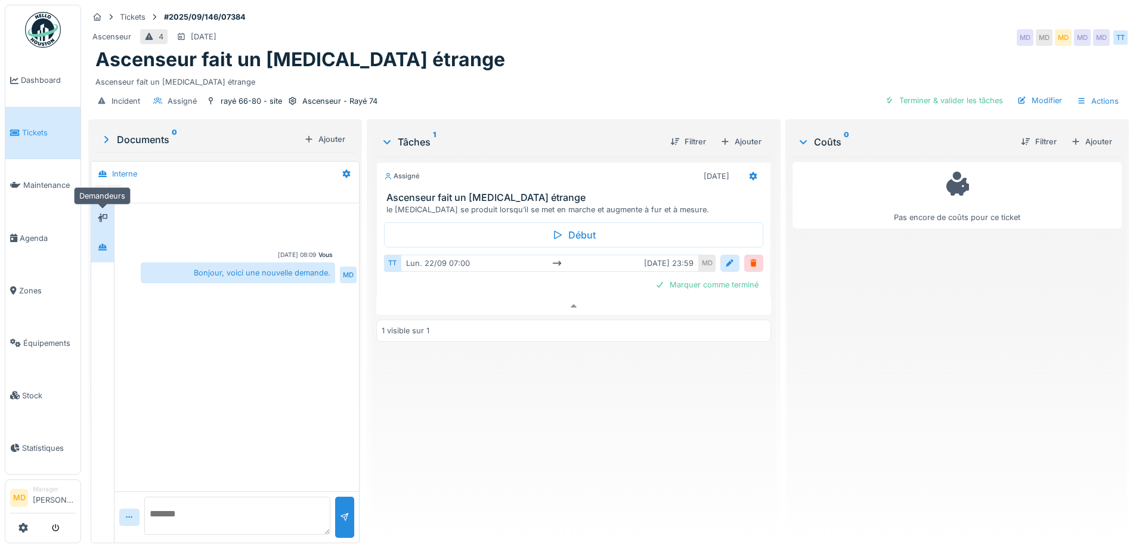
click at [95, 203] on div at bounding box center [102, 217] width 23 height 29
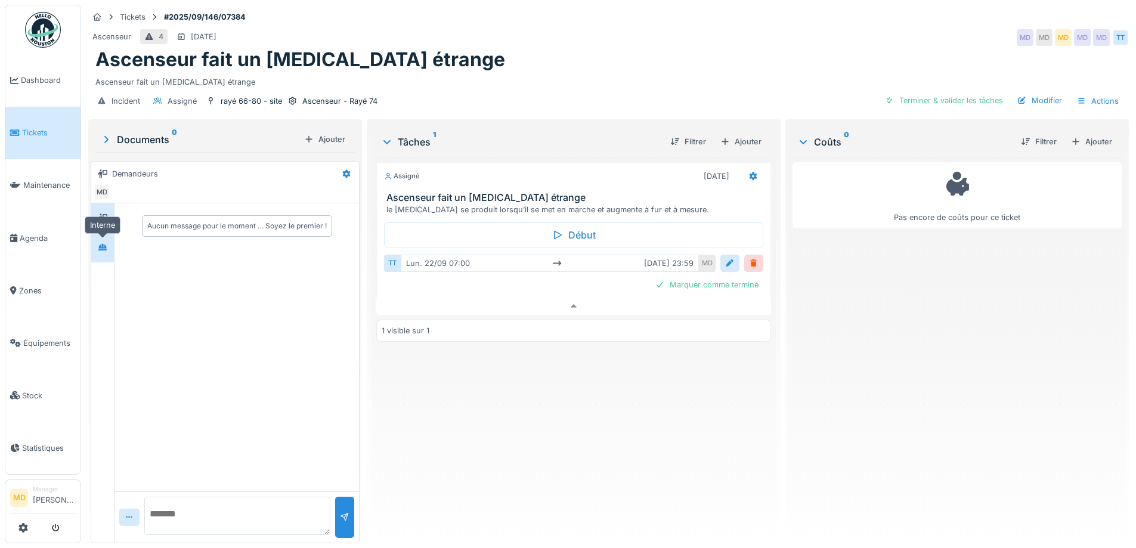
click at [102, 244] on icon at bounding box center [102, 247] width 8 height 7
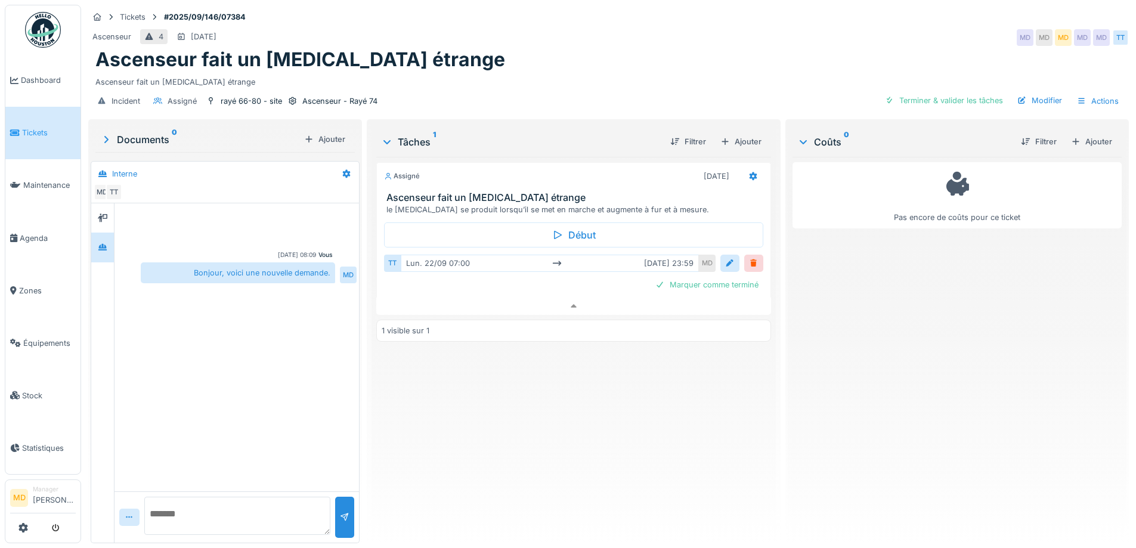
click at [210, 501] on textarea at bounding box center [237, 516] width 186 height 38
type textarea "*"
